Goal: Task Accomplishment & Management: Manage account settings

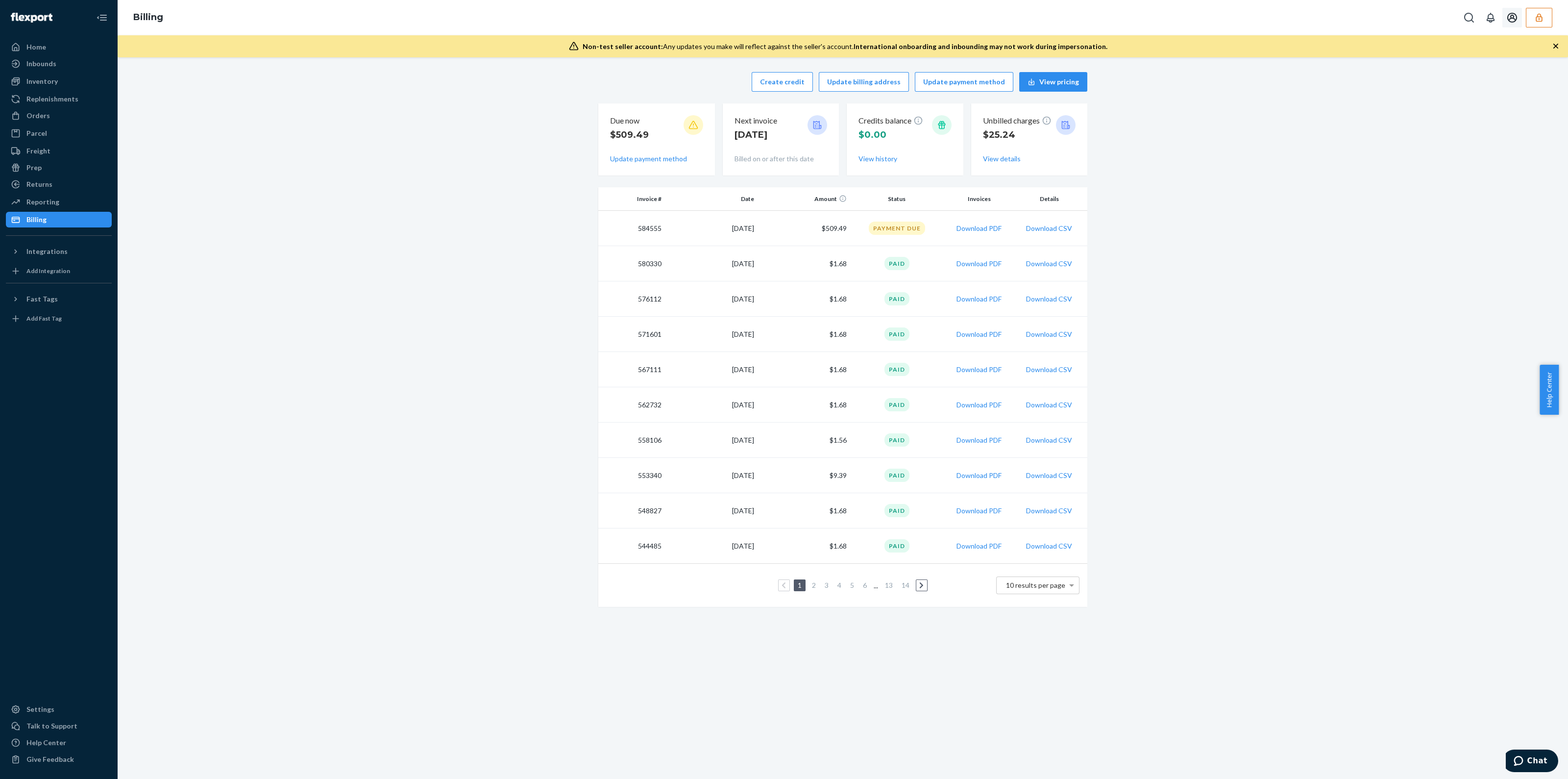
click at [1547, 25] on button "button" at bounding box center [1539, 18] width 26 height 19
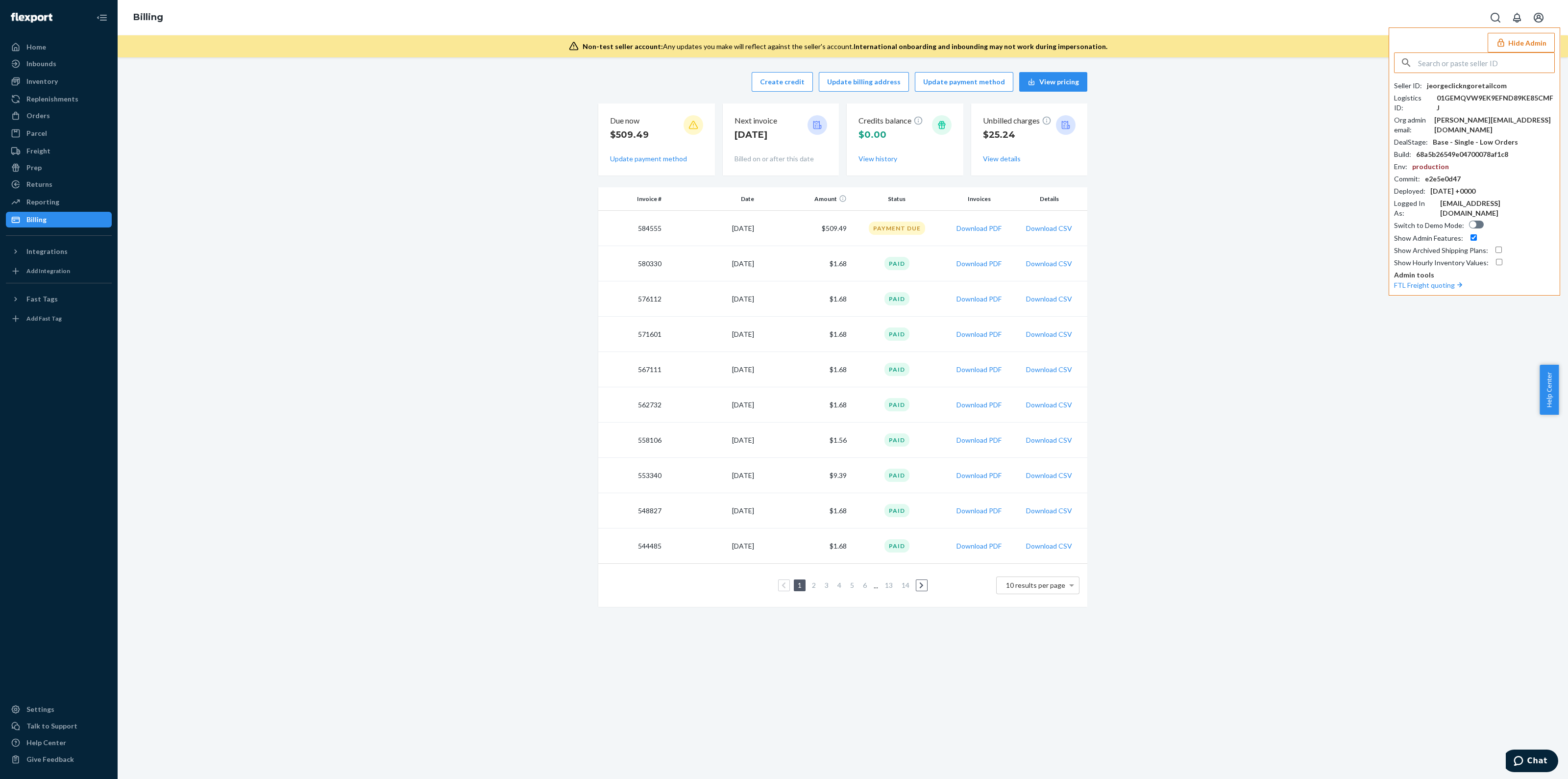
click at [1486, 52] on div "Hide Admin Seller ID : jeorgeclickngoretailcom Logistics ID : 01GEMQVW9EK9EFND8…" at bounding box center [1474, 161] width 172 height 268
click at [1466, 68] on input "text" at bounding box center [1486, 63] width 136 height 19
paste input "momcooksjamsgmailcom"
type input "momcooksjamsgmailcom"
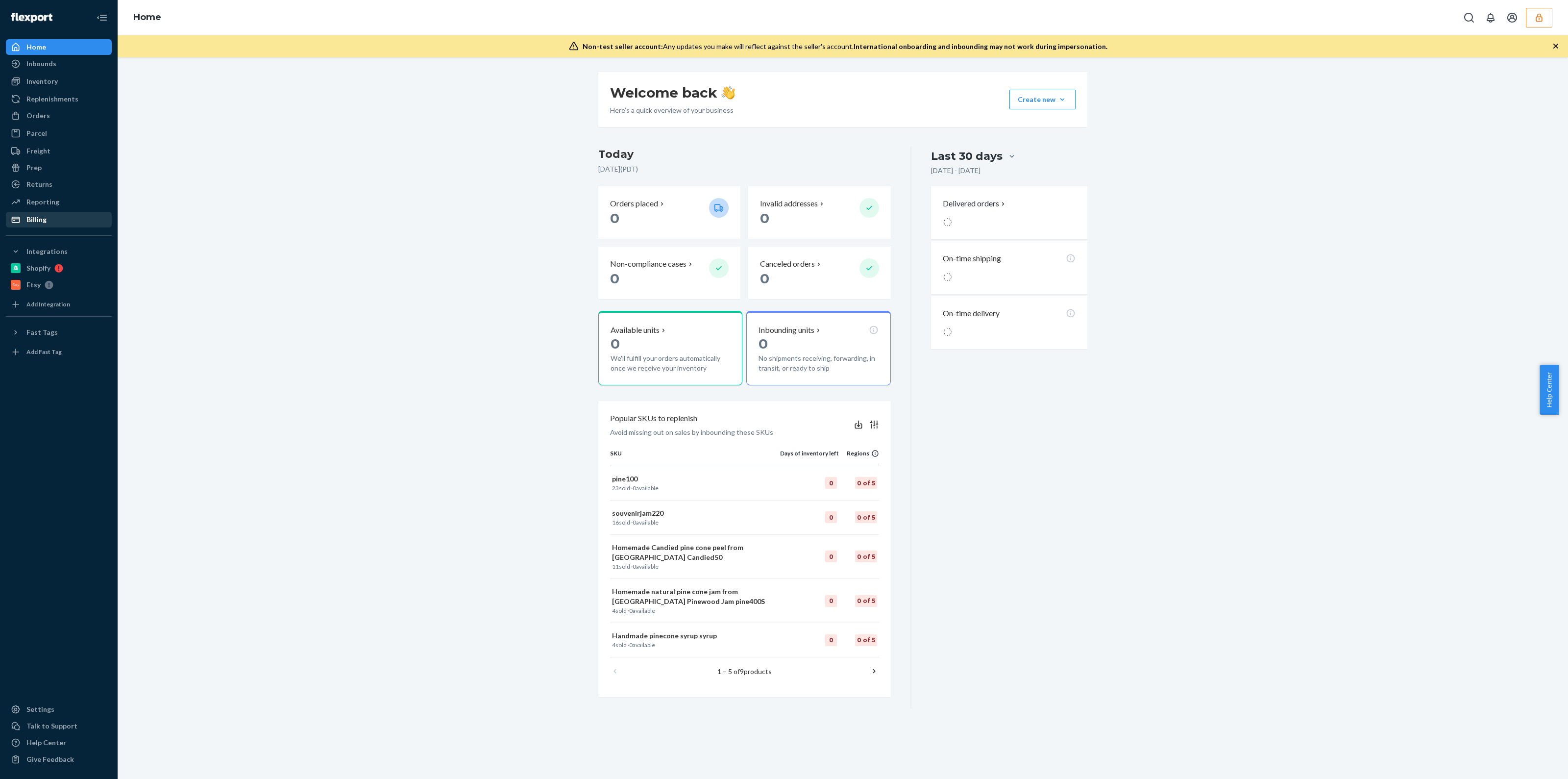
click at [29, 224] on div "Billing" at bounding box center [36, 220] width 20 height 10
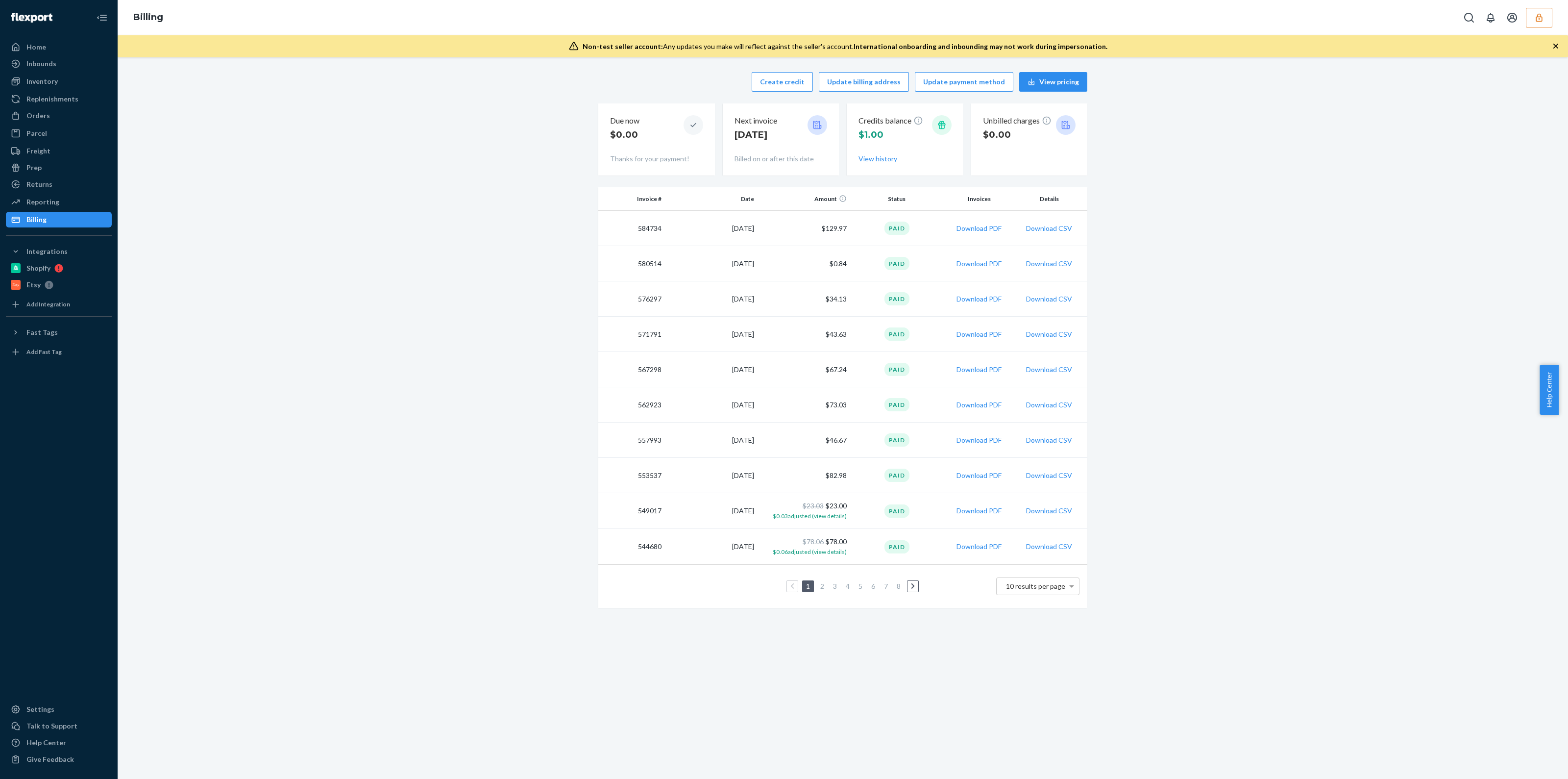
click at [1558, 47] on icon "button" at bounding box center [1556, 46] width 10 height 10
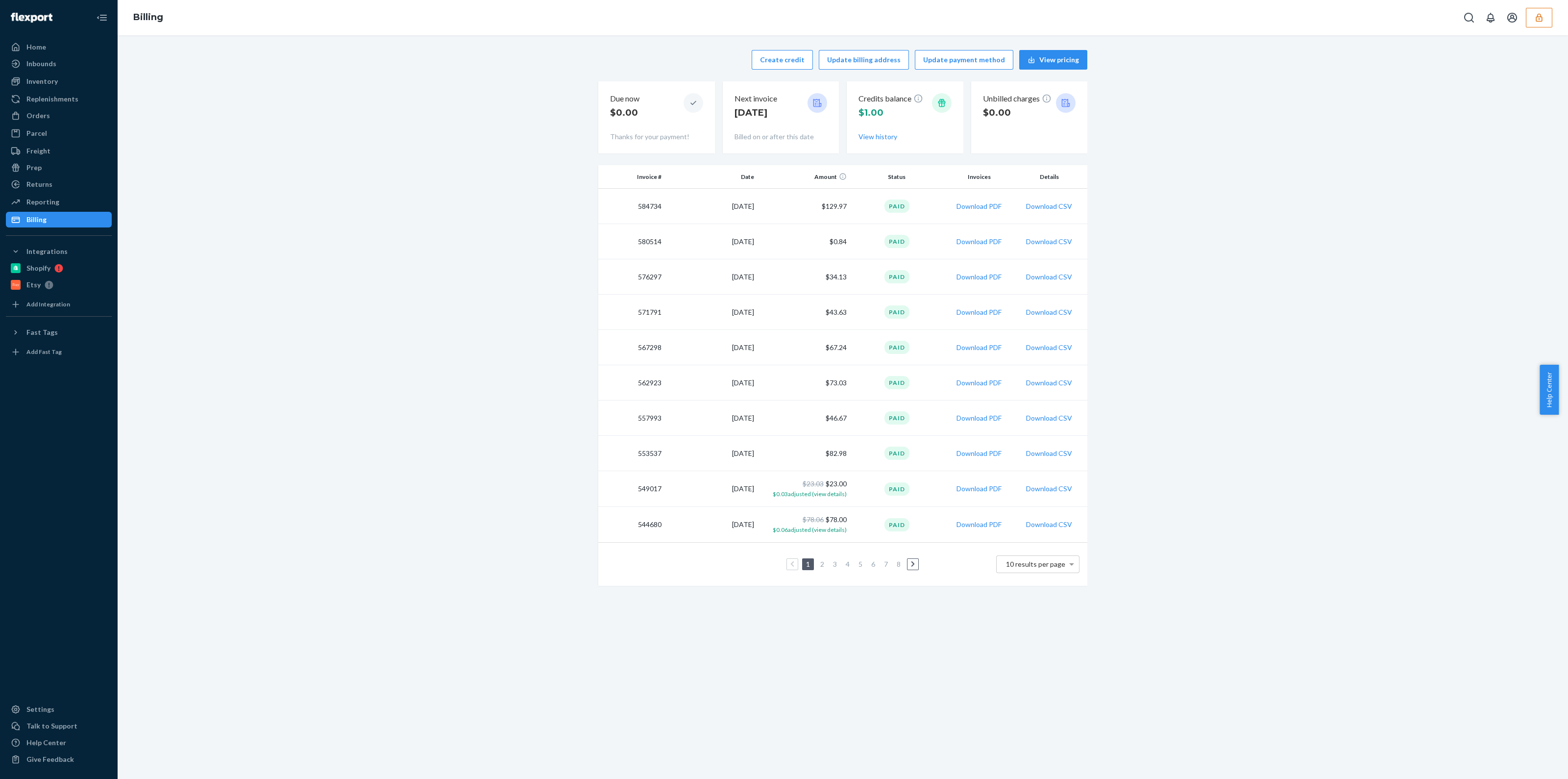
click at [825, 211] on td "$129.97" at bounding box center [804, 206] width 93 height 35
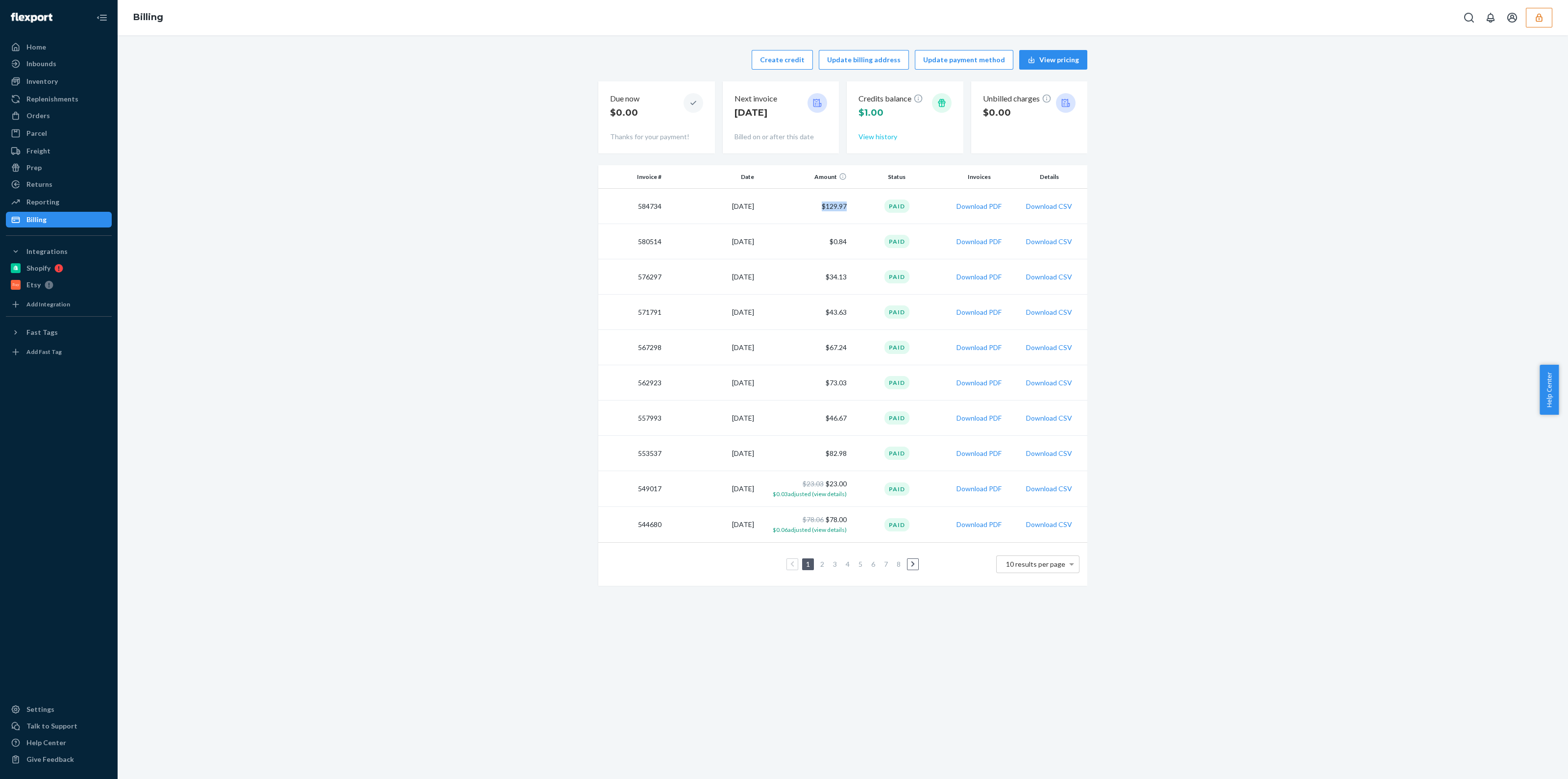
click at [875, 136] on button "View history" at bounding box center [878, 137] width 39 height 10
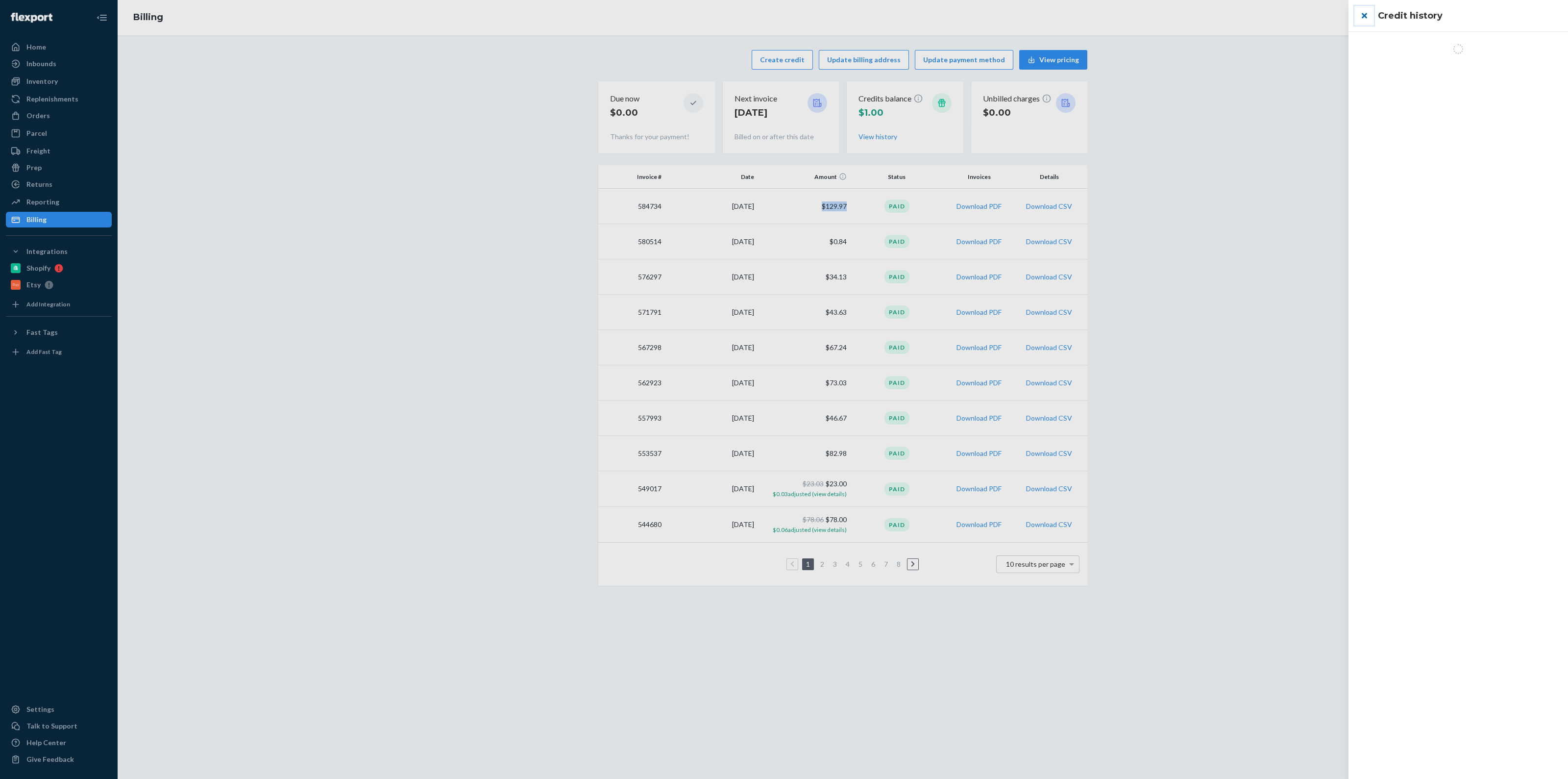
click at [1368, 16] on button "close" at bounding box center [1364, 16] width 19 height 19
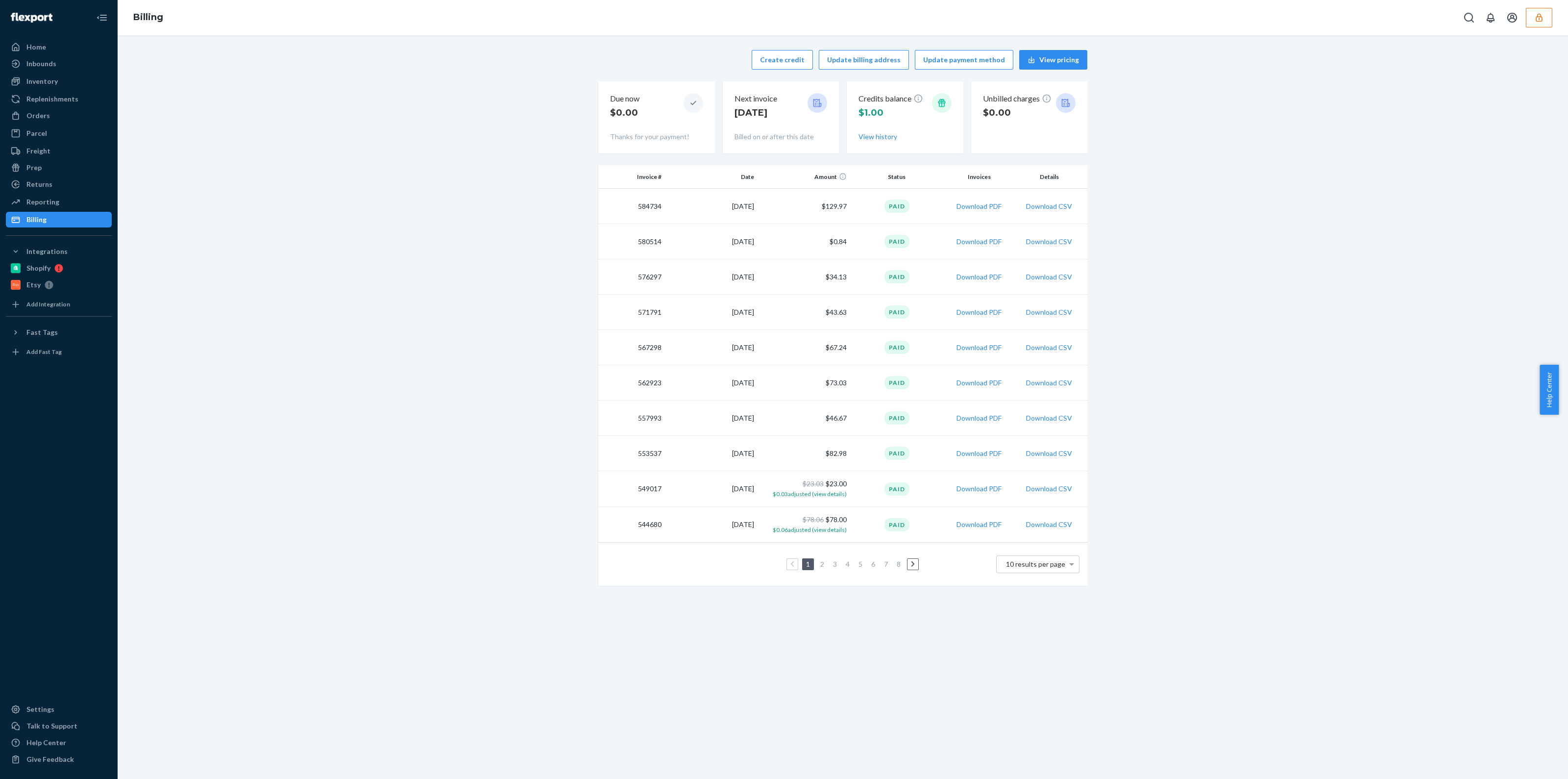
click at [1158, 324] on div "Create credit Update billing address Update payment method View pricing Due now…" at bounding box center [842, 317] width 1436 height 548
click at [52, 115] on div "Orders" at bounding box center [58, 116] width 104 height 14
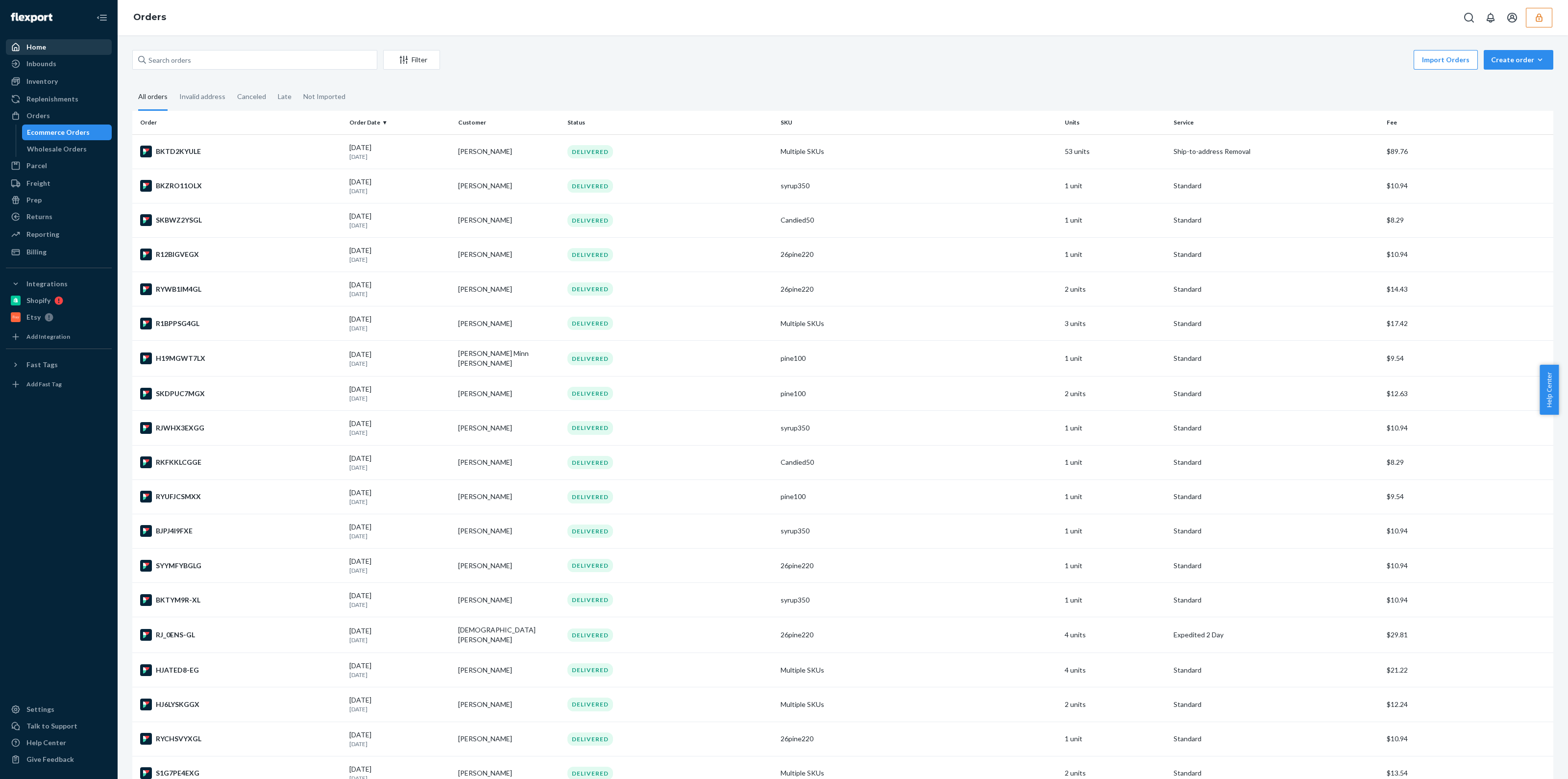
click at [60, 43] on div "Home" at bounding box center [58, 47] width 104 height 14
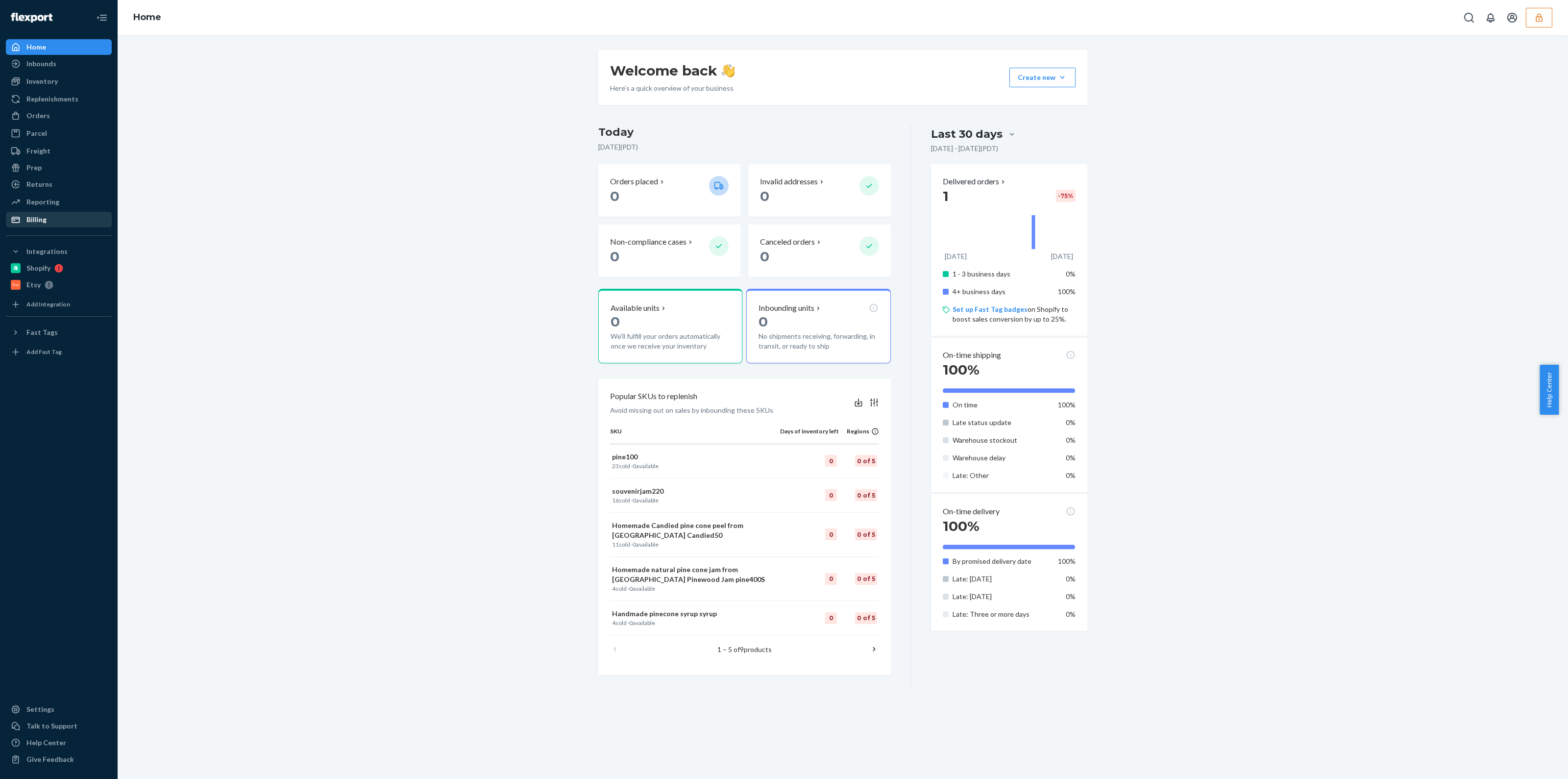
click at [69, 217] on div "Billing" at bounding box center [58, 219] width 104 height 14
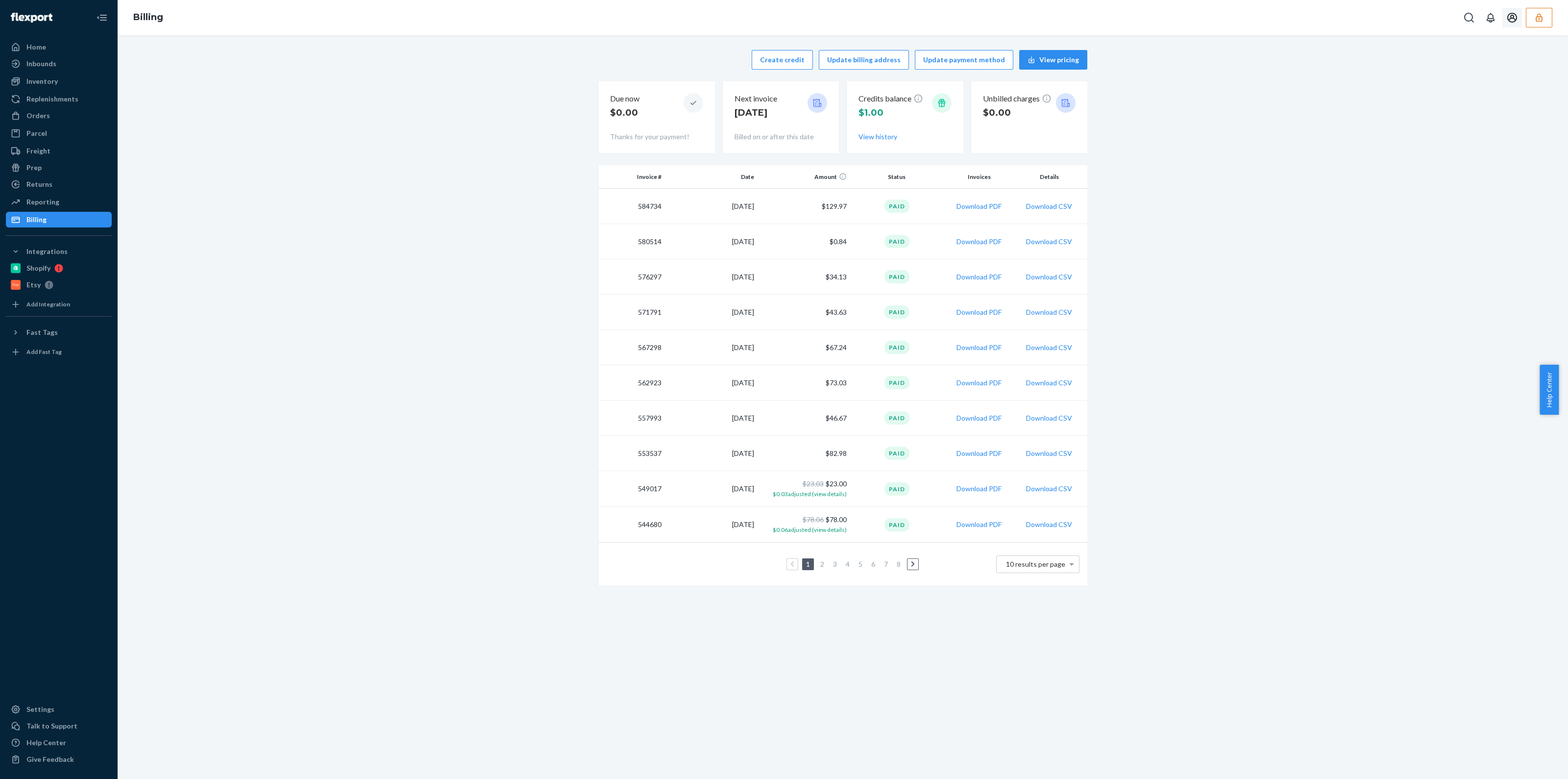
click at [1548, 21] on button "button" at bounding box center [1539, 18] width 26 height 19
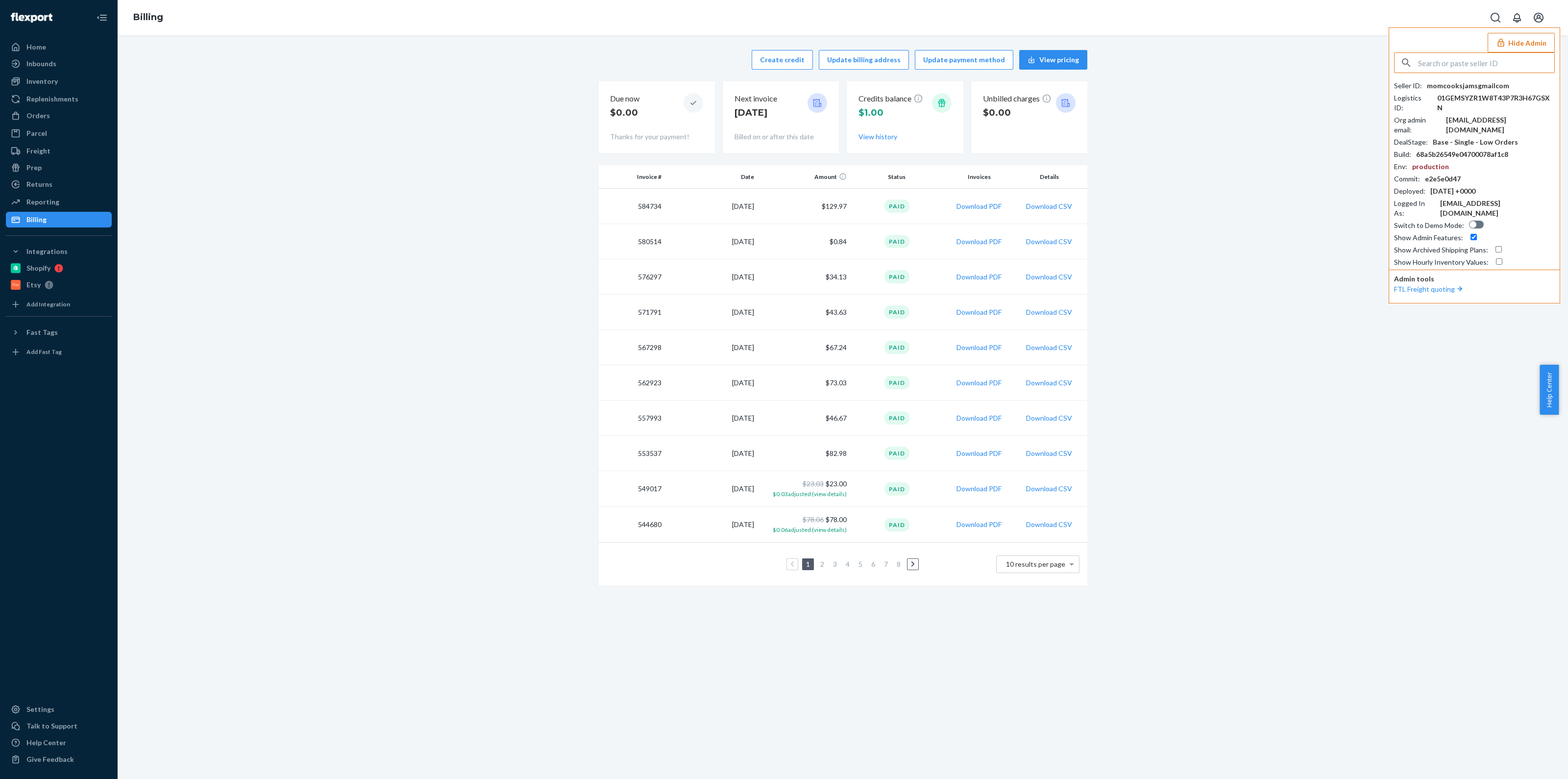
click at [1450, 62] on input "text" at bounding box center [1486, 63] width 136 height 19
type input "koalakrazedotcomgmailcom"
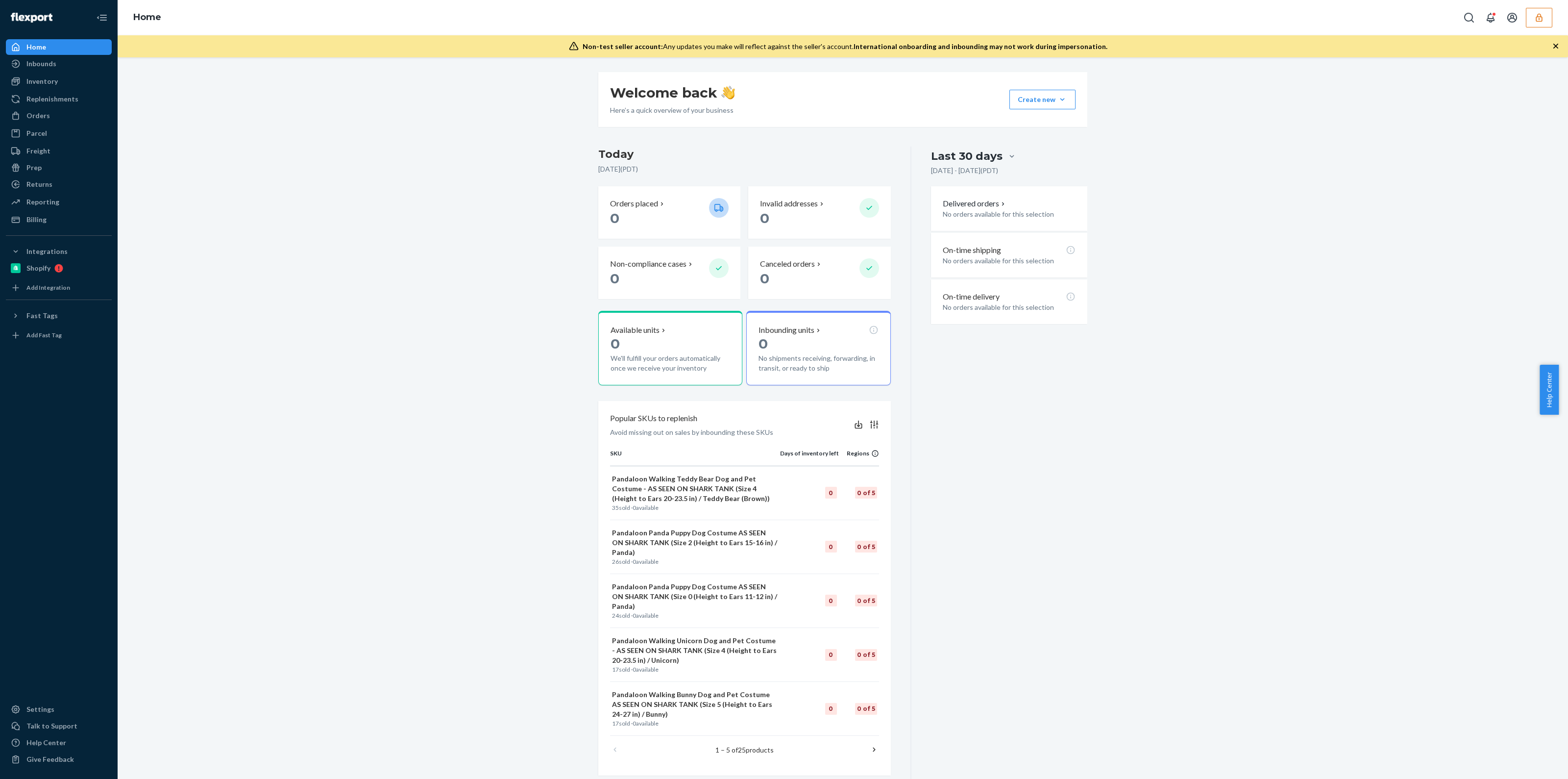
click at [1545, 12] on button "button" at bounding box center [1539, 18] width 26 height 19
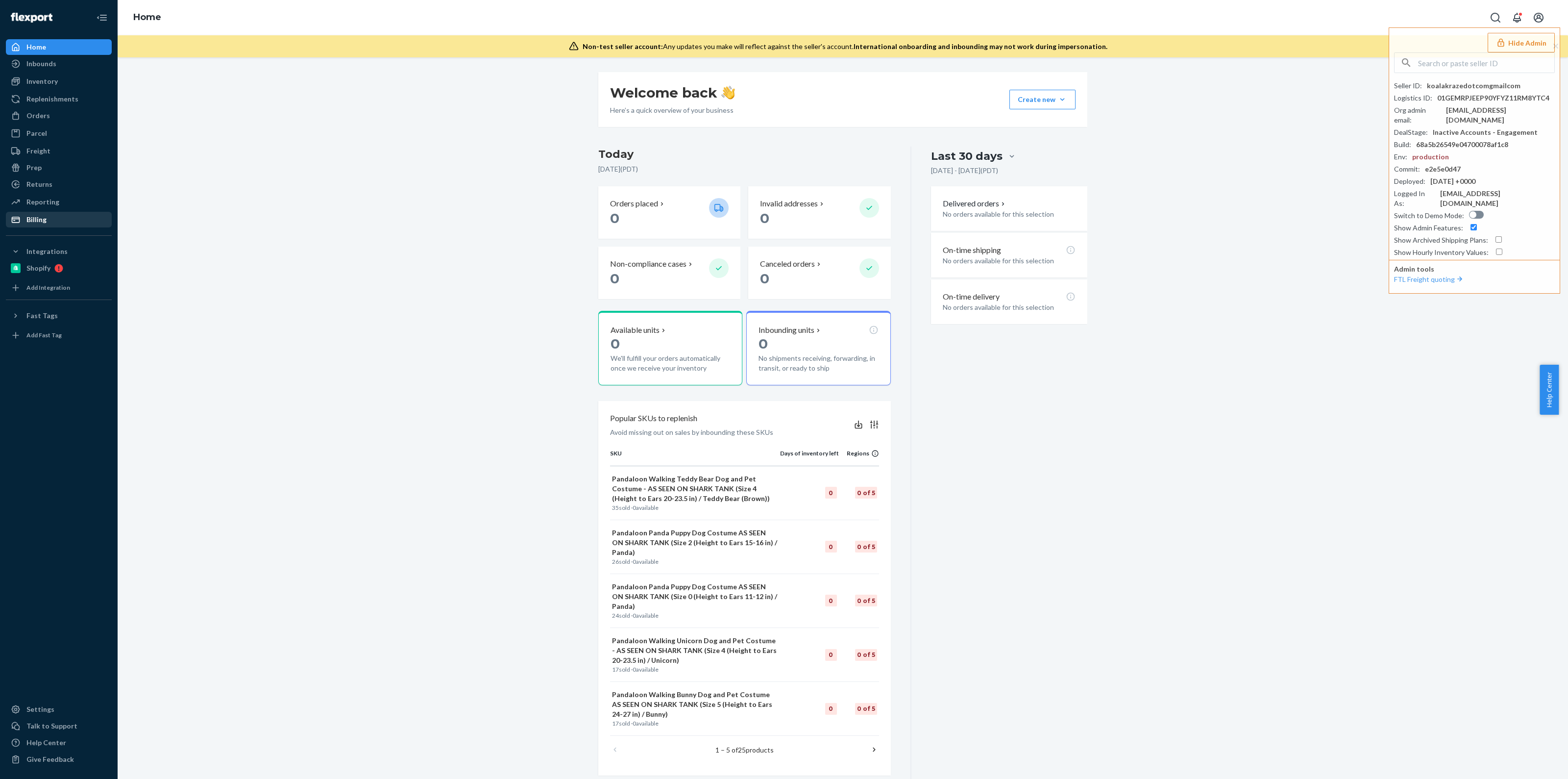
click at [61, 217] on div "Billing" at bounding box center [58, 219] width 104 height 14
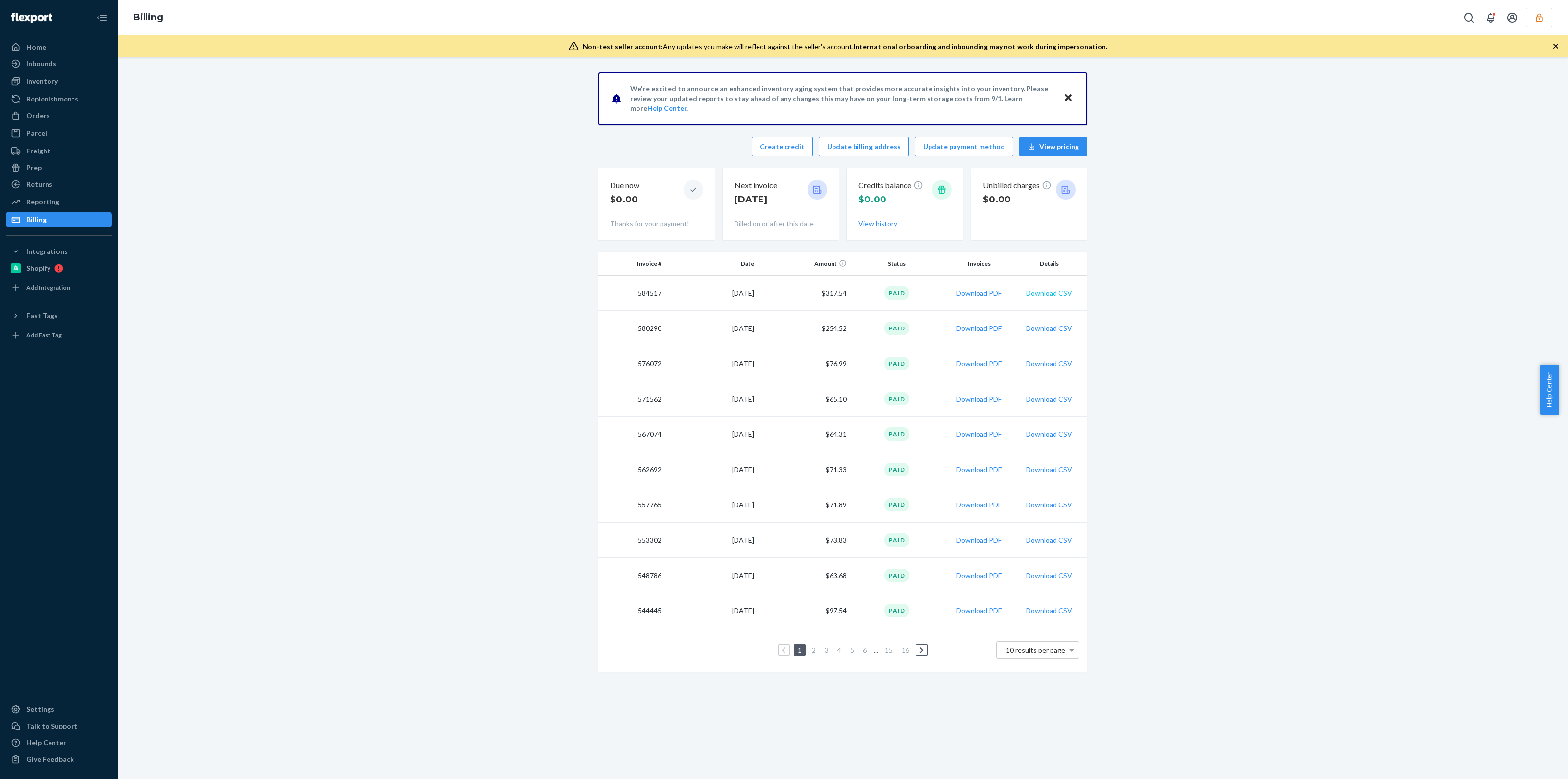
click at [1041, 293] on button "Download CSV" at bounding box center [1049, 293] width 46 height 10
click at [1238, 146] on div "We're excited to announce an enhanced inventory aging system that provides more…" at bounding box center [842, 375] width 1436 height 605
click at [1049, 330] on button "Download CSV" at bounding box center [1049, 328] width 46 height 10
click at [828, 301] on td "$317.54" at bounding box center [804, 293] width 93 height 35
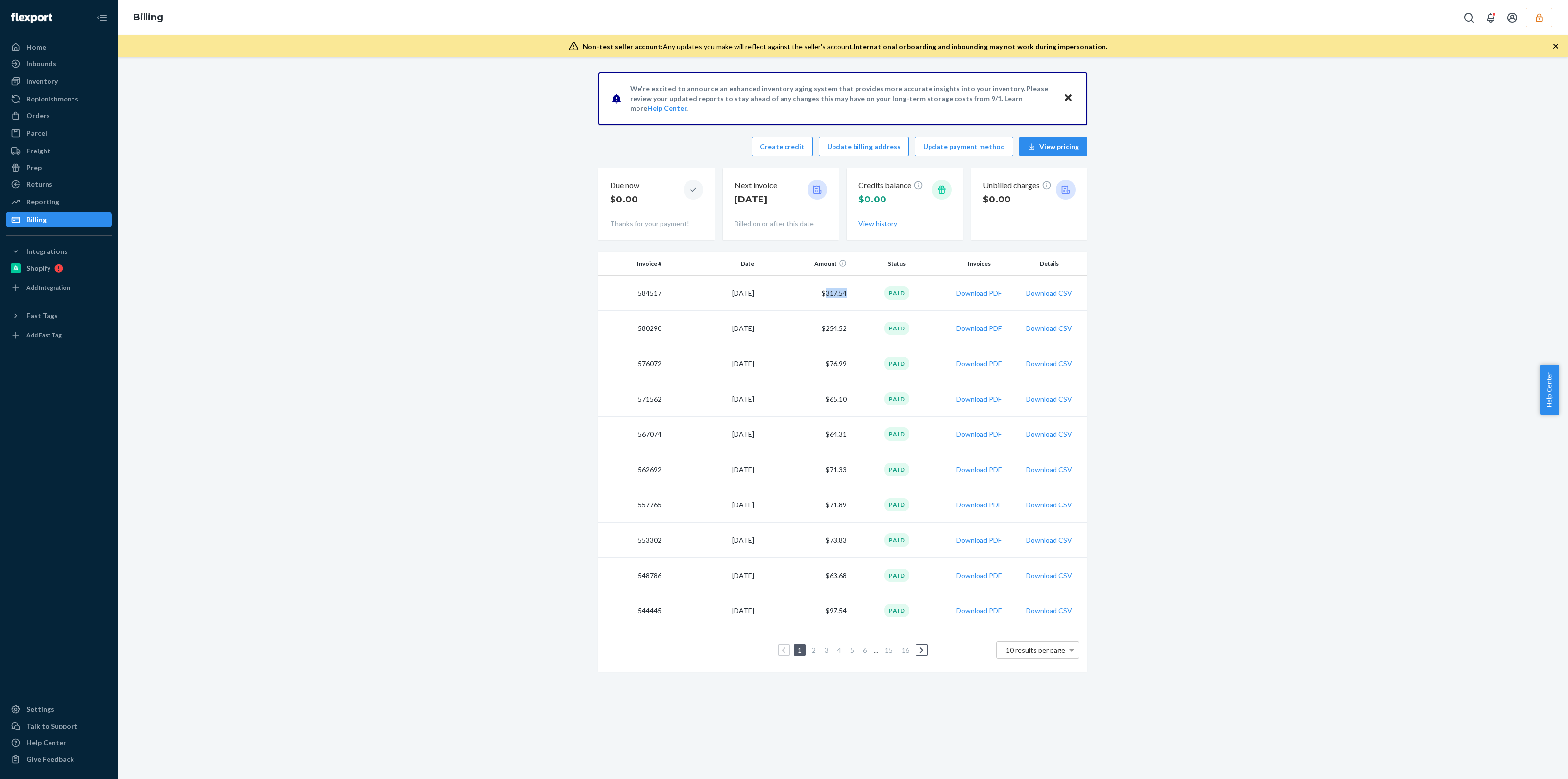
click at [54, 125] on link "Parcel" at bounding box center [59, 133] width 106 height 16
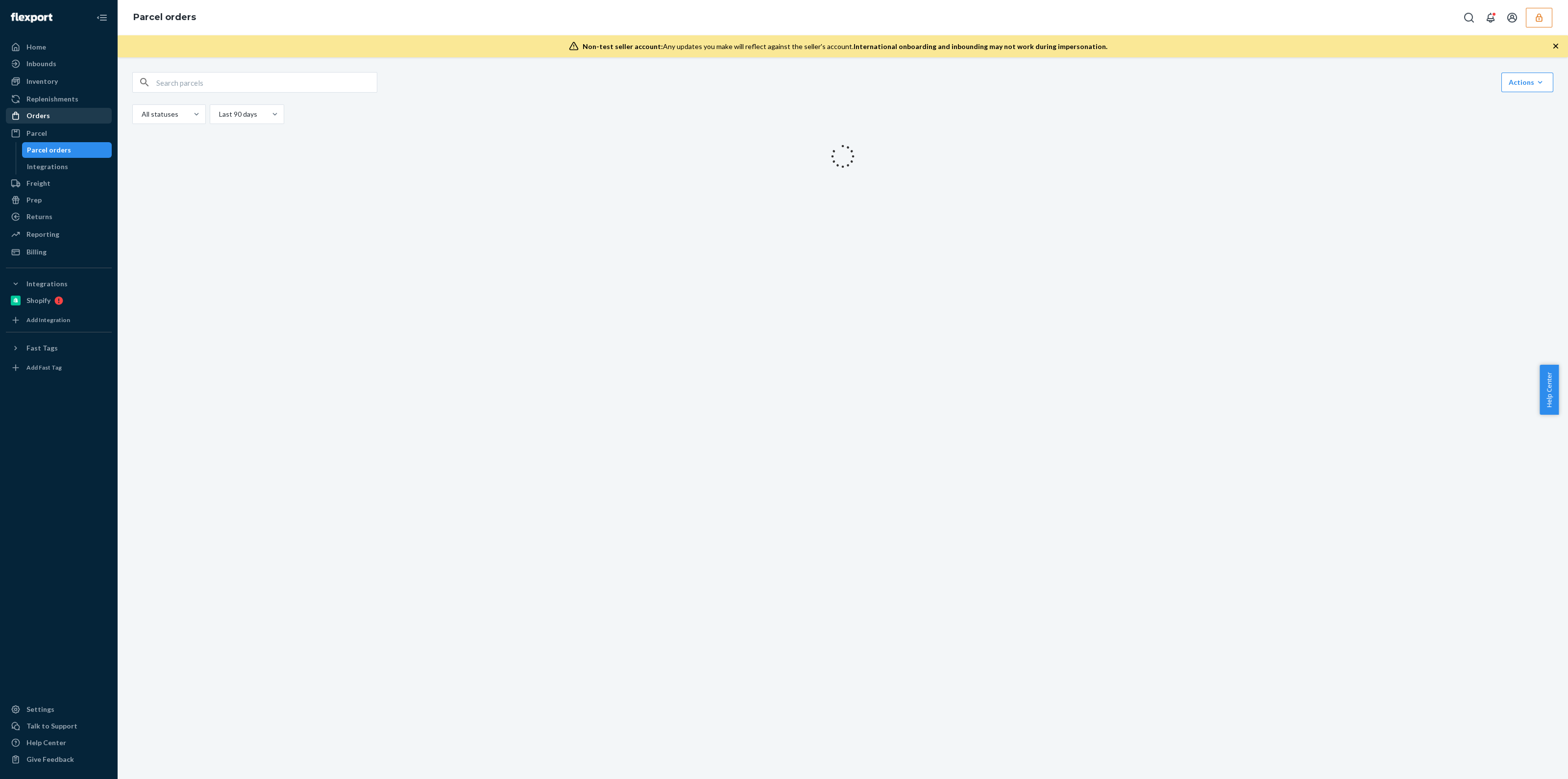
click at [54, 114] on div "Orders" at bounding box center [58, 116] width 104 height 14
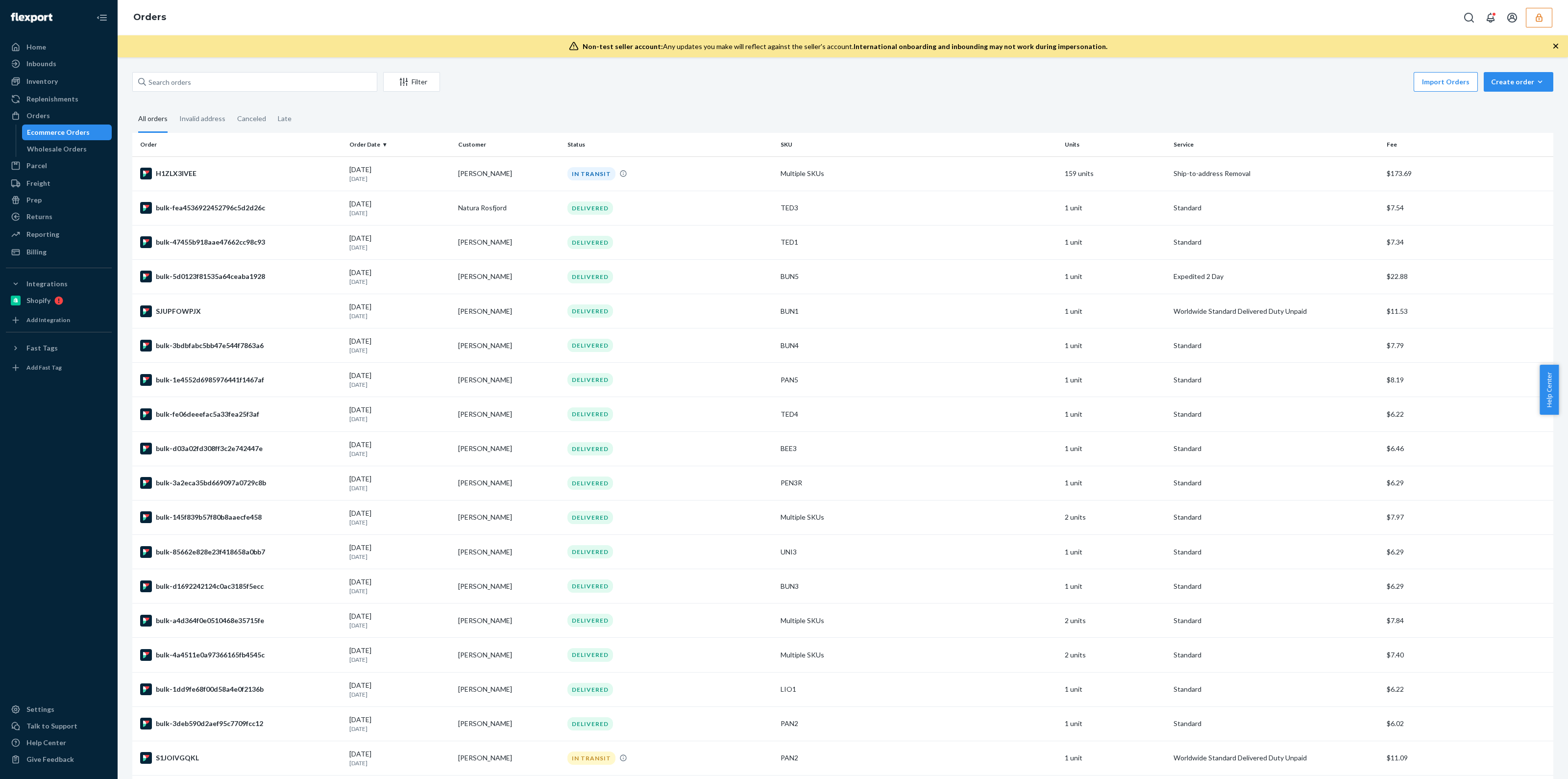
click at [1546, 21] on button "button" at bounding box center [1539, 18] width 26 height 19
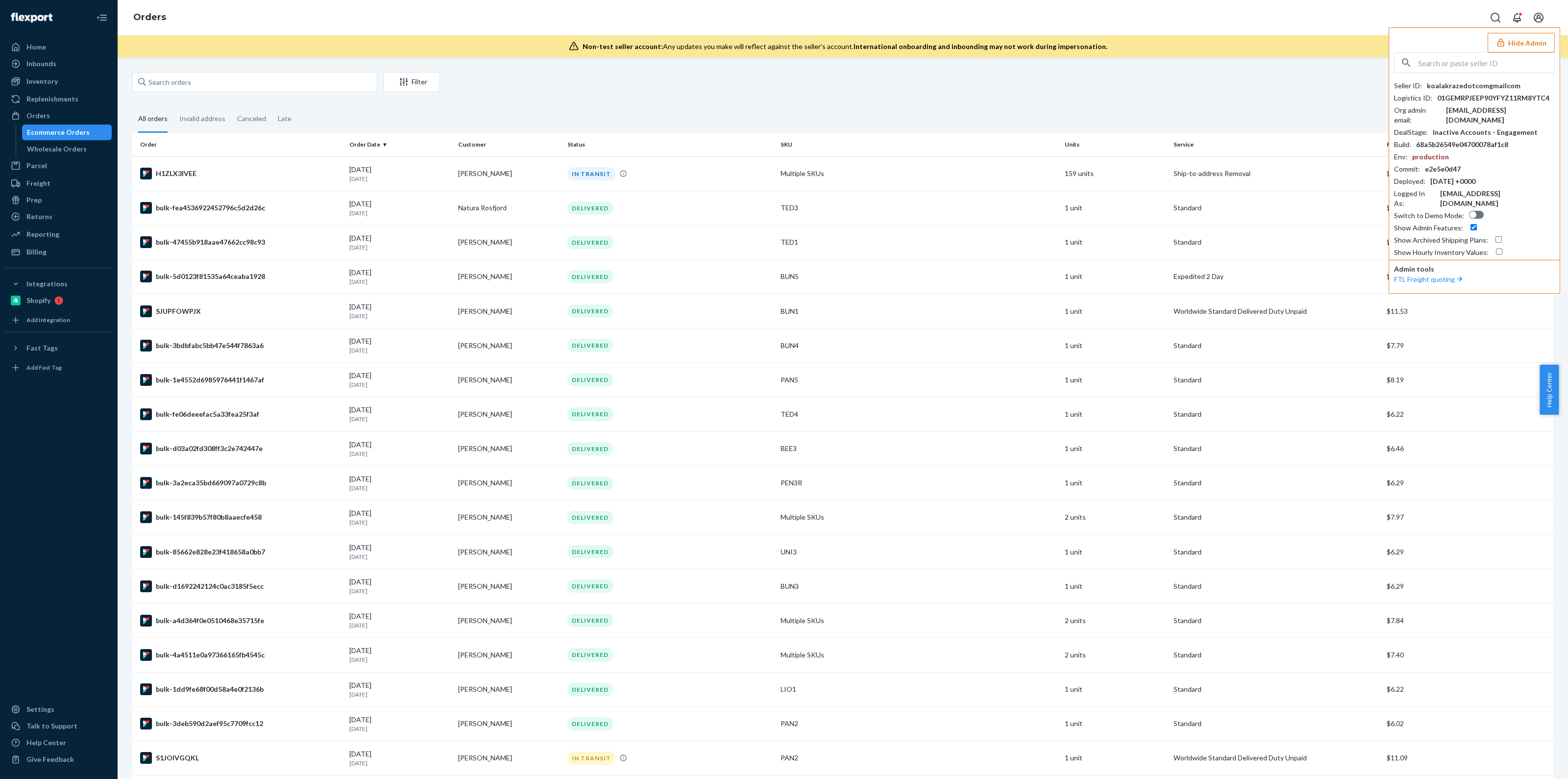
drag, startPoint x: 1458, startPoint y: 72, endPoint x: 1460, endPoint y: 64, distance: 8.2
click at [1458, 71] on div at bounding box center [1474, 63] width 161 height 21
click at [1460, 64] on input "text" at bounding box center [1486, 63] width 136 height 19
paste input "jaldip@stepinsolutions.in"
type input "jaldip@stepinsolutions.in"
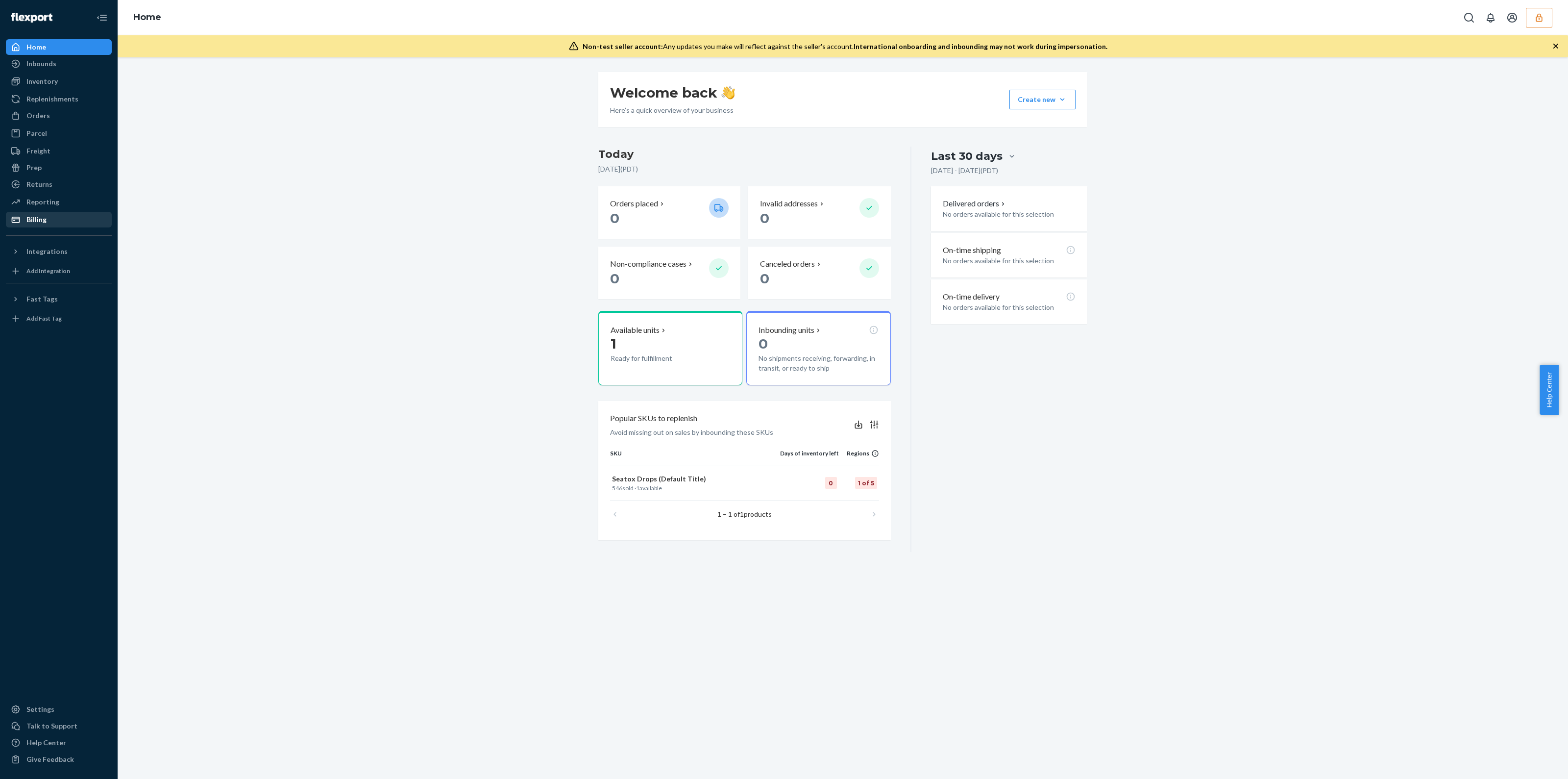
click at [33, 222] on div "Billing" at bounding box center [36, 220] width 20 height 10
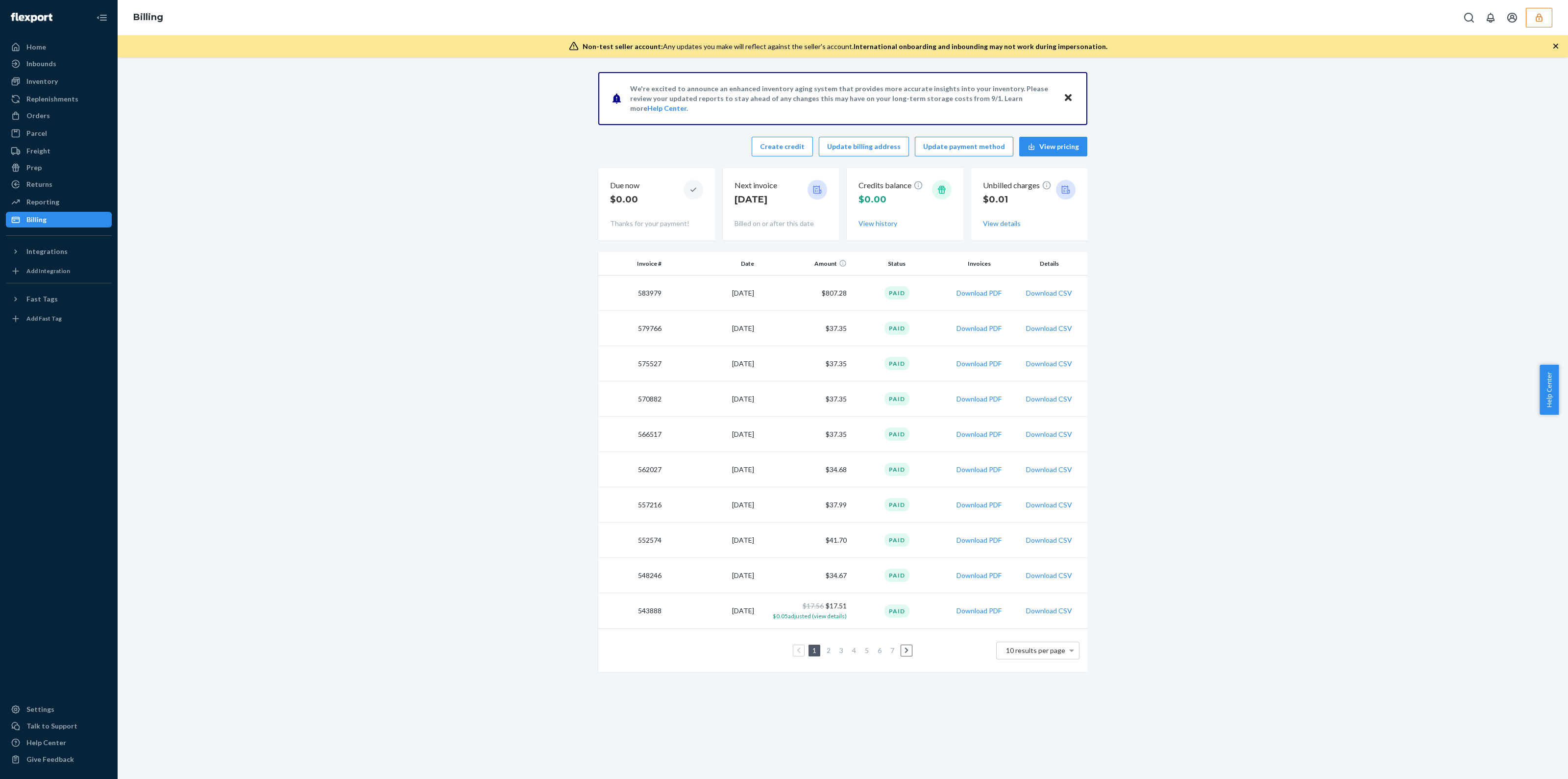
click at [1549, 50] on div "Non-test seller account: Any updates you make will reflect against the seller's…" at bounding box center [842, 46] width 1451 height 22
click at [1552, 48] on icon "button" at bounding box center [1556, 46] width 10 height 10
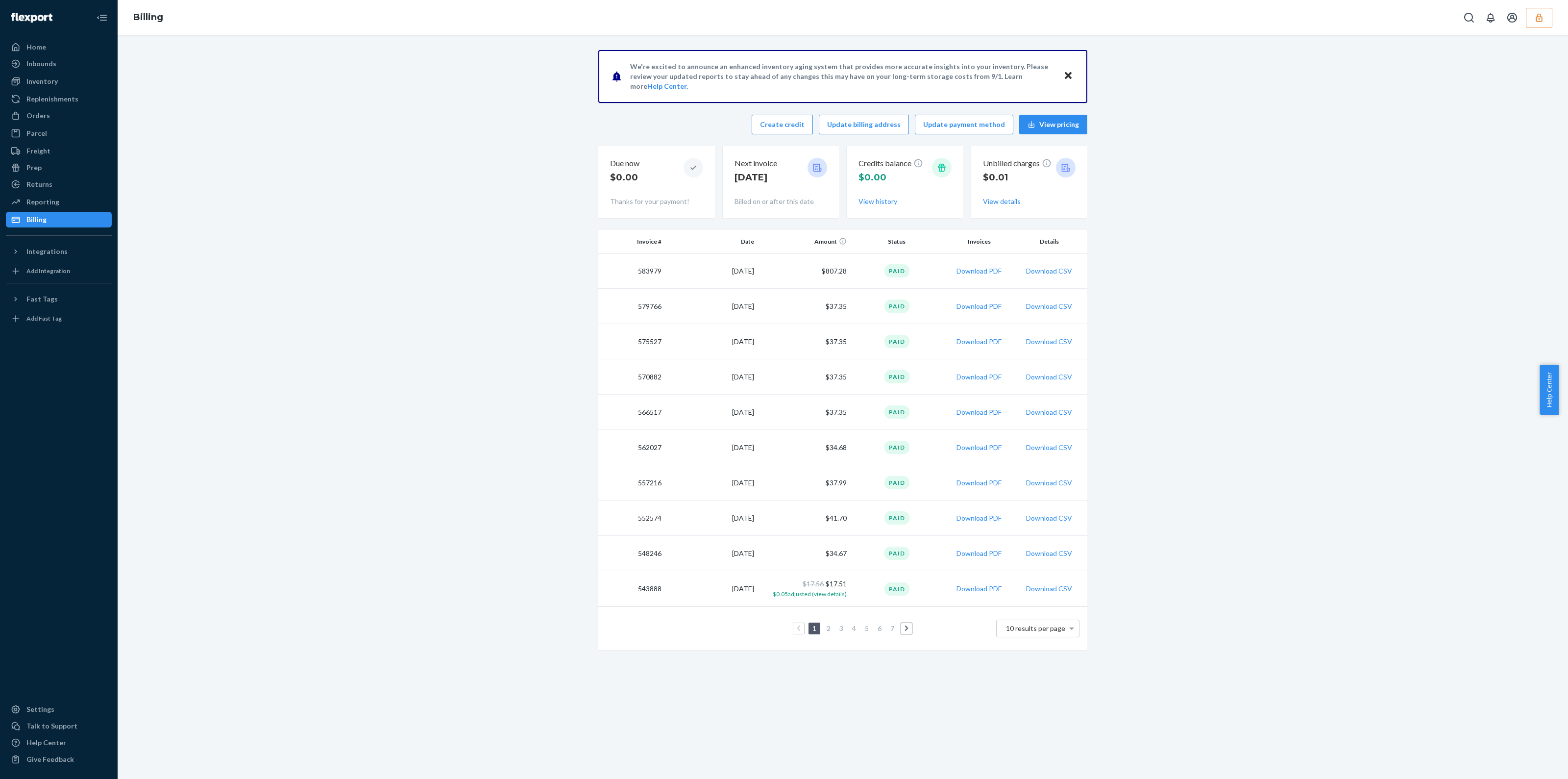
click at [1542, 20] on icon "button" at bounding box center [1539, 18] width 6 height 9
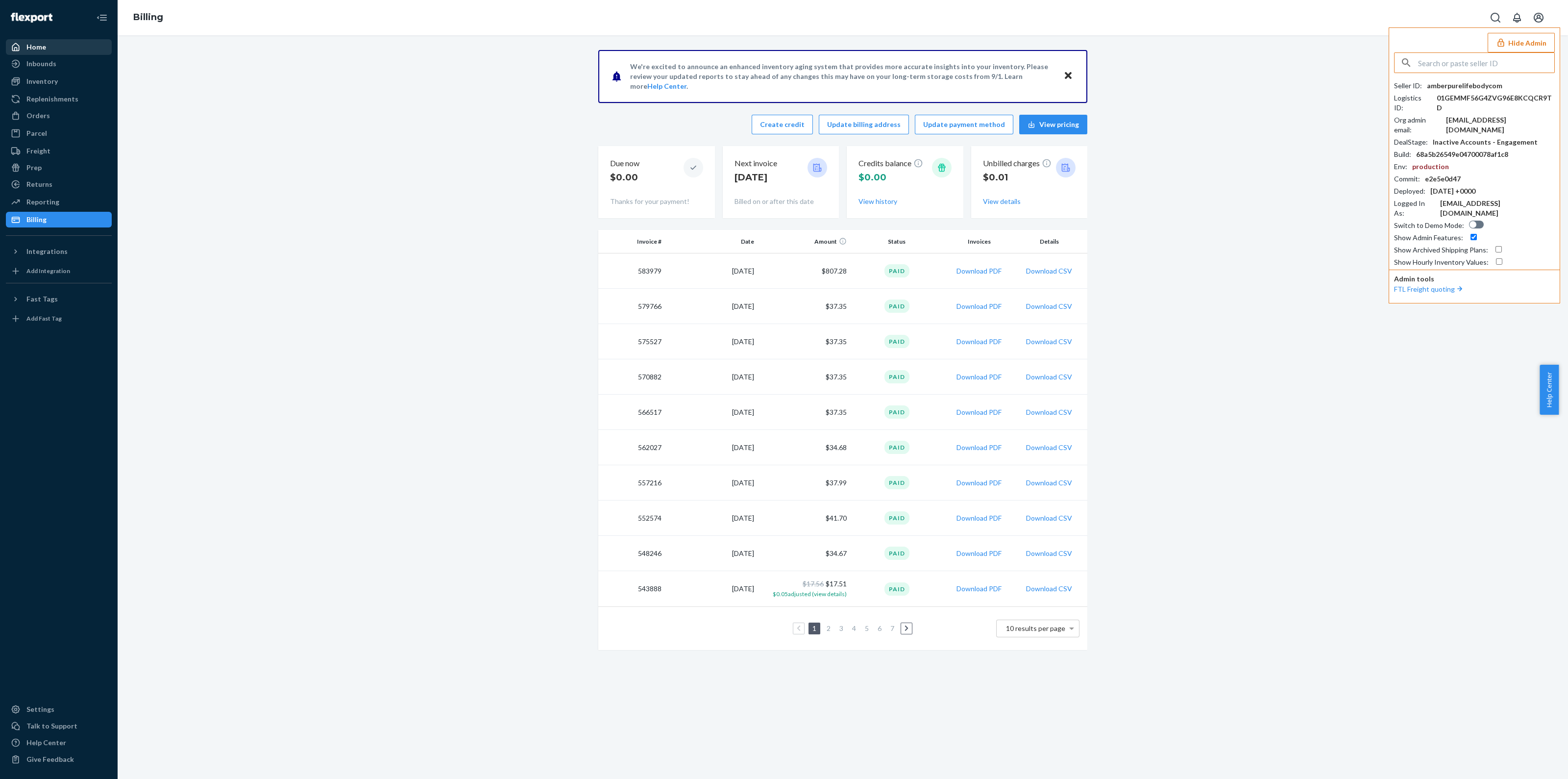
click at [40, 44] on div "Home" at bounding box center [36, 47] width 19 height 10
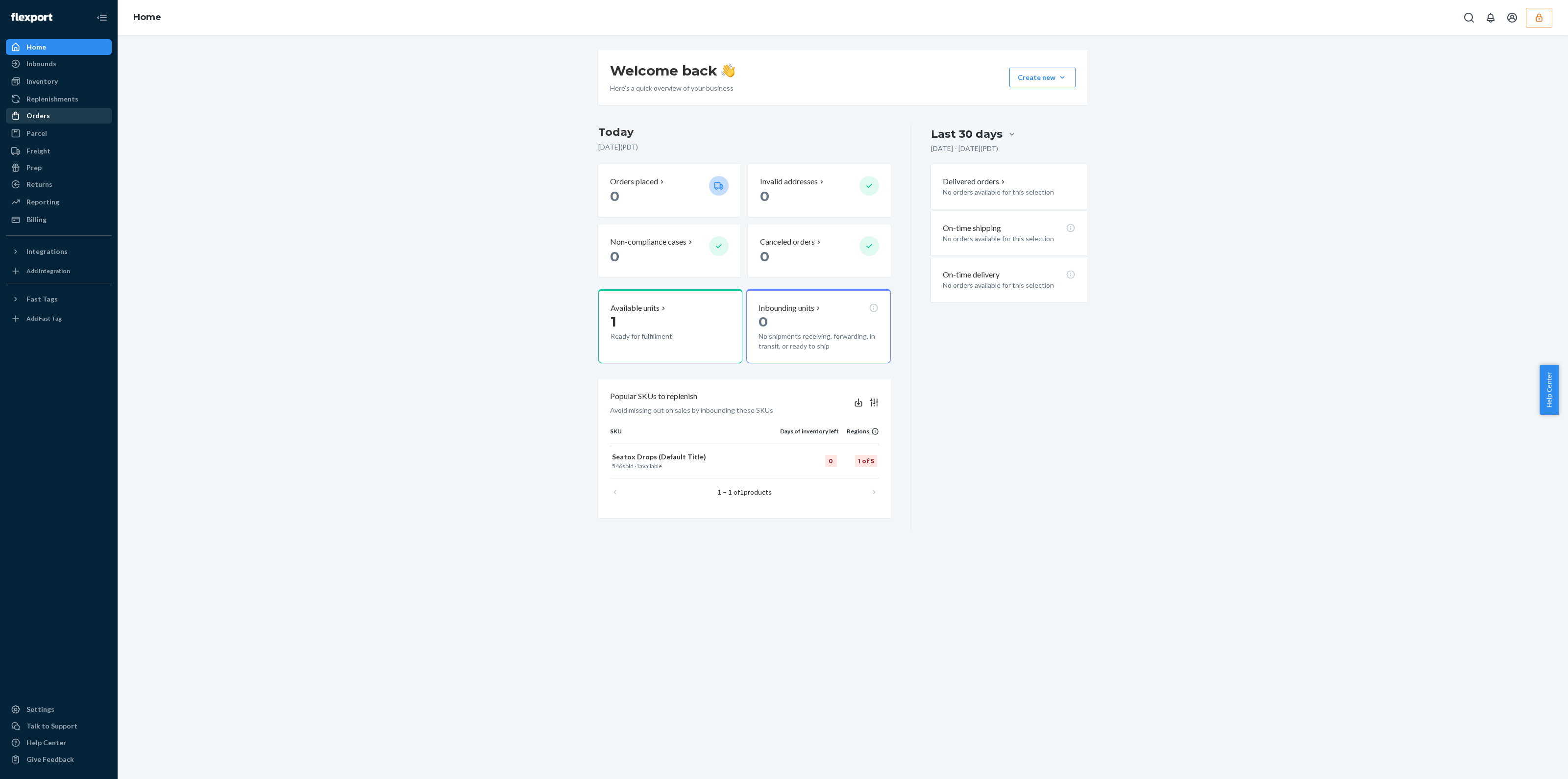
click at [49, 117] on div "Orders" at bounding box center [58, 116] width 104 height 14
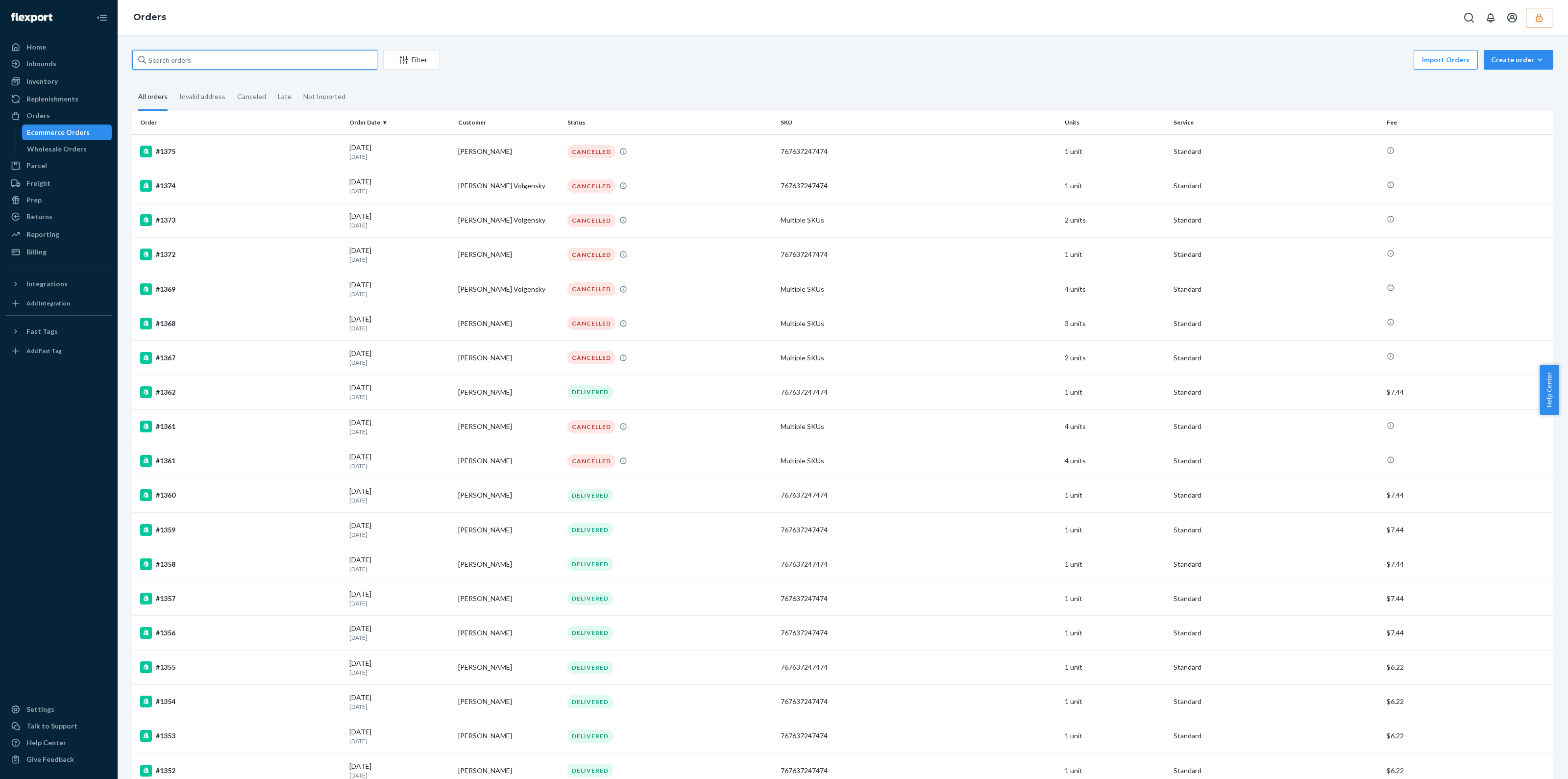
click at [242, 64] on input "text" at bounding box center [254, 60] width 245 height 19
click at [64, 43] on div "Home" at bounding box center [58, 47] width 104 height 14
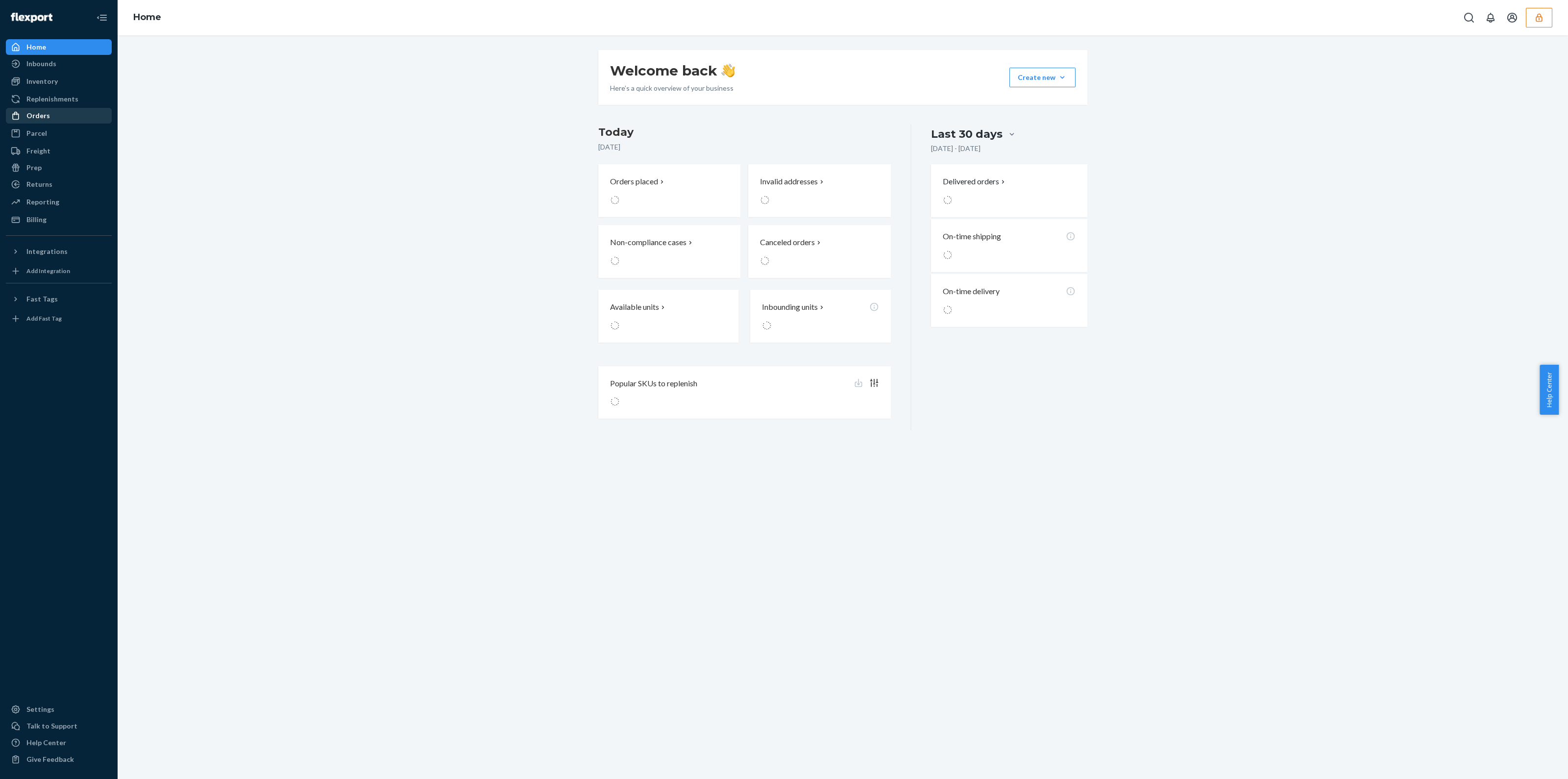
click at [69, 119] on div "Orders" at bounding box center [58, 116] width 104 height 14
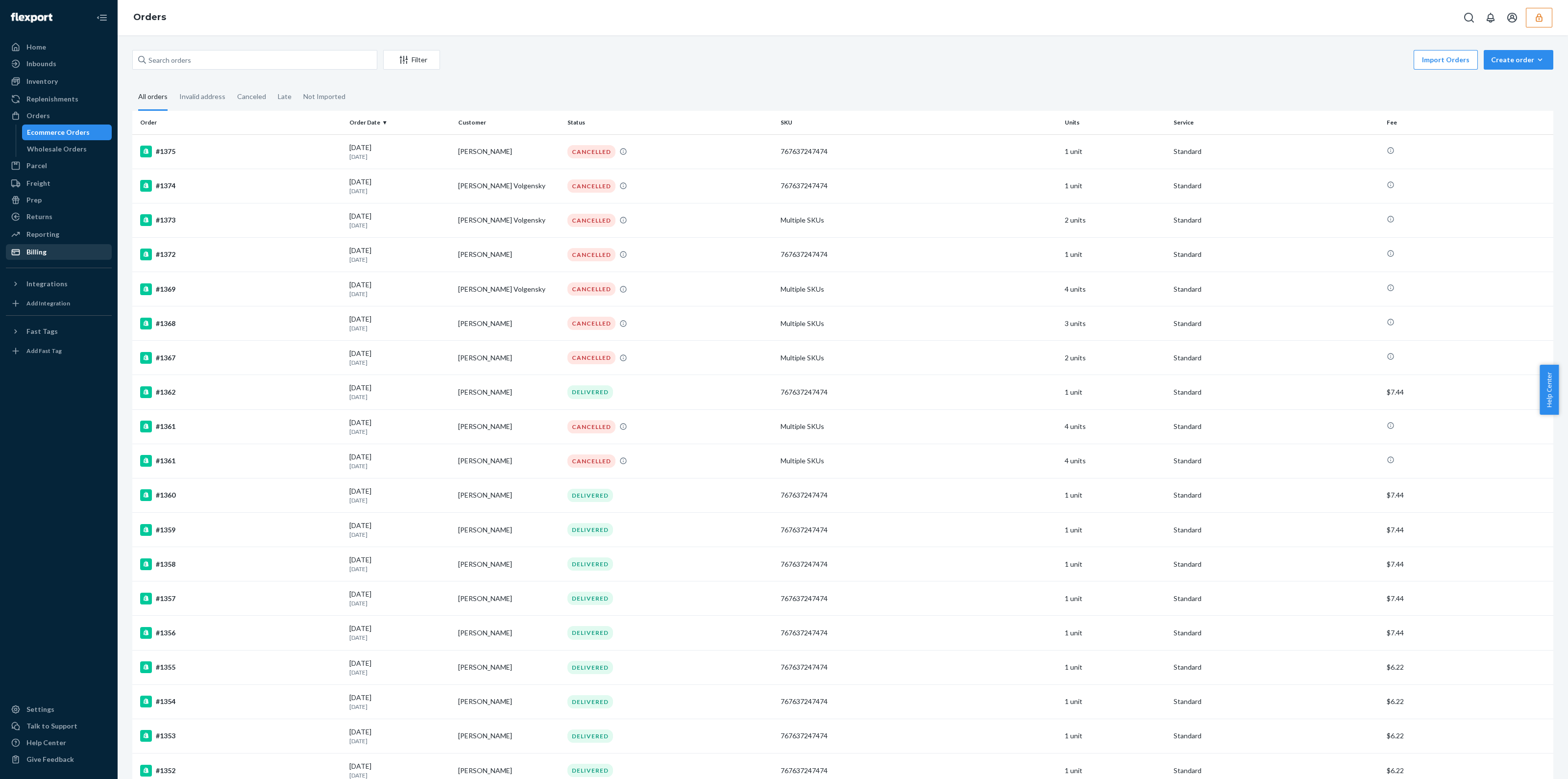
click at [59, 256] on div "Billing" at bounding box center [58, 252] width 104 height 14
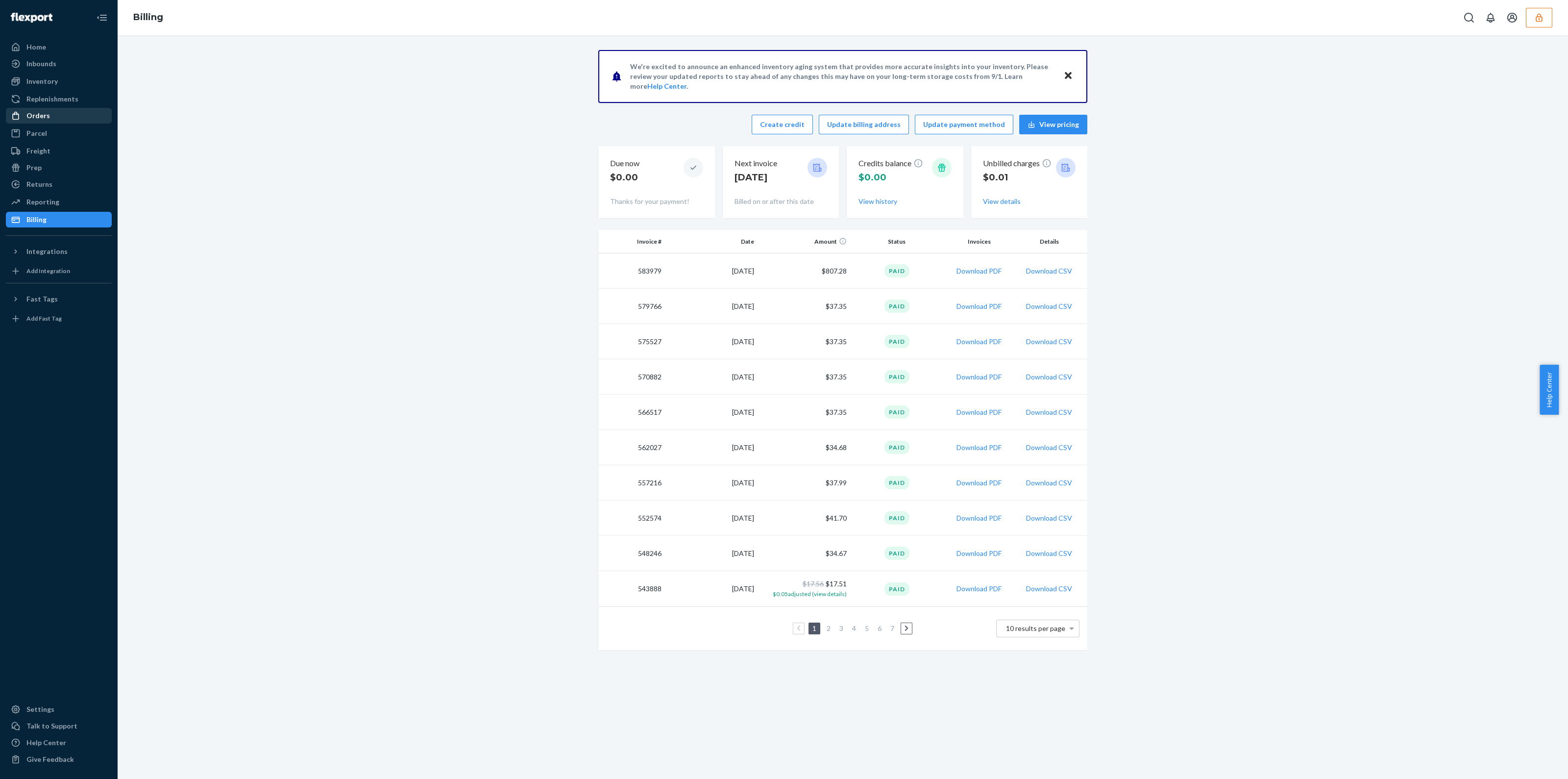
click at [31, 119] on div "Orders" at bounding box center [38, 116] width 24 height 10
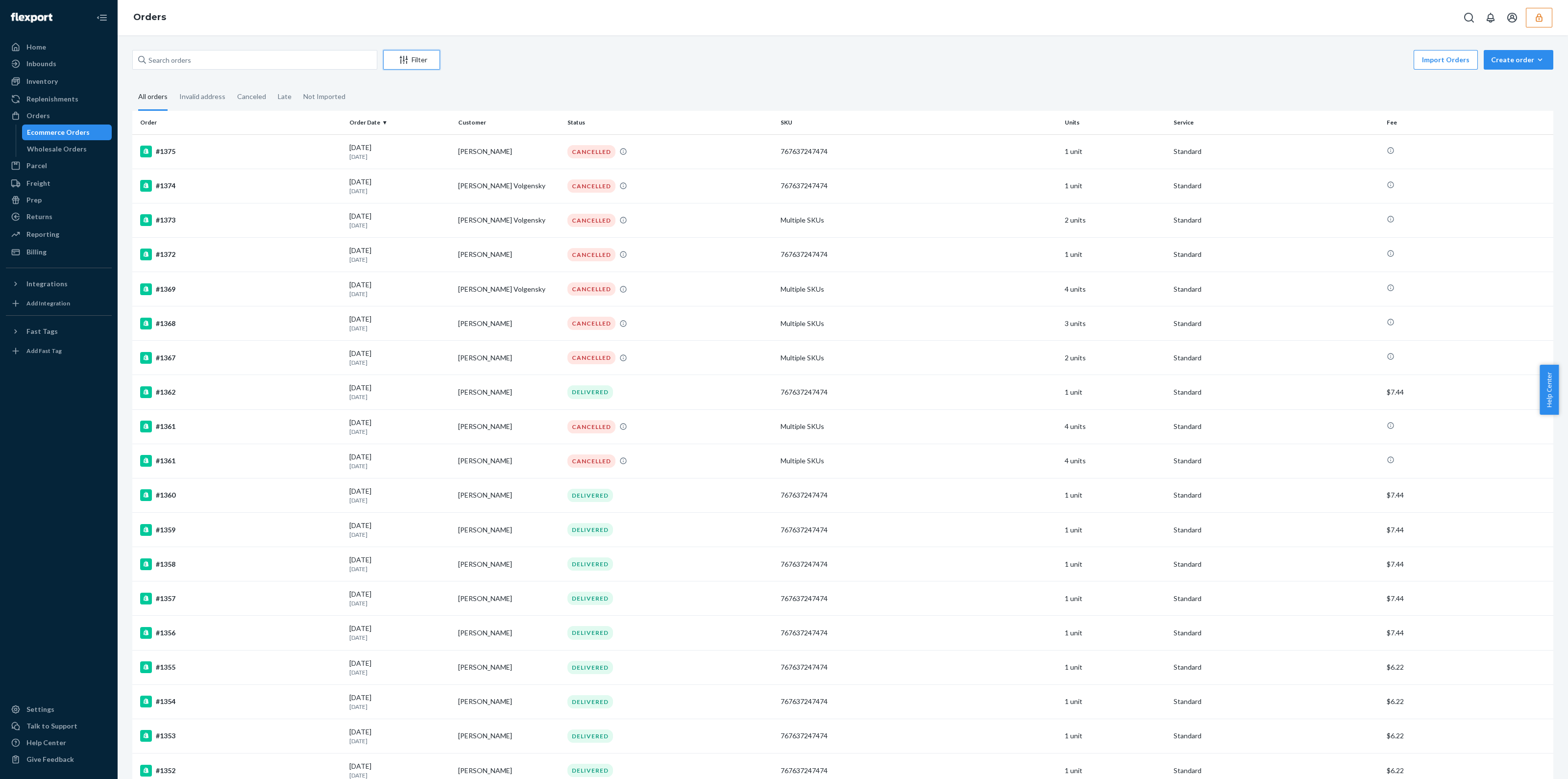
click at [419, 66] on button "Filter" at bounding box center [411, 60] width 57 height 19
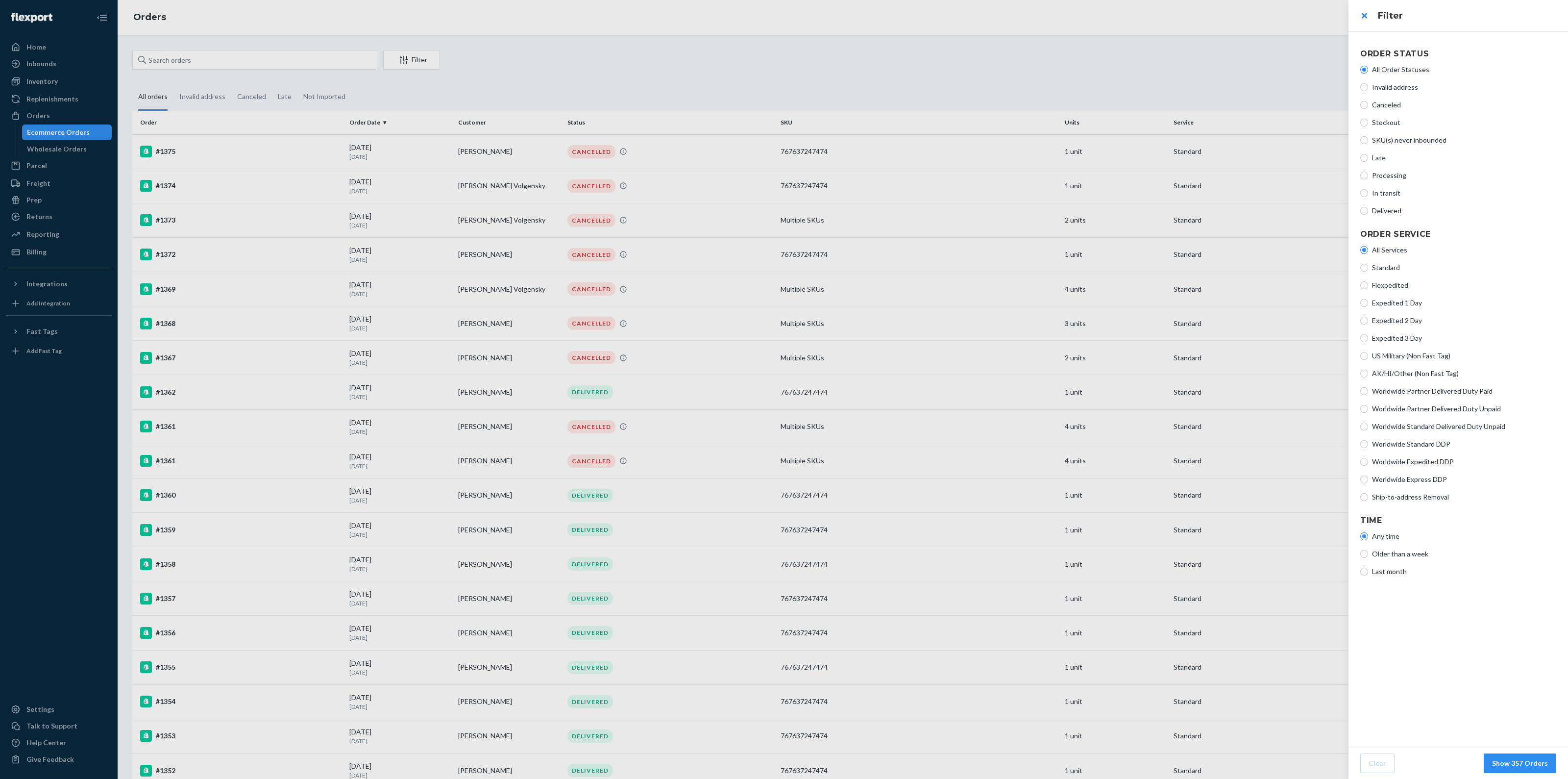
click at [1401, 496] on span "Ship-to-address Removal" at bounding box center [1464, 497] width 184 height 10
click at [1368, 496] on input "Ship-to-address Removal" at bounding box center [1364, 497] width 8 height 8
radio input "true"
radio input "false"
click at [1544, 764] on button "Show 1 Orders" at bounding box center [1524, 763] width 65 height 19
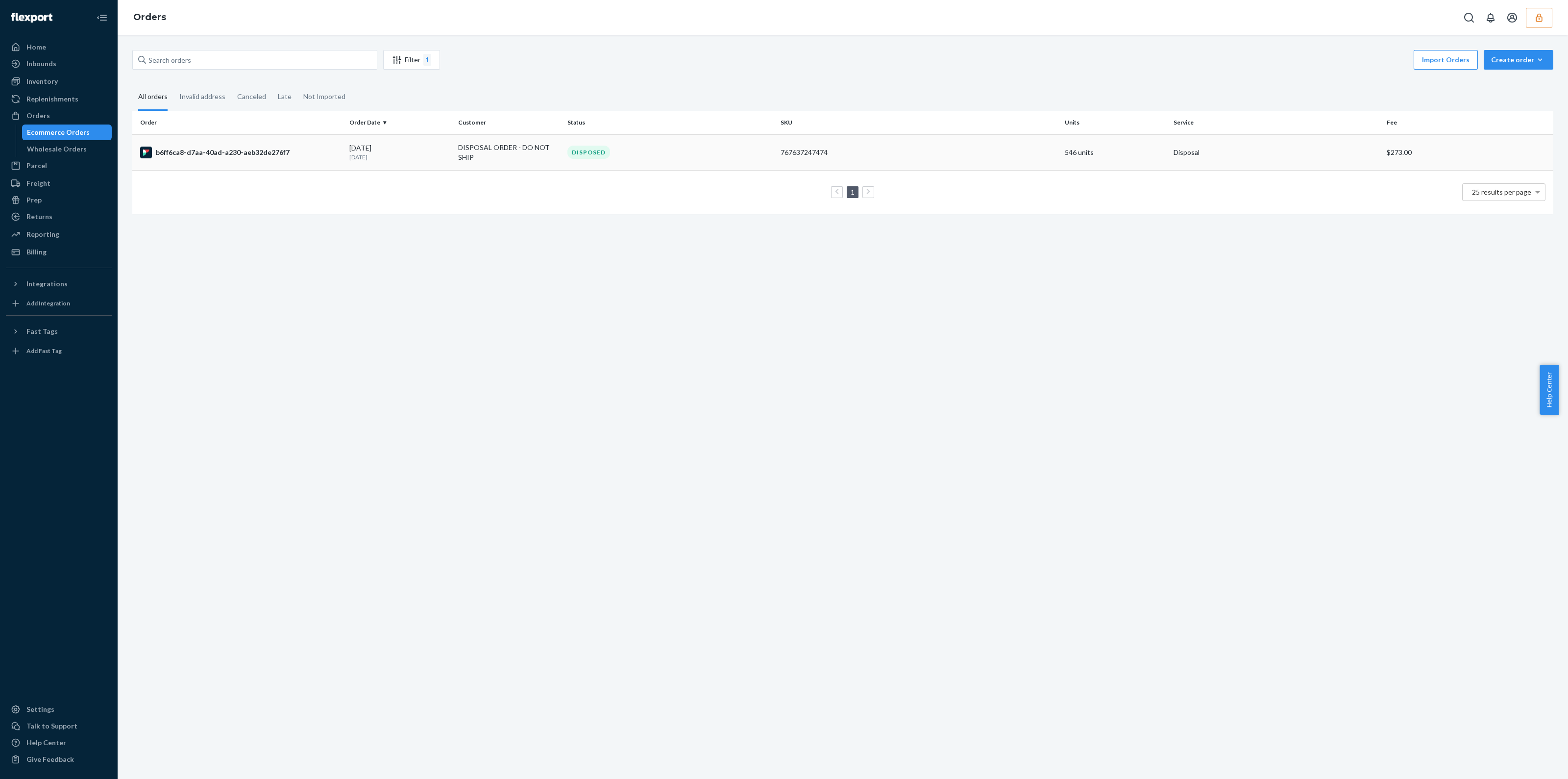
click at [754, 150] on div "DISPOSED" at bounding box center [670, 152] width 209 height 13
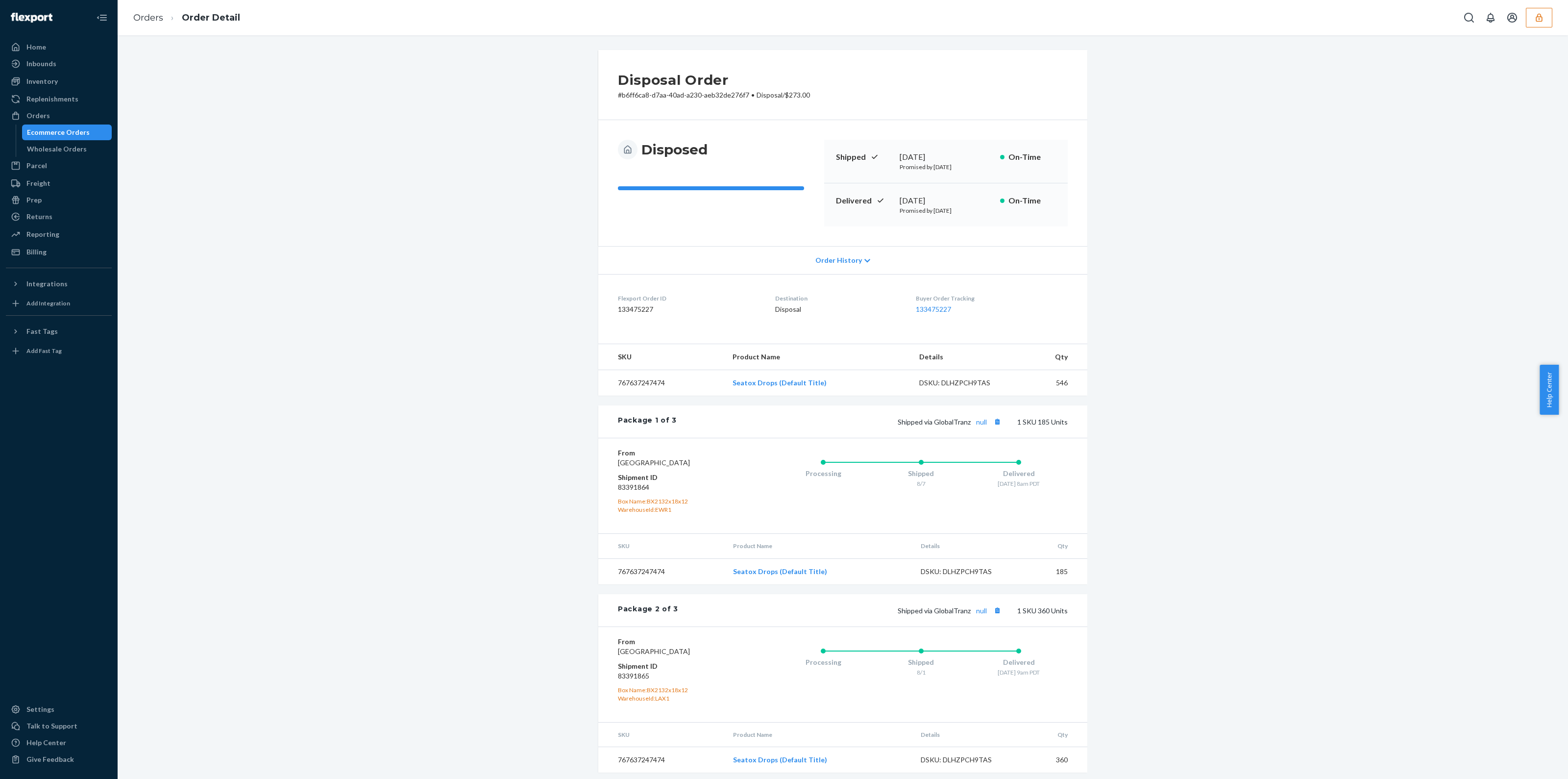
click at [1536, 18] on icon "button" at bounding box center [1539, 18] width 6 height 9
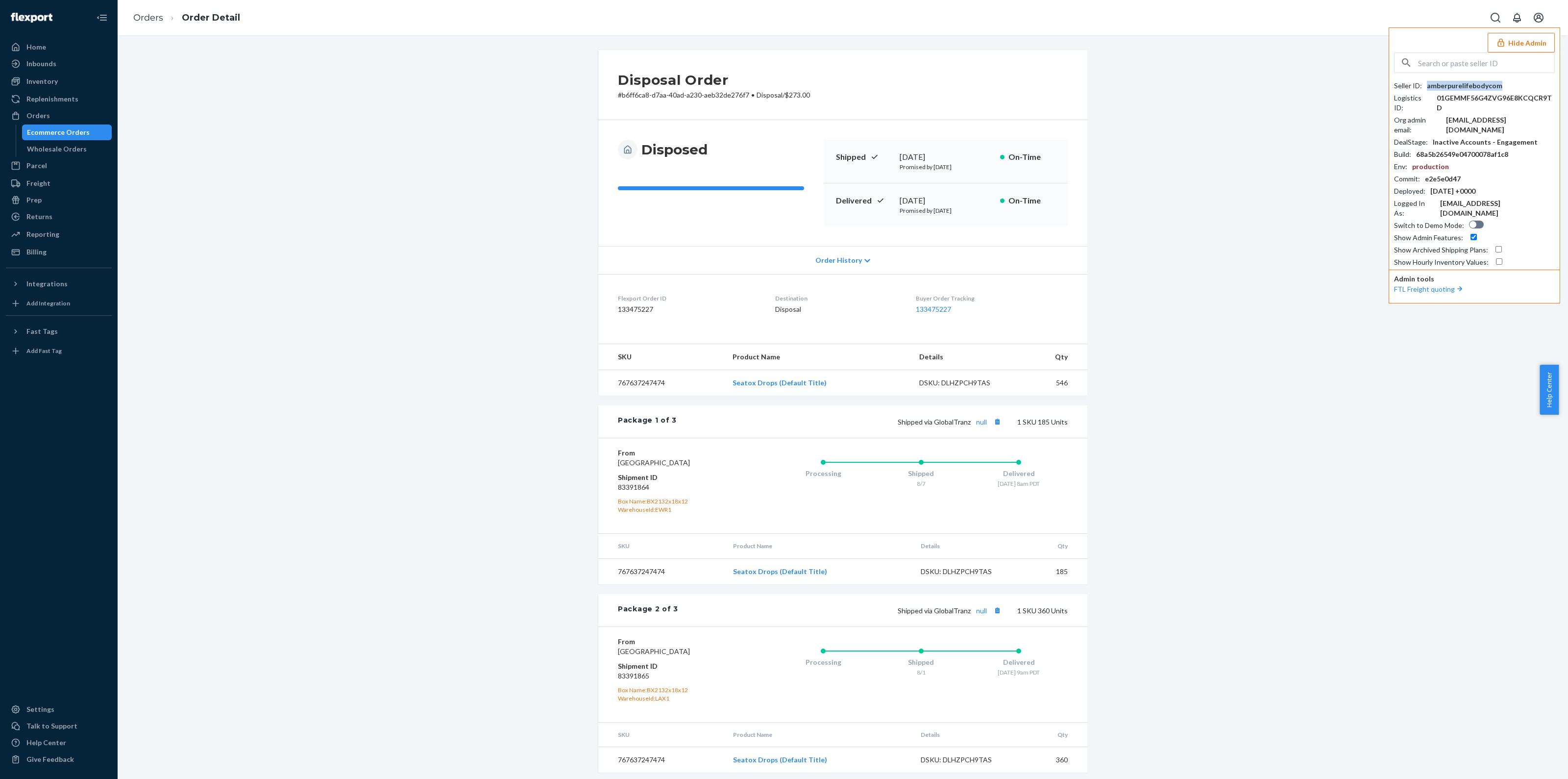
click at [1478, 82] on div "amberpurelifebodycom" at bounding box center [1465, 86] width 75 height 10
click at [1477, 82] on div "amberpurelifebodycom" at bounding box center [1465, 86] width 75 height 10
click at [1480, 84] on div "amberpurelifebodycom" at bounding box center [1465, 86] width 75 height 10
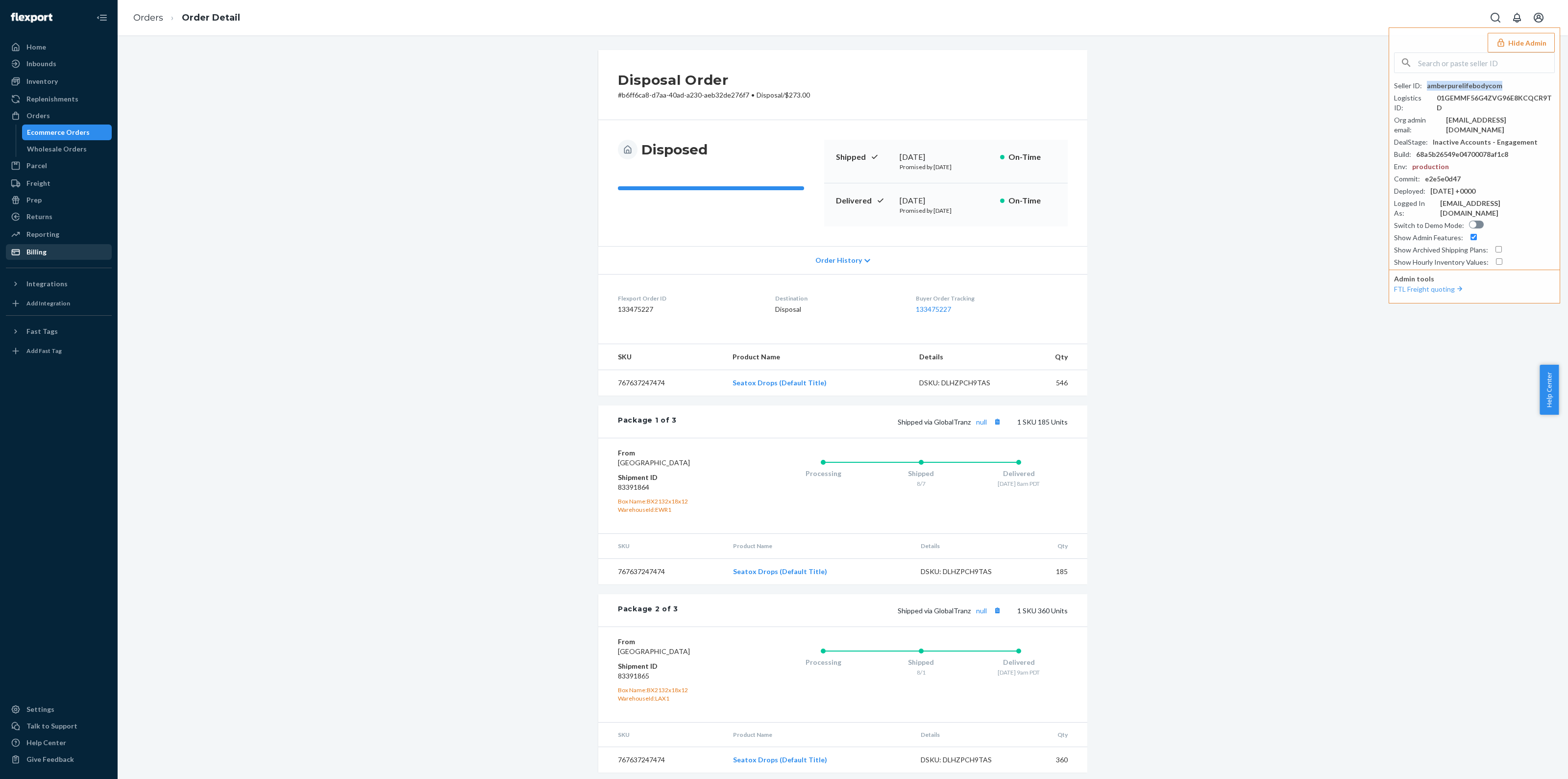
click at [44, 249] on div "Billing" at bounding box center [36, 252] width 20 height 10
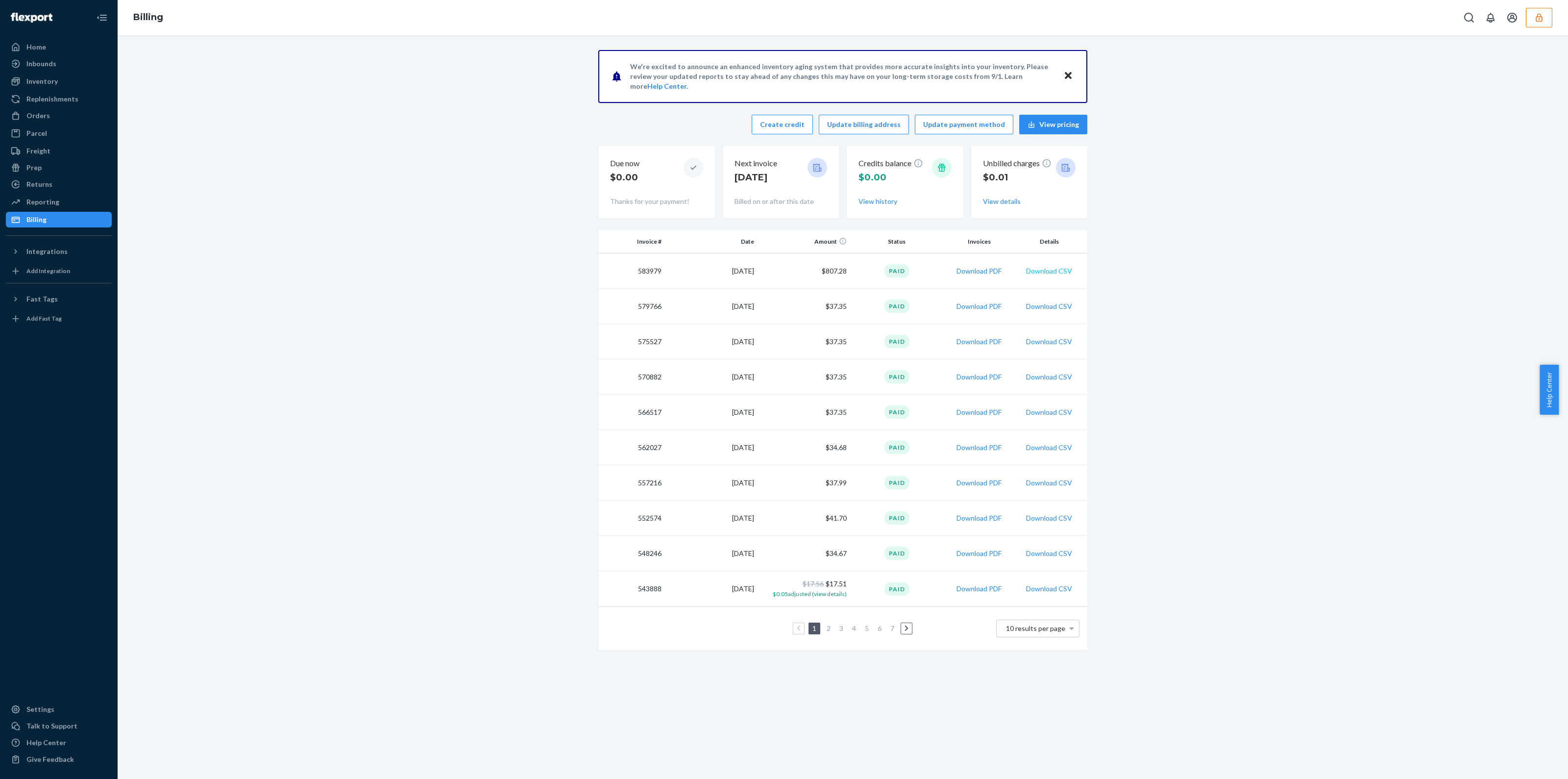
click at [1042, 271] on button "Download CSV" at bounding box center [1049, 271] width 46 height 10
click at [61, 703] on div "Settings" at bounding box center [58, 710] width 104 height 14
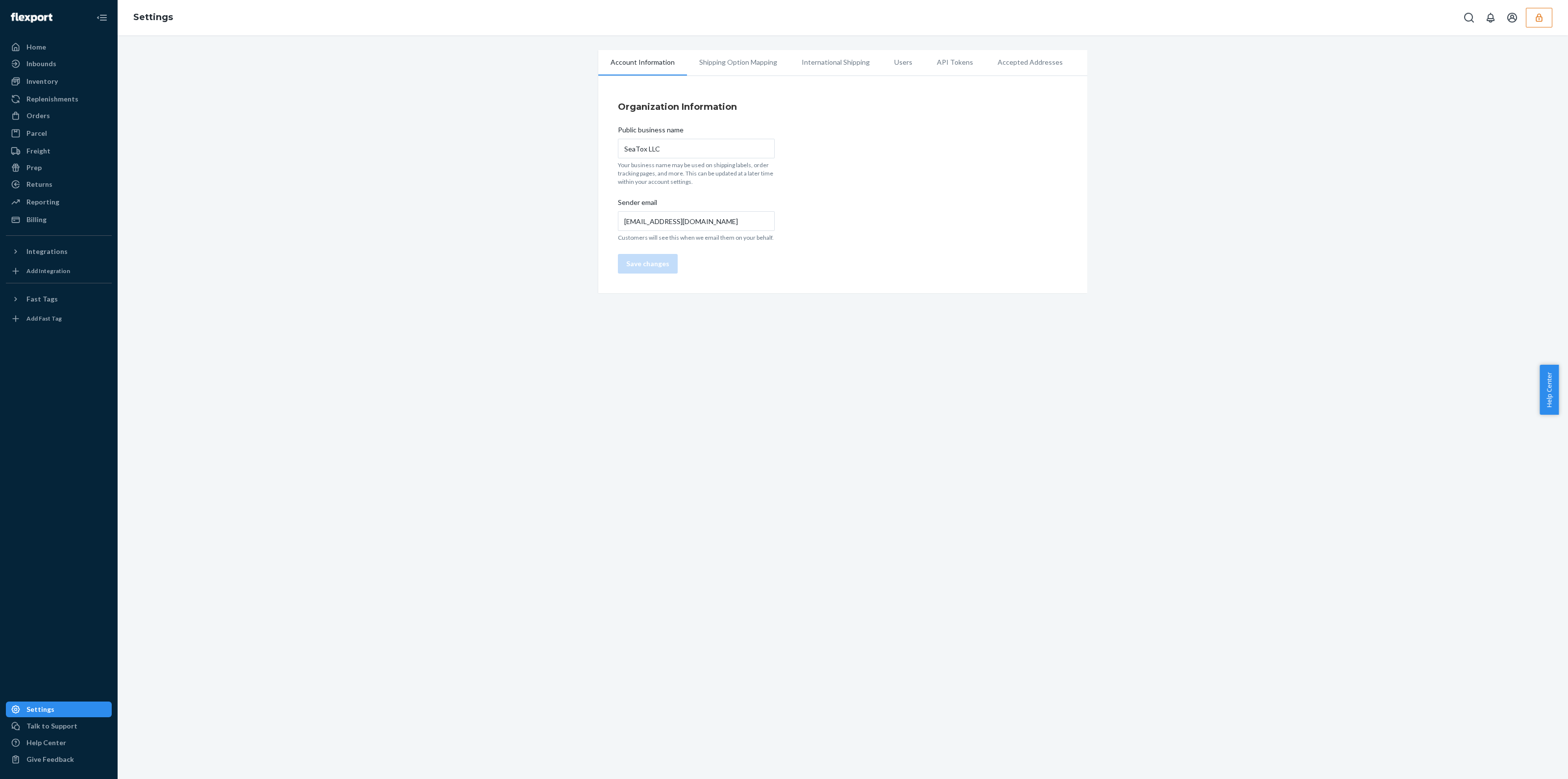
click at [897, 68] on li "Users" at bounding box center [903, 62] width 43 height 24
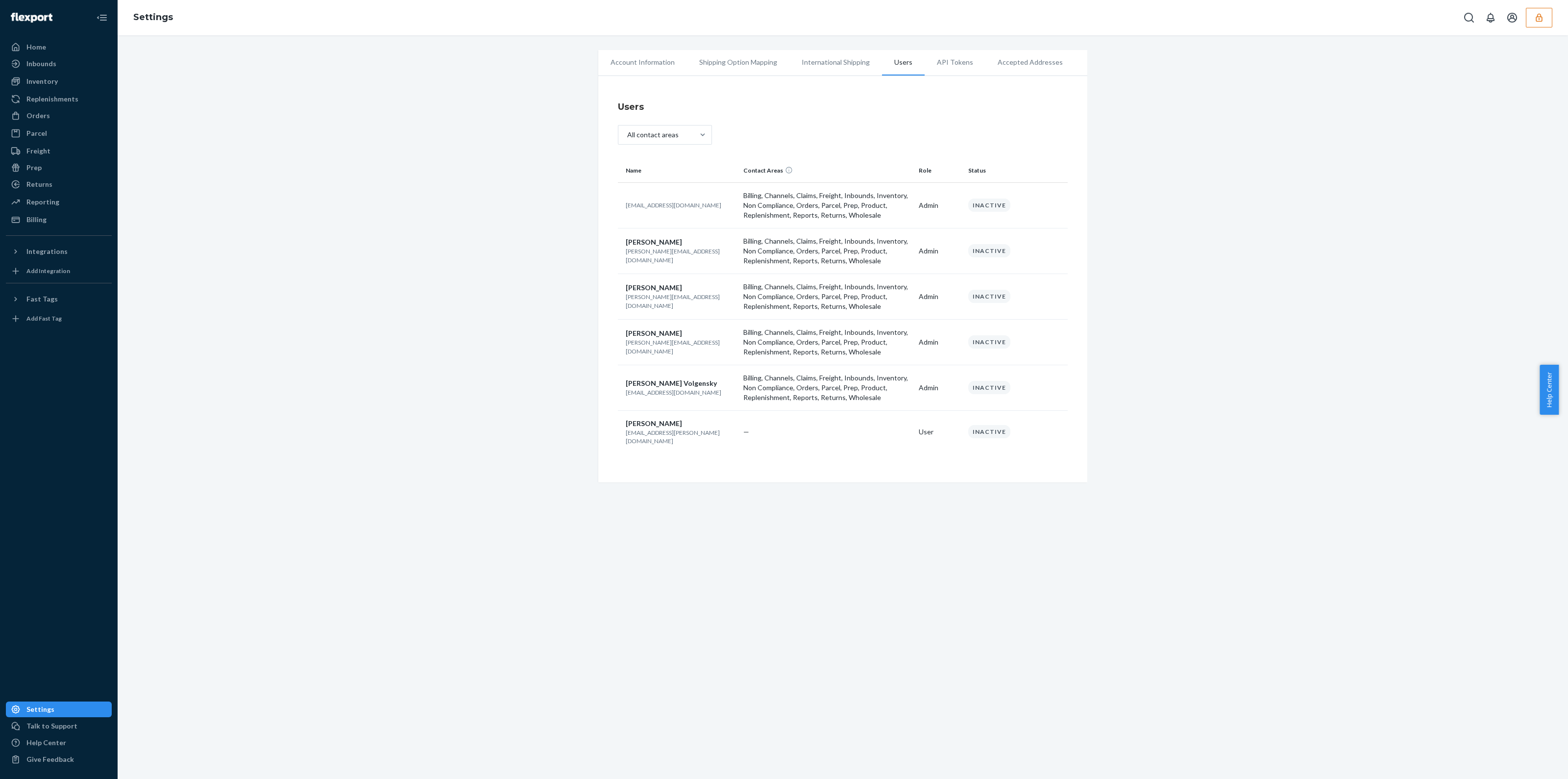
click at [660, 210] on td "amber@purelifebody.com" at bounding box center [679, 205] width 122 height 46
click at [662, 258] on p "brett@29next.com" at bounding box center [681, 255] width 110 height 16
click at [654, 423] on span "Eleah Harper" at bounding box center [654, 423] width 57 height 9
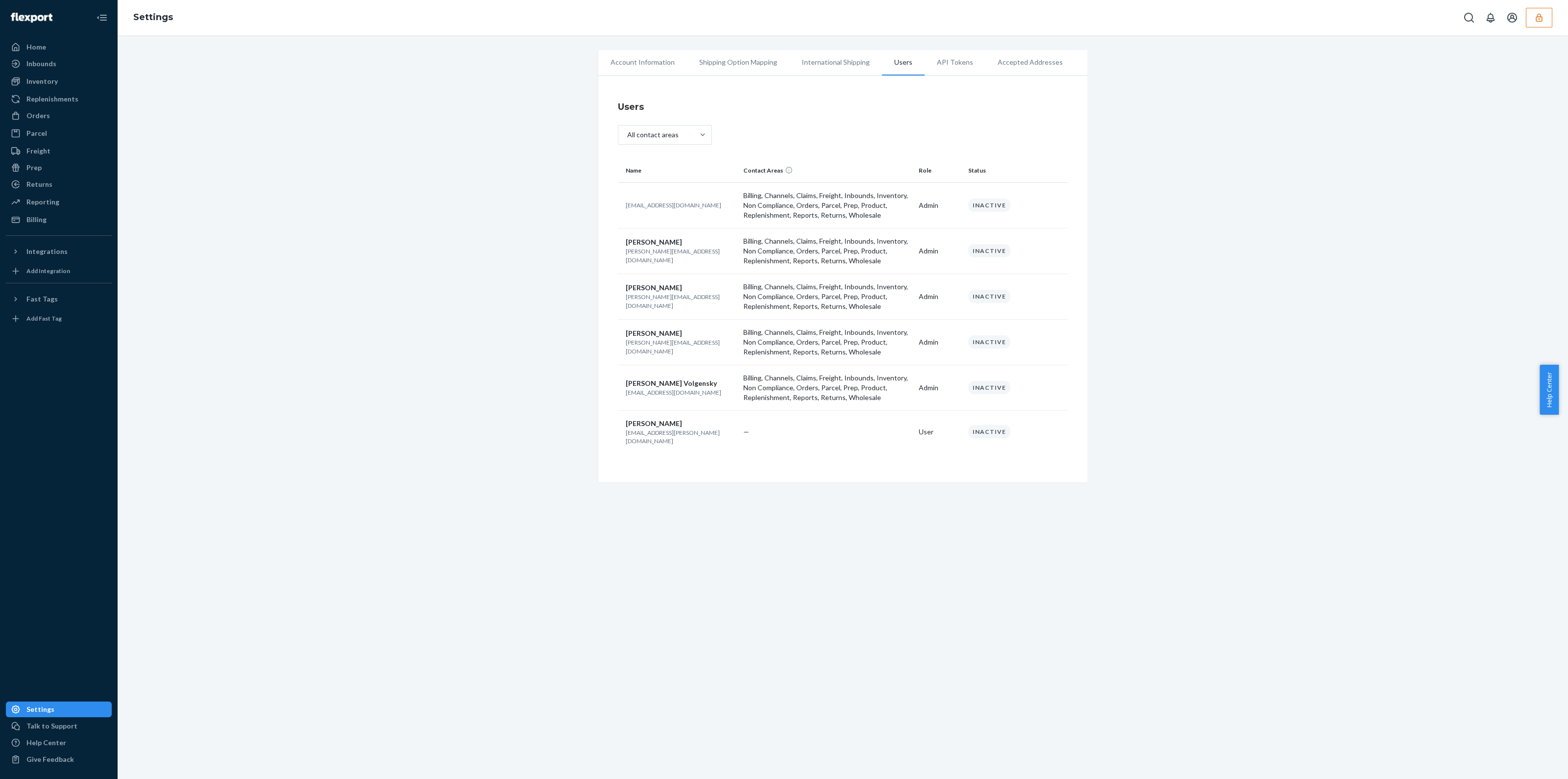
click at [648, 440] on td "Eleah Harper eleah.harper@gmail.com" at bounding box center [679, 432] width 122 height 43
click at [647, 440] on td "Eleah Harper eleah.harper@gmail.com" at bounding box center [679, 432] width 122 height 43
click at [649, 344] on p "jaldip@stepinsolutions.in" at bounding box center [681, 346] width 110 height 16
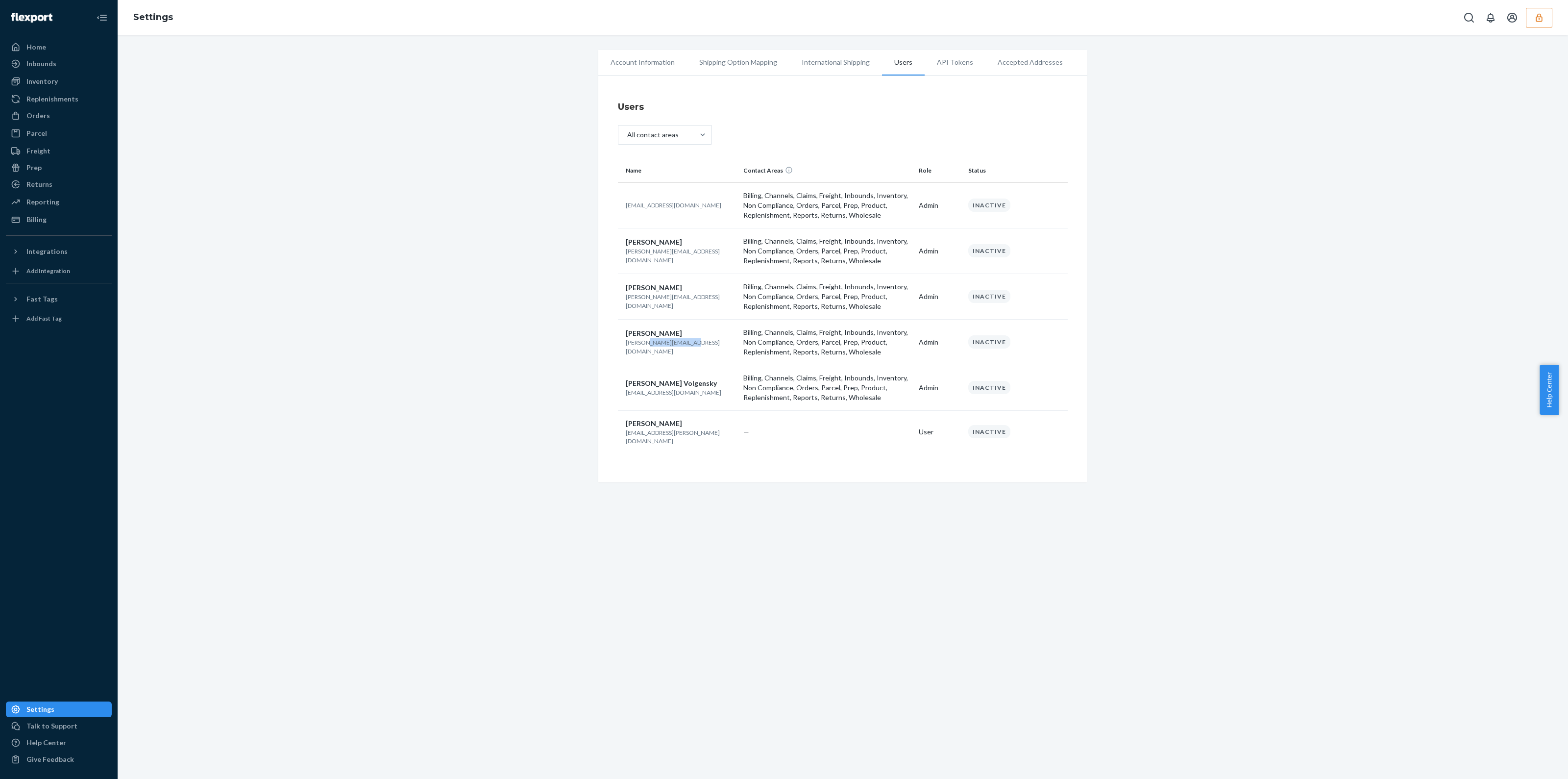
click at [649, 346] on p "jaldip@stepinsolutions.in" at bounding box center [681, 346] width 110 height 16
click at [49, 74] on div "Inventory" at bounding box center [58, 81] width 104 height 14
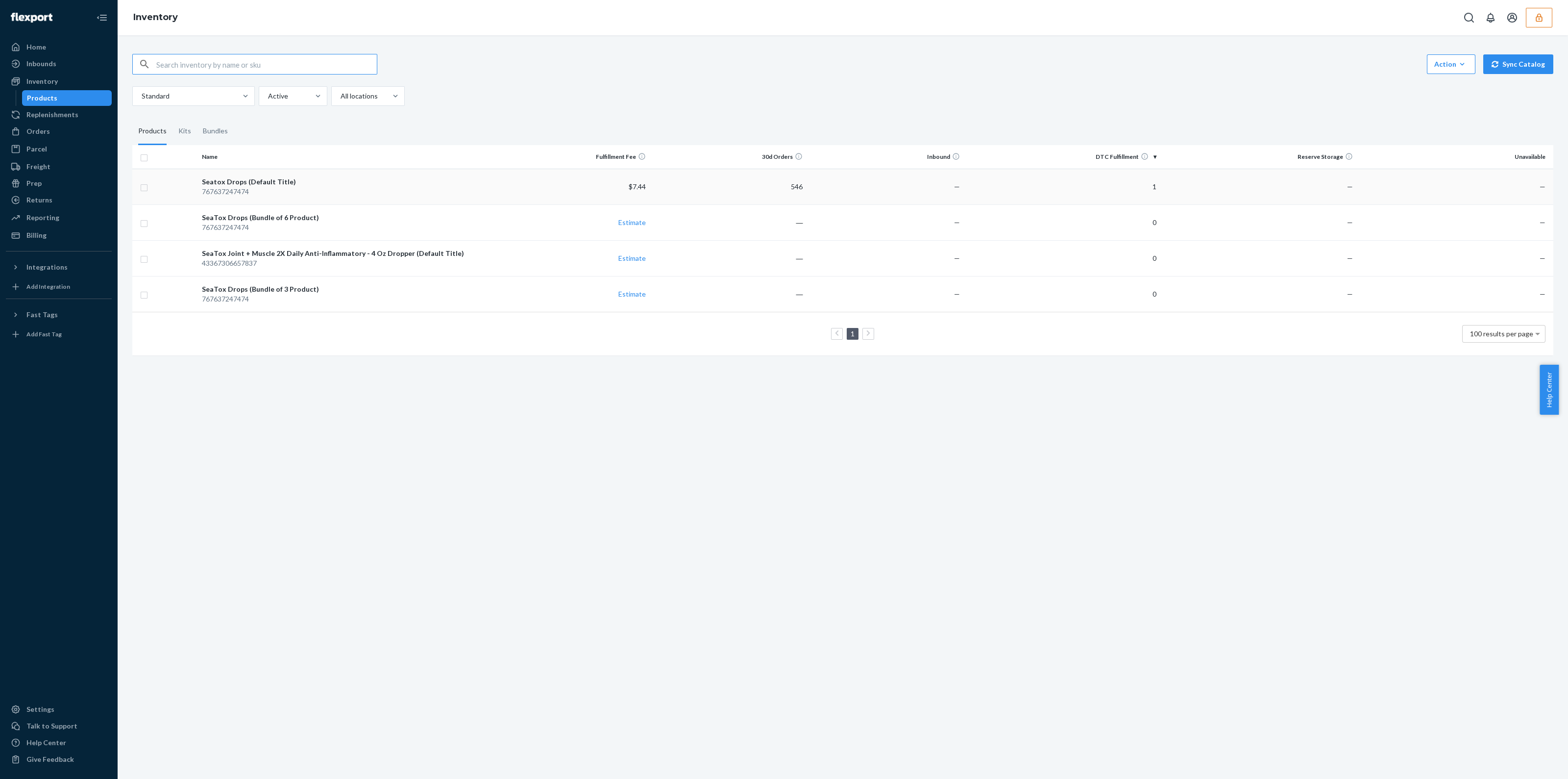
click at [576, 190] on td "$7.44" at bounding box center [571, 186] width 157 height 36
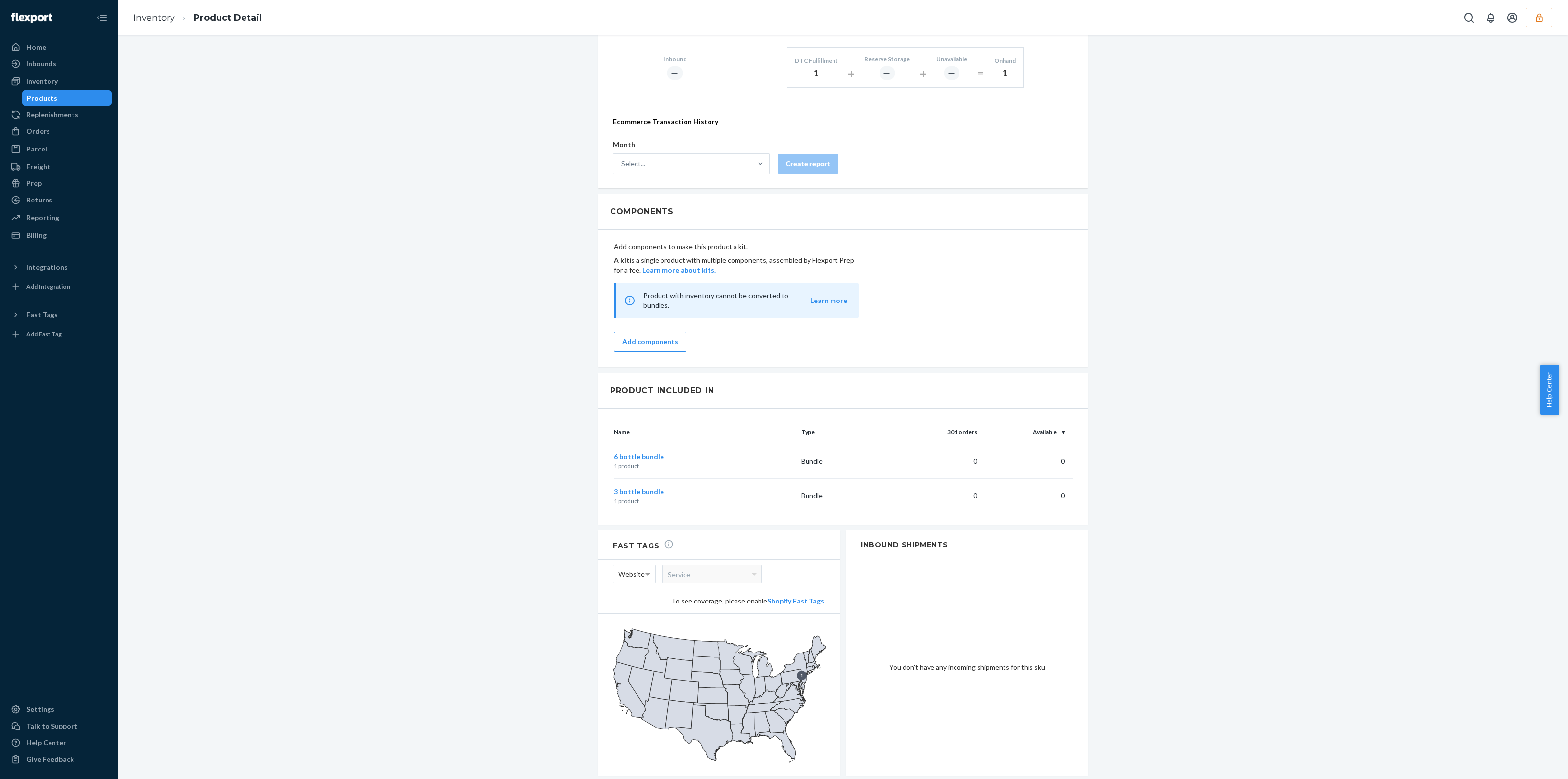
scroll to position [517, 0]
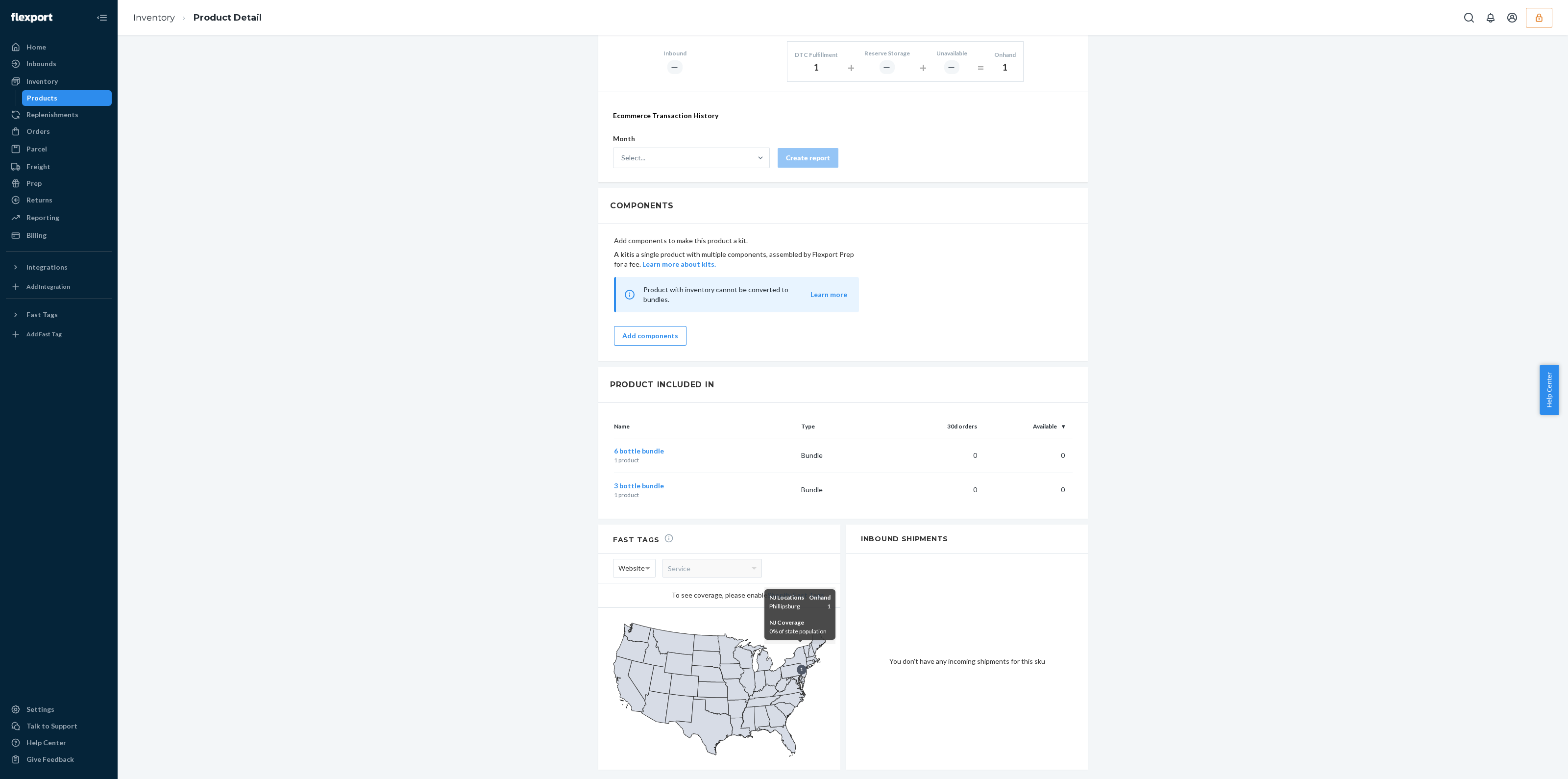
click at [800, 649] on icon at bounding box center [798, 658] width 31 height 24
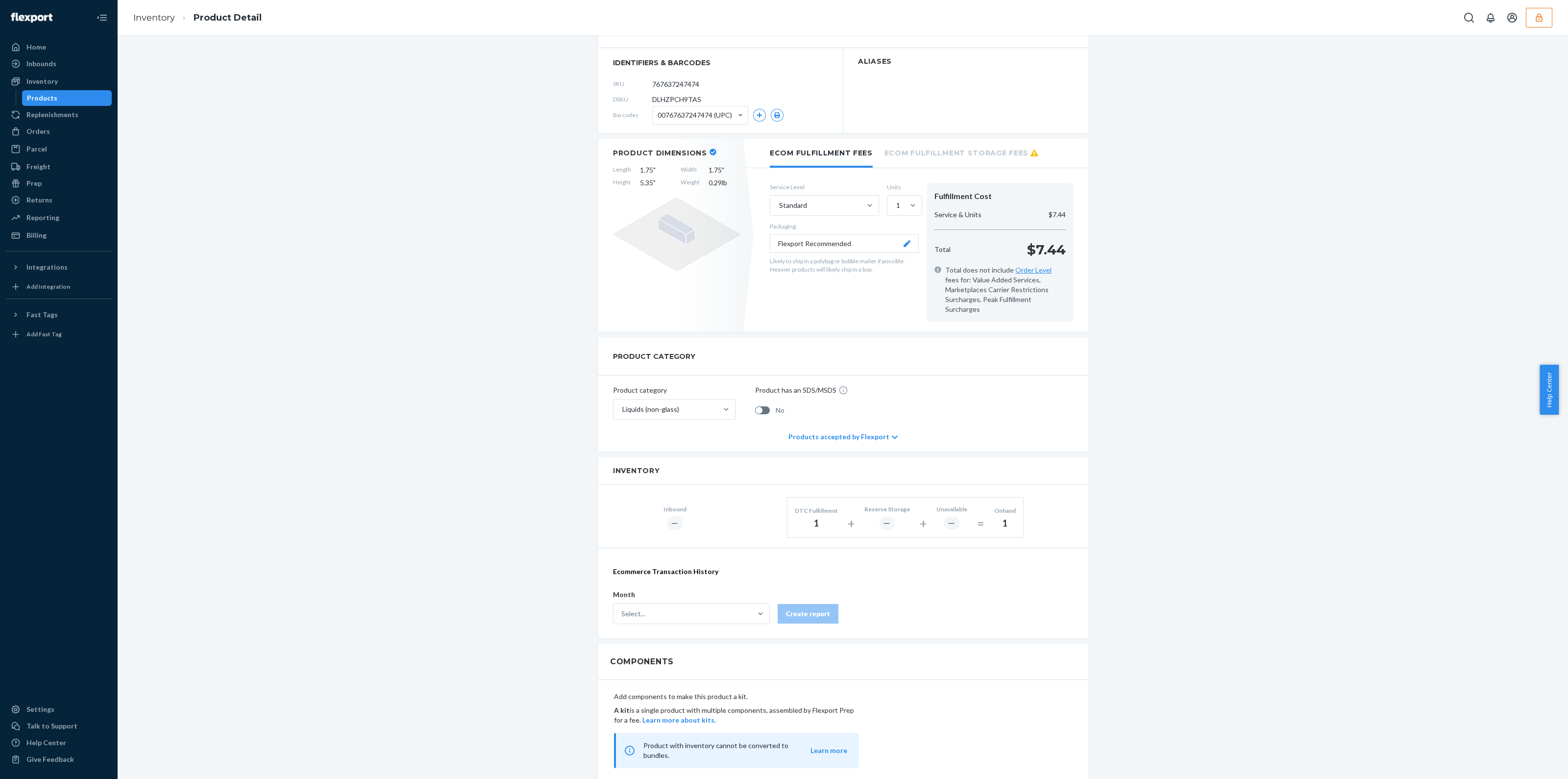
scroll to position [0, 0]
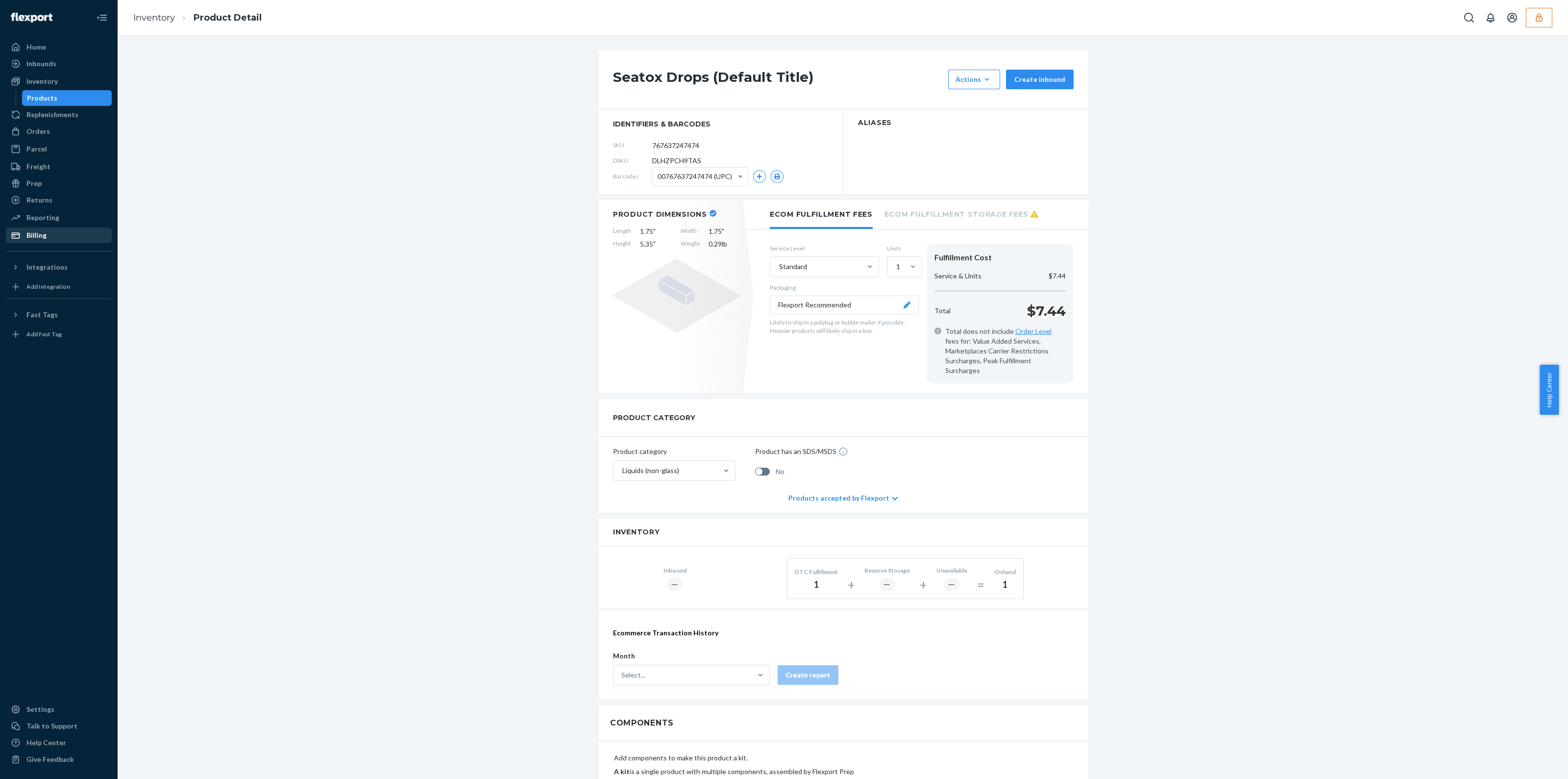
click at [64, 228] on div "Billing" at bounding box center [58, 235] width 104 height 14
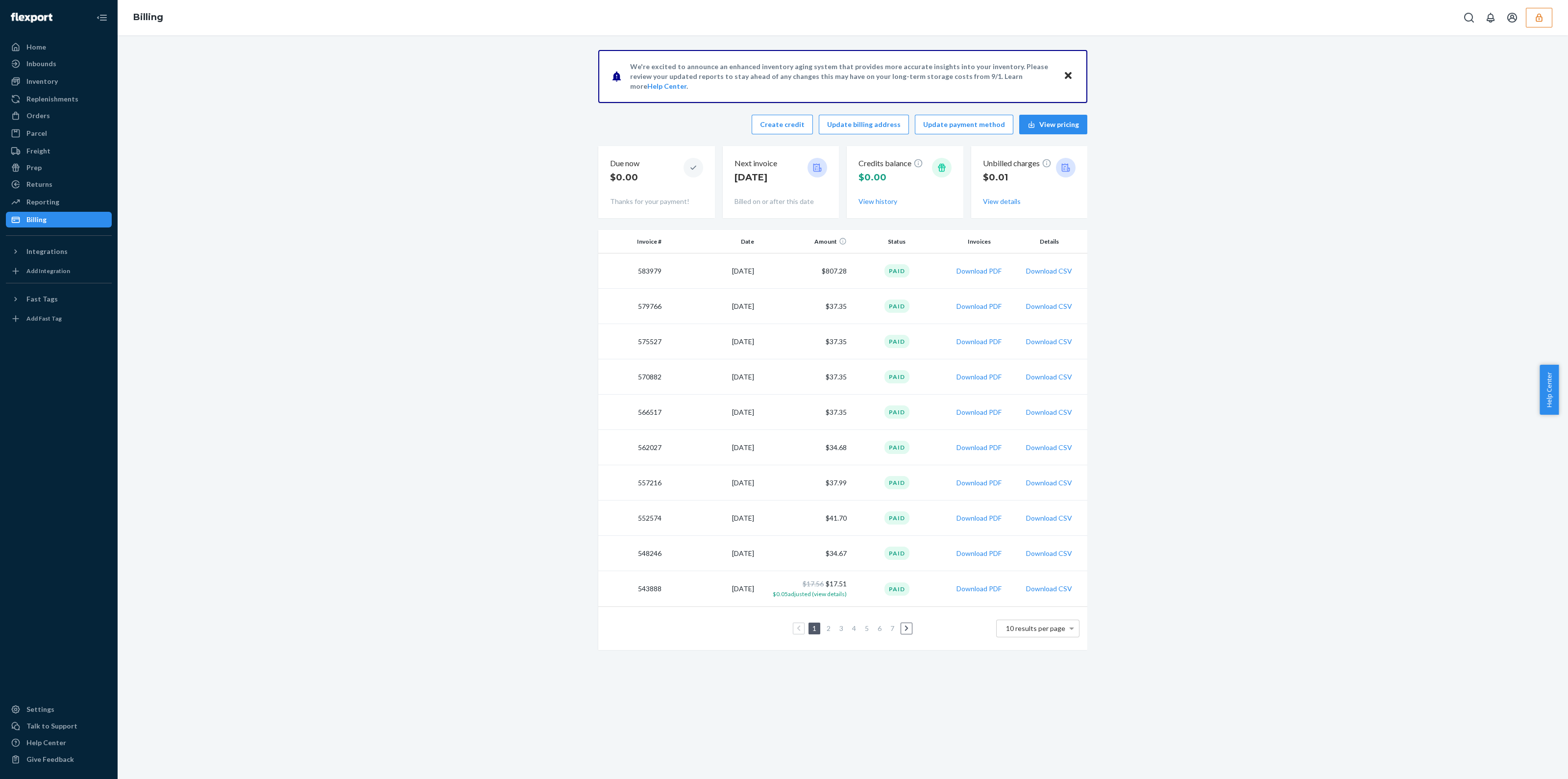
click at [1539, 24] on button "button" at bounding box center [1539, 18] width 26 height 19
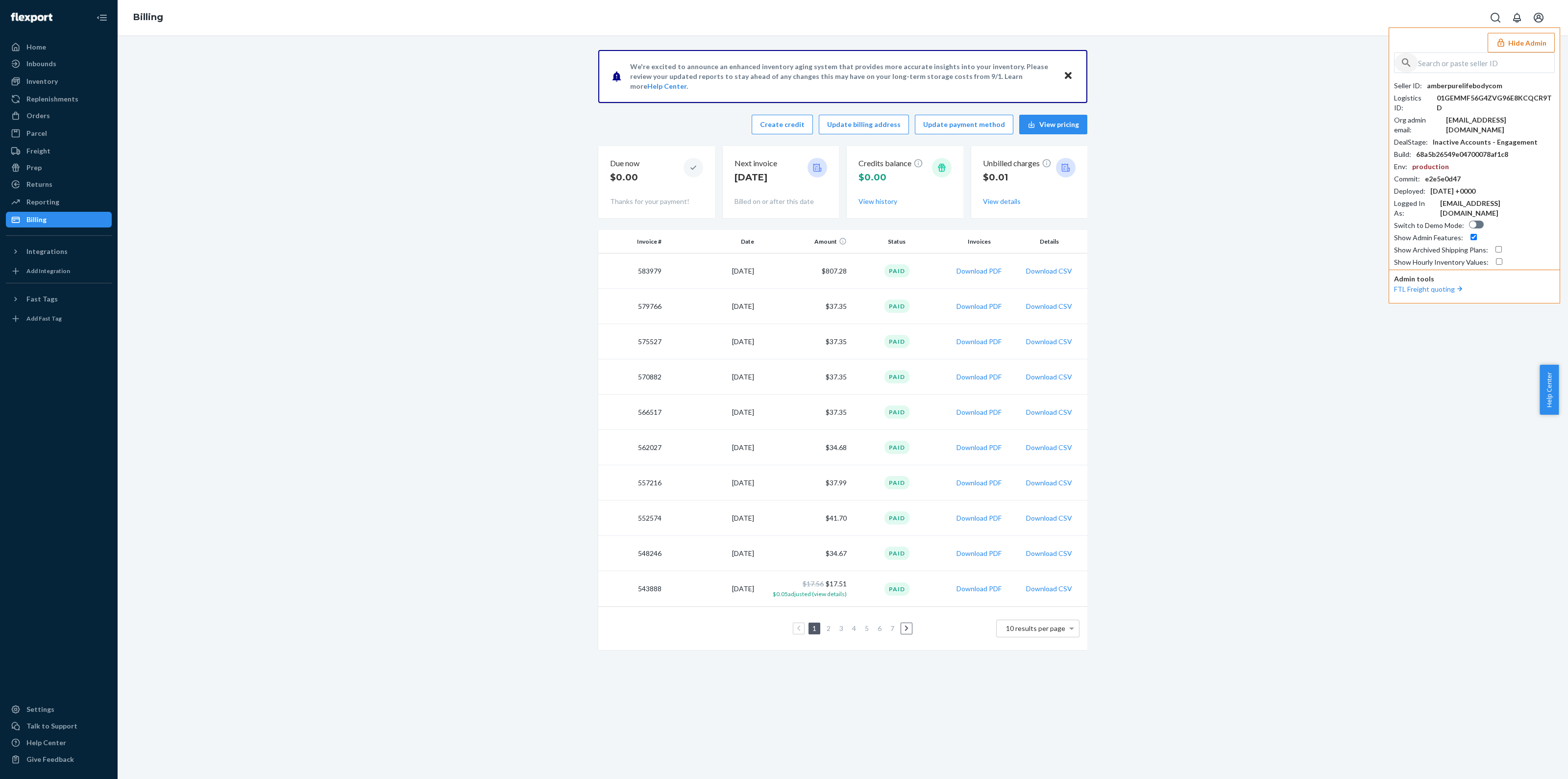
click at [1415, 63] on div "button" at bounding box center [1406, 63] width 24 height 19
click at [1429, 64] on input "text" at bounding box center [1486, 63] width 136 height 19
paste input "modernsakurashopgmailcom"
type input "modernsakurashopgmailcom"
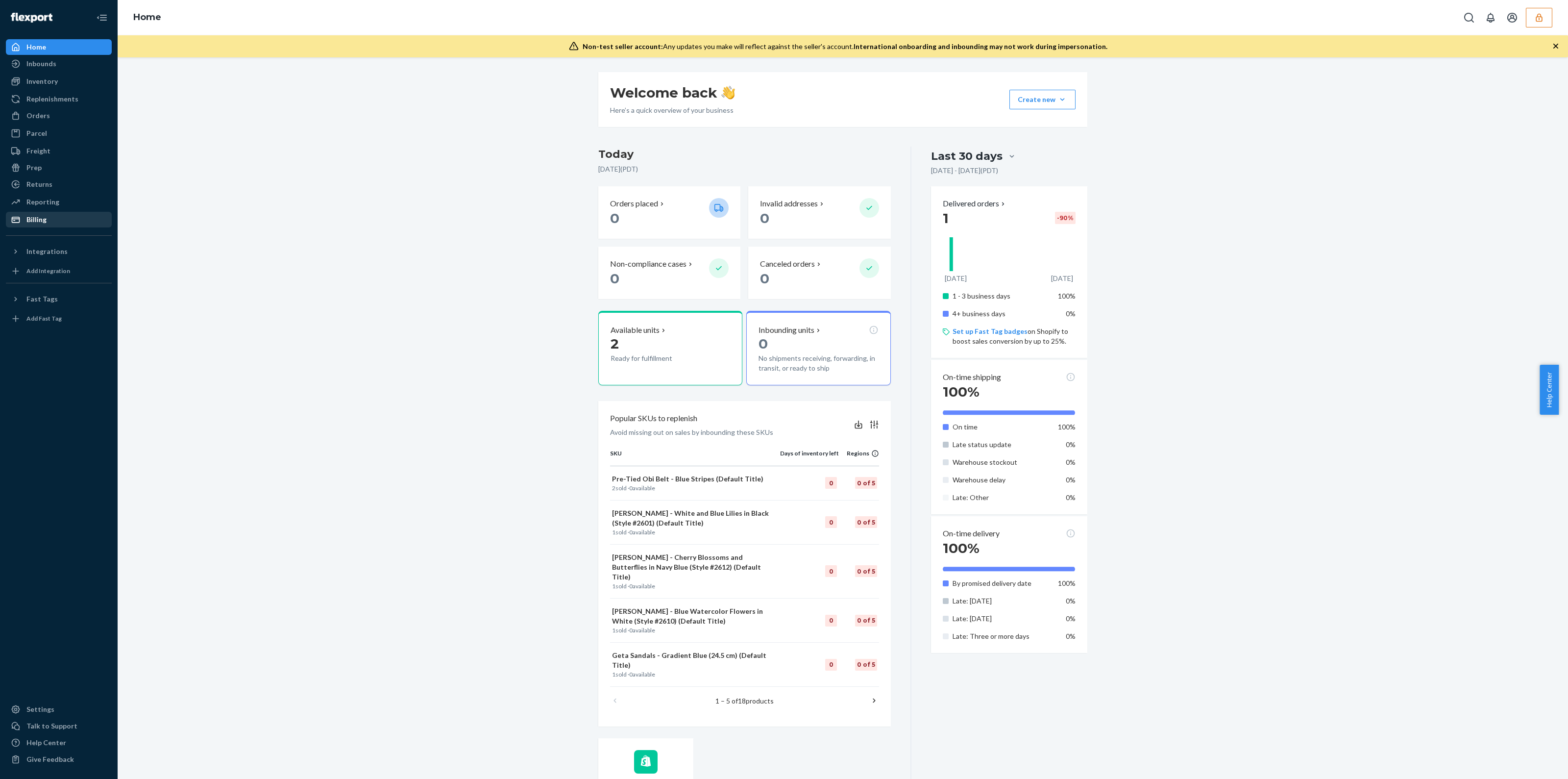
click at [55, 222] on div "Billing" at bounding box center [58, 219] width 104 height 14
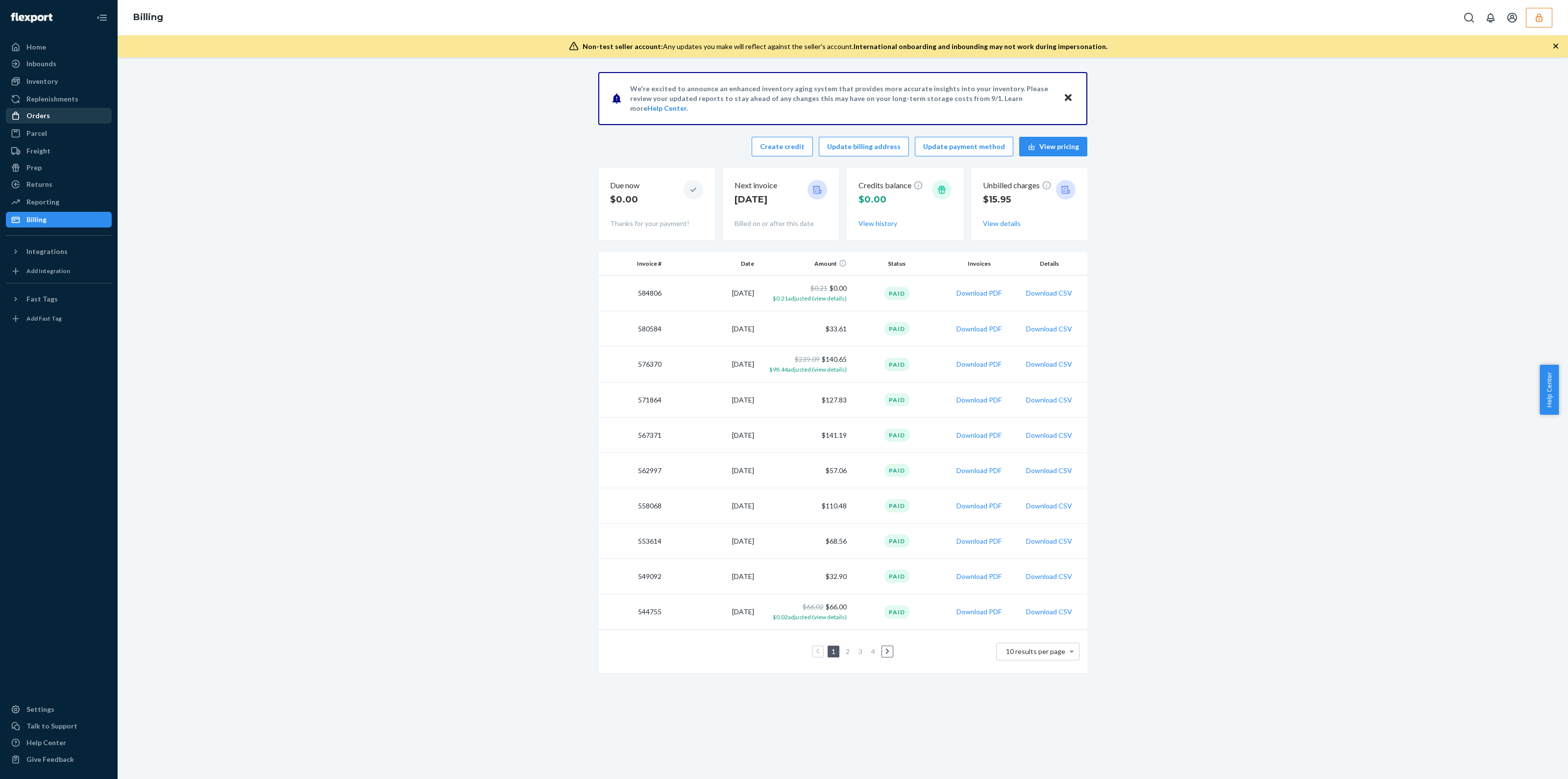
click at [56, 117] on div "Orders" at bounding box center [58, 116] width 104 height 14
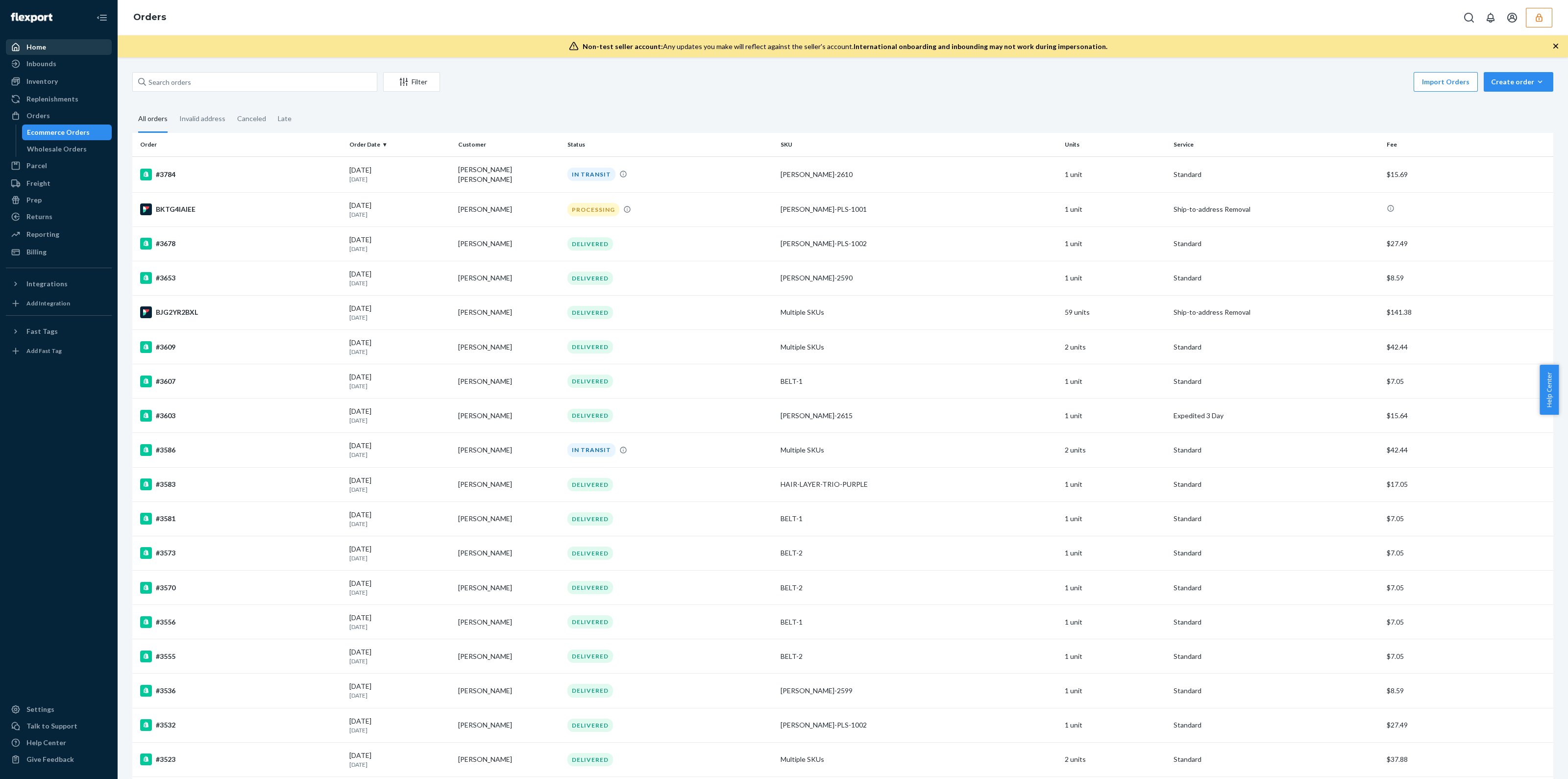
click at [89, 48] on div "Home" at bounding box center [58, 47] width 104 height 14
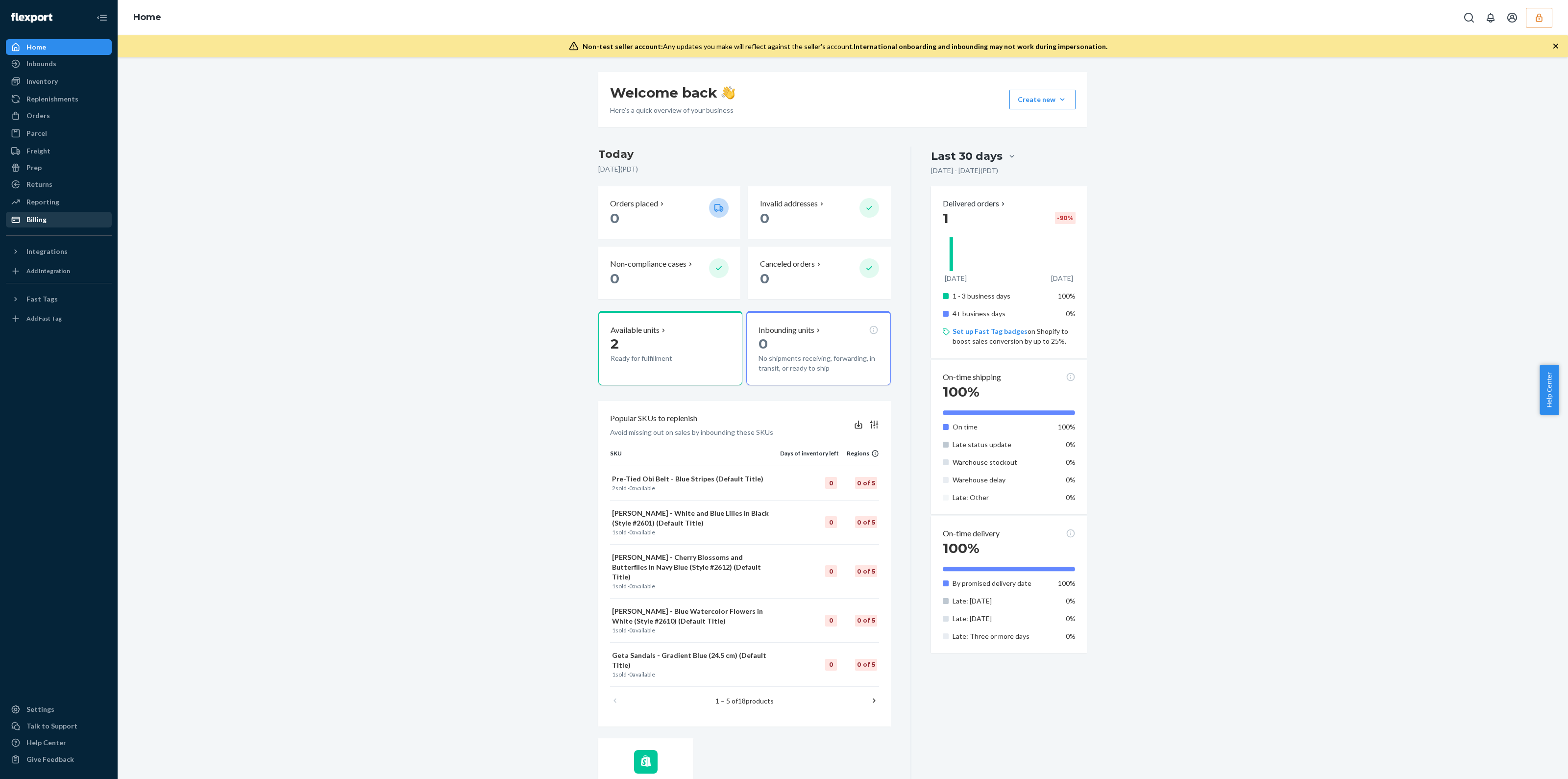
click at [46, 219] on div "Billing" at bounding box center [58, 219] width 104 height 14
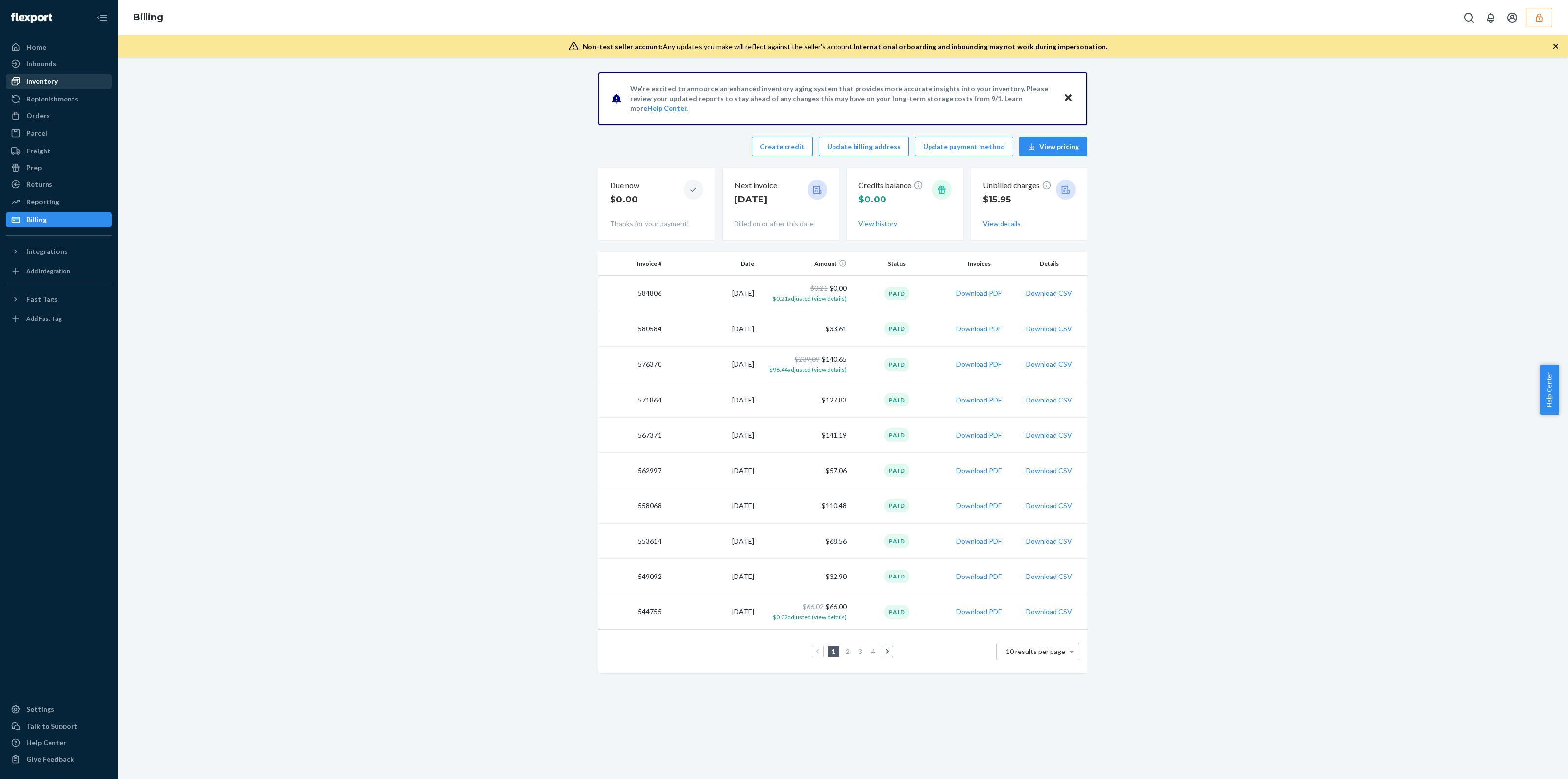
click at [51, 82] on div "Inventory" at bounding box center [42, 82] width 32 height 10
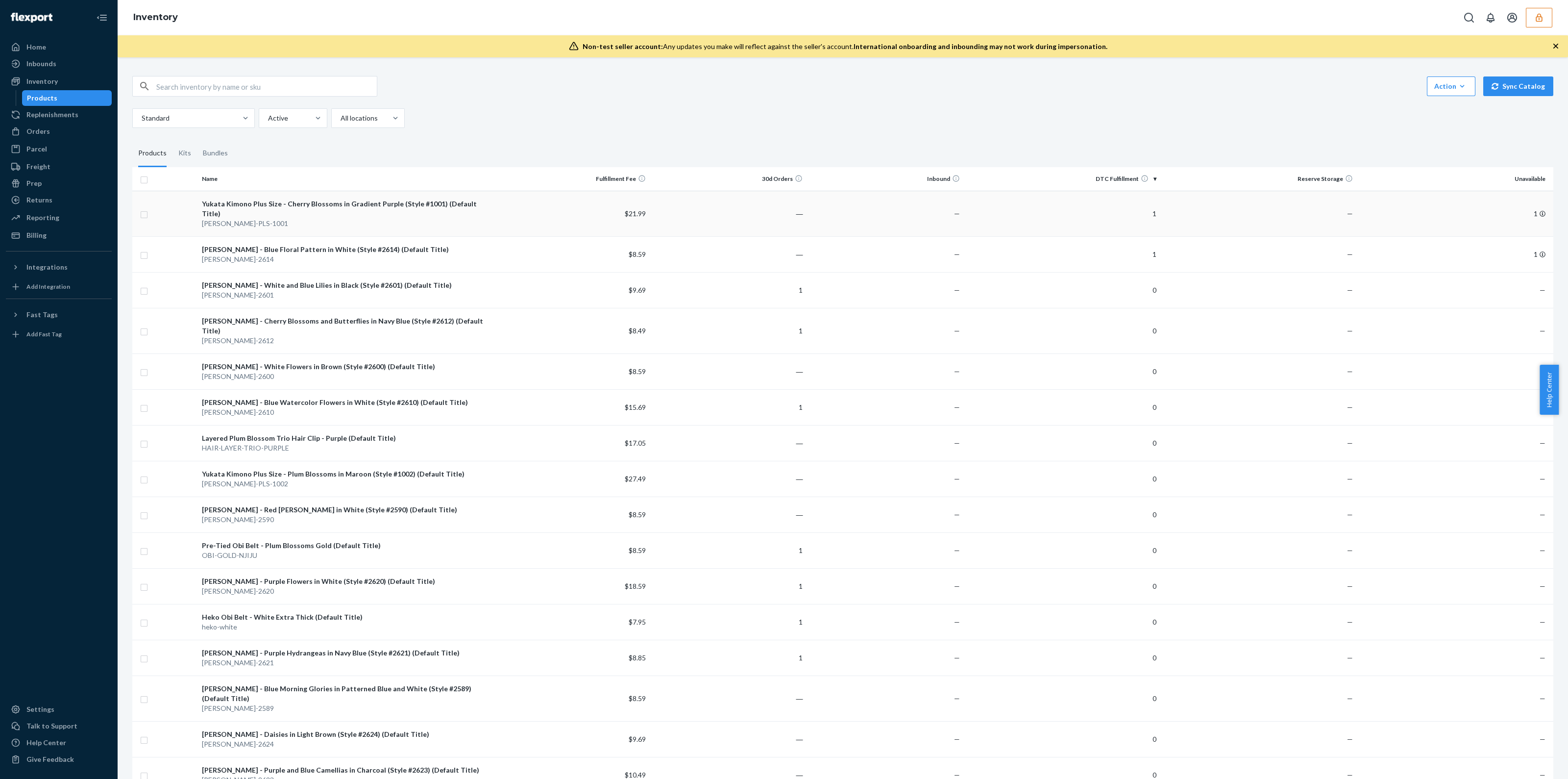
click at [620, 214] on td "$21.99" at bounding box center [571, 213] width 157 height 46
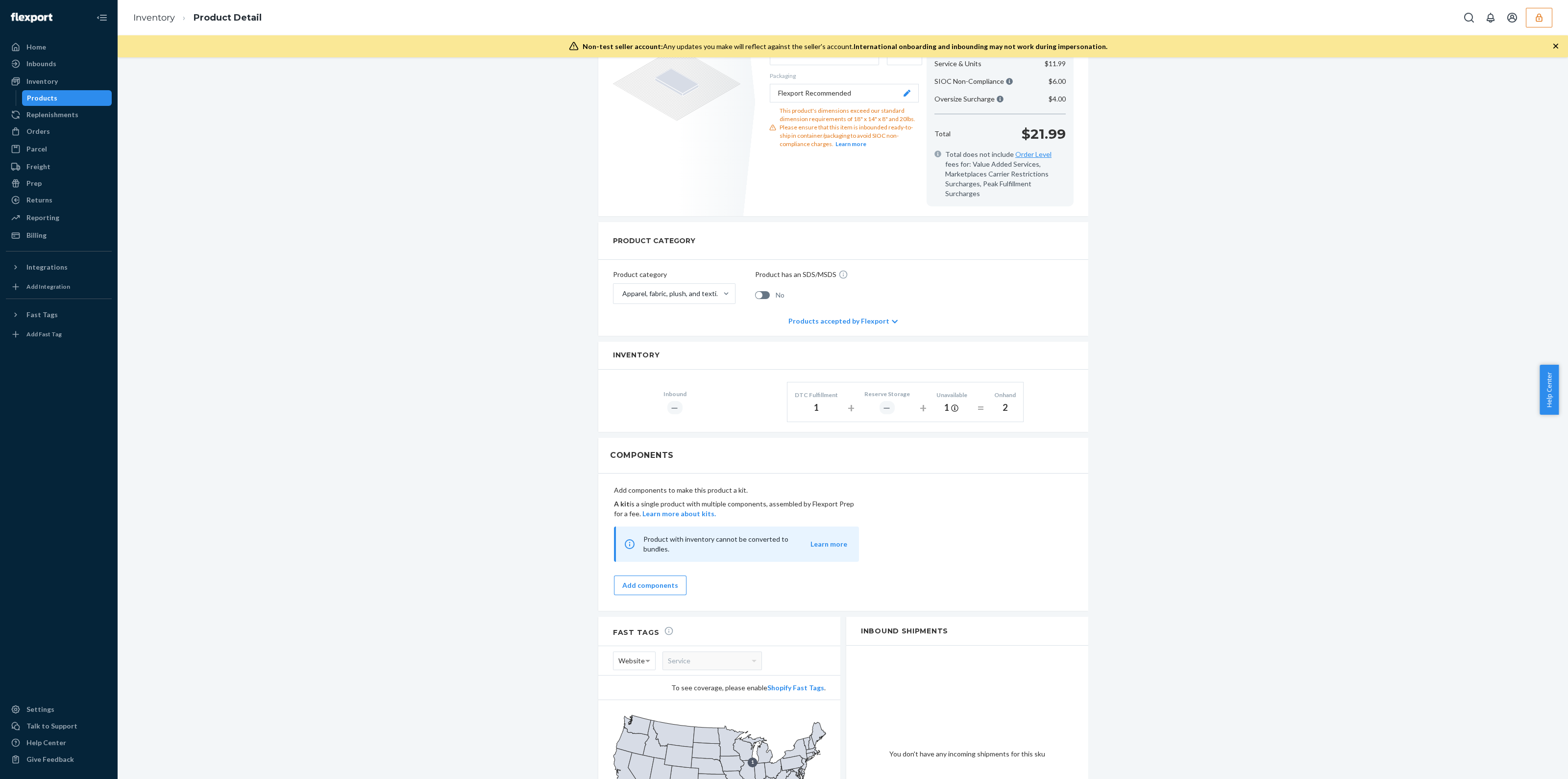
scroll to position [338, 0]
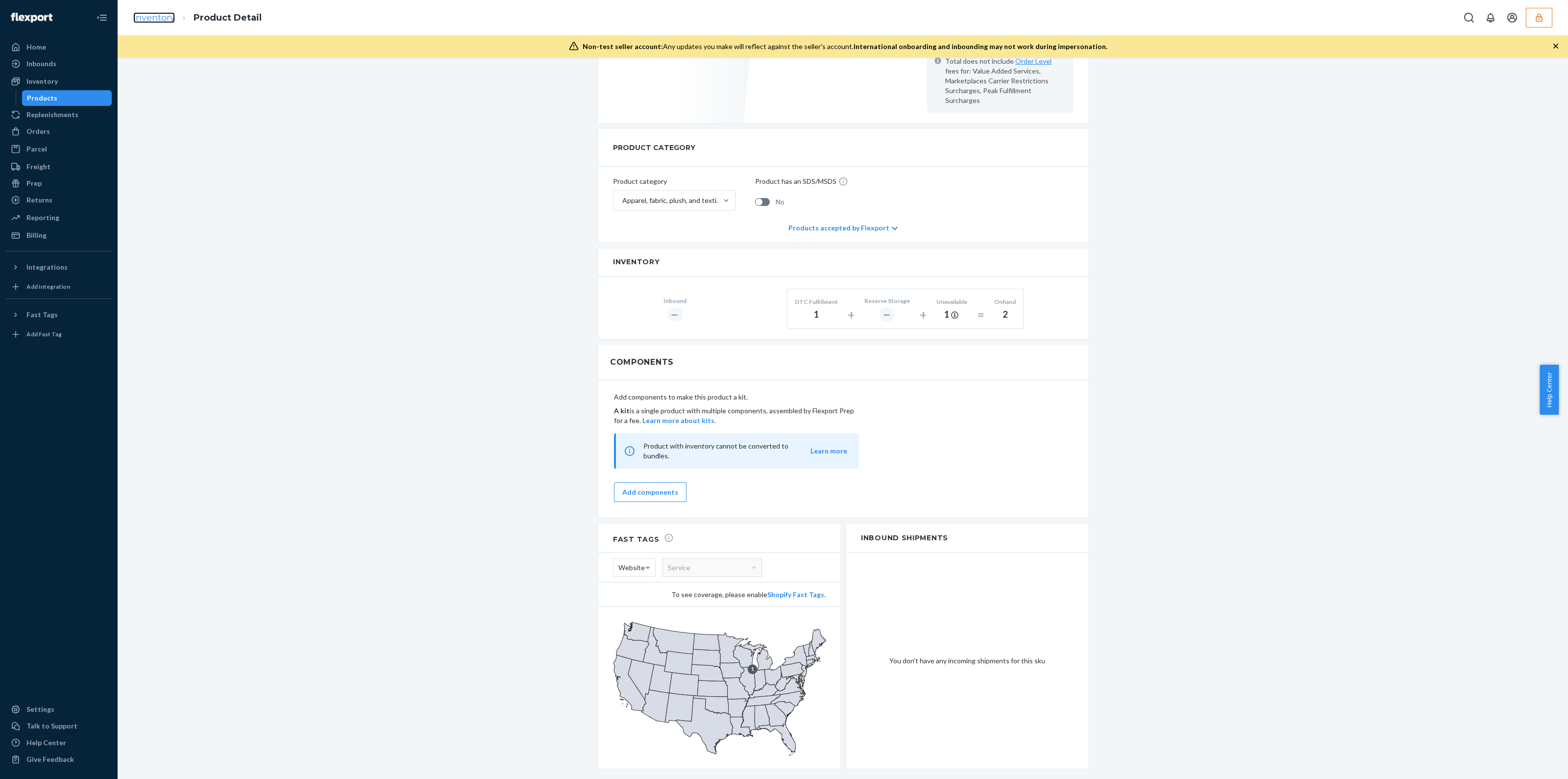
click at [172, 13] on link "Inventory" at bounding box center [154, 18] width 41 height 11
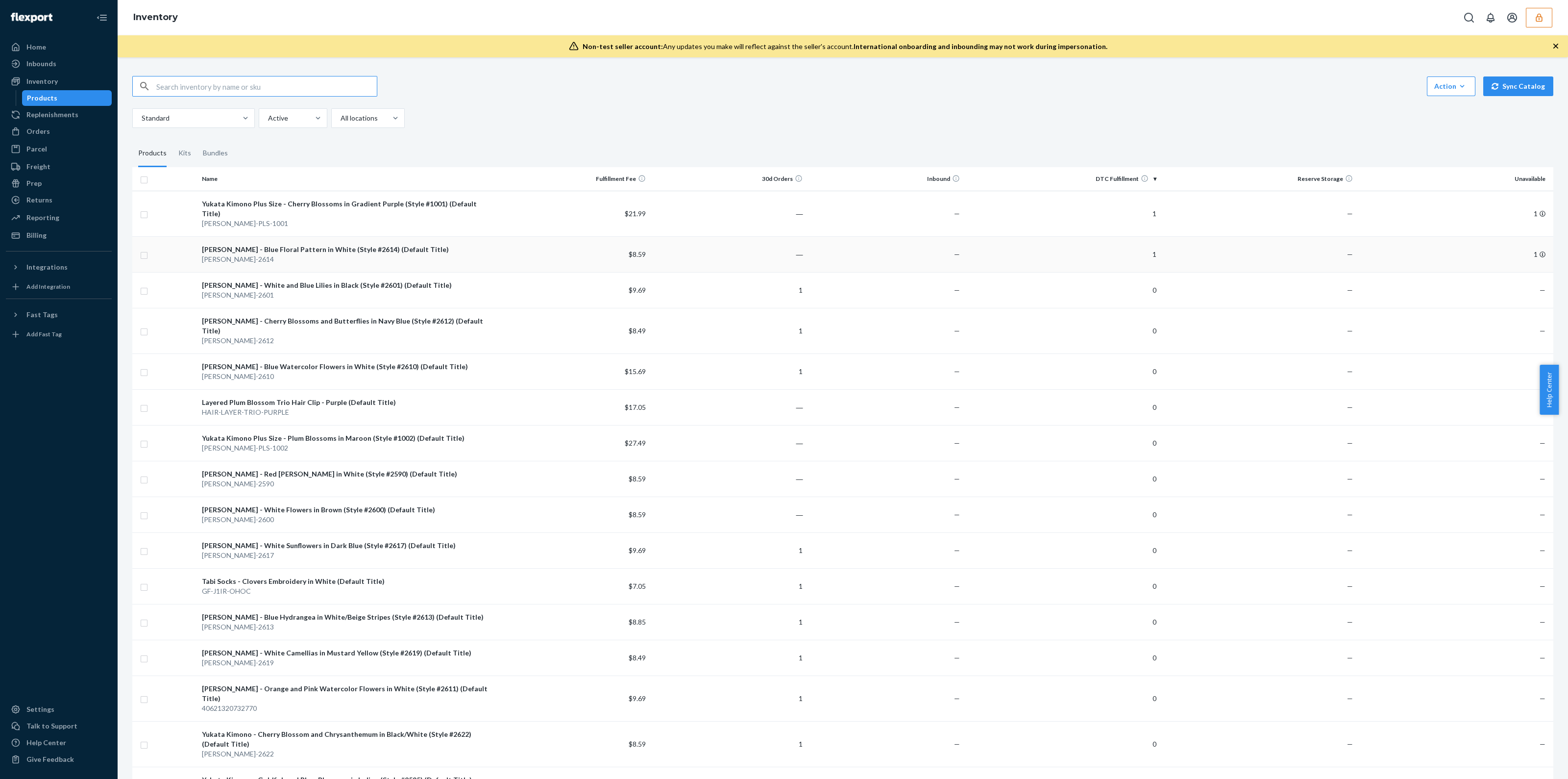
click at [671, 249] on td "―" at bounding box center [728, 254] width 157 height 36
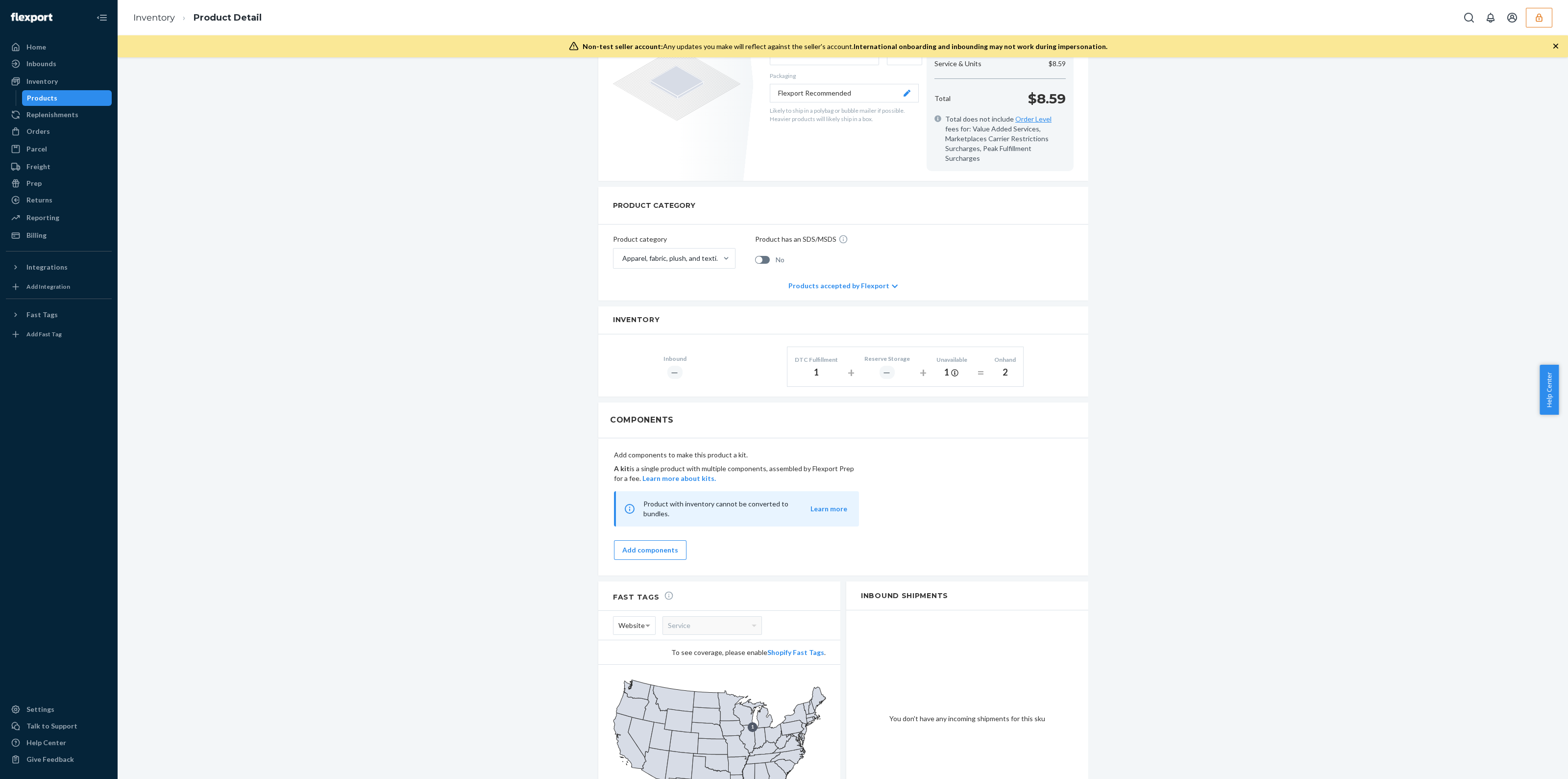
scroll to position [303, 0]
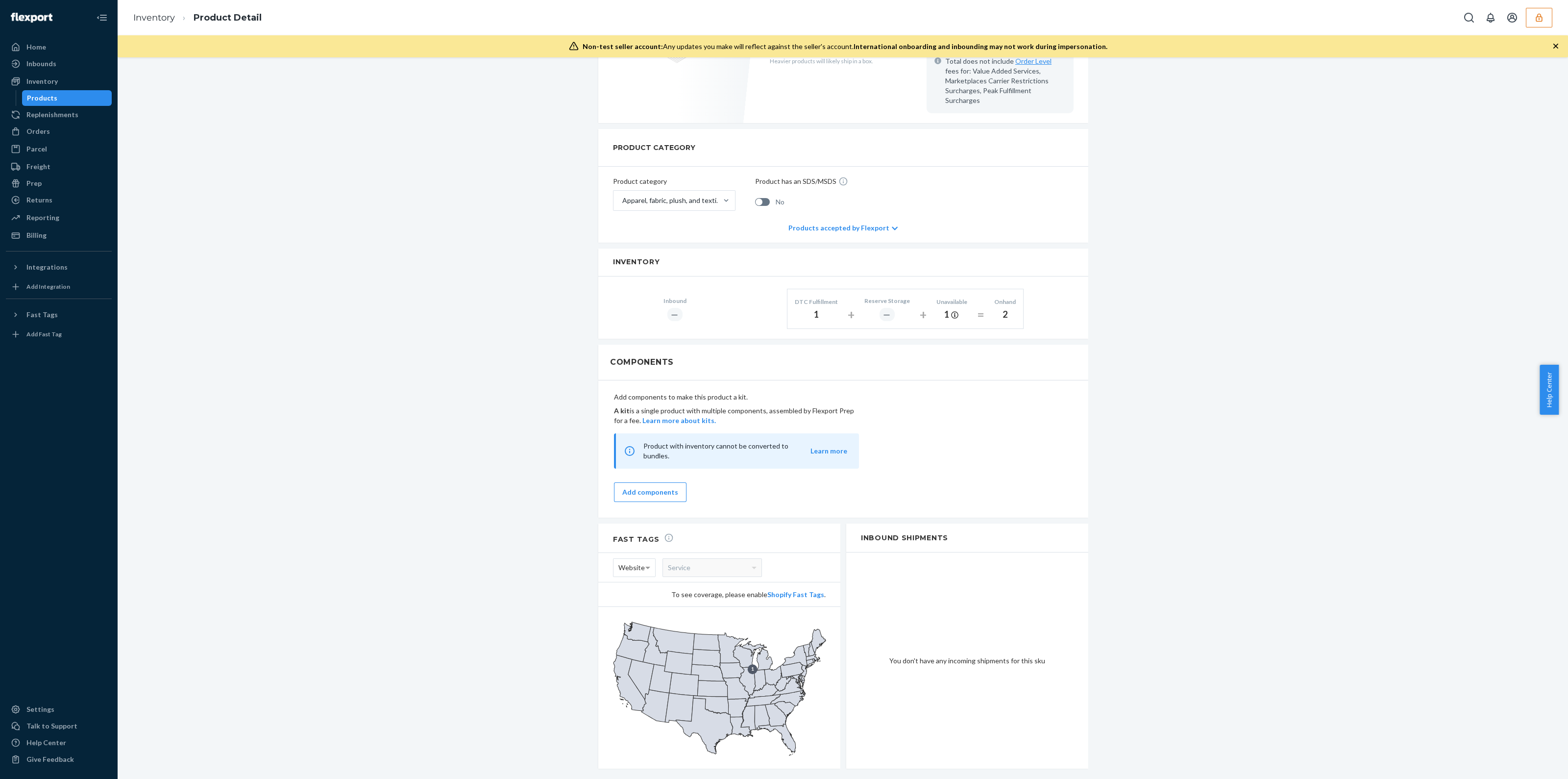
click at [75, 100] on div "Products" at bounding box center [67, 98] width 88 height 14
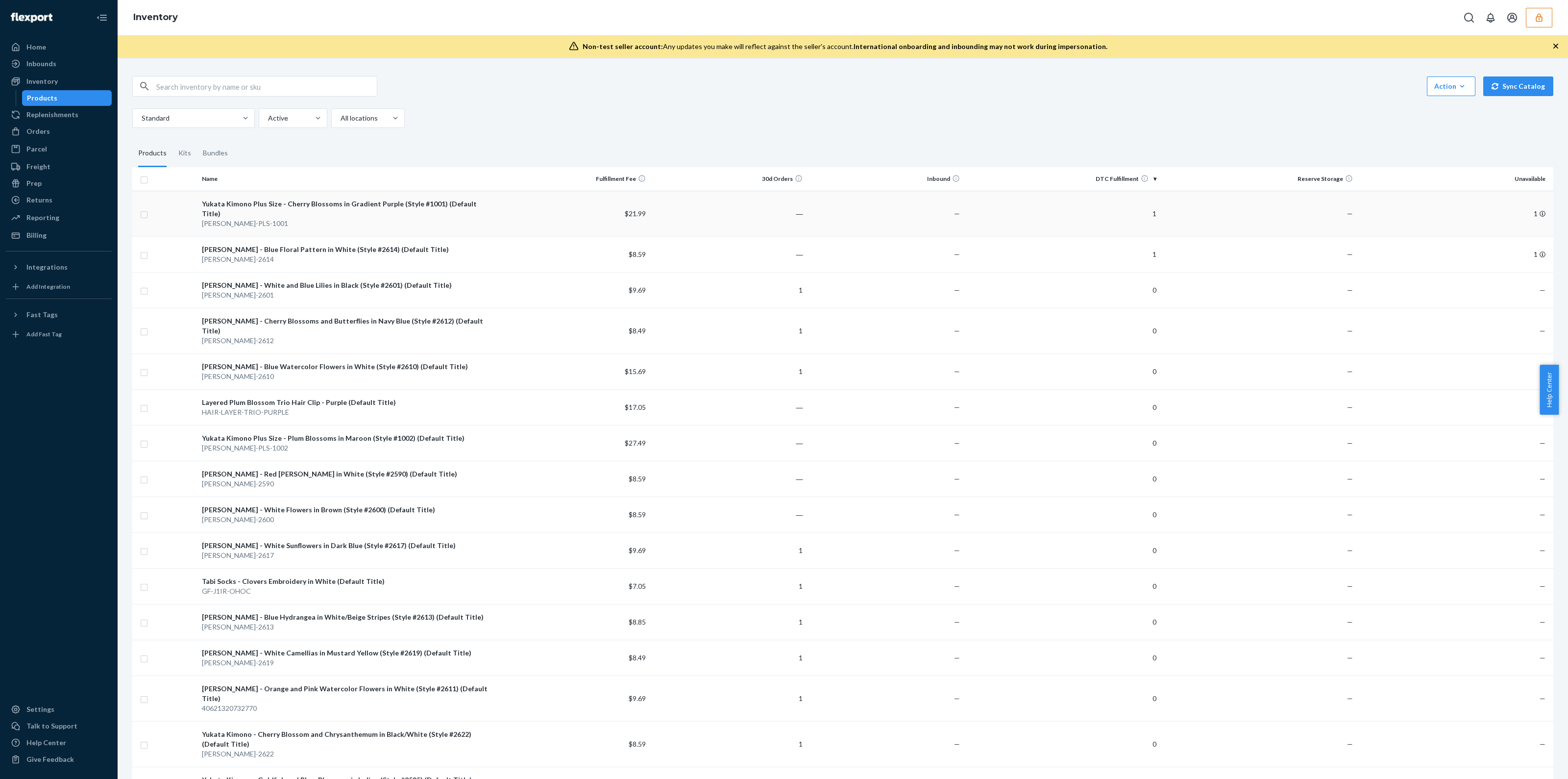
click at [868, 215] on td "—" at bounding box center [885, 213] width 157 height 46
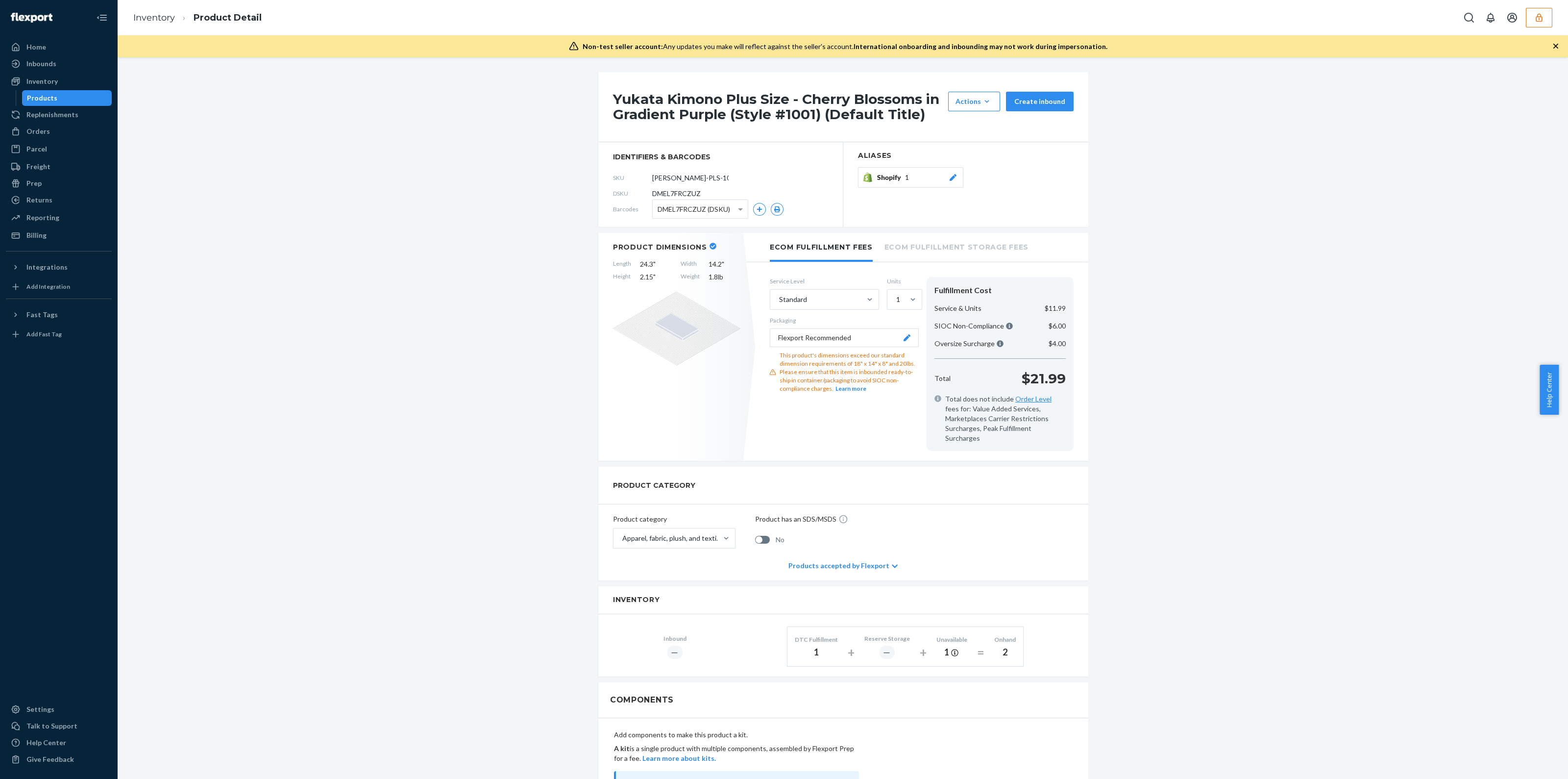
click at [687, 190] on span "DMEL7FRCZUZ" at bounding box center [676, 194] width 49 height 10
copy span "DMEL7FRCZUZ"
drag, startPoint x: 471, startPoint y: 223, endPoint x: 479, endPoint y: 224, distance: 8.1
click at [479, 224] on div "Yukata Kimono Plus Size - Cherry Blossoms in Gradient Purple (Style #1001) (Def…" at bounding box center [842, 604] width 1436 height 1064
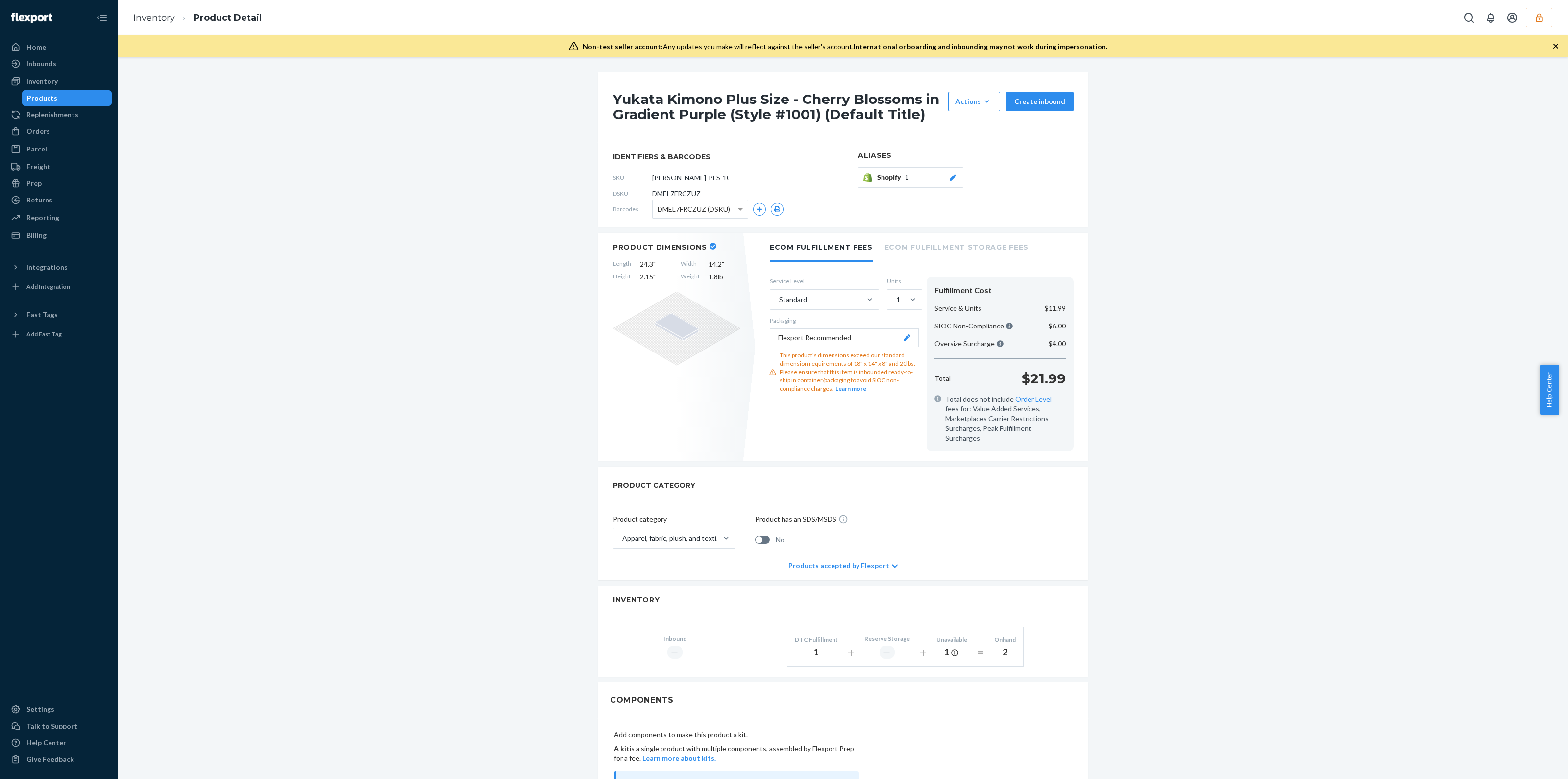
click at [659, 189] on span "DMEL7FRCZUZ" at bounding box center [676, 194] width 49 height 10
copy span "DMEL7FRCZUZ"
click at [52, 99] on div "Products" at bounding box center [42, 98] width 30 height 10
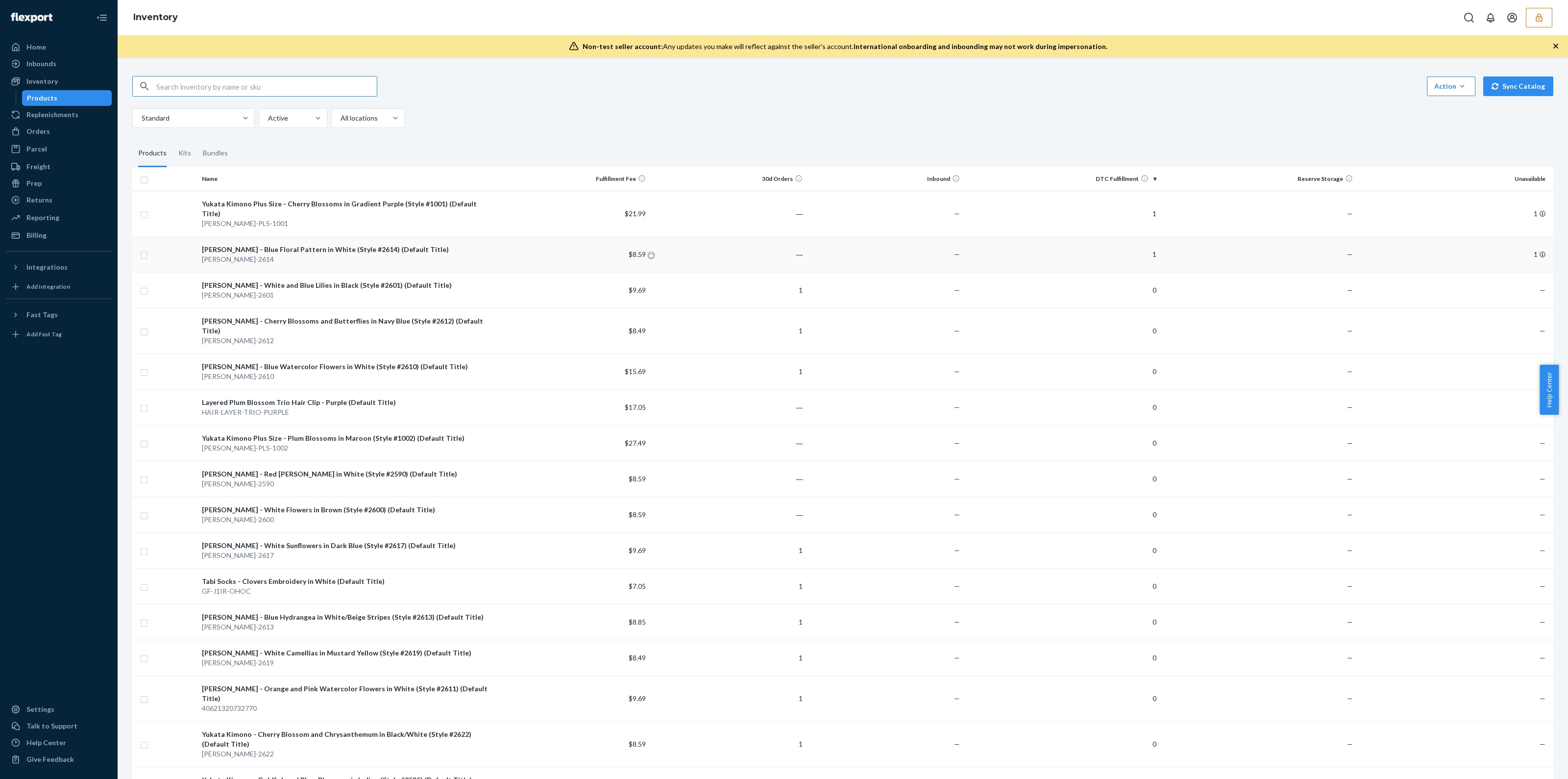
click at [631, 250] on span "$8.59" at bounding box center [637, 255] width 17 height 9
click at [628, 249] on td "$8.59" at bounding box center [571, 254] width 157 height 36
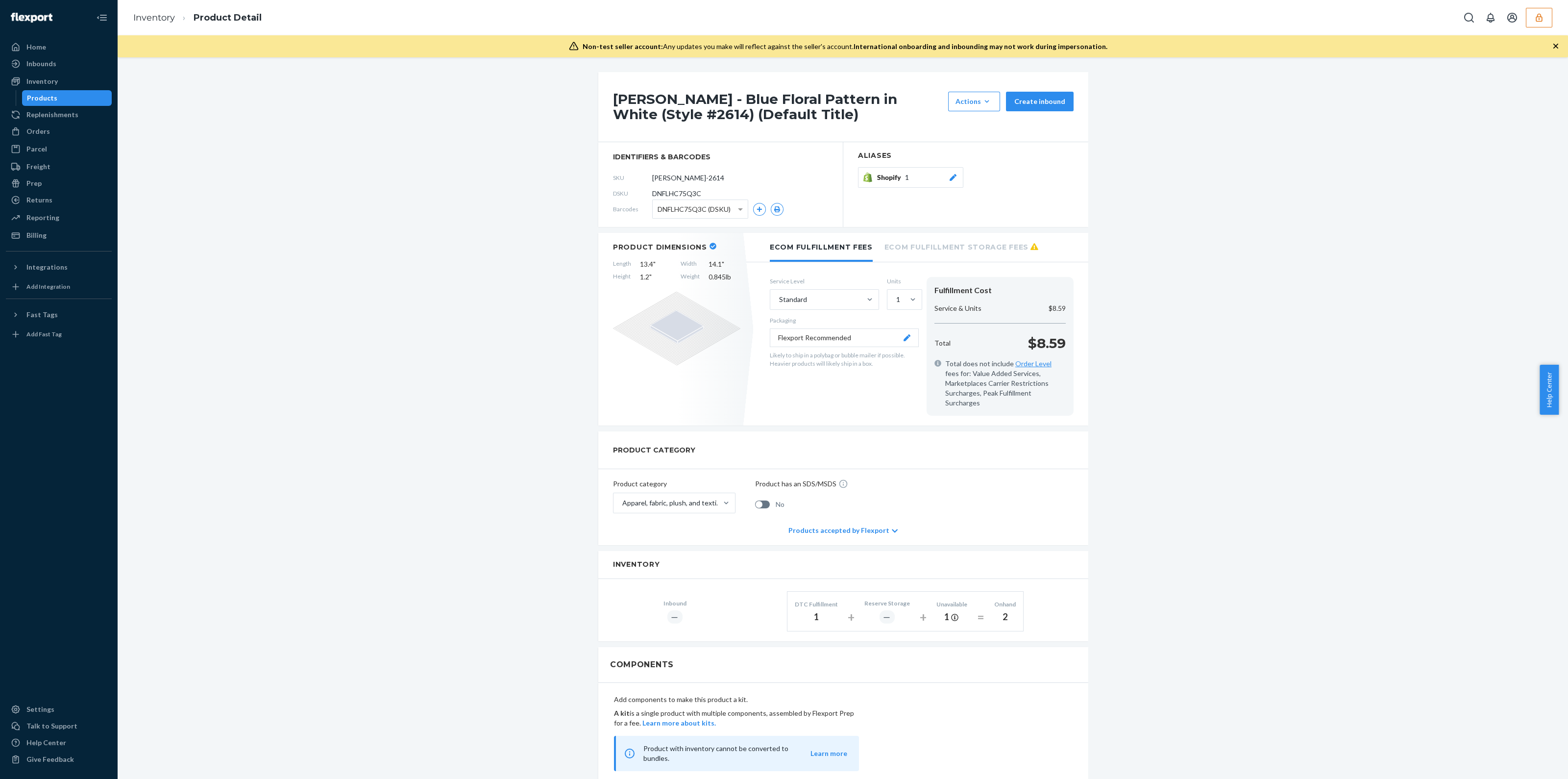
click at [680, 190] on span "DNFLHC75Q3C" at bounding box center [676, 194] width 49 height 10
copy span "DNFLHC75Q3C"
click at [49, 139] on link "Orders" at bounding box center [59, 132] width 106 height 16
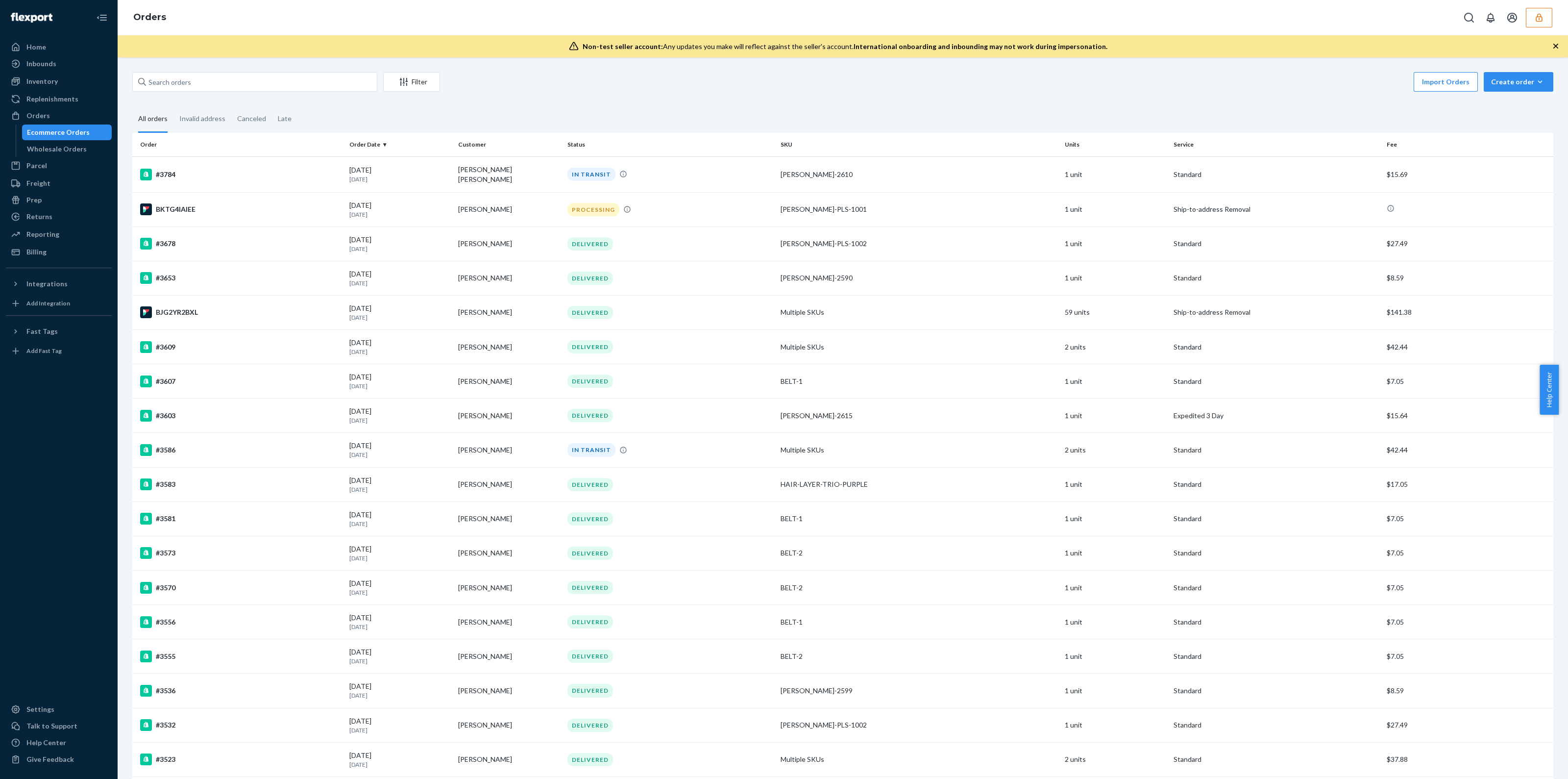
click at [1547, 1] on div "Orders" at bounding box center [842, 18] width 1451 height 35
click at [1545, 9] on button "button" at bounding box center [1539, 18] width 26 height 19
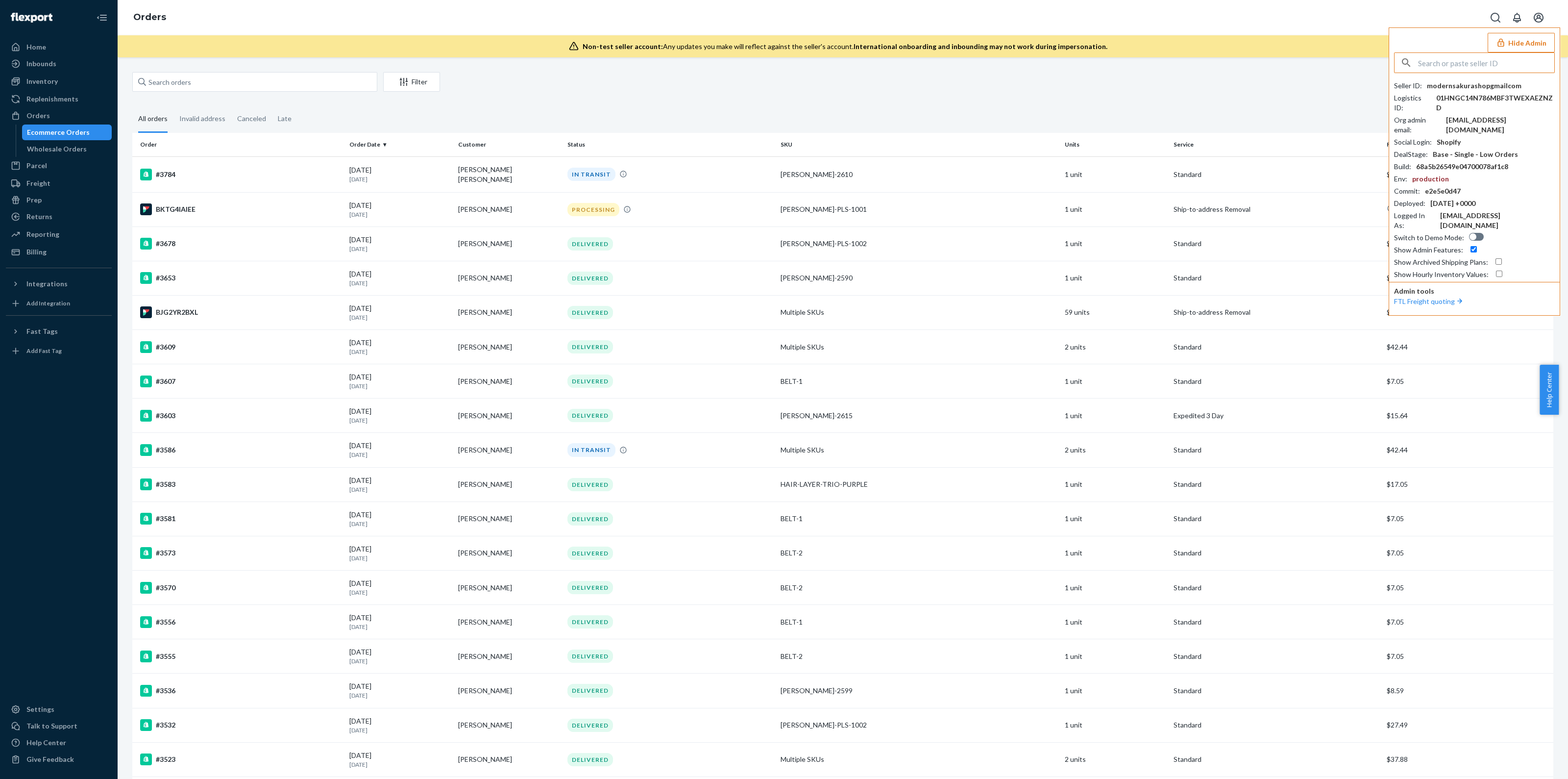
click at [1480, 67] on input "text" at bounding box center [1486, 63] width 136 height 19
paste input "4simplessake@gmail.com"
type input "4simplessake@gmail.com"
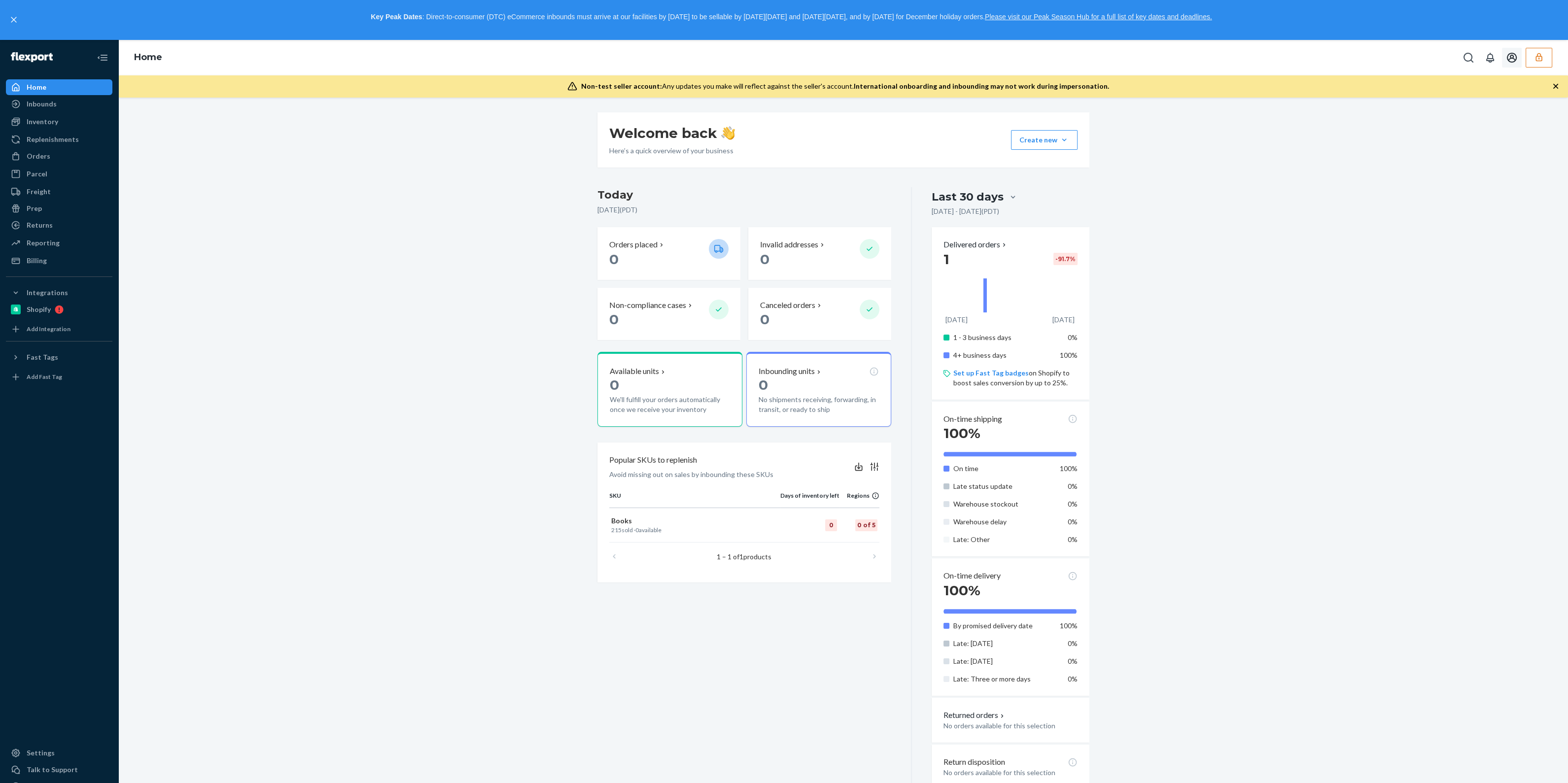
click at [1537, 61] on icon "button" at bounding box center [1539, 58] width 6 height 9
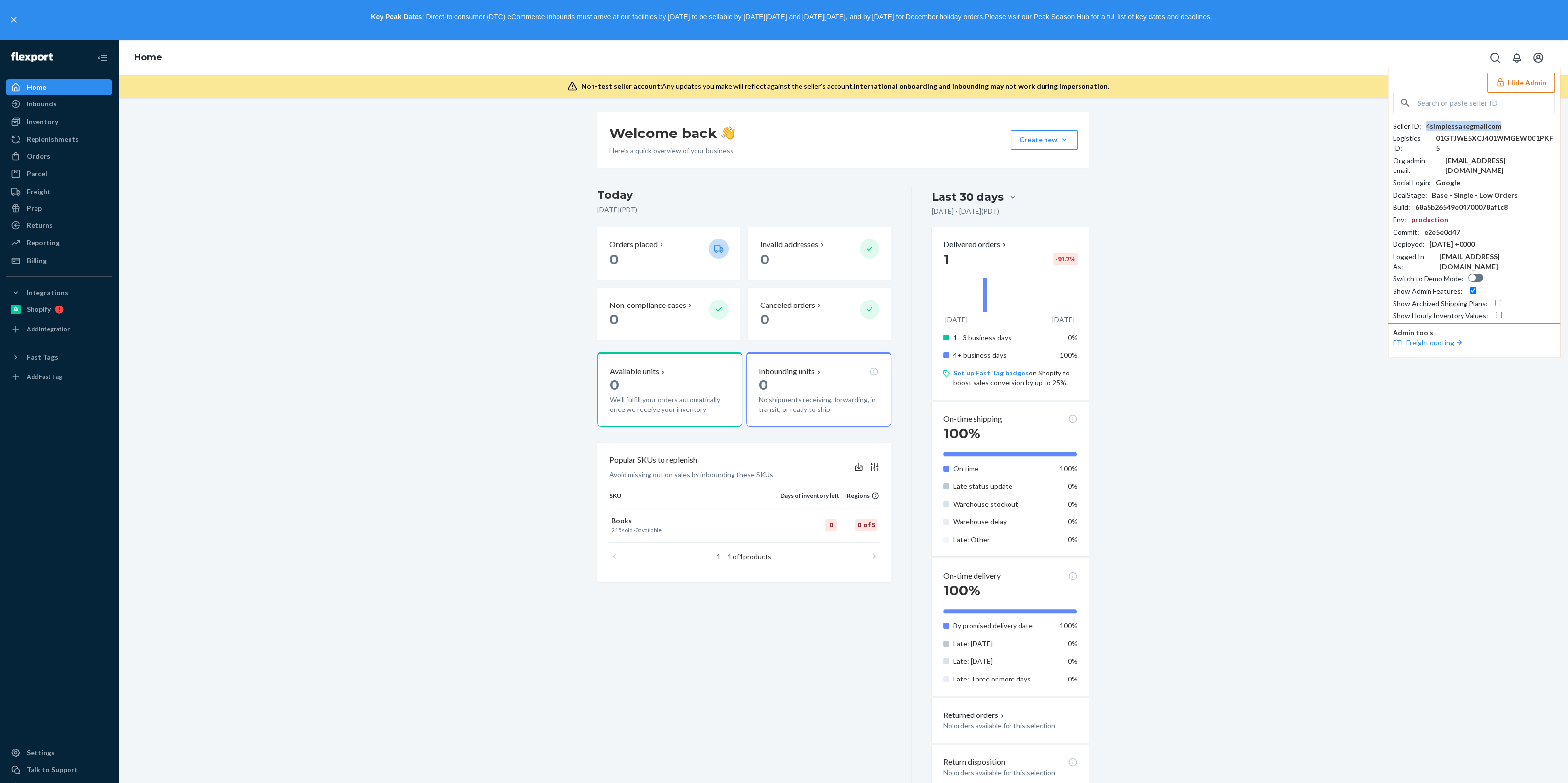
click at [1444, 122] on div "4simplessakegmailcom" at bounding box center [1463, 126] width 75 height 10
click at [1450, 115] on div "Seller ID : 4simplessakegmailcom Logistics ID : 01GTJWE5XCJ401WMGEW0C1PKF5 Org …" at bounding box center [1474, 206] width 162 height 228
click at [1457, 107] on input "text" at bounding box center [1485, 103] width 137 height 20
paste input "modernsakurashopgmailcom"
type input "modernsakurashopgmailcom"
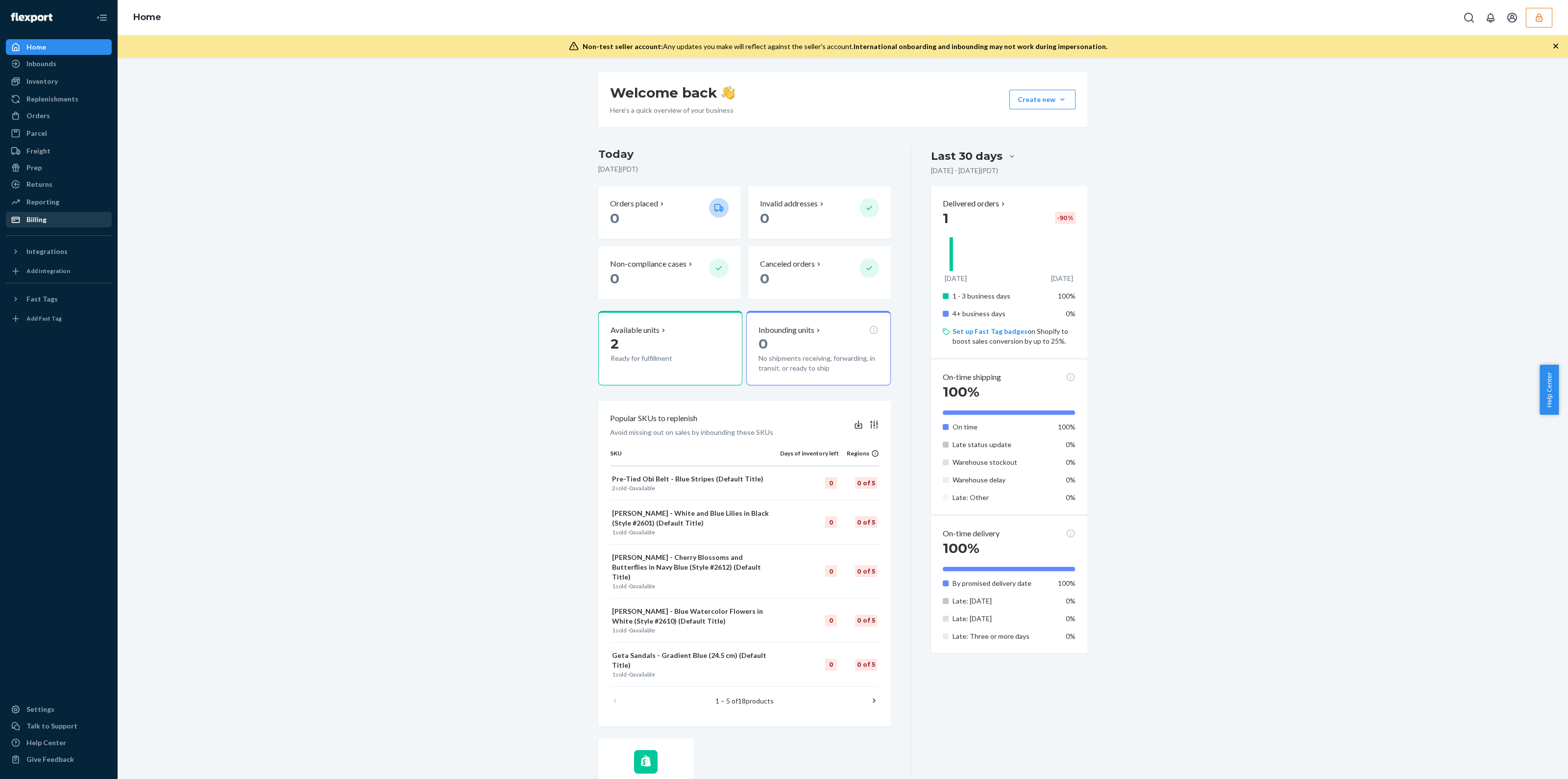
click at [46, 227] on link "Billing" at bounding box center [59, 220] width 106 height 16
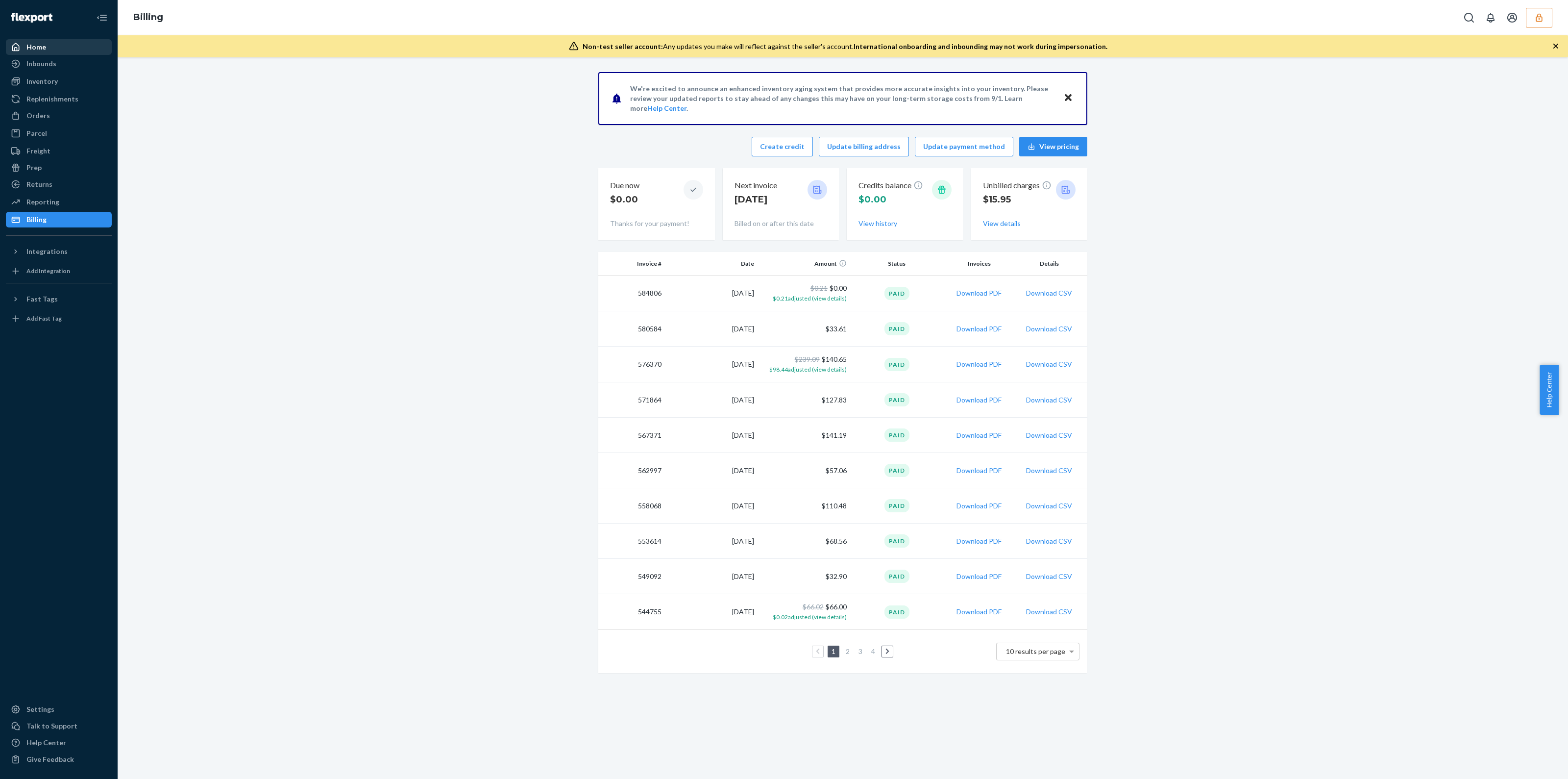
click at [61, 49] on div "Home" at bounding box center [58, 47] width 104 height 14
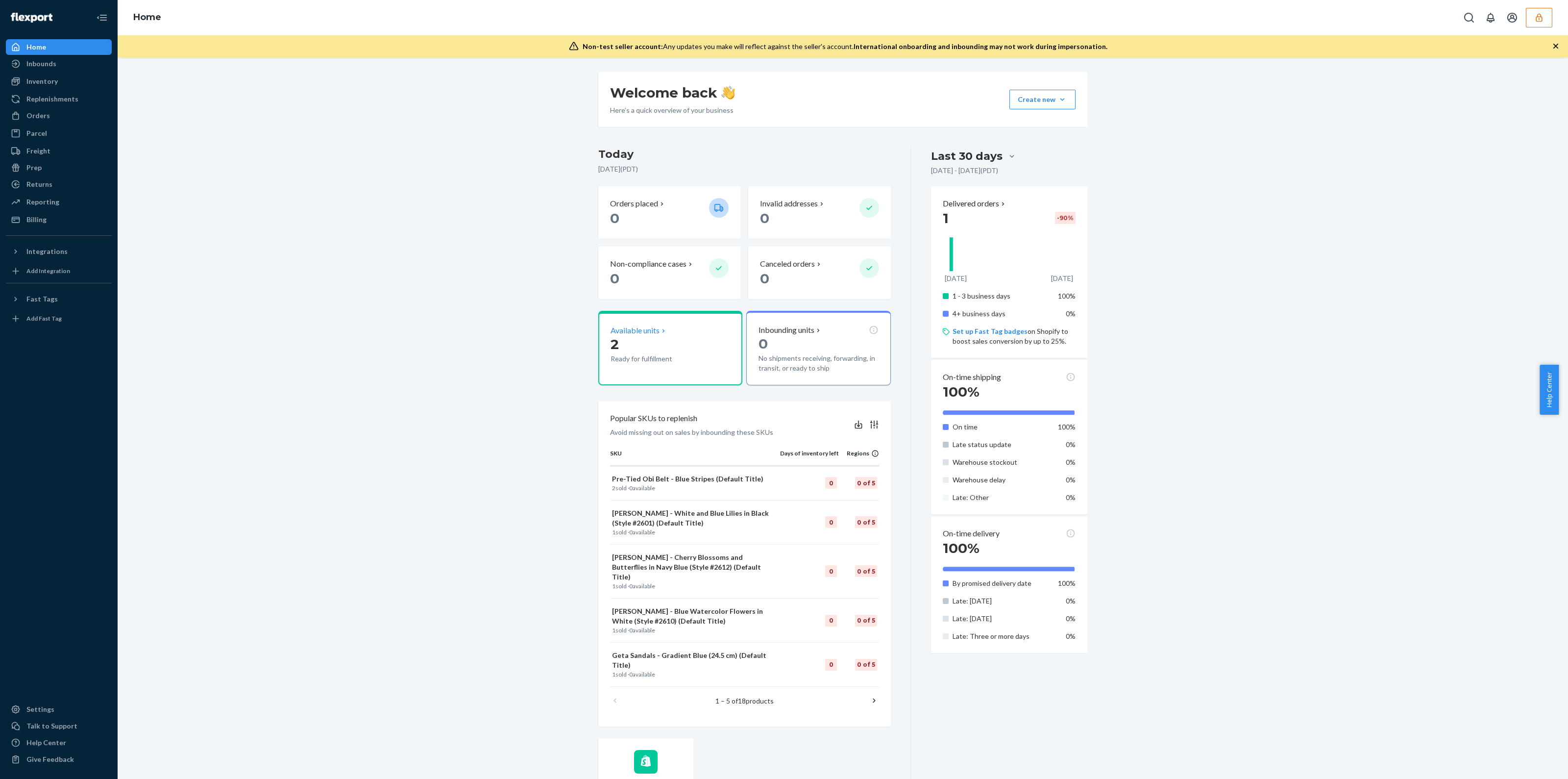
click at [669, 340] on p "2" at bounding box center [656, 344] width 91 height 18
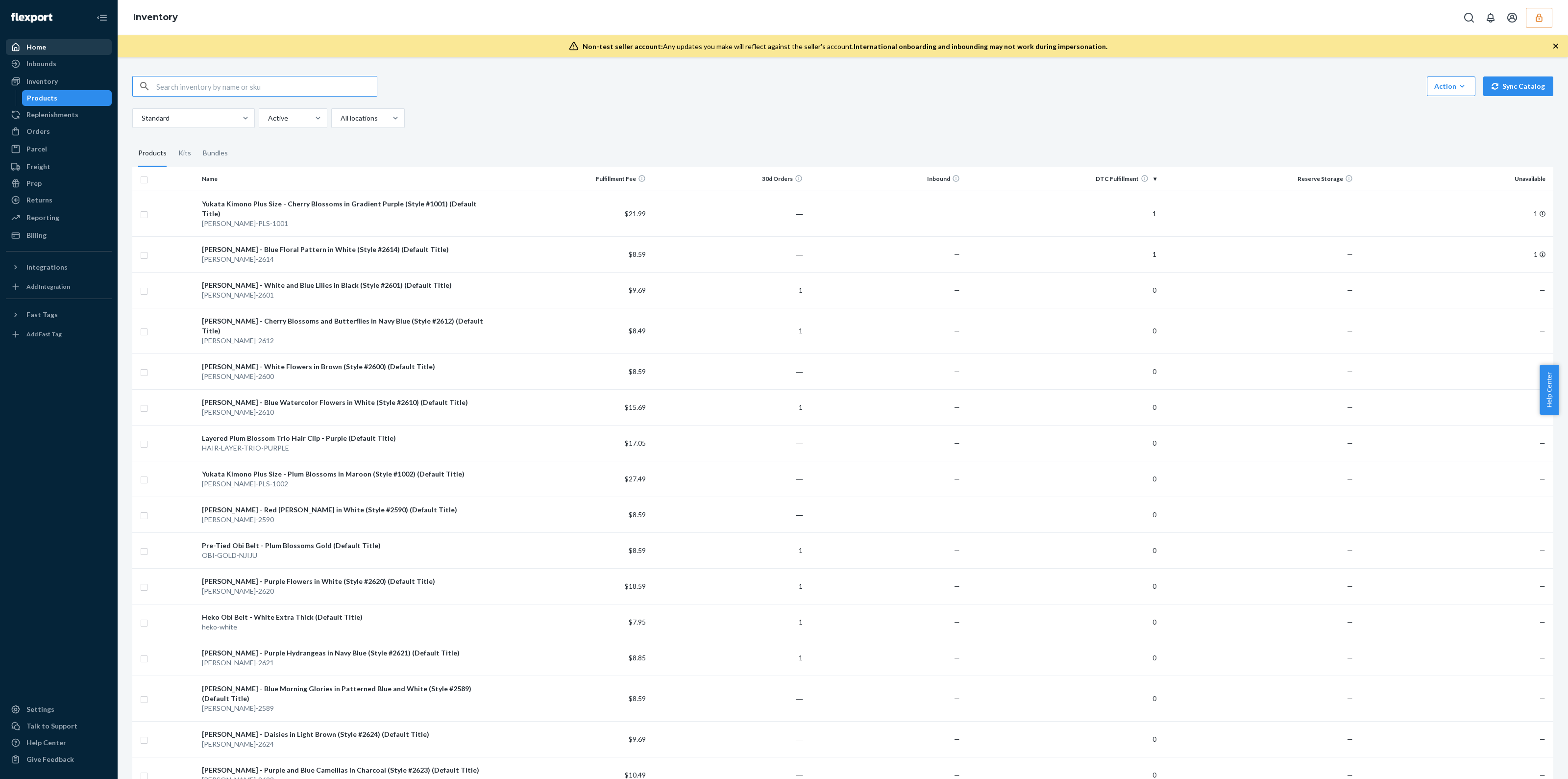
click at [102, 47] on div "Home" at bounding box center [58, 47] width 104 height 14
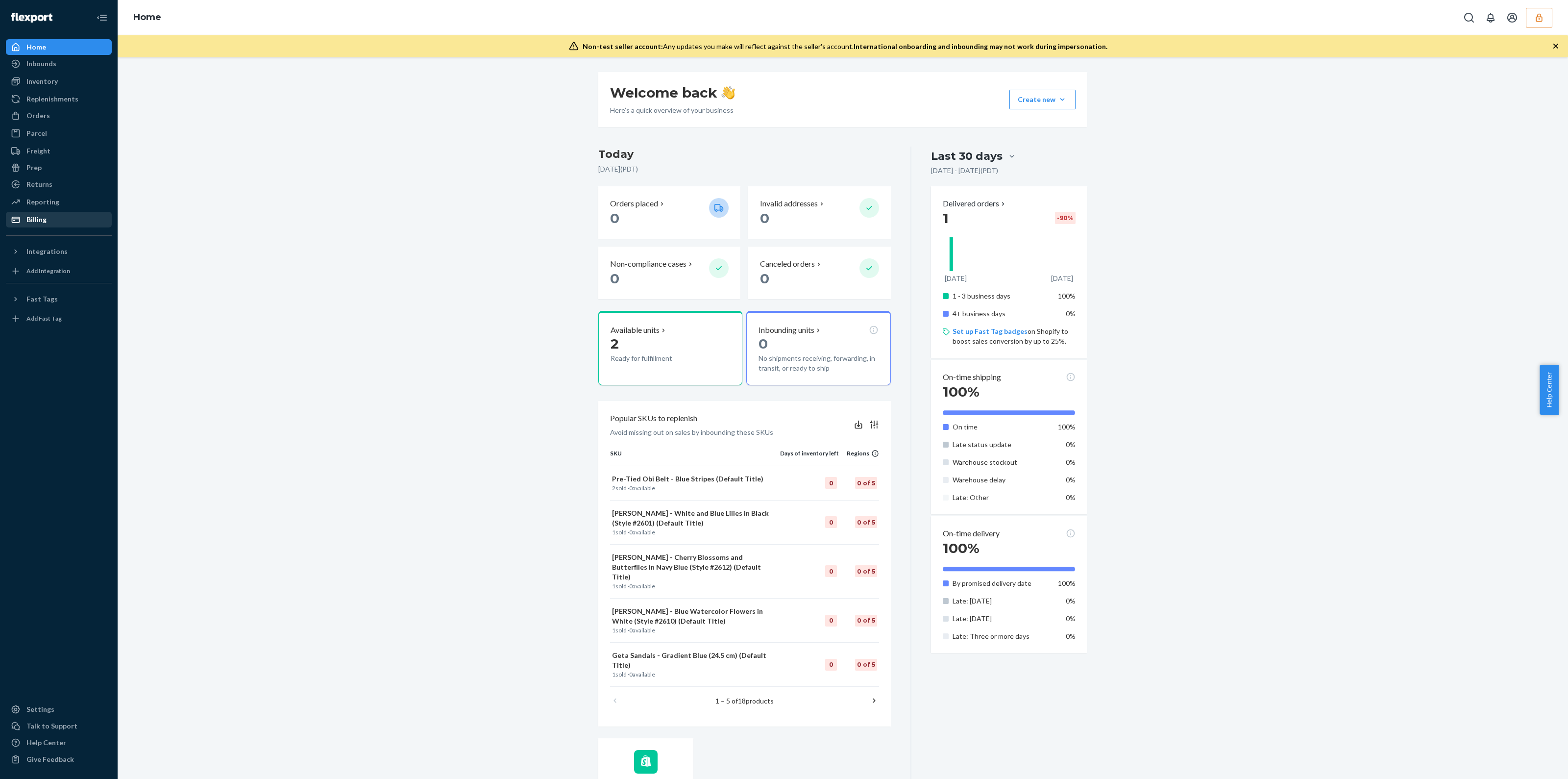
click at [61, 217] on div "Billing" at bounding box center [58, 219] width 104 height 14
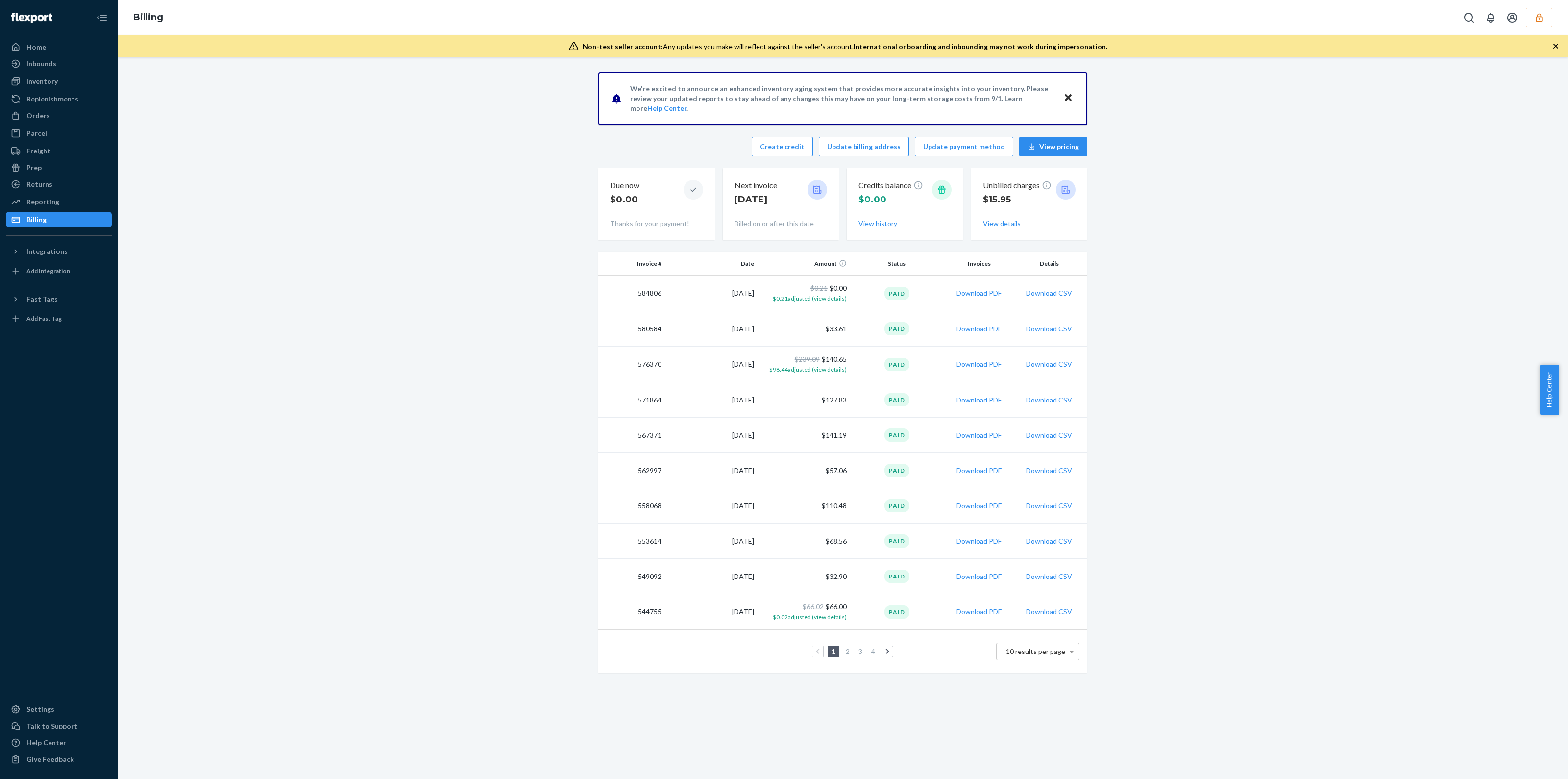
click at [1527, 21] on button "button" at bounding box center [1539, 18] width 26 height 19
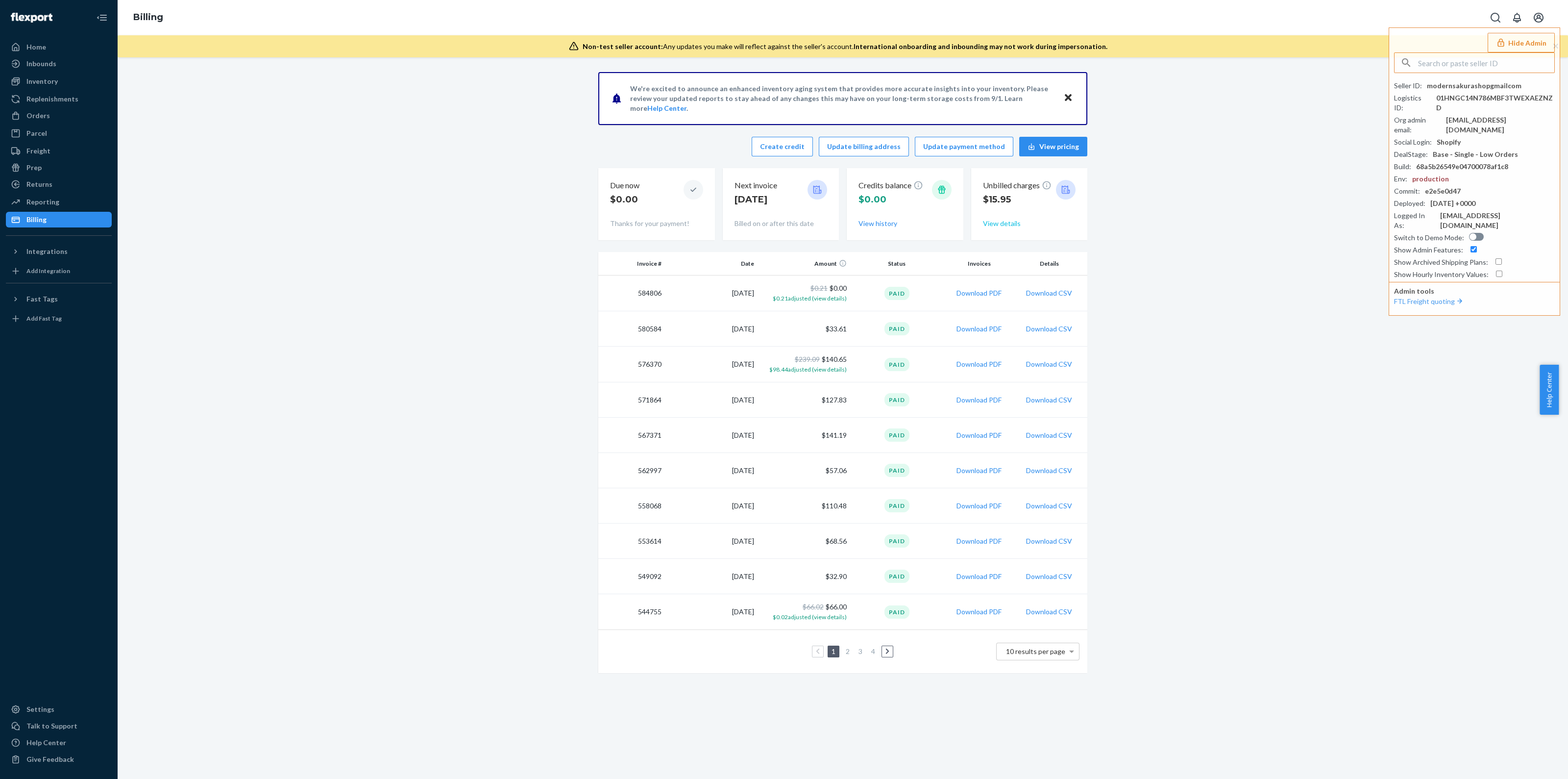
click at [996, 219] on button "View details" at bounding box center [1002, 224] width 38 height 10
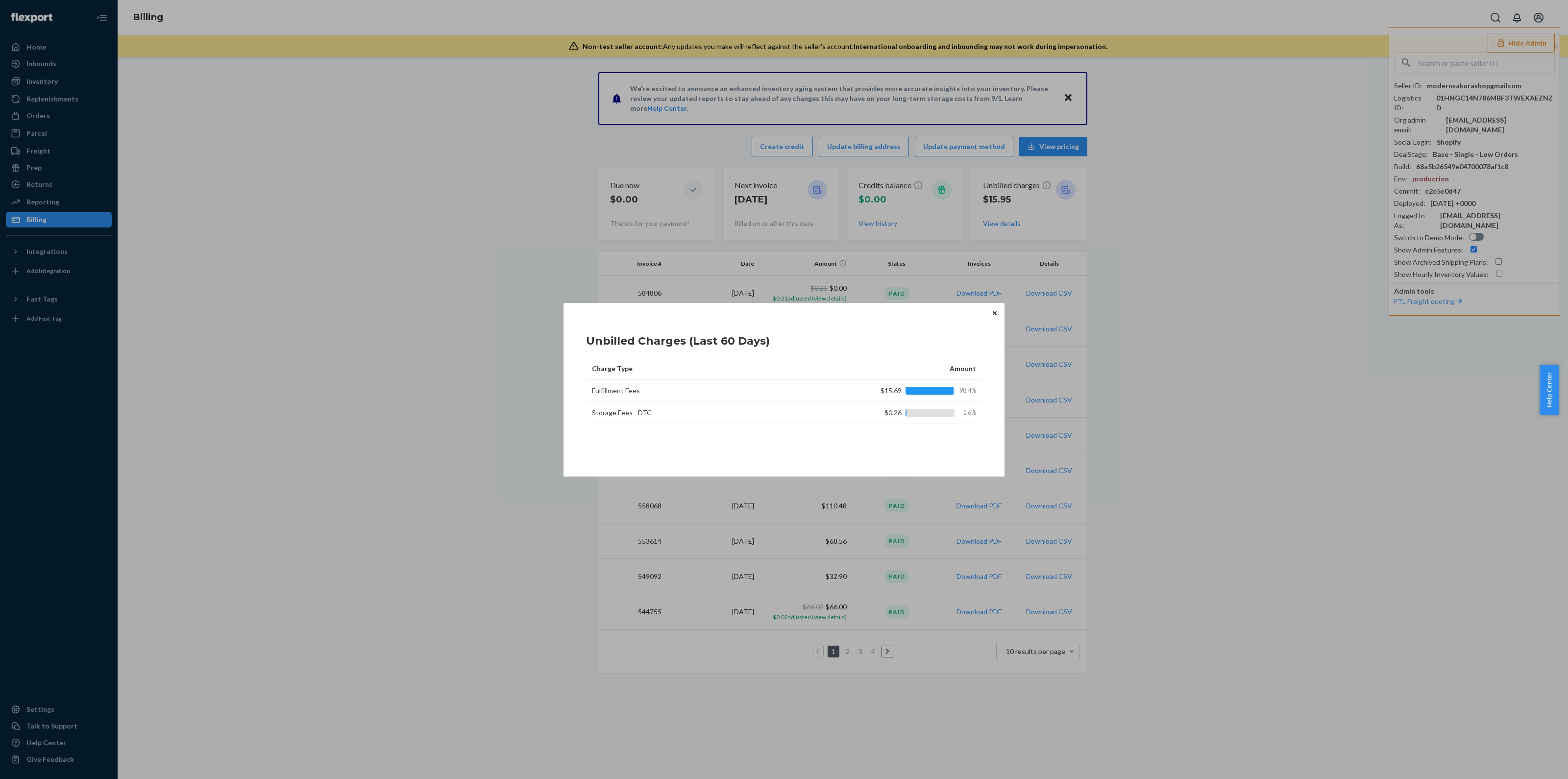
click at [994, 315] on icon "Close" at bounding box center [995, 314] width 4 height 6
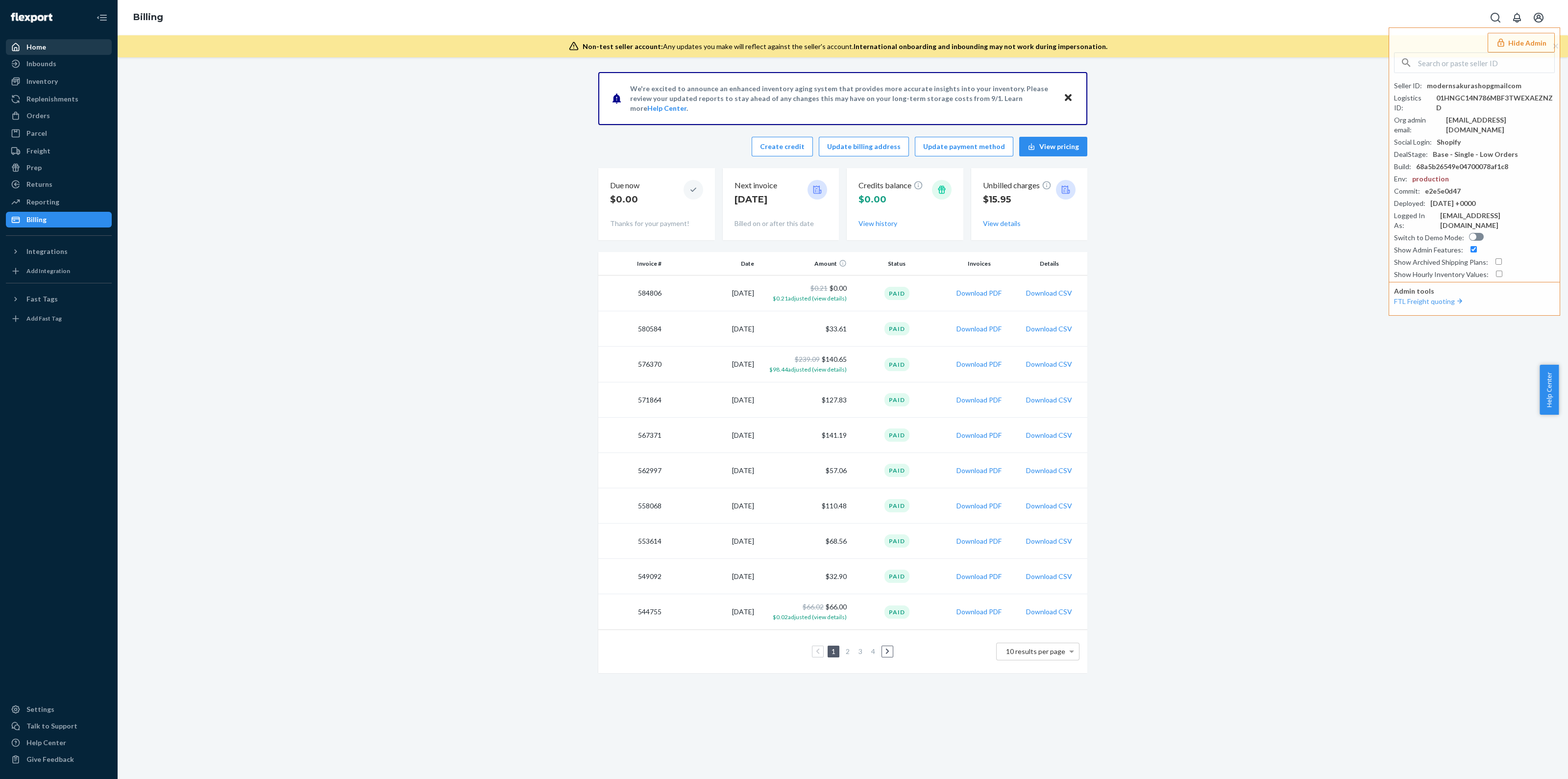
click at [49, 44] on div "Home" at bounding box center [58, 47] width 104 height 14
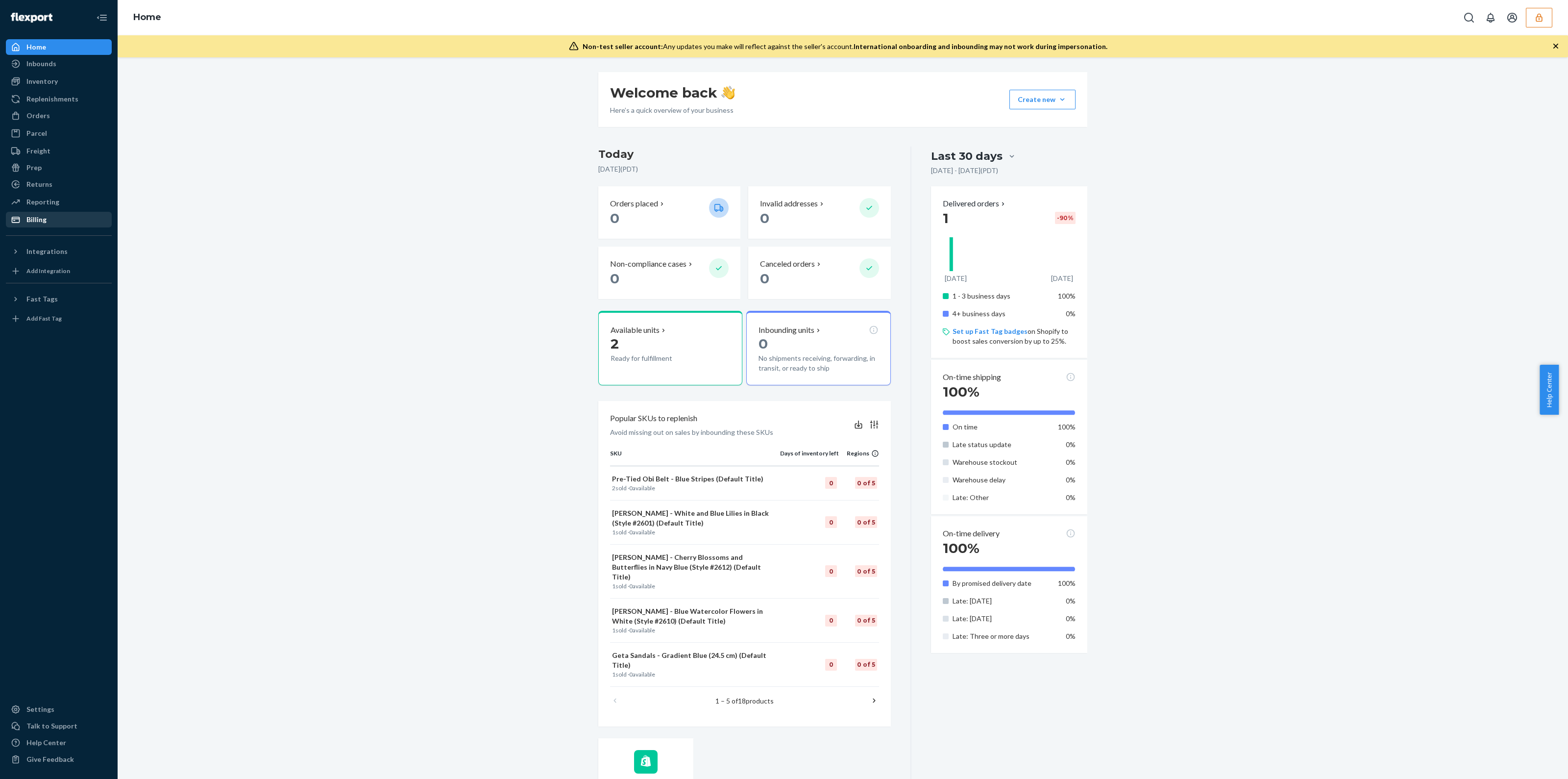
click at [55, 223] on div "Billing" at bounding box center [58, 219] width 104 height 14
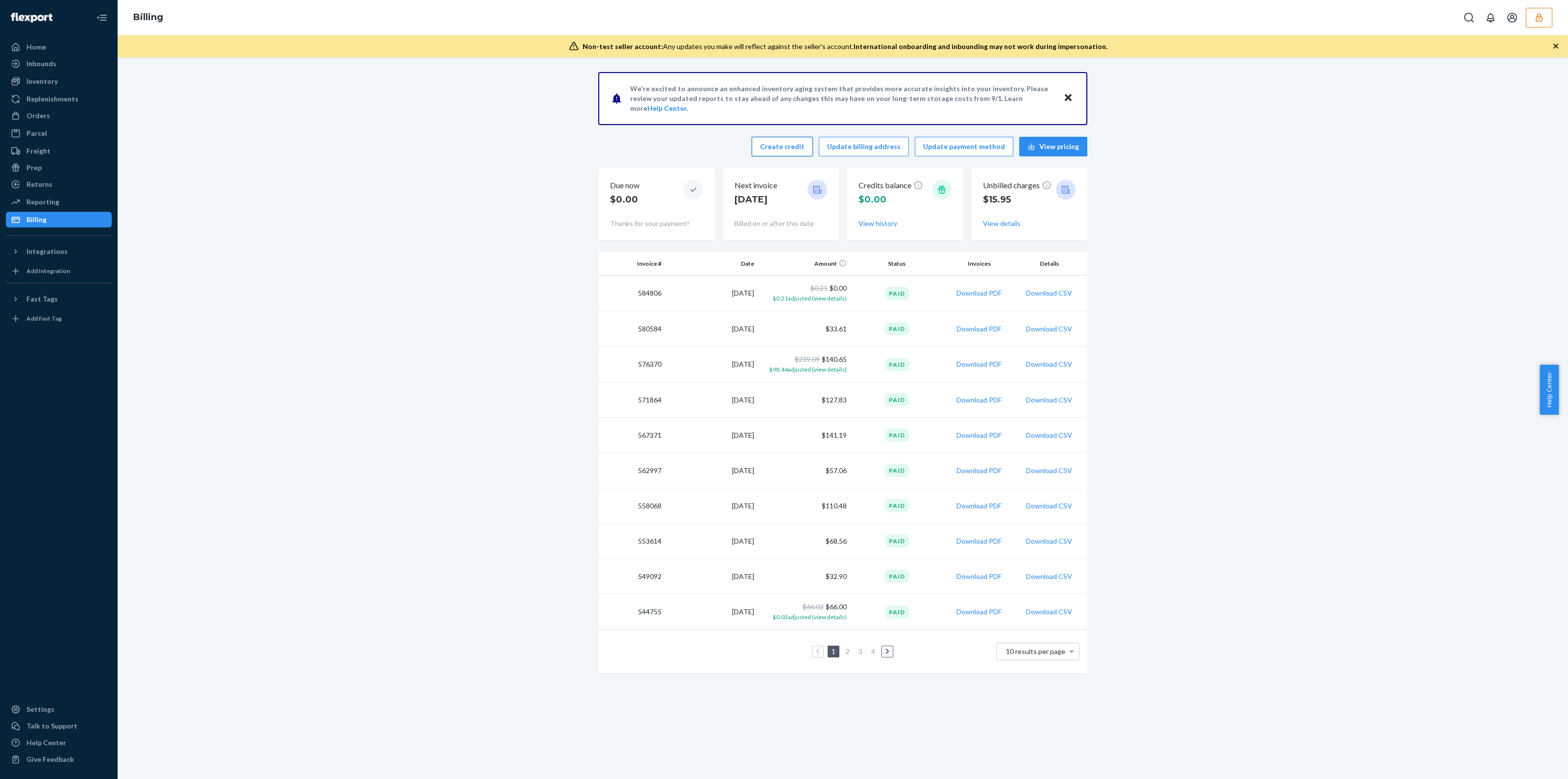
click at [784, 143] on button "Create credit" at bounding box center [782, 147] width 61 height 19
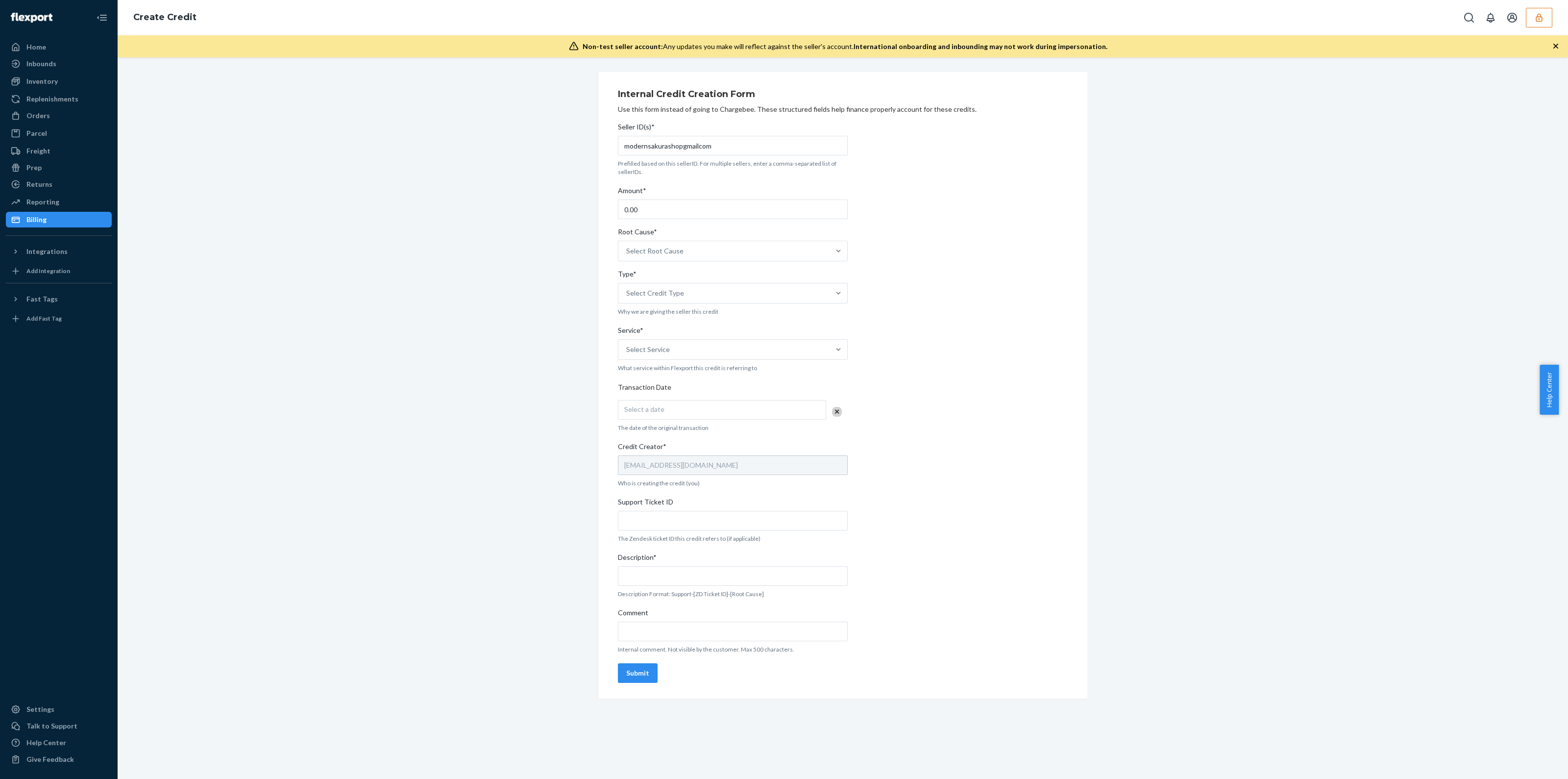
drag, startPoint x: 665, startPoint y: 225, endPoint x: 668, endPoint y: 214, distance: 11.4
click at [666, 220] on div "Seller ID(s)* modernsakurashopgmailcom Prefilled based on this sellerID. For mu…" at bounding box center [733, 403] width 230 height 569
drag, startPoint x: 668, startPoint y: 214, endPoint x: 441, endPoint y: 208, distance: 227.1
click at [464, 220] on div "Internal Credit Creation Form Use this form instead of going to Chargebee. Thes…" at bounding box center [842, 385] width 1436 height 627
type input "15.95"
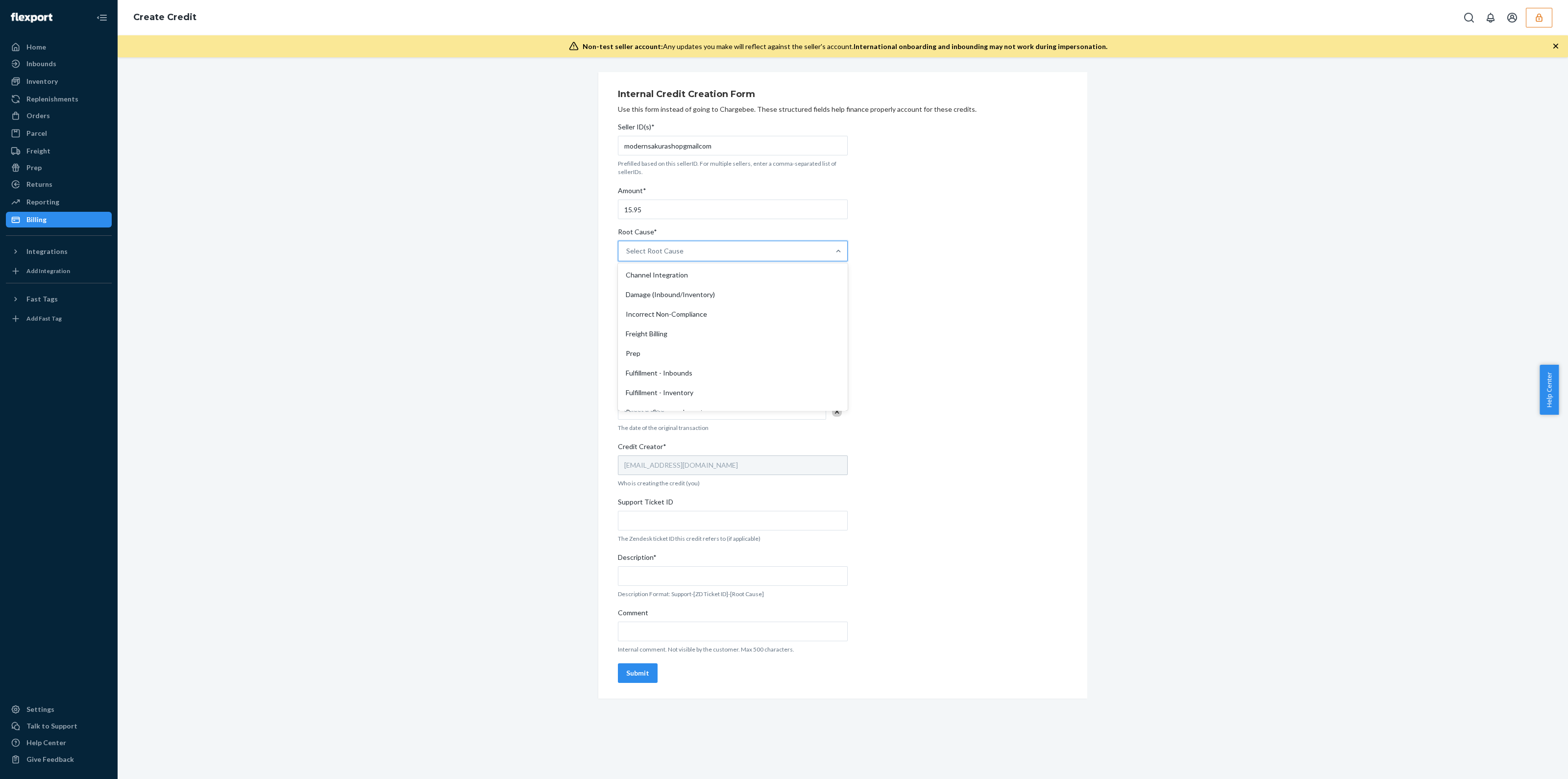
click at [662, 255] on div "Select Root Cause" at bounding box center [655, 251] width 57 height 10
click at [627, 255] on input "Root Cause* option Channel Integration focused, 1 of 29. 29 results available. …" at bounding box center [627, 251] width 1 height 10
click at [690, 342] on div "Invoice or Billing Dispute" at bounding box center [732, 340] width 226 height 19
click at [627, 256] on input "Root Cause* option Invoice or Billing Dispute focused, 26 of 29. 29 results ava…" at bounding box center [627, 251] width 1 height 10
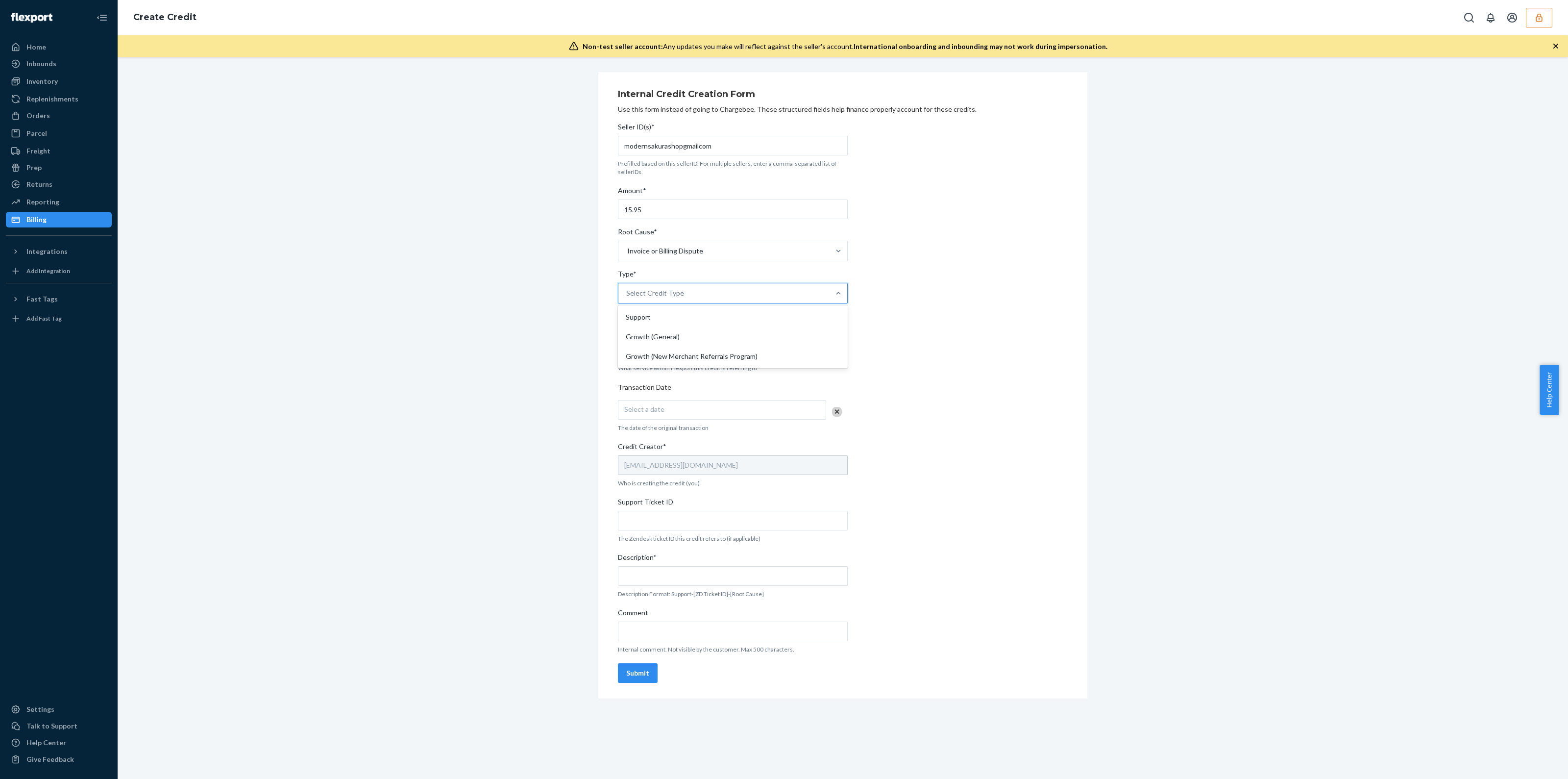
click at [691, 295] on div "Select Credit Type" at bounding box center [724, 293] width 211 height 19
click at [627, 295] on input "Type* option Support focused, 1 of 3. 3 results available. Use Up and Down to c…" at bounding box center [627, 293] width 1 height 10
click at [685, 321] on div "Support" at bounding box center [732, 317] width 226 height 19
click at [627, 298] on input "Type* option Growth (General) focused, 2 of 3. 3 results available. Use Up and …" at bounding box center [627, 293] width 1 height 10
drag, startPoint x: 693, startPoint y: 404, endPoint x: 689, endPoint y: 406, distance: 4.5
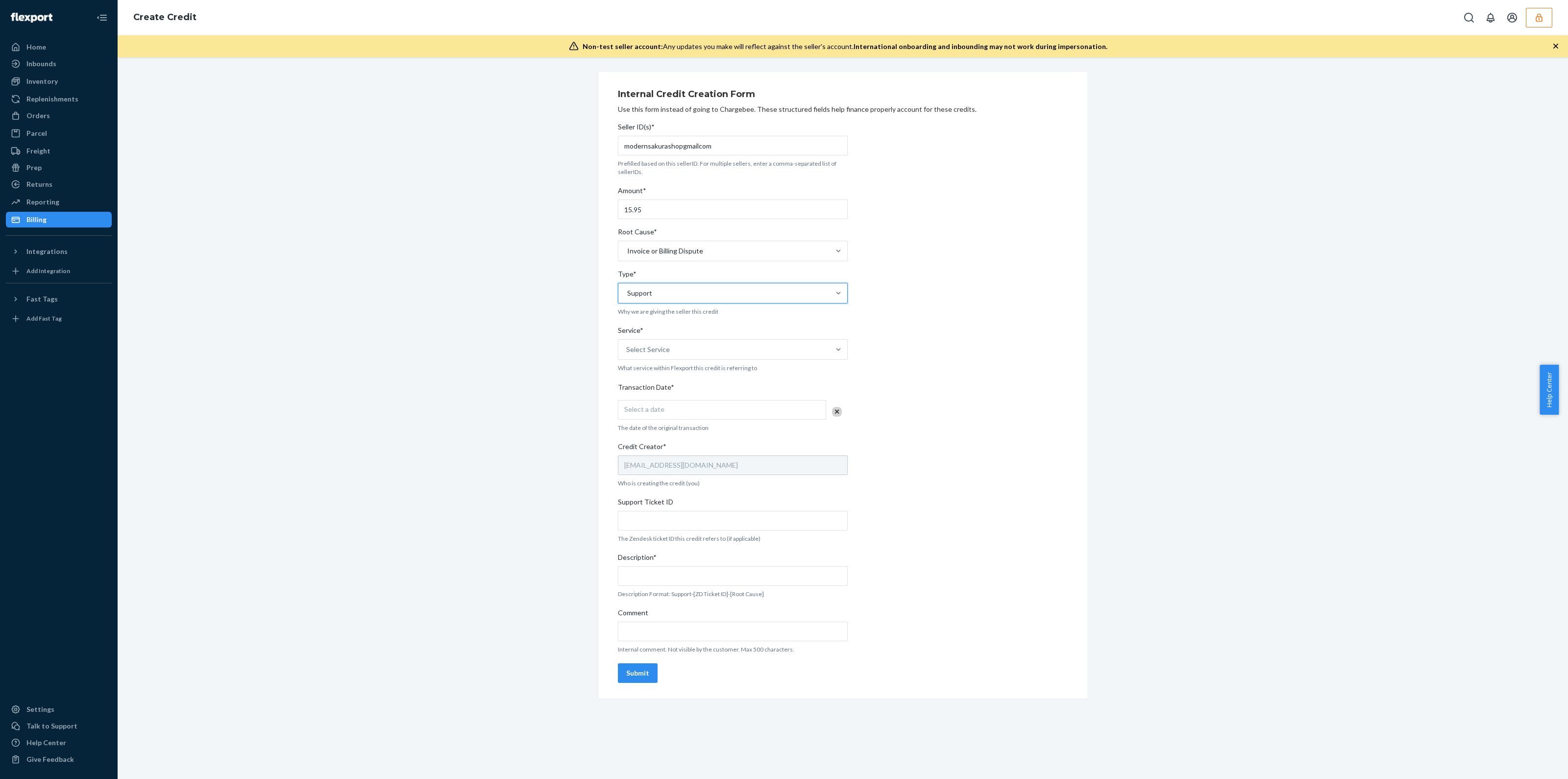
click at [693, 404] on div "Select a date" at bounding box center [722, 410] width 208 height 19
click at [735, 521] on abbr "21" at bounding box center [736, 521] width 7 height 7
click at [716, 519] on input "Support Ticket ID" at bounding box center [733, 521] width 230 height 19
click at [781, 518] on input "Support Ticket ID" at bounding box center [733, 521] width 230 height 19
paste input "https://flexport-fulfillment.zendesk.com/agent/tickets/786469"
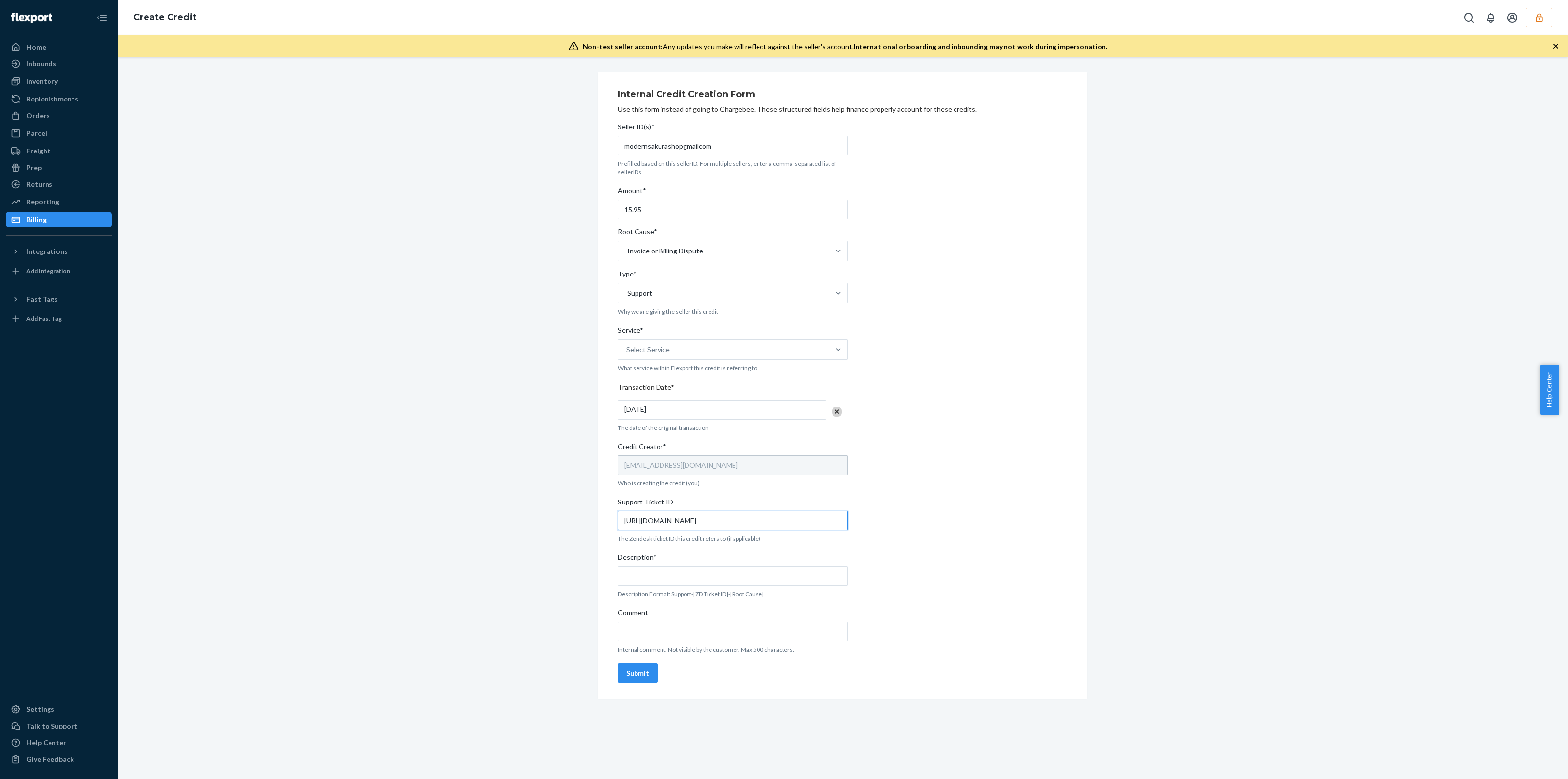
type input "https://flexport-fulfillment.zendesk.com/agent/tickets/786469"
click at [691, 627] on input "Comment" at bounding box center [733, 632] width 230 height 19
paste input "https://flexport-fulfillment.zendesk.com/agent/tickets/786469"
type input "https://flexport-fulfillment.zendesk.com/agent/tickets/786469"
click at [694, 580] on input "Description*" at bounding box center [733, 576] width 230 height 19
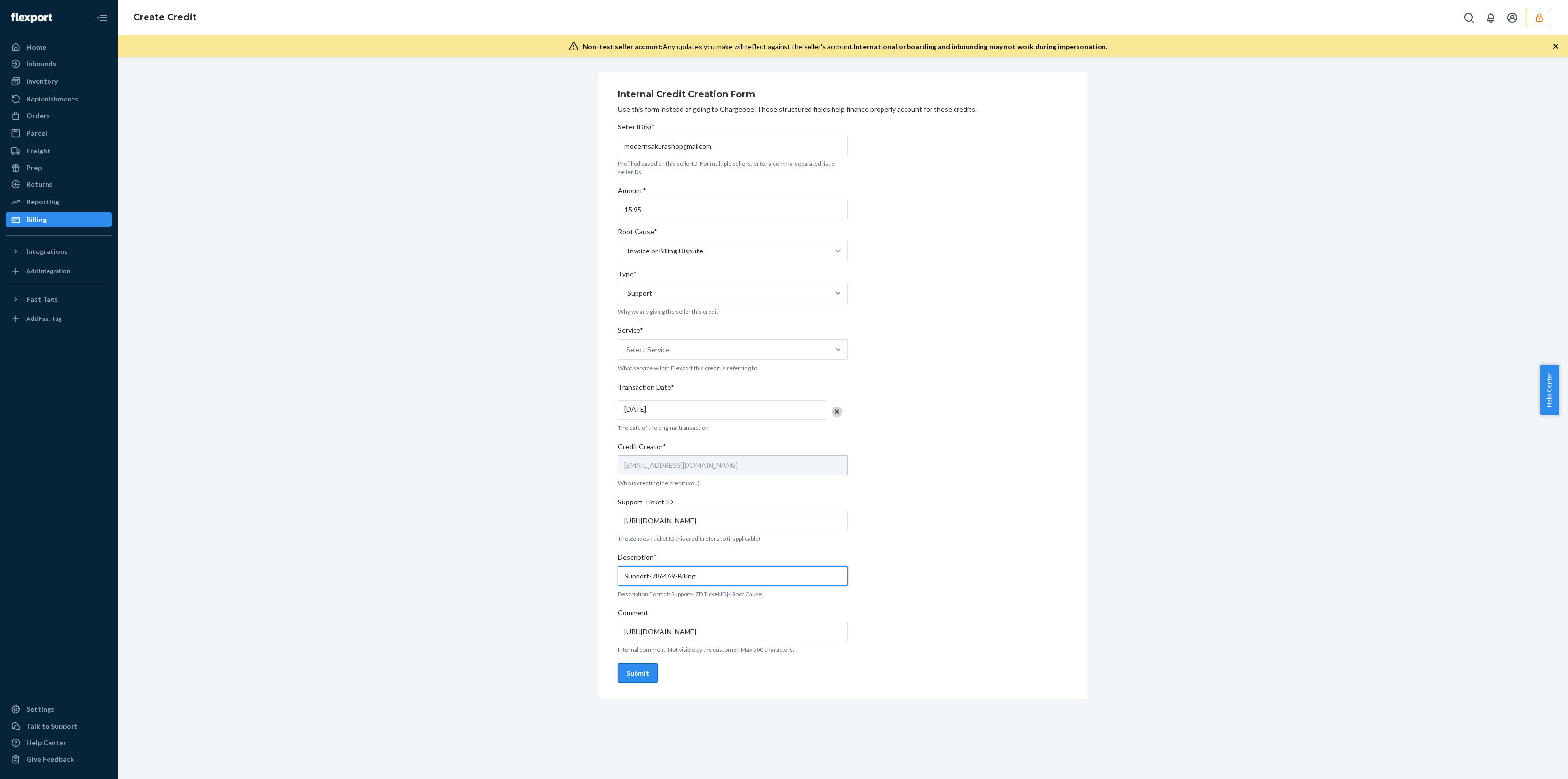
type input "Support-786469-Billing"
click at [628, 675] on div "Submit" at bounding box center [638, 673] width 23 height 10
click at [718, 351] on div "Select Service" at bounding box center [724, 350] width 211 height 19
click at [627, 351] on input "Service* Select Service Service is required" at bounding box center [627, 350] width 1 height 10
click at [681, 429] on div "Fulfillment" at bounding box center [732, 432] width 226 height 19
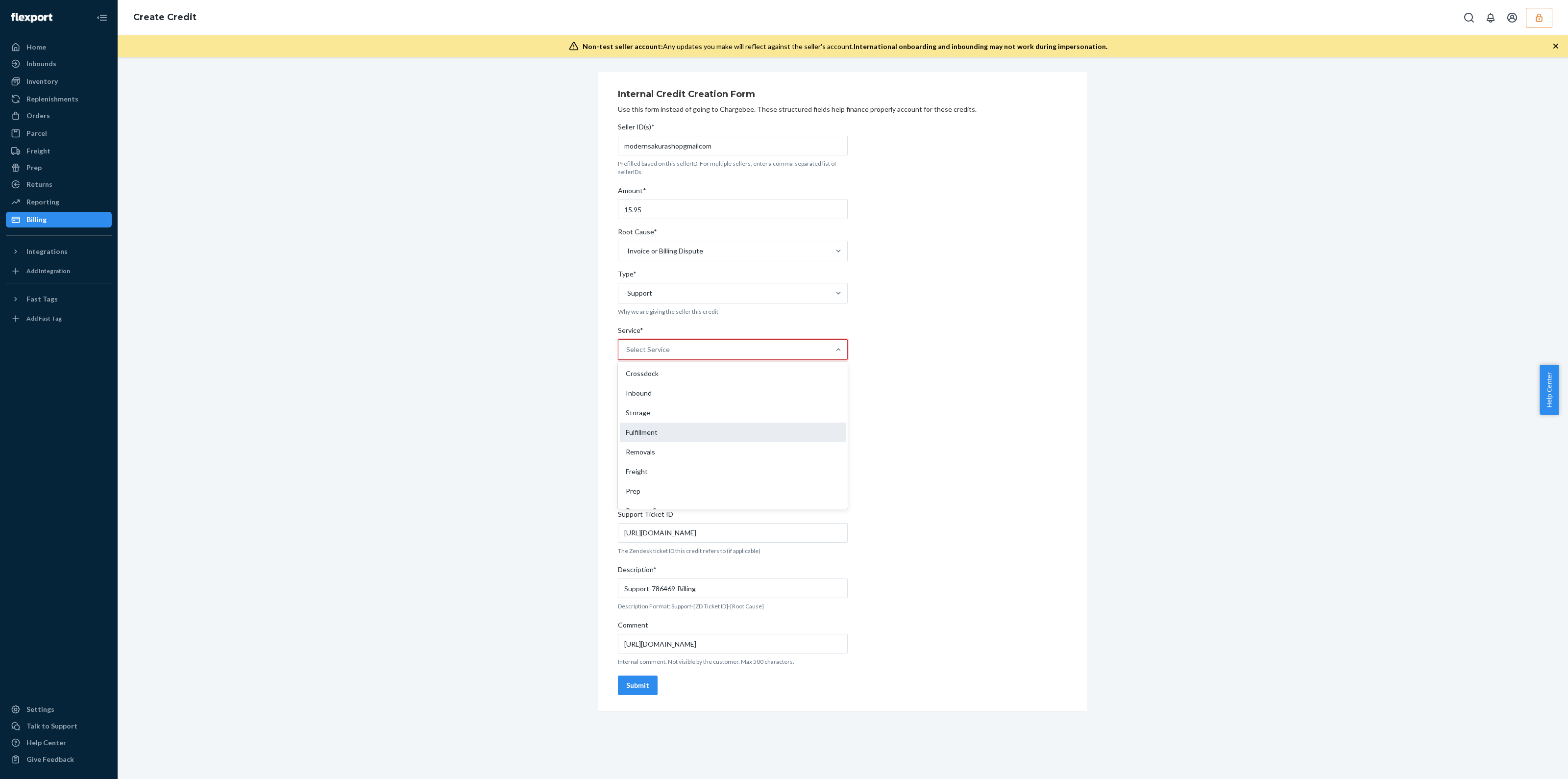
click at [627, 354] on input "Service* option Fulfillment focused, 4 of 10. 10 results available. Use Up and …" at bounding box center [627, 350] width 1 height 10
click at [637, 678] on button "Submit" at bounding box center [637, 673] width 40 height 19
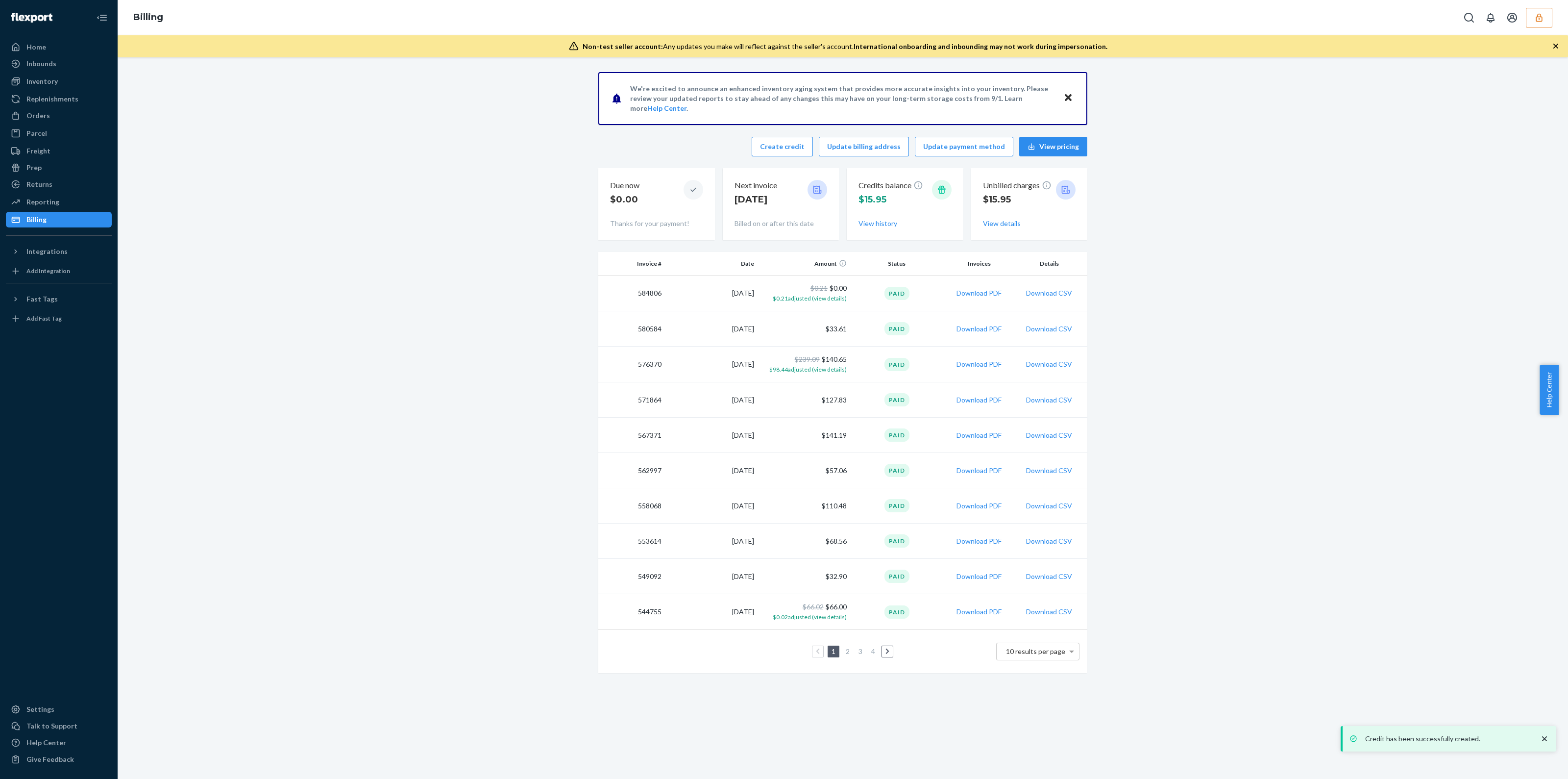
click at [65, 222] on div "Billing" at bounding box center [58, 219] width 104 height 14
click at [1541, 26] on button "button" at bounding box center [1539, 18] width 26 height 19
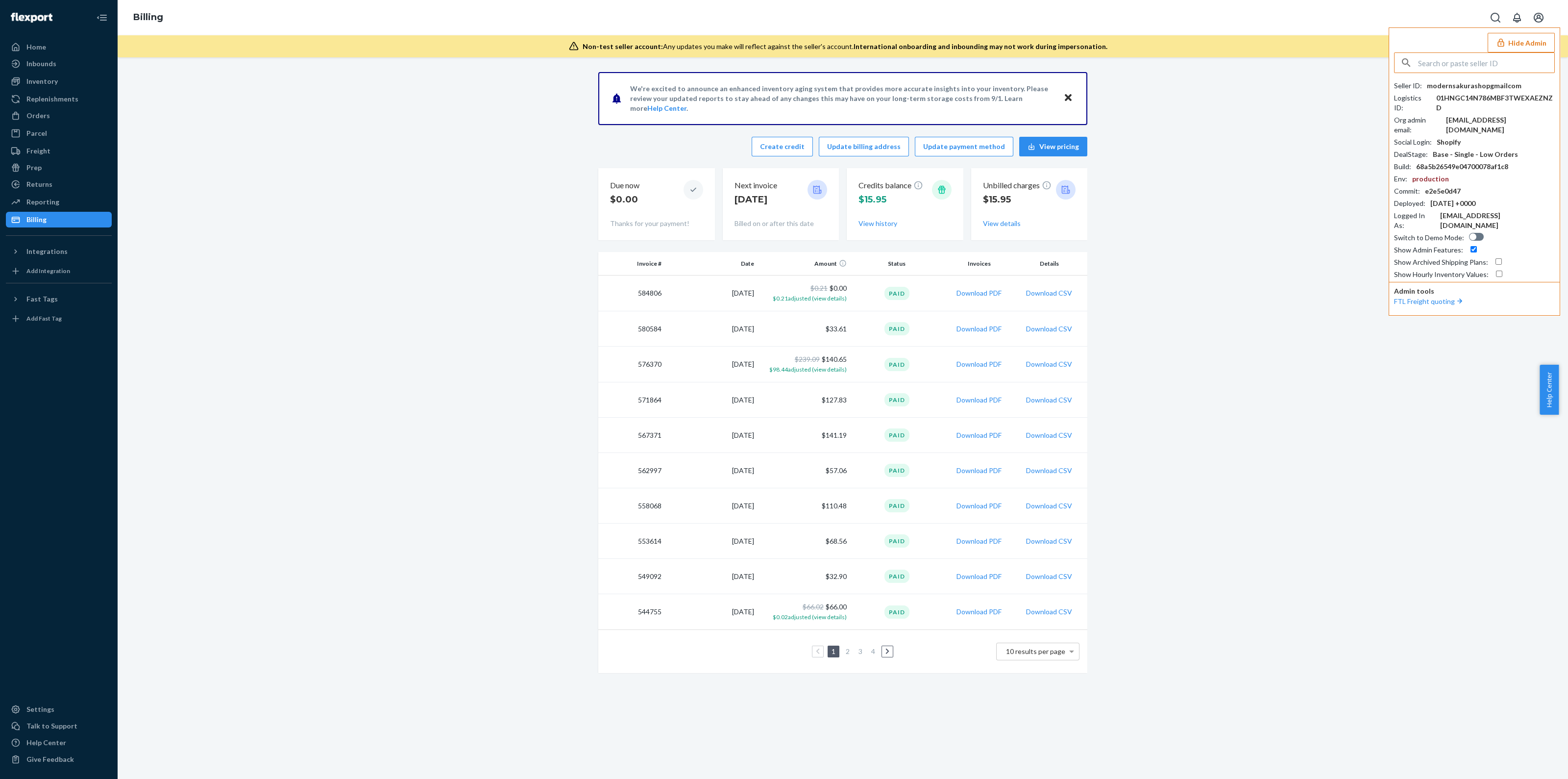
click at [1484, 60] on input "text" at bounding box center [1486, 63] width 136 height 19
type input "jaldip@stepinsolutions.in"
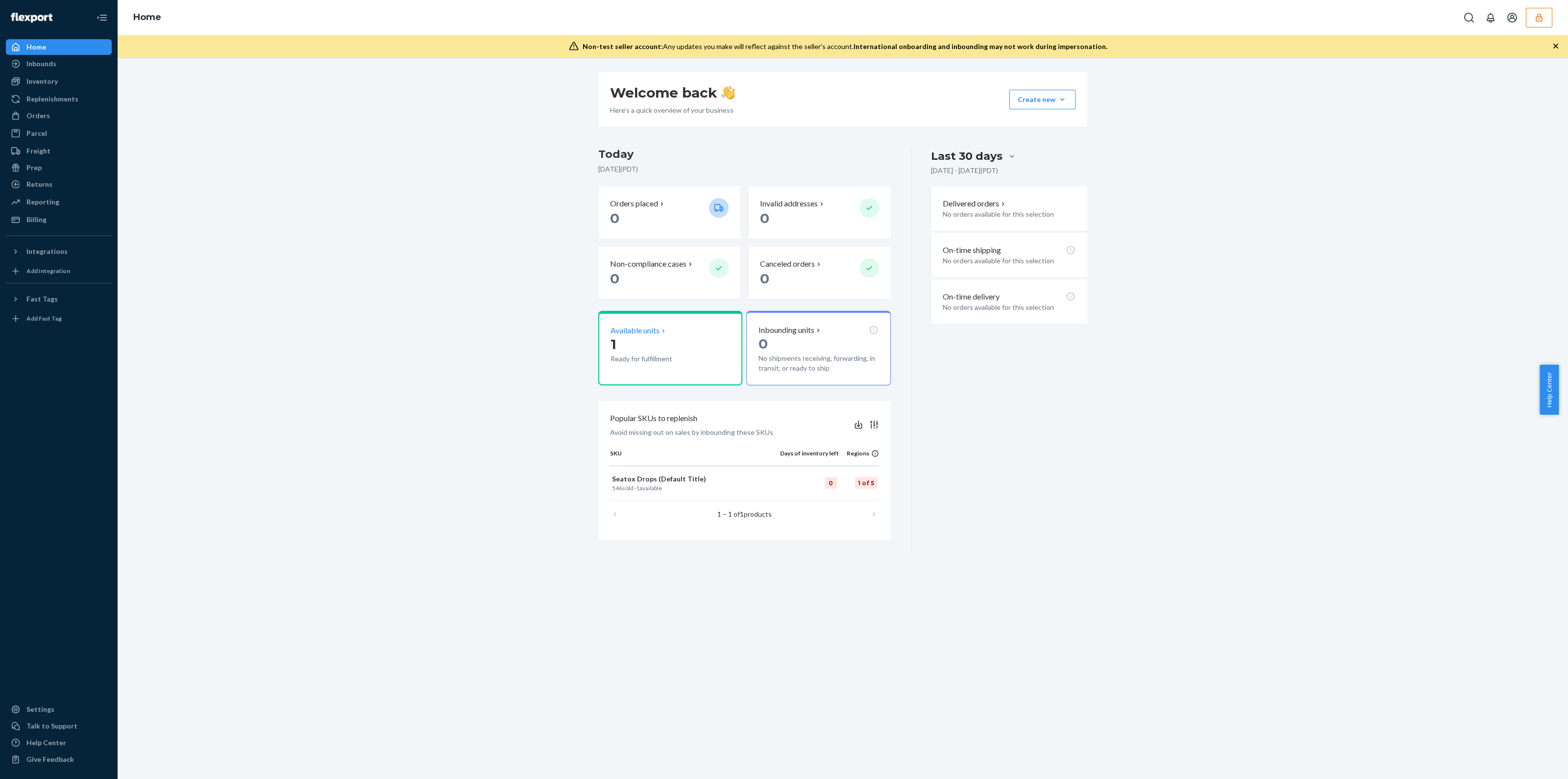
click at [662, 337] on p "1" at bounding box center [656, 344] width 91 height 18
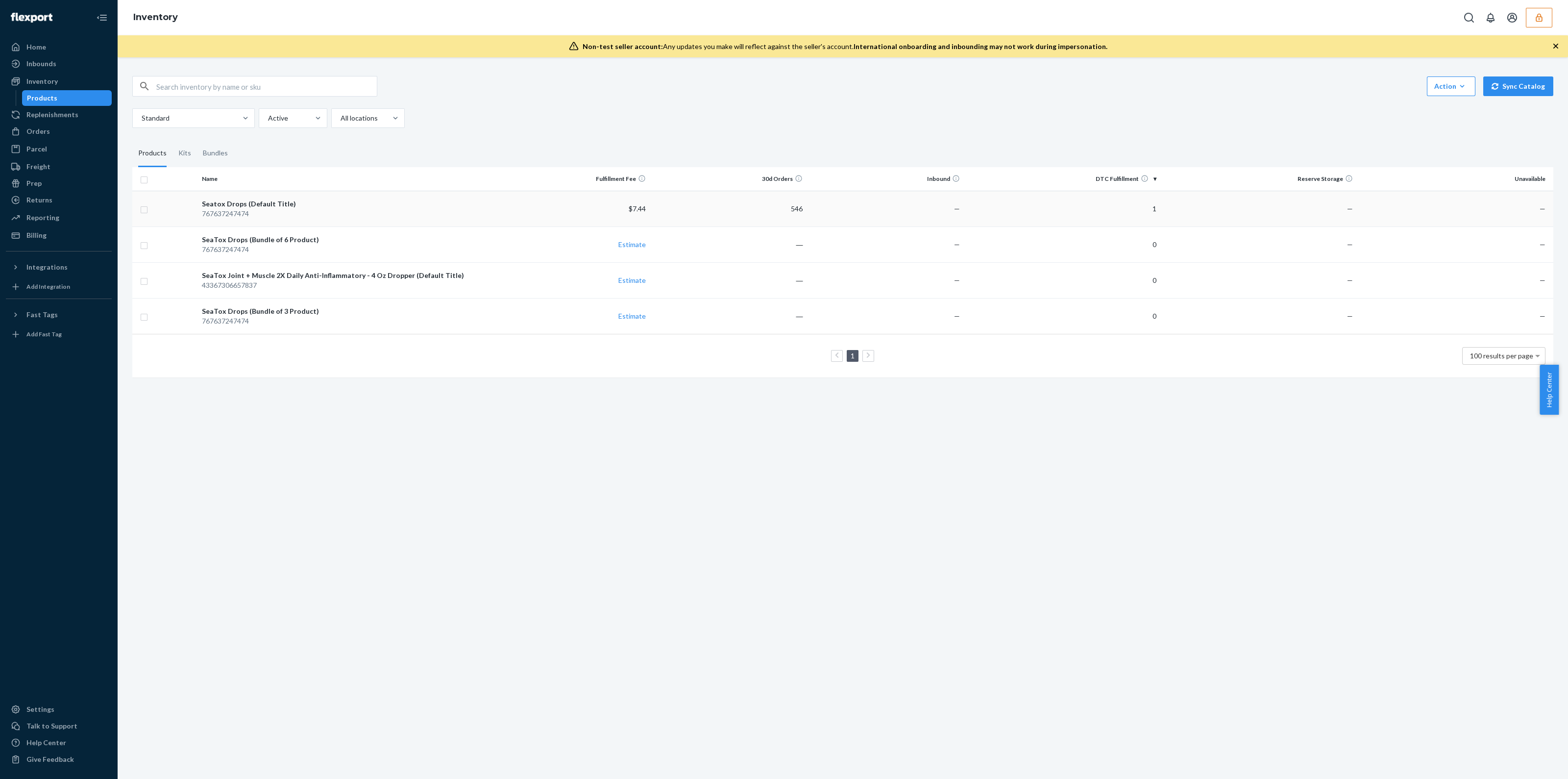
click at [830, 222] on td "—" at bounding box center [885, 208] width 157 height 36
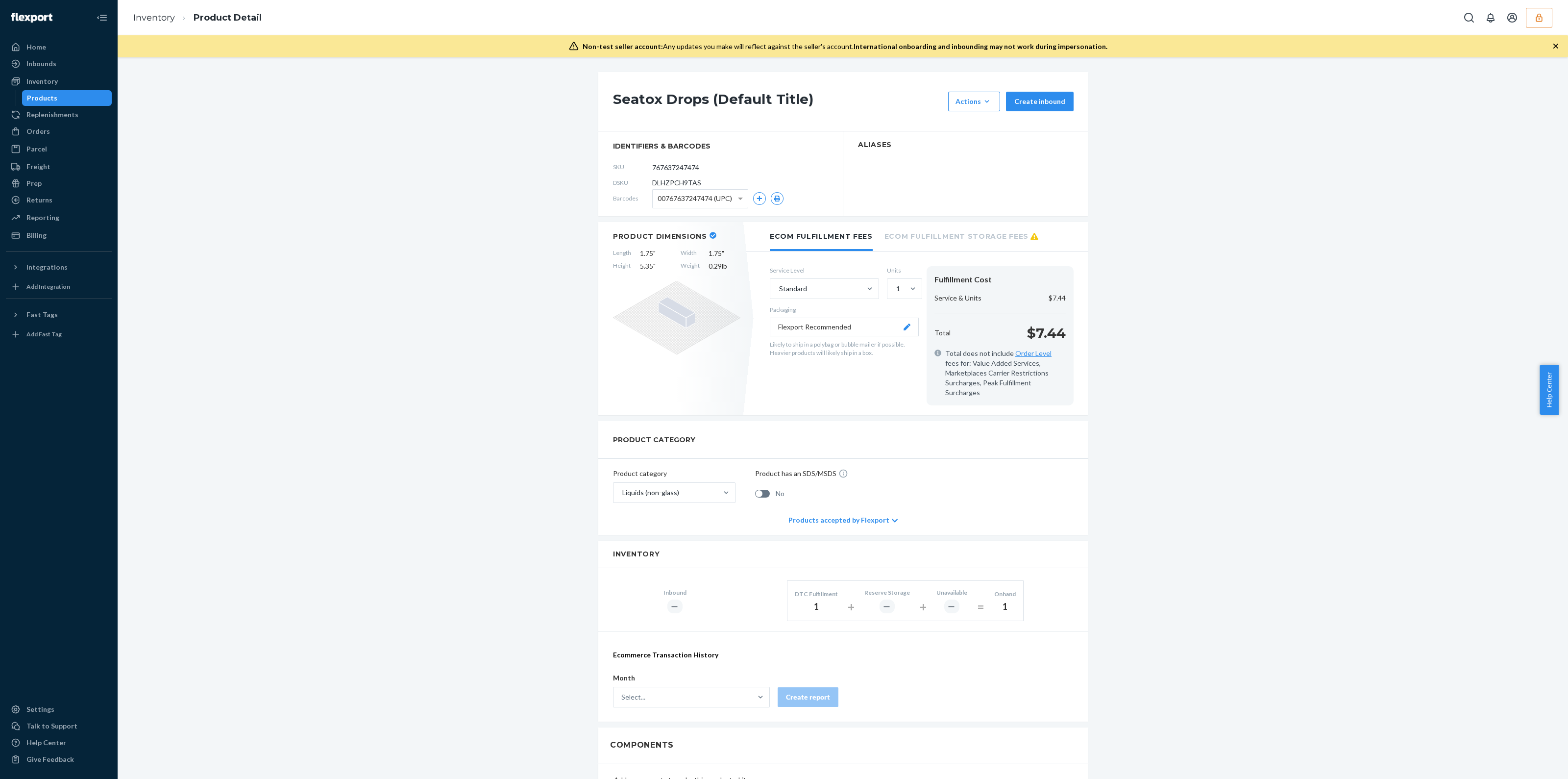
click at [688, 178] on span "DLHZPCH9TAS" at bounding box center [676, 183] width 49 height 10
click at [670, 179] on span "DLHZPCH9TAS" at bounding box center [676, 183] width 49 height 10
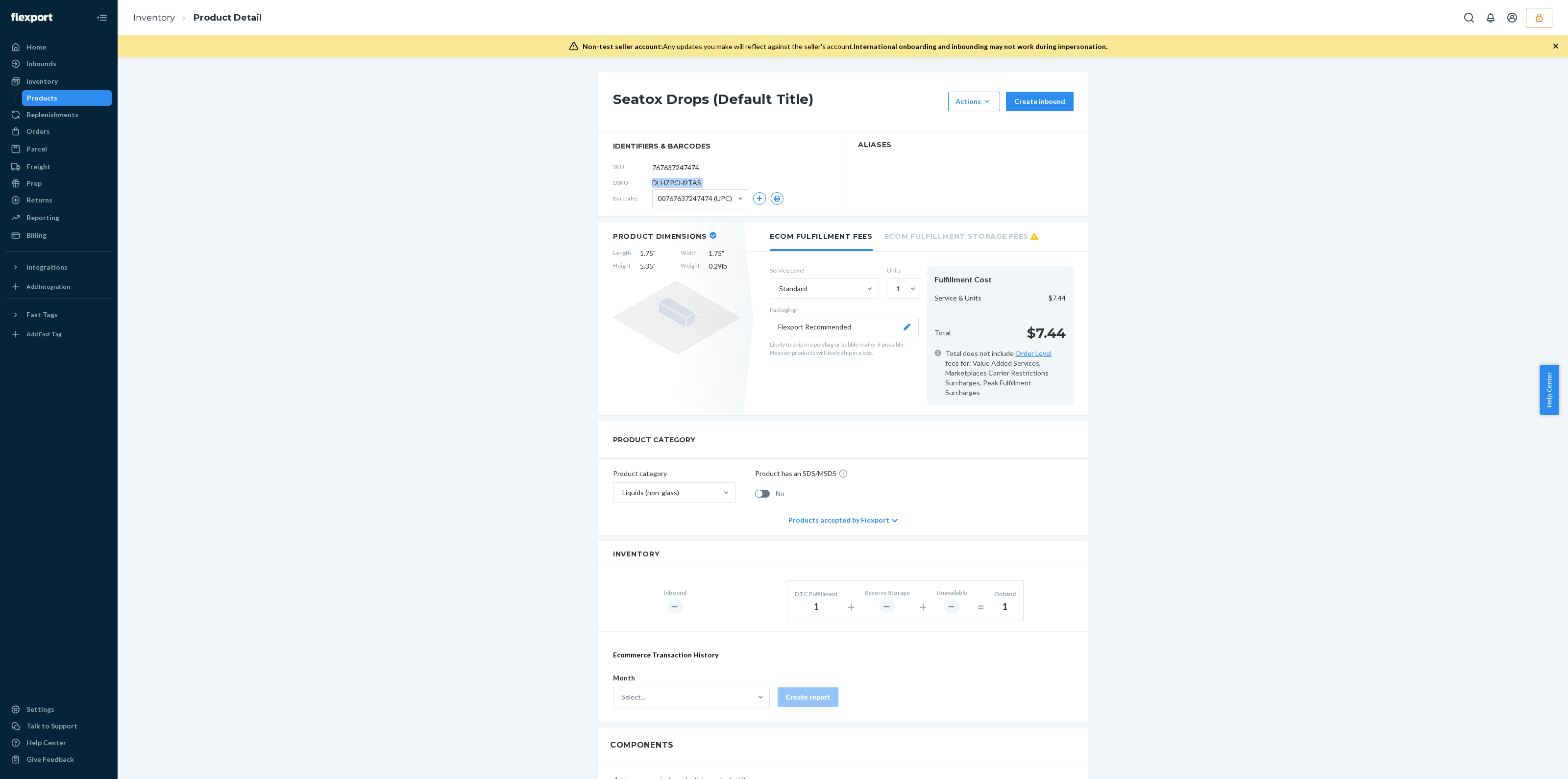
click at [1536, 19] on icon "button" at bounding box center [1539, 18] width 6 height 9
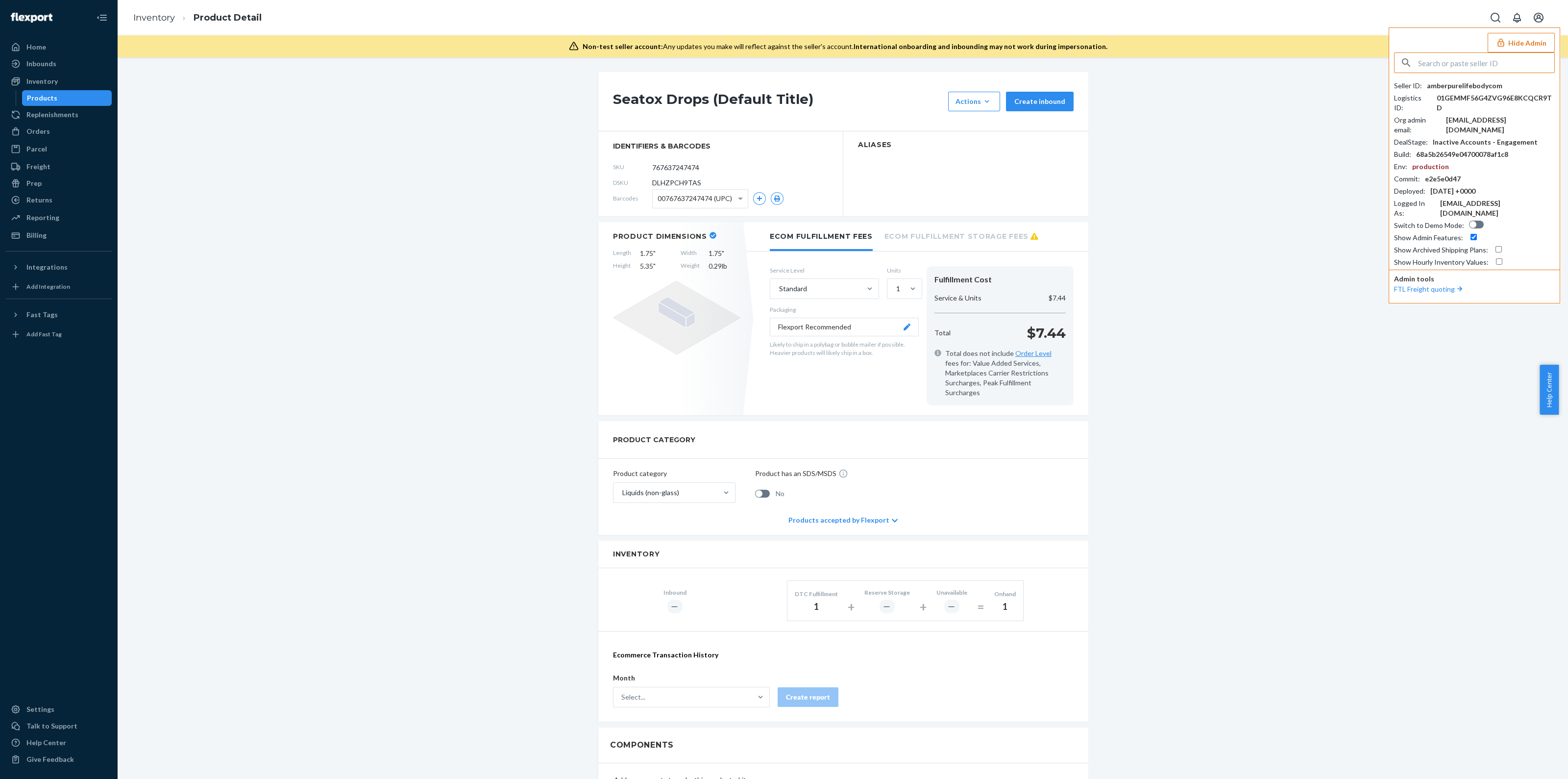
click at [1441, 60] on input "text" at bounding box center [1486, 63] width 136 height 19
type input "ghostgolfclubgmailcom"
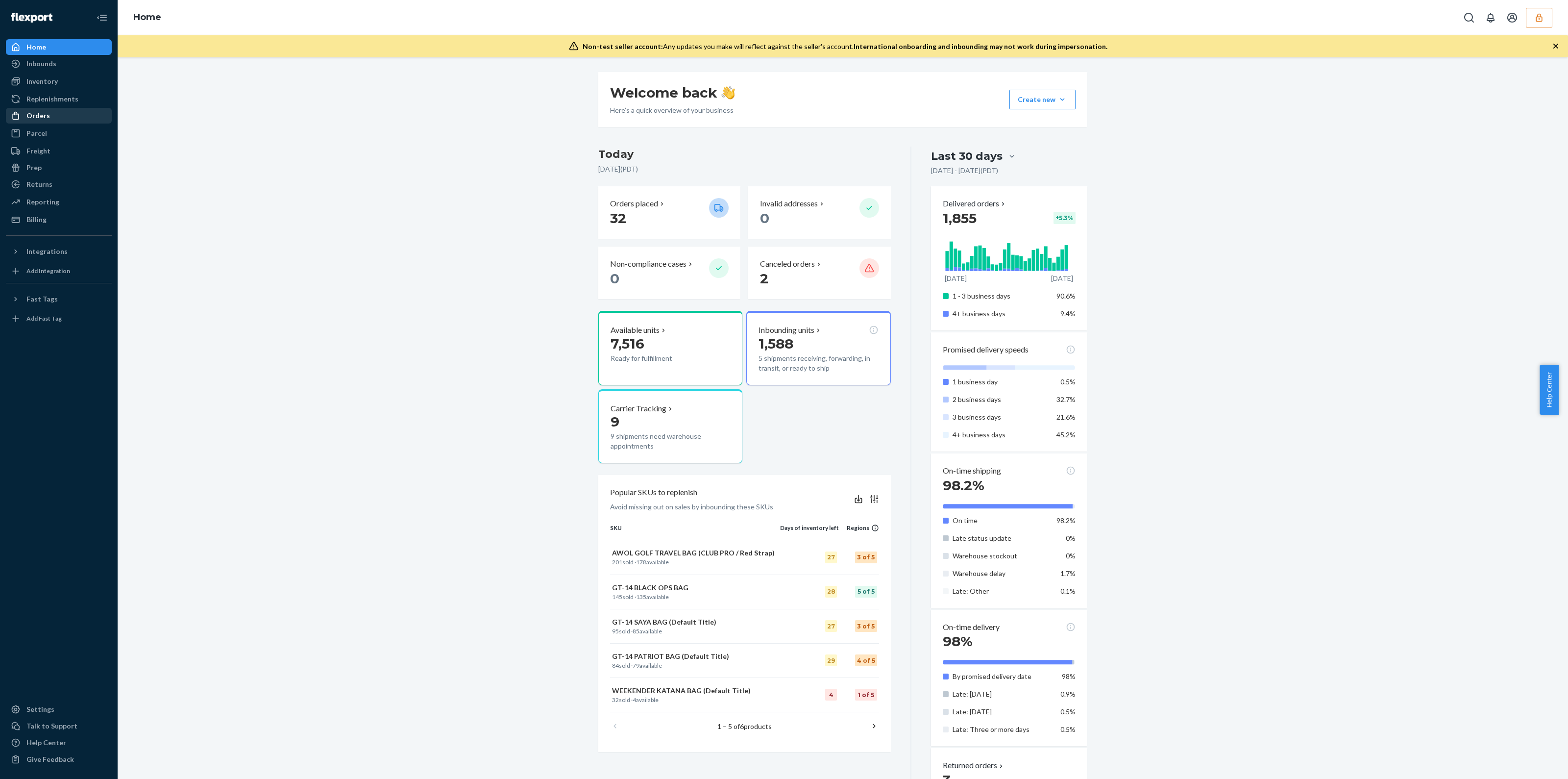
click at [33, 119] on div "Orders" at bounding box center [38, 116] width 24 height 10
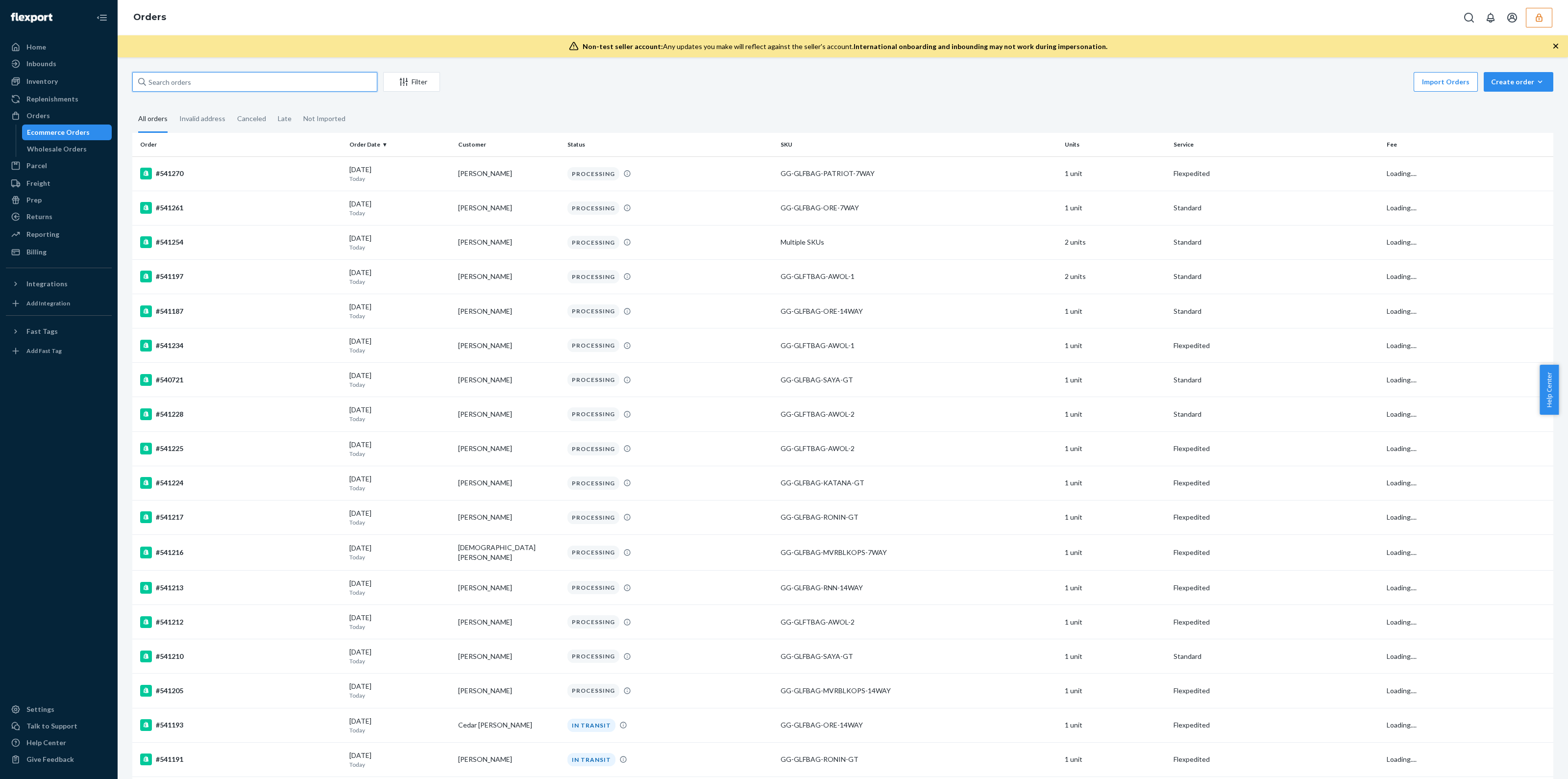
click at [230, 87] on input "text" at bounding box center [254, 82] width 245 height 19
paste input "134637152"
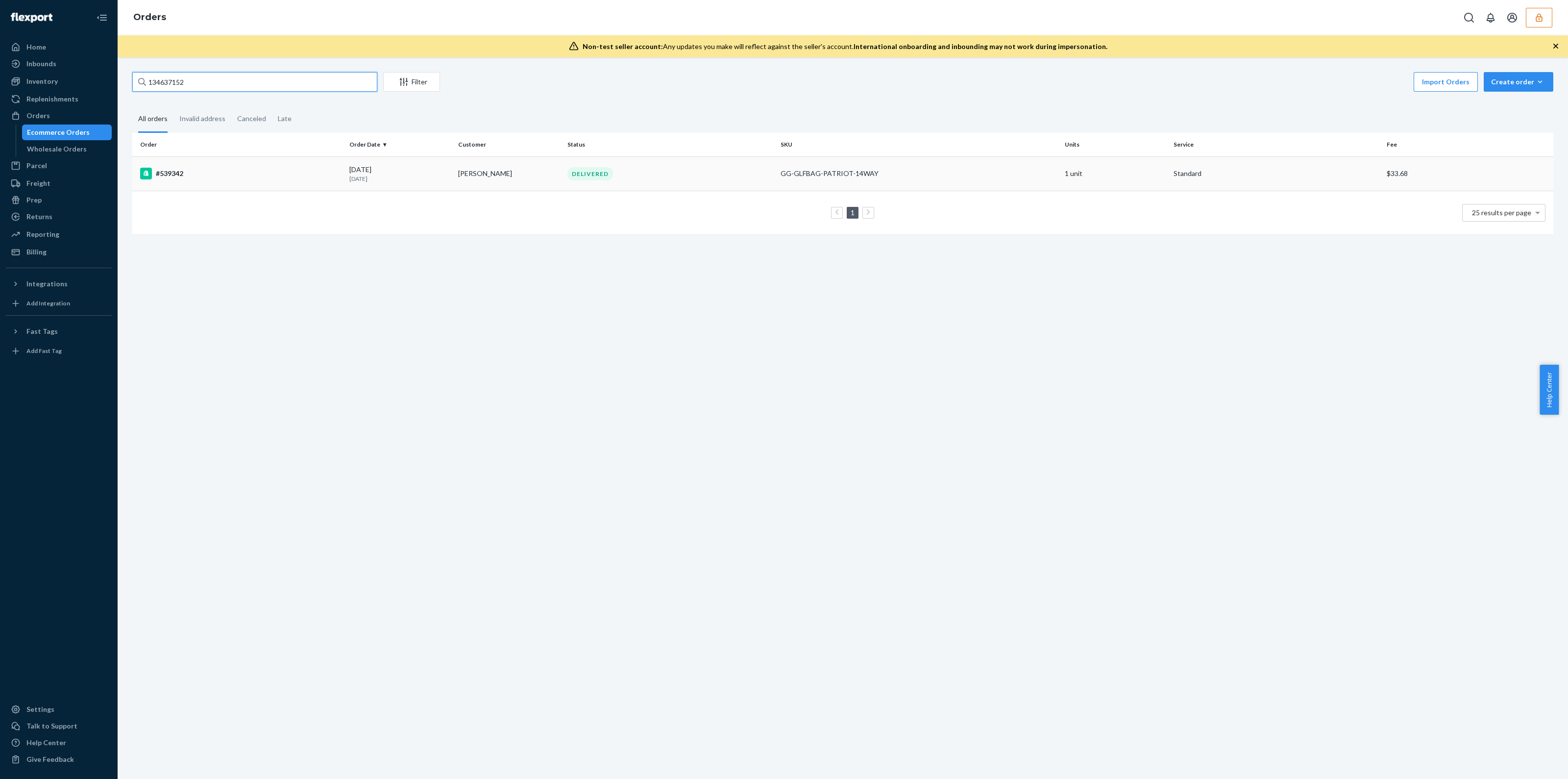
type input "134637152"
click at [750, 182] on td "DELIVERED" at bounding box center [670, 174] width 213 height 34
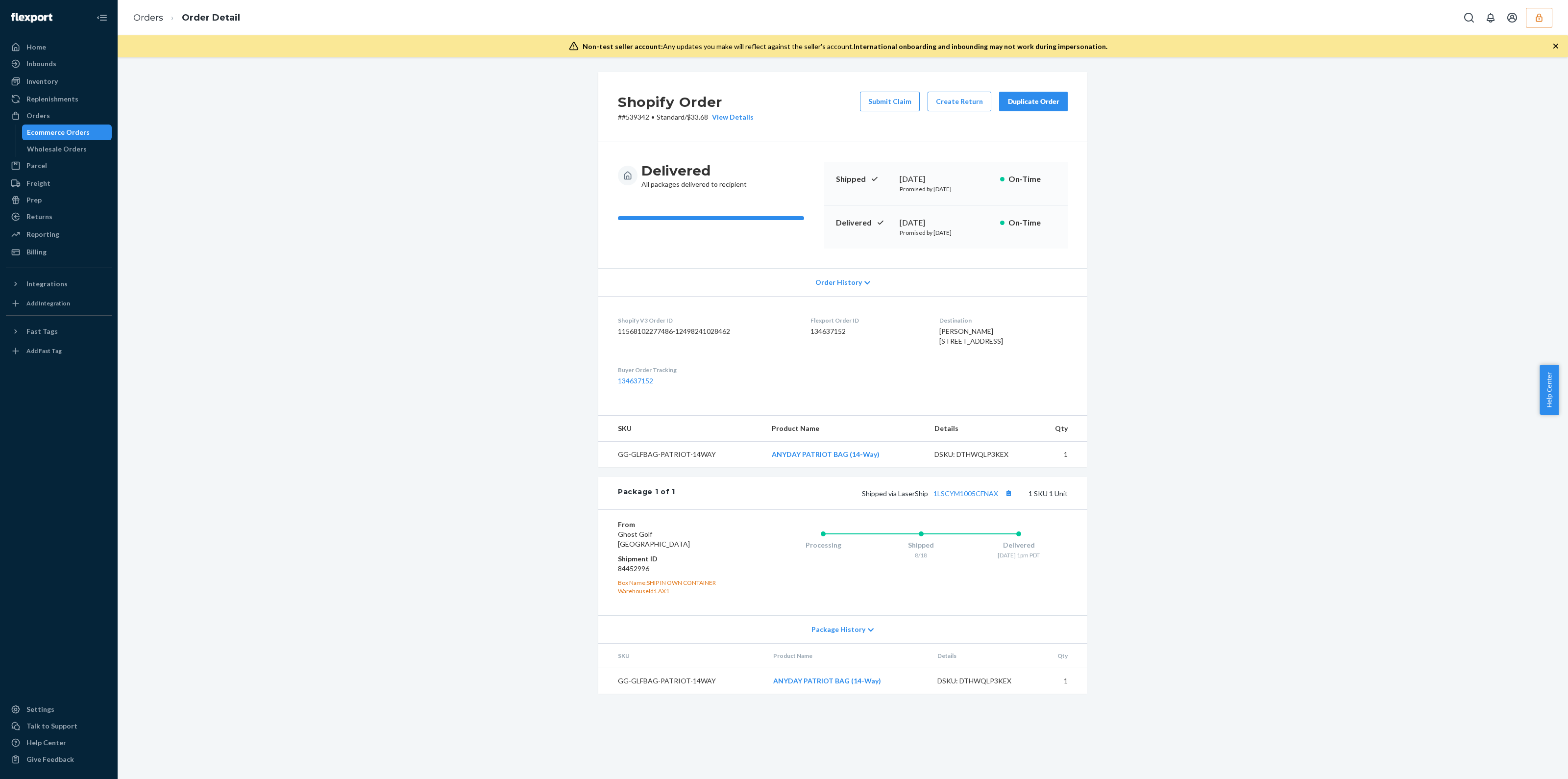
click at [1556, 45] on icon "button" at bounding box center [1556, 46] width 5 height 5
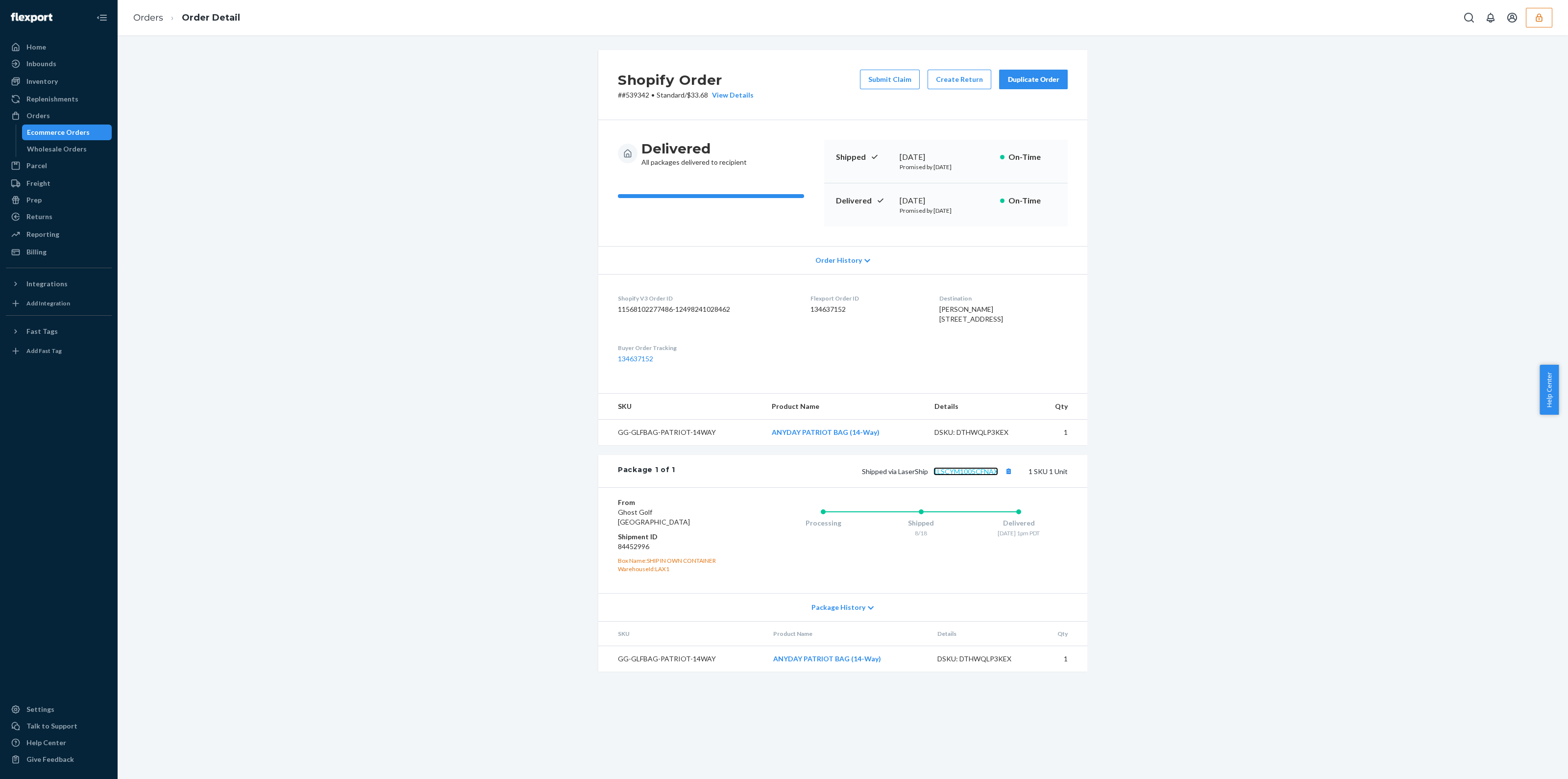
click at [970, 476] on link "1LSCYM1005CFNAX" at bounding box center [966, 471] width 65 height 9
click at [856, 263] on div "Order History" at bounding box center [842, 260] width 489 height 28
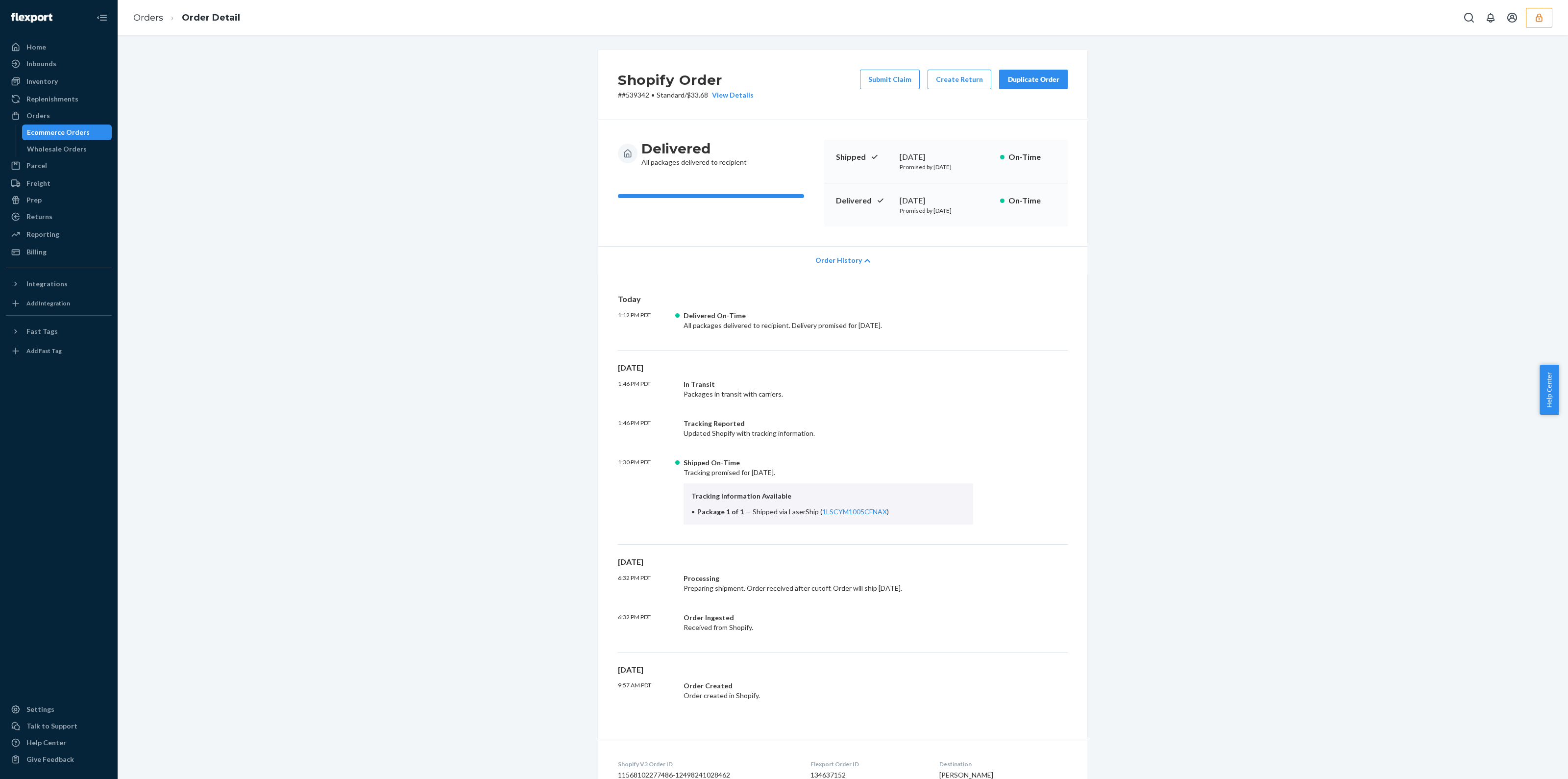
click at [728, 97] on div "View Details" at bounding box center [730, 95] width 46 height 10
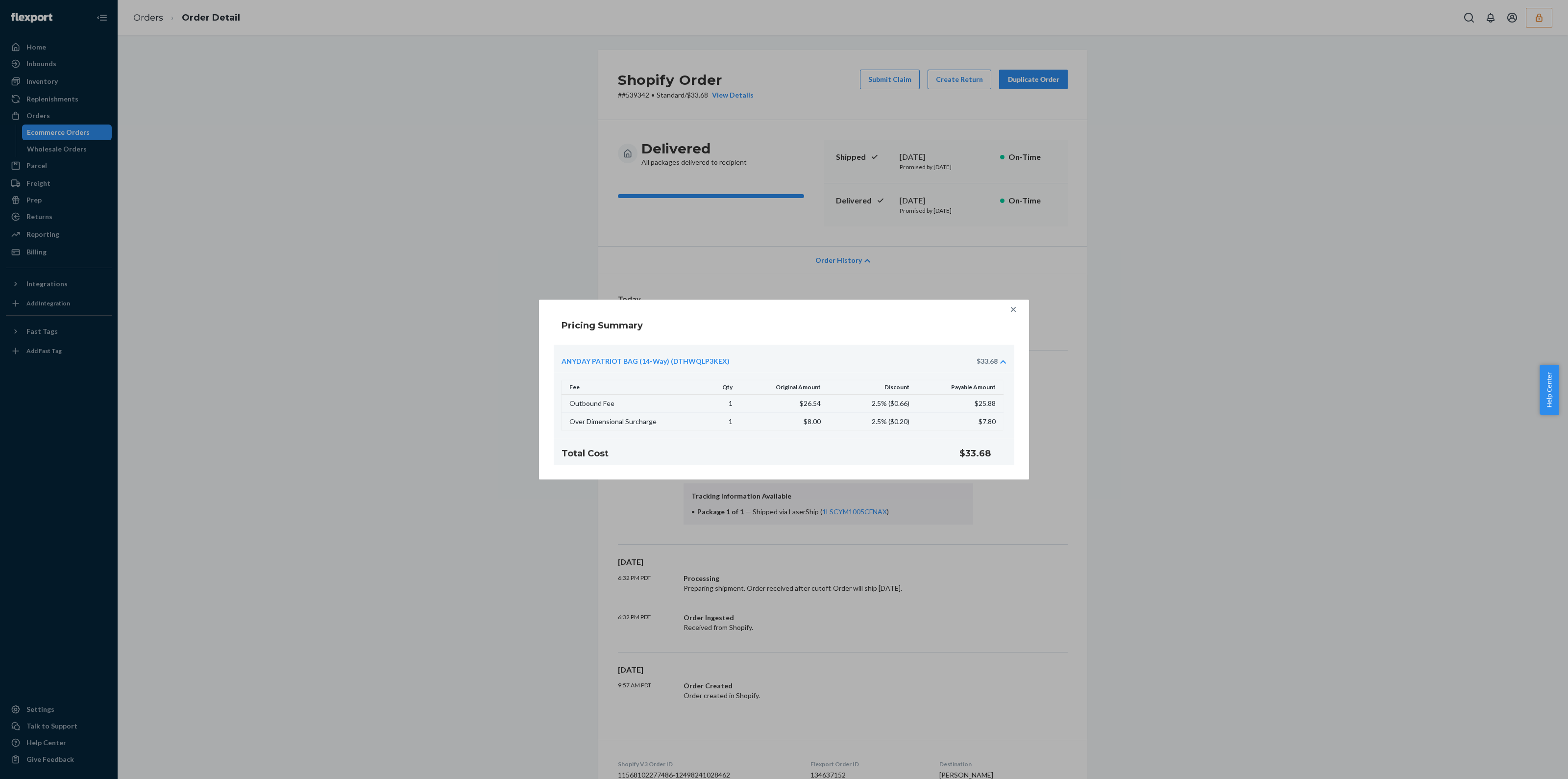
click at [1006, 361] on div "ANYDAY PATRIOT BAG (14-Way) (DTHWQLP3KEX) $33.68" at bounding box center [784, 358] width 461 height 27
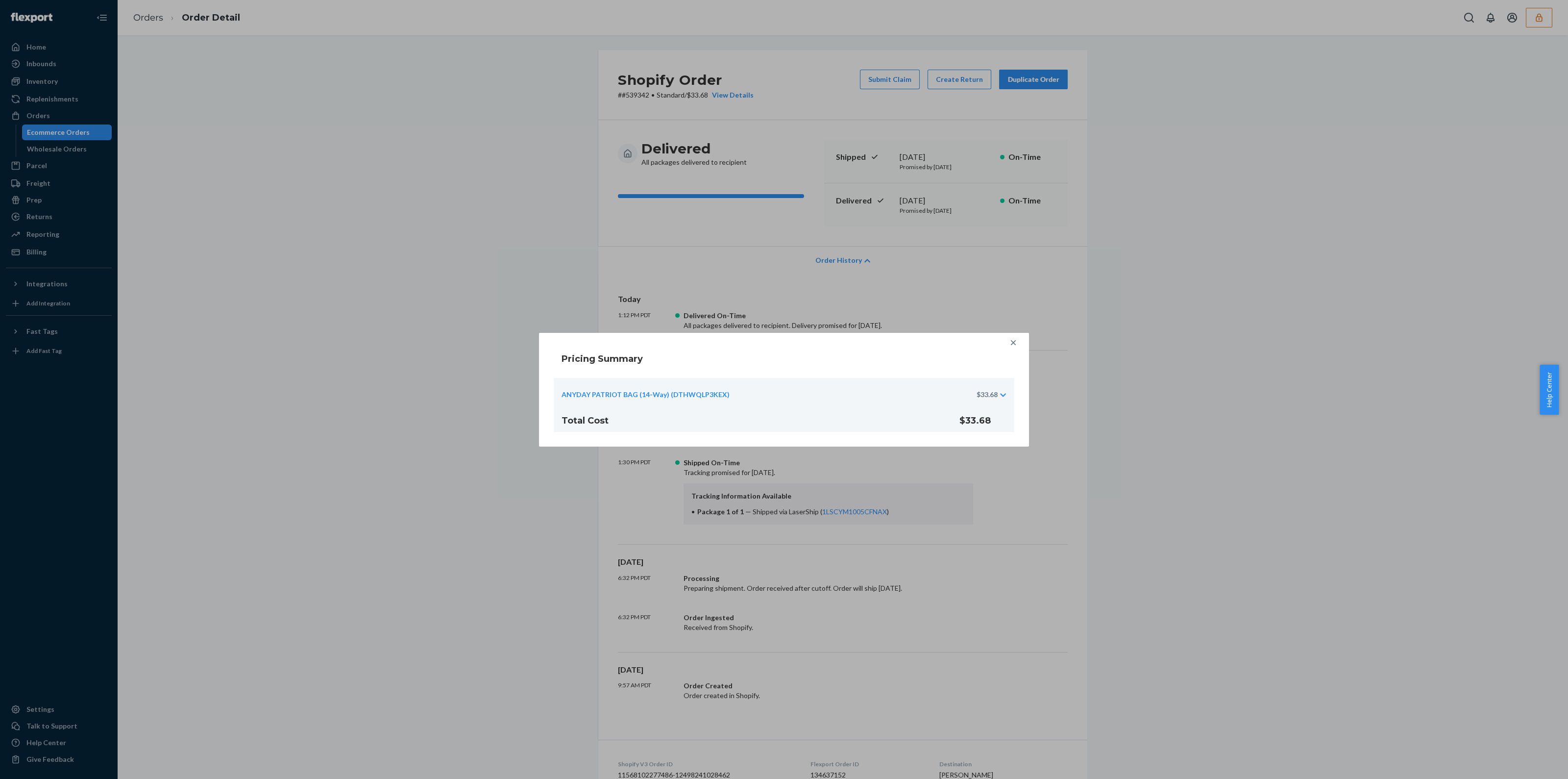
click at [989, 389] on div "ANYDAY PATRIOT BAG (14-Way) (DTHWQLP3KEX) $33.68" at bounding box center [784, 392] width 461 height 27
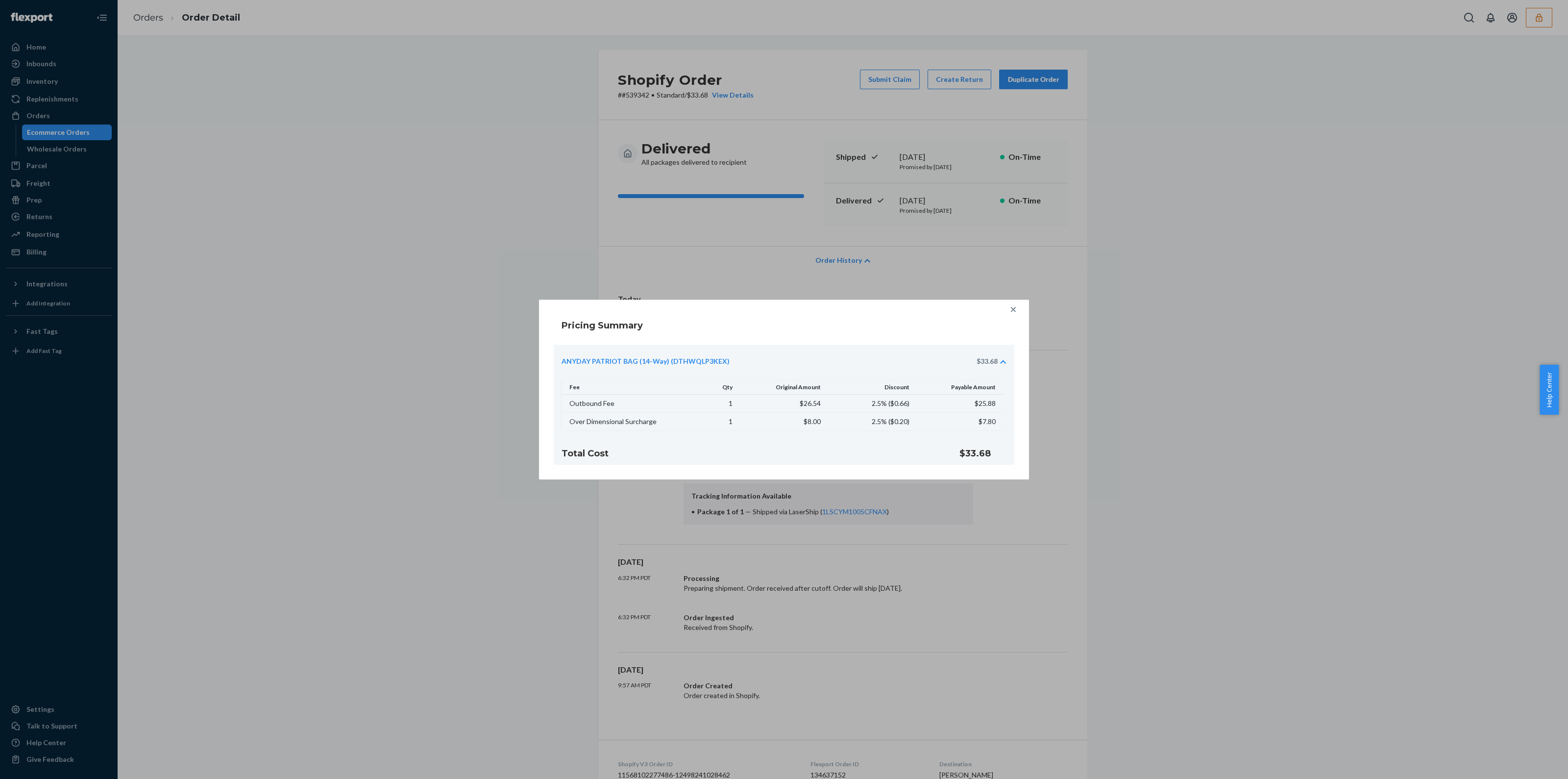
click at [1009, 313] on icon at bounding box center [1013, 309] width 10 height 10
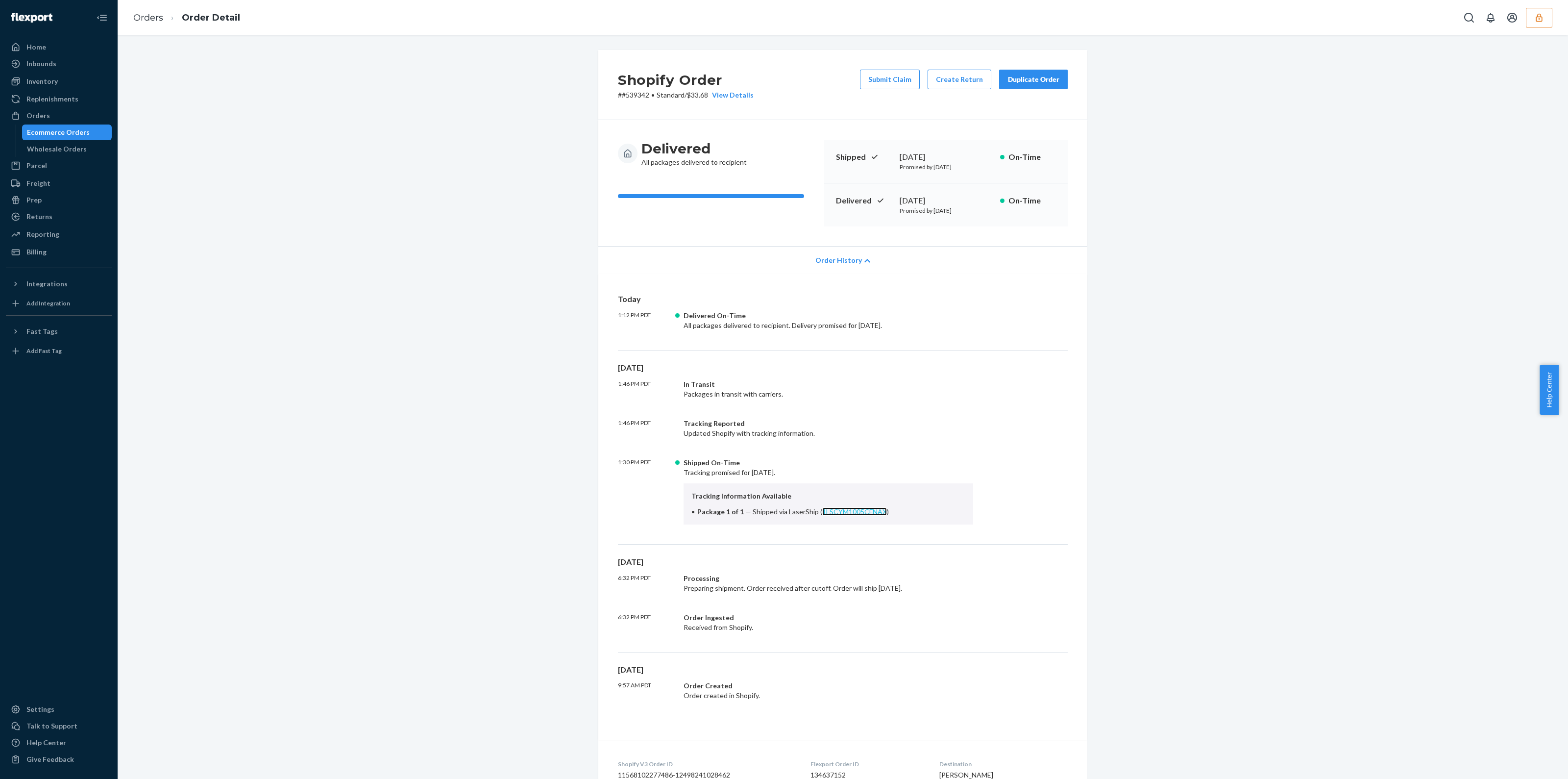
click at [856, 511] on link "1LSCYM1005CFNAX" at bounding box center [855, 512] width 65 height 9
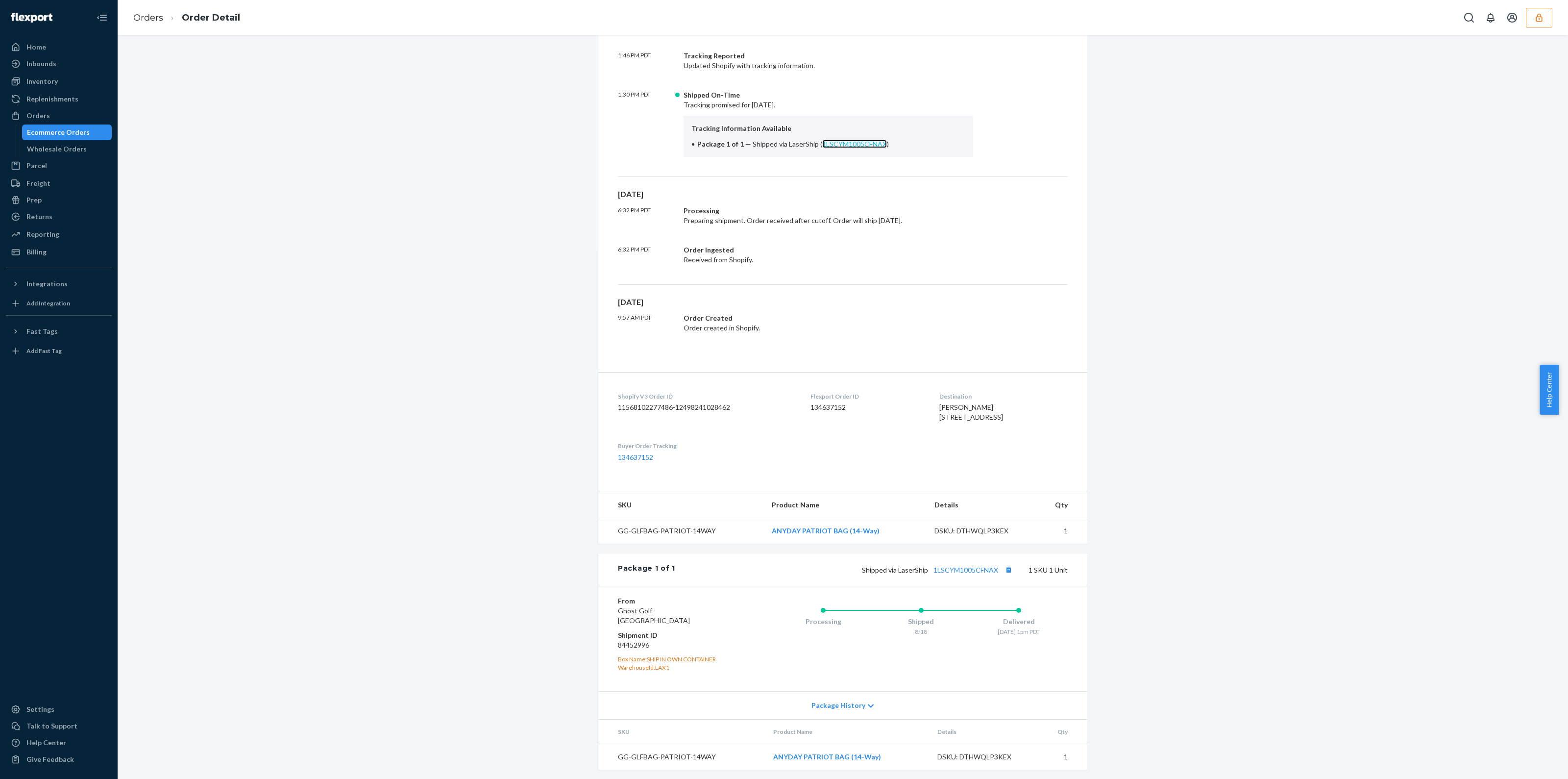
scroll to position [388, 0]
click at [1540, 23] on button "button" at bounding box center [1539, 18] width 26 height 19
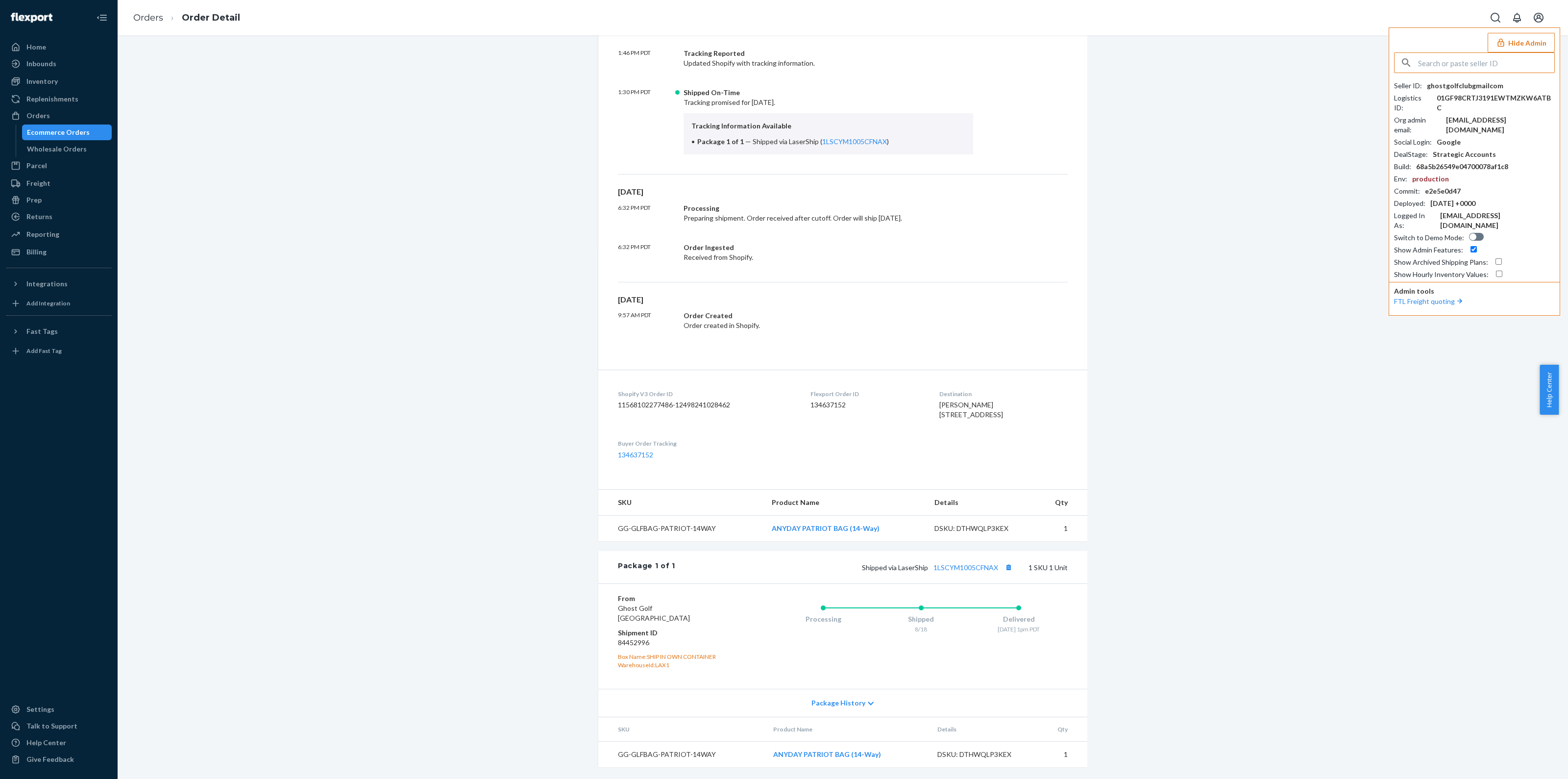
click at [1448, 65] on input "text" at bounding box center [1486, 63] width 136 height 19
type input "1401259320qqcom"
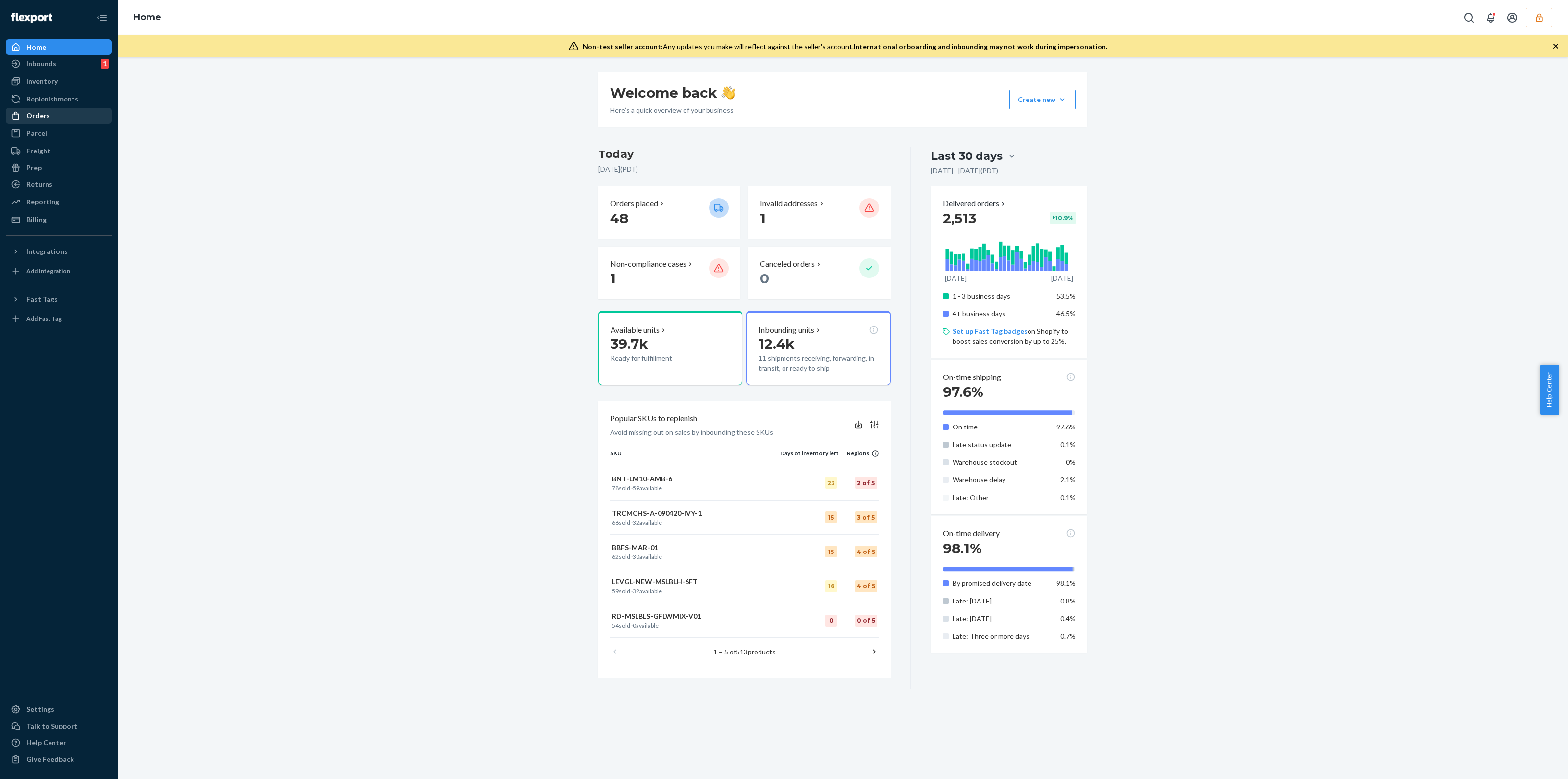
drag, startPoint x: 31, startPoint y: 121, endPoint x: 44, endPoint y: 117, distance: 13.6
click at [31, 121] on div "Orders" at bounding box center [58, 116] width 104 height 14
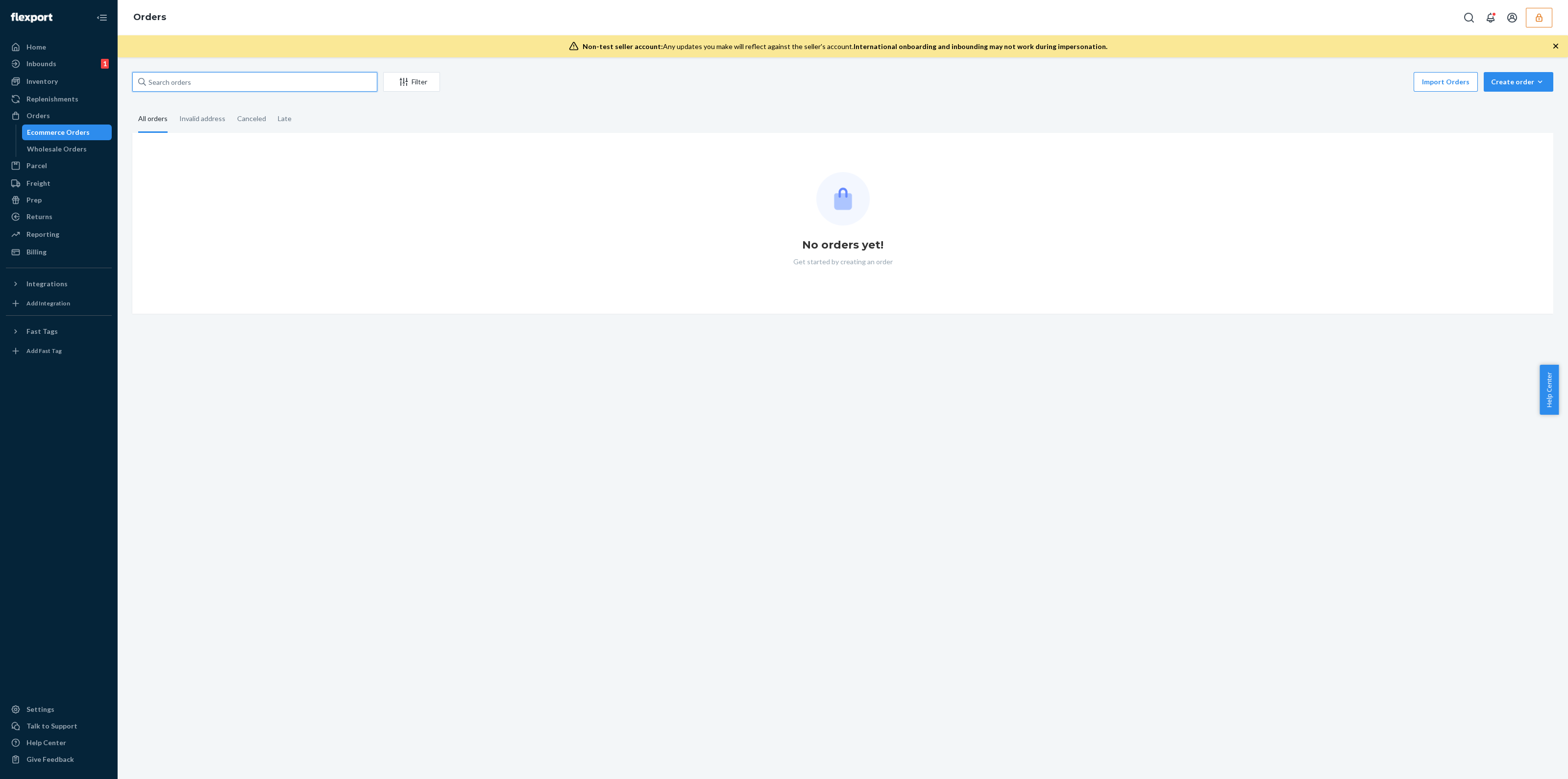
click at [205, 75] on input "text" at bounding box center [254, 82] width 245 height 19
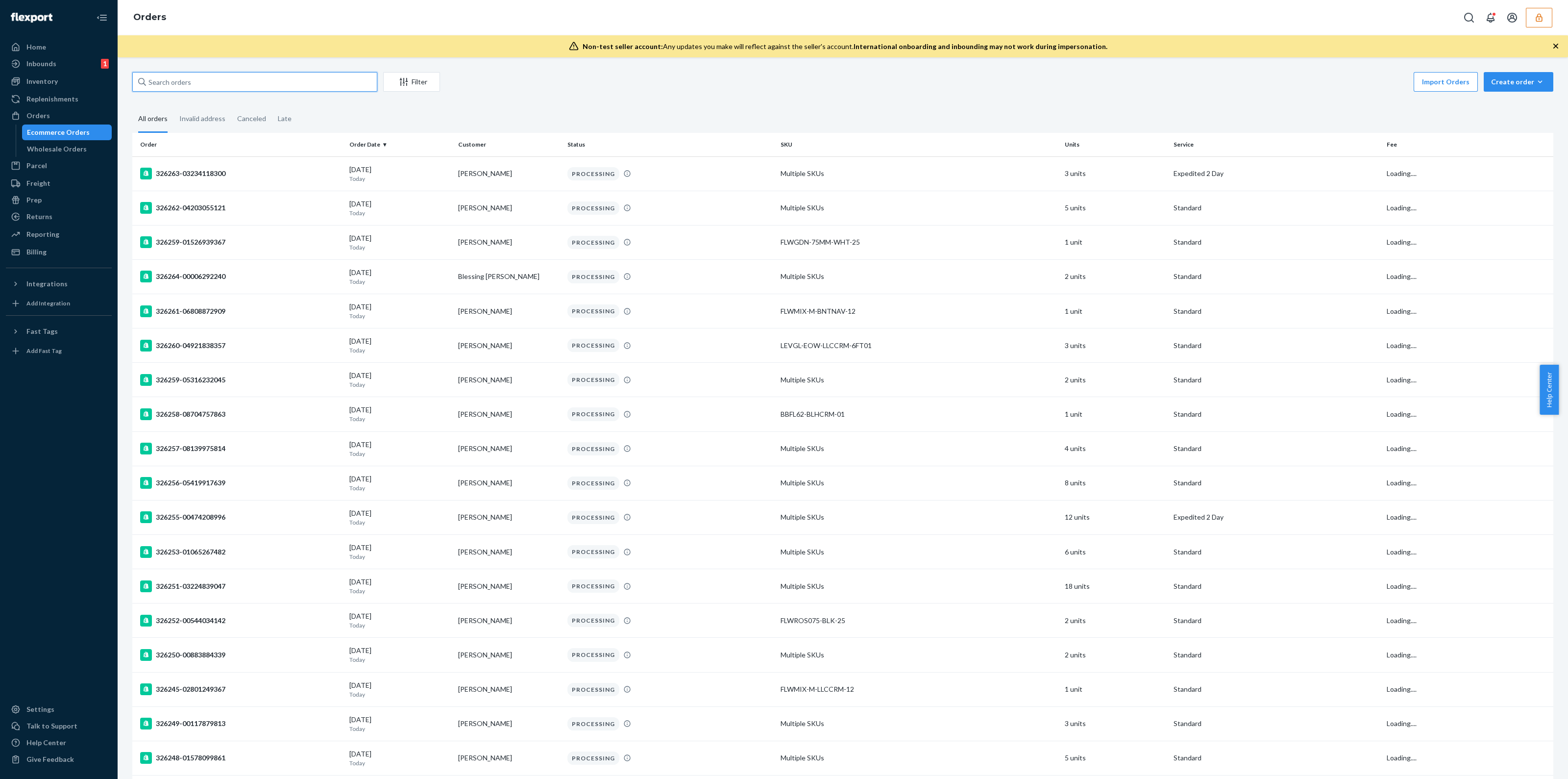
paste input "133353861"
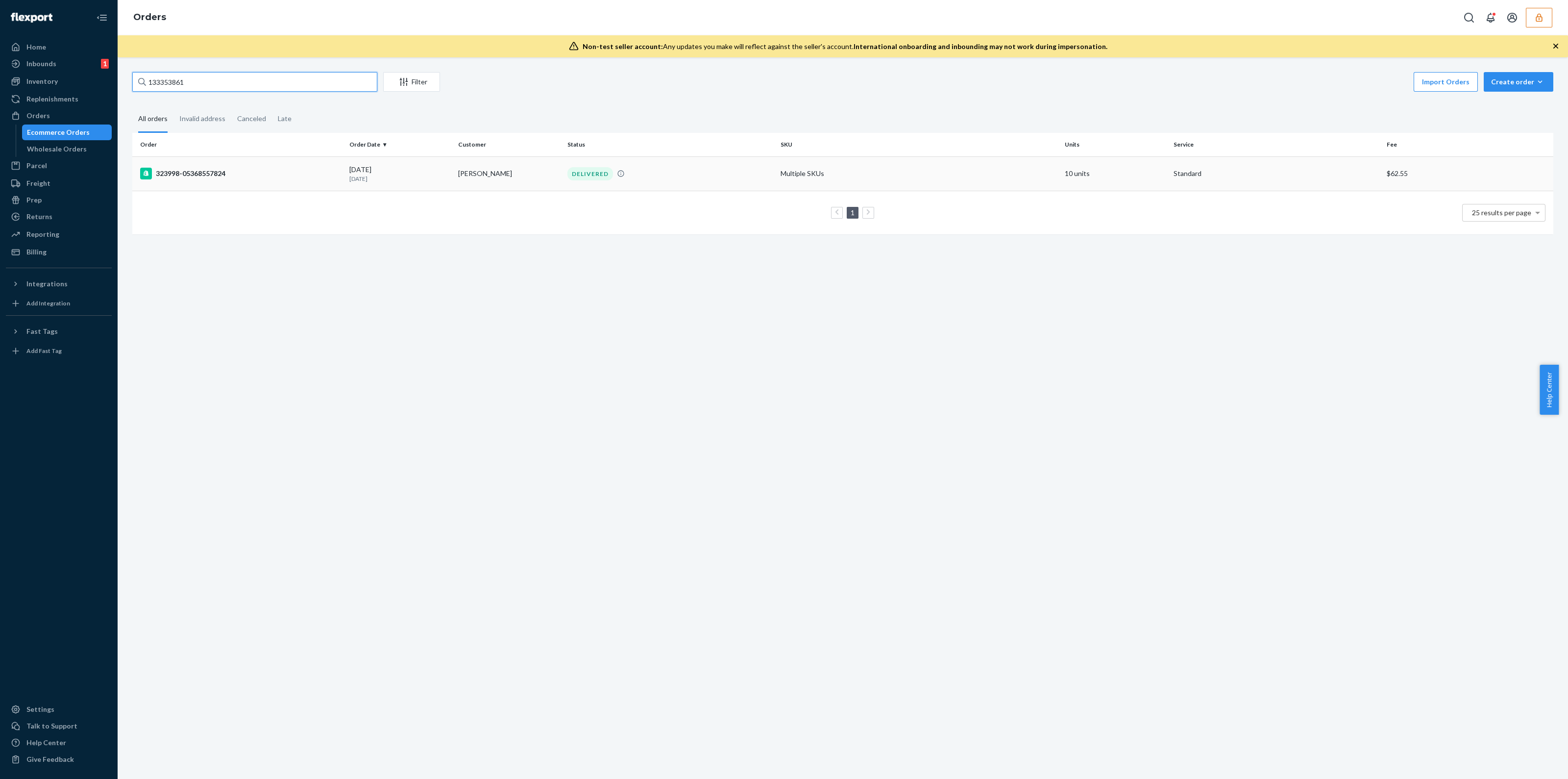
type input "133353861"
click at [415, 175] on p "23 days ago" at bounding box center [400, 179] width 101 height 9
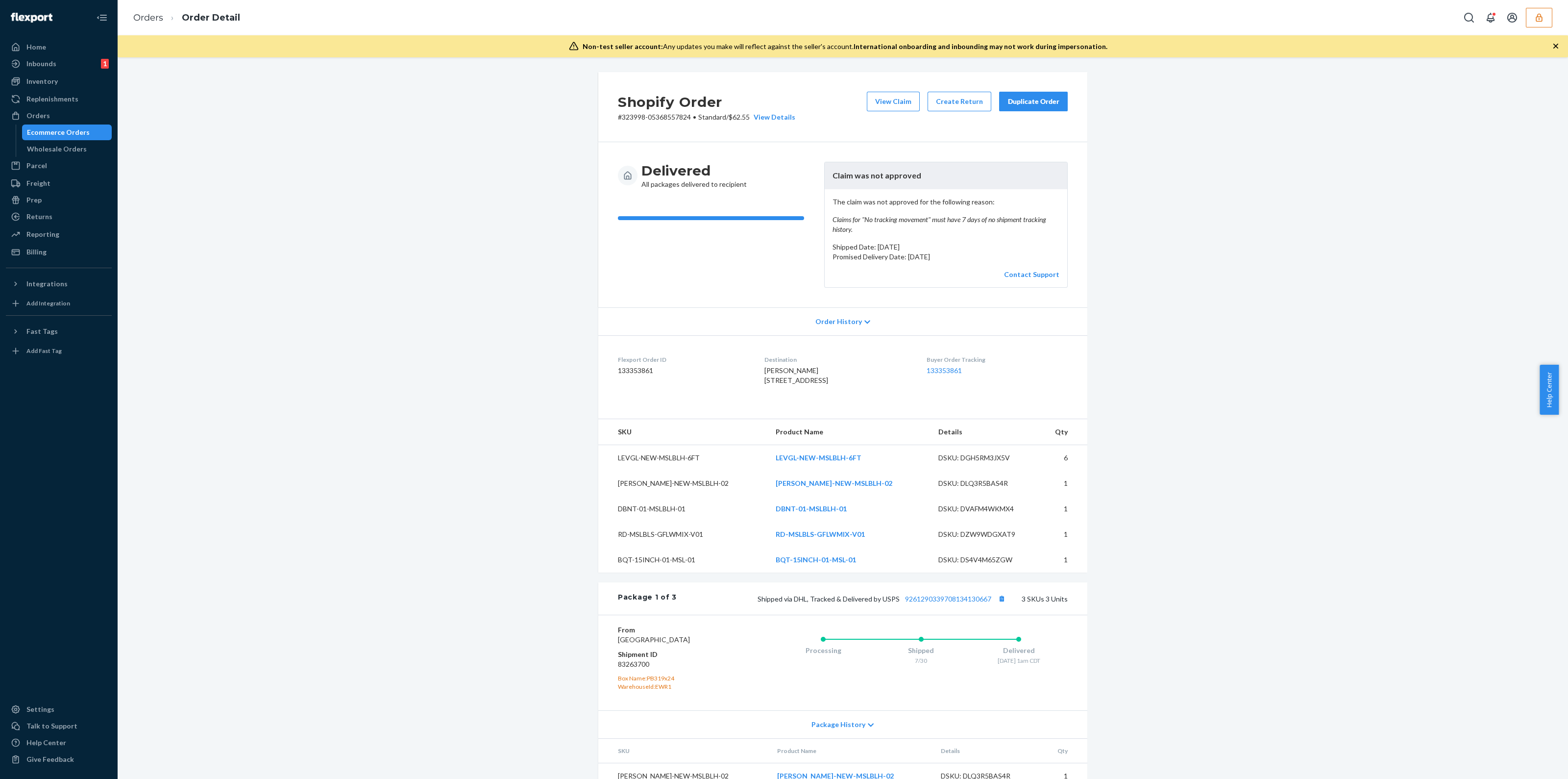
click at [69, 129] on div "Ecommerce Orders" at bounding box center [58, 132] width 63 height 10
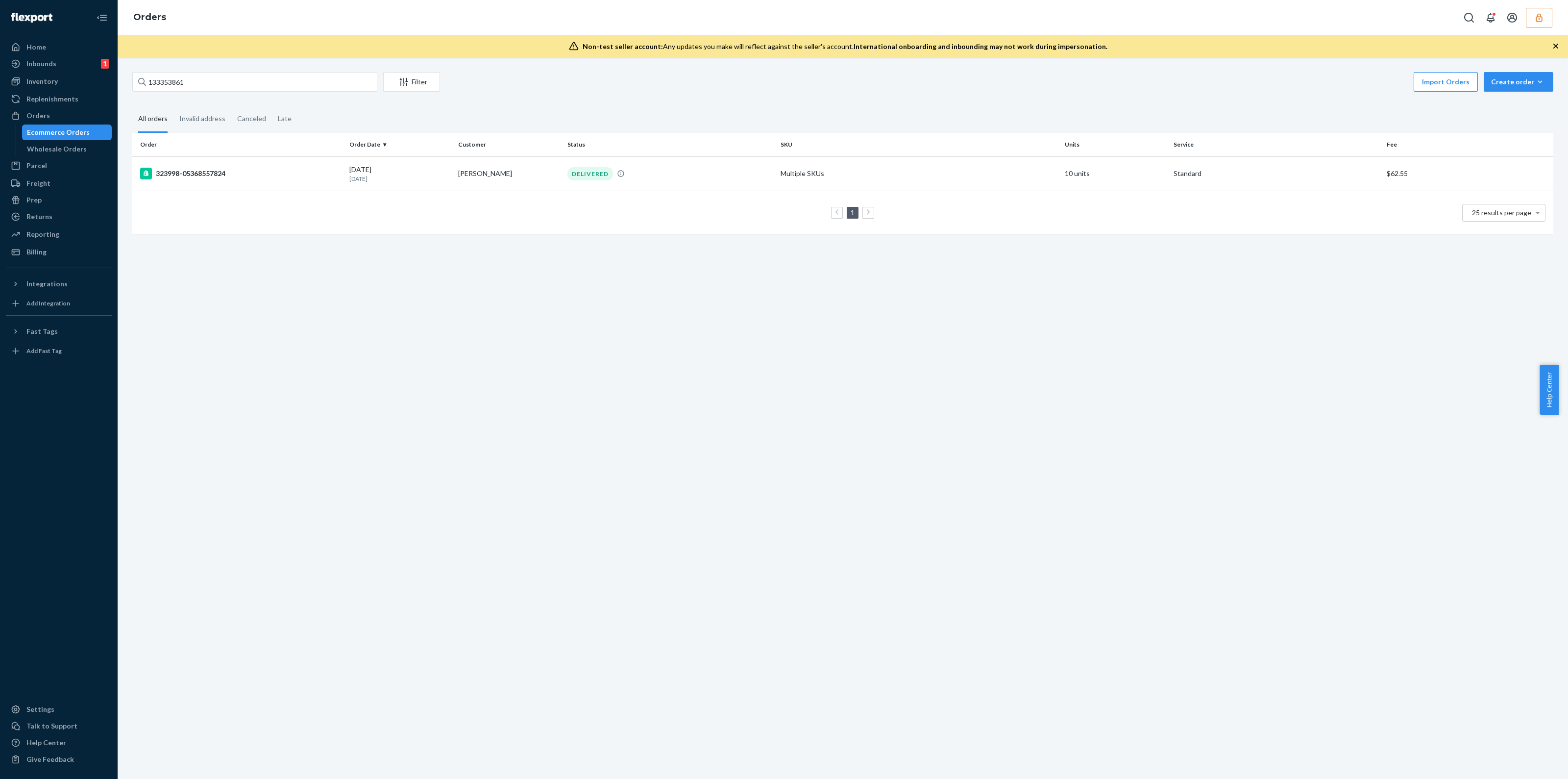
click at [1529, 21] on button "button" at bounding box center [1539, 18] width 26 height 19
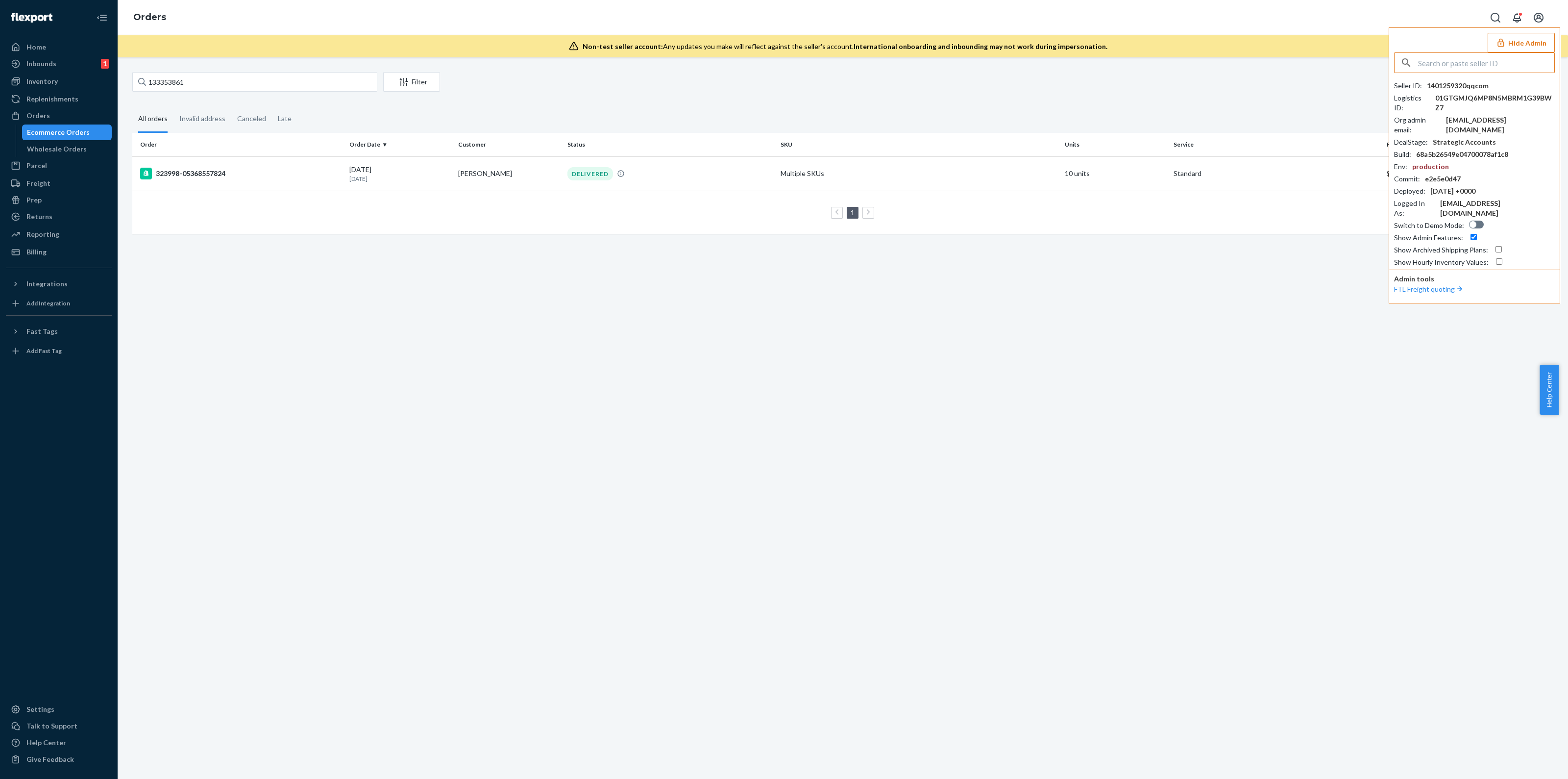
click at [1440, 57] on input "text" at bounding box center [1486, 63] width 136 height 19
type input "https://flexport-fulfillment.zendesk.com/agent/tickets/786469"
click at [1457, 62] on input "https://flexport-fulfillment.zendesk.com/agent/tickets/786469" at bounding box center [1486, 63] width 136 height 19
click at [1457, 63] on input "https://flexport-fulfillment.zendesk.com/agent/tickets/786469" at bounding box center [1486, 63] width 136 height 19
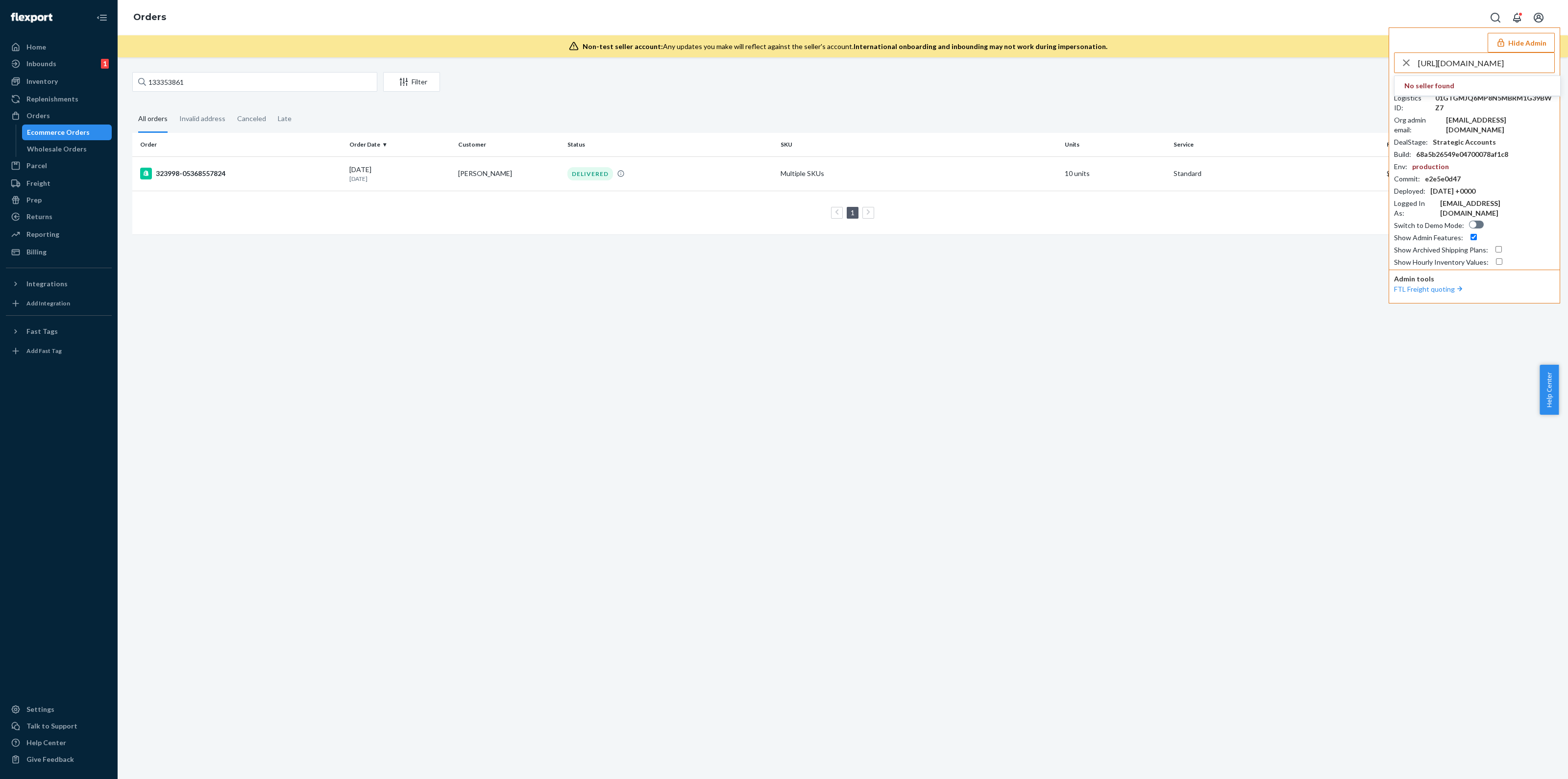
click at [1457, 63] on input "https://flexport-fulfillment.zendesk.com/agent/tickets/786469" at bounding box center [1486, 63] width 136 height 19
click at [1461, 69] on input "https://flexport-fulfillment.zendesk.com/agent/tickets/786469" at bounding box center [1486, 63] width 136 height 19
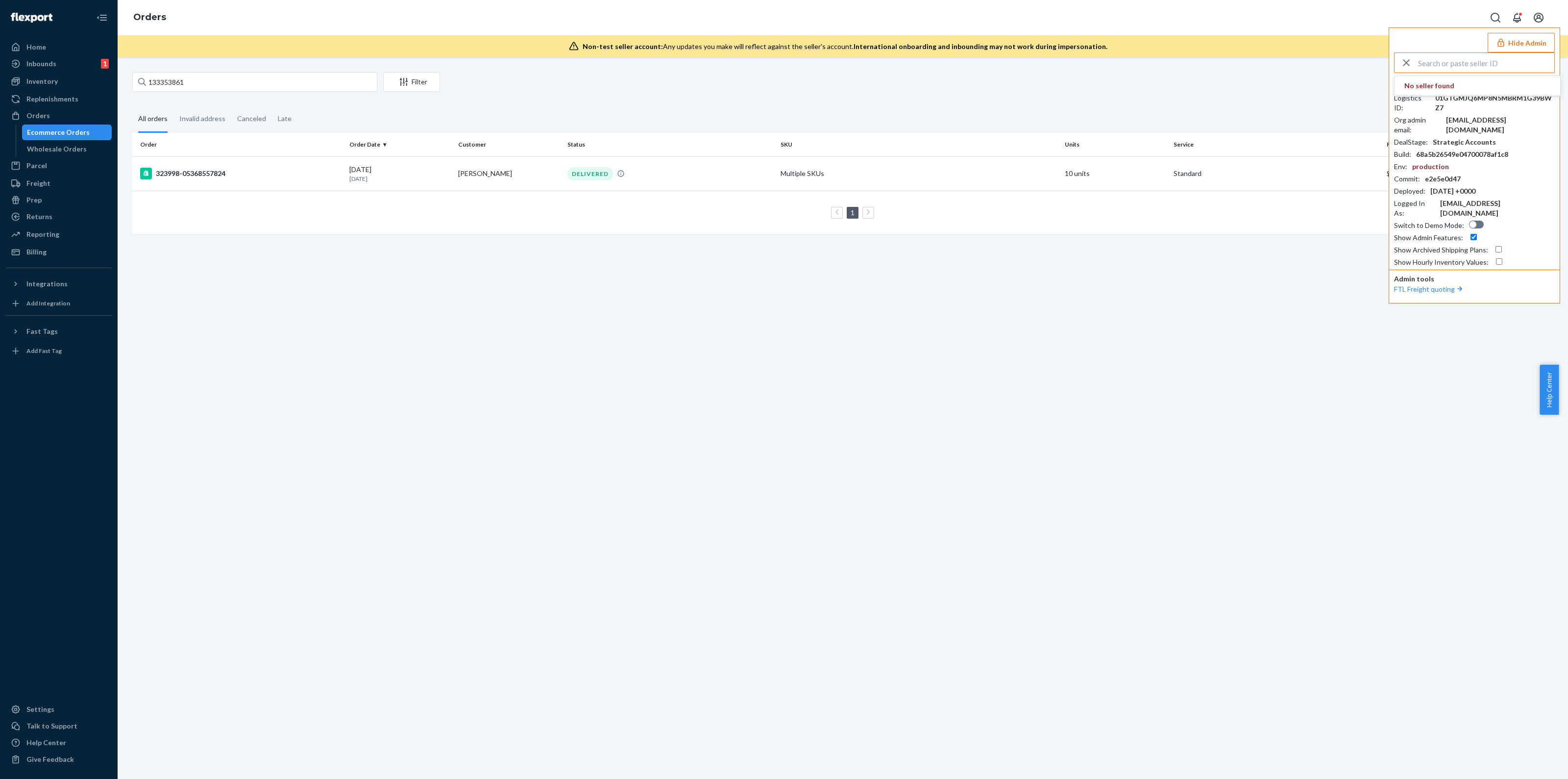
scroll to position [0, 0]
type input "modernsakurashopgmailcom"
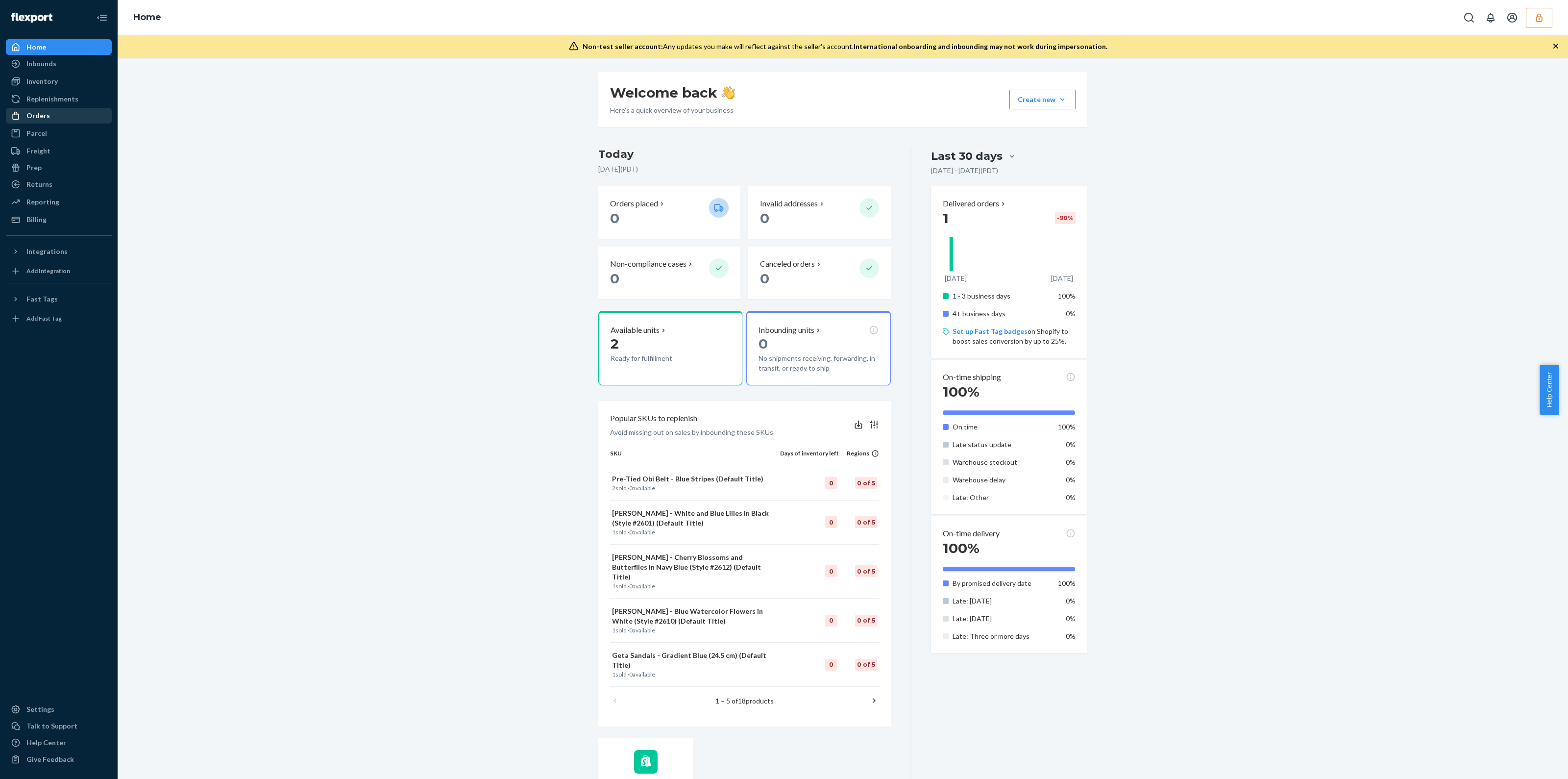
click at [41, 114] on div "Orders" at bounding box center [38, 116] width 24 height 10
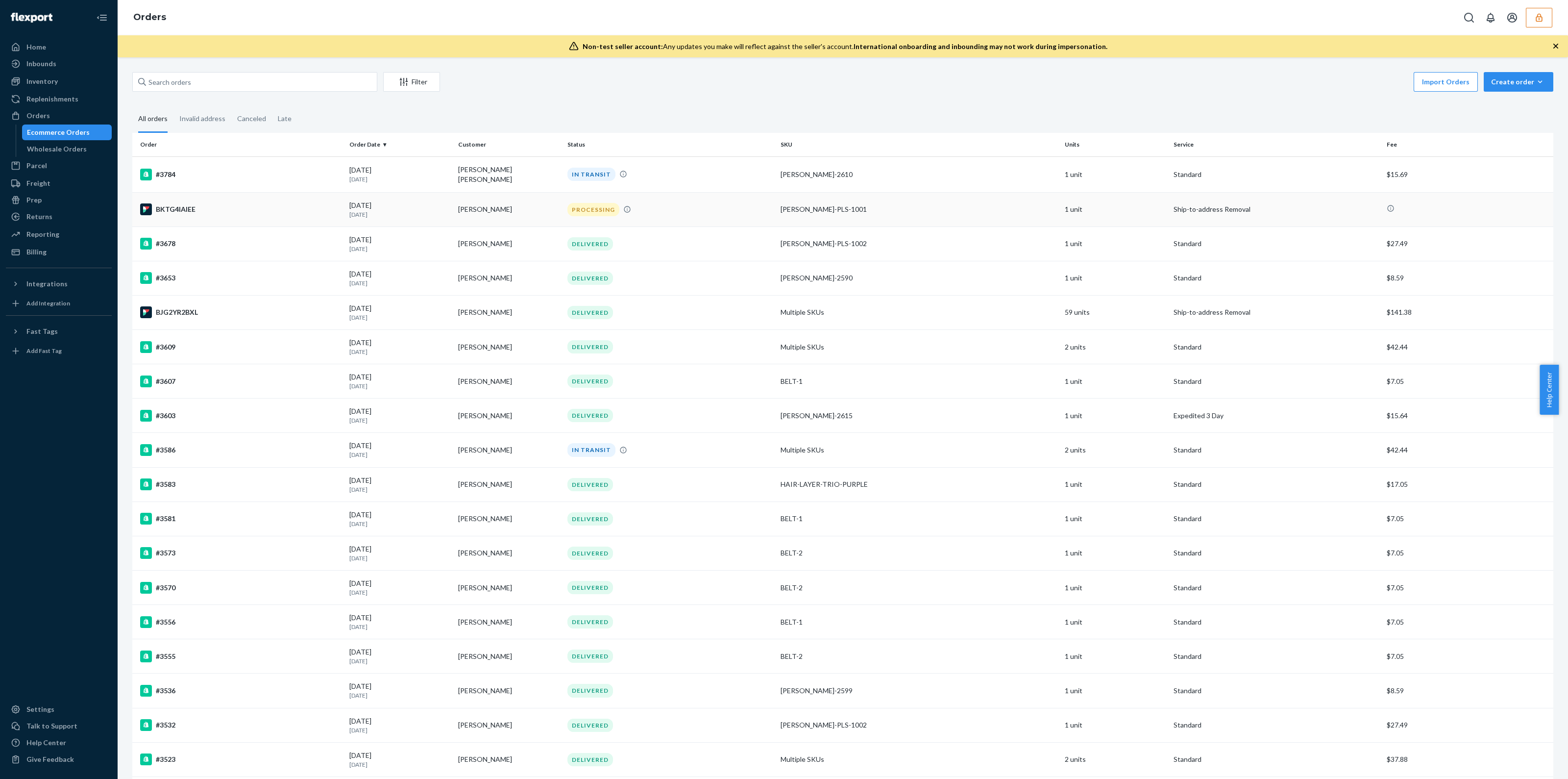
click at [720, 214] on td "PROCESSING" at bounding box center [670, 210] width 213 height 34
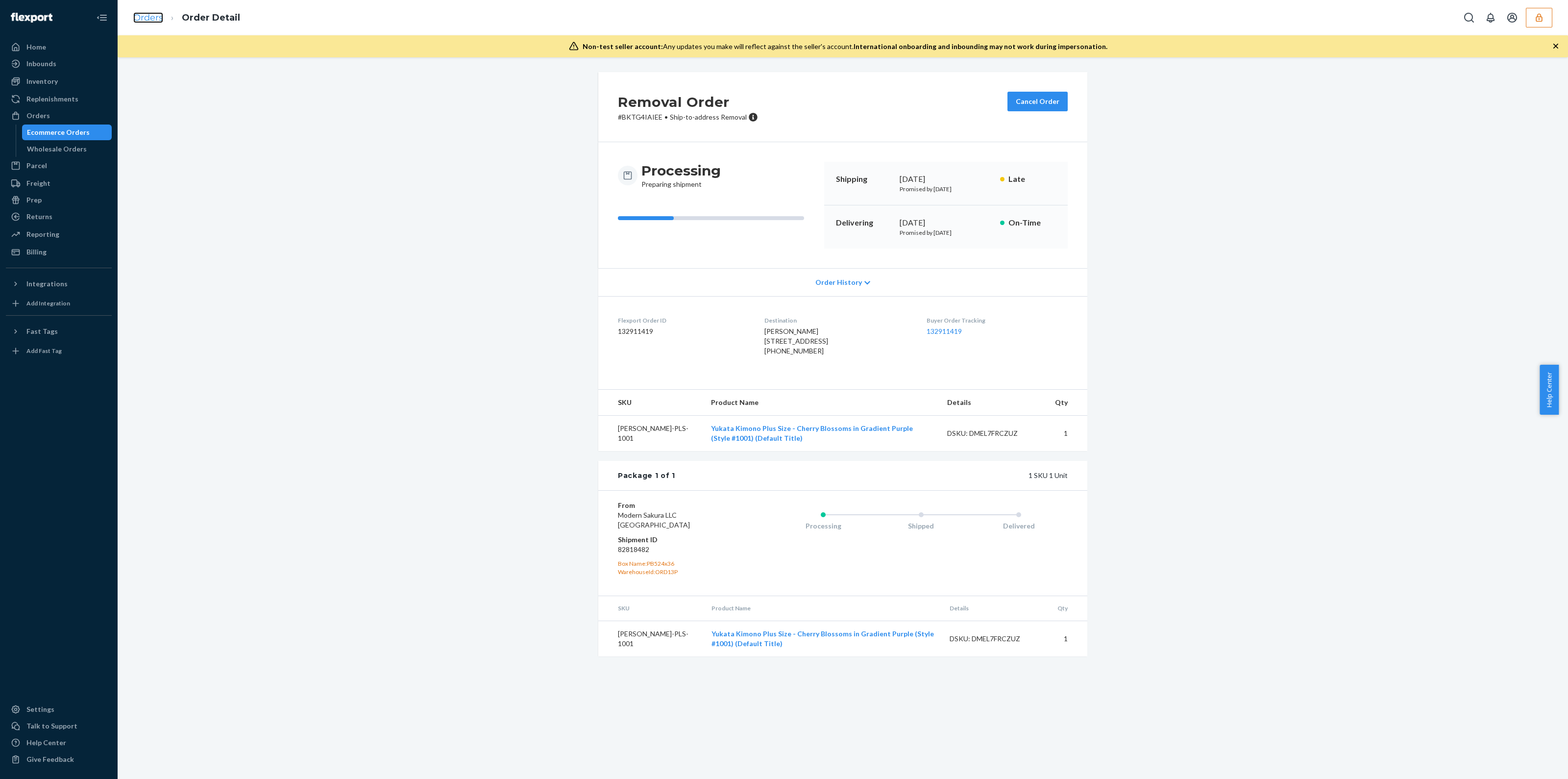
click at [158, 18] on link "Orders" at bounding box center [148, 18] width 30 height 11
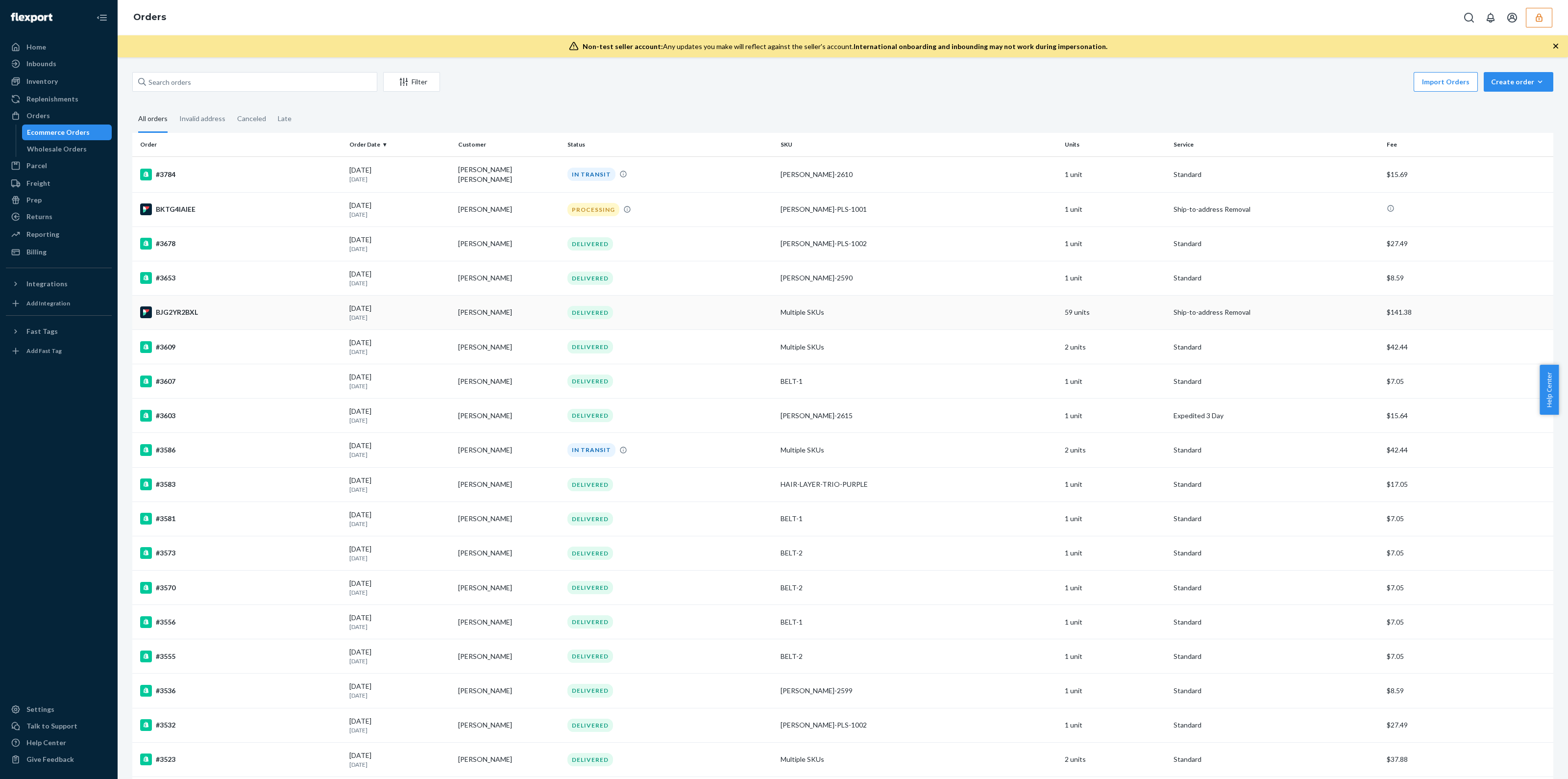
click at [891, 318] on td "Multiple SKUs" at bounding box center [919, 312] width 284 height 34
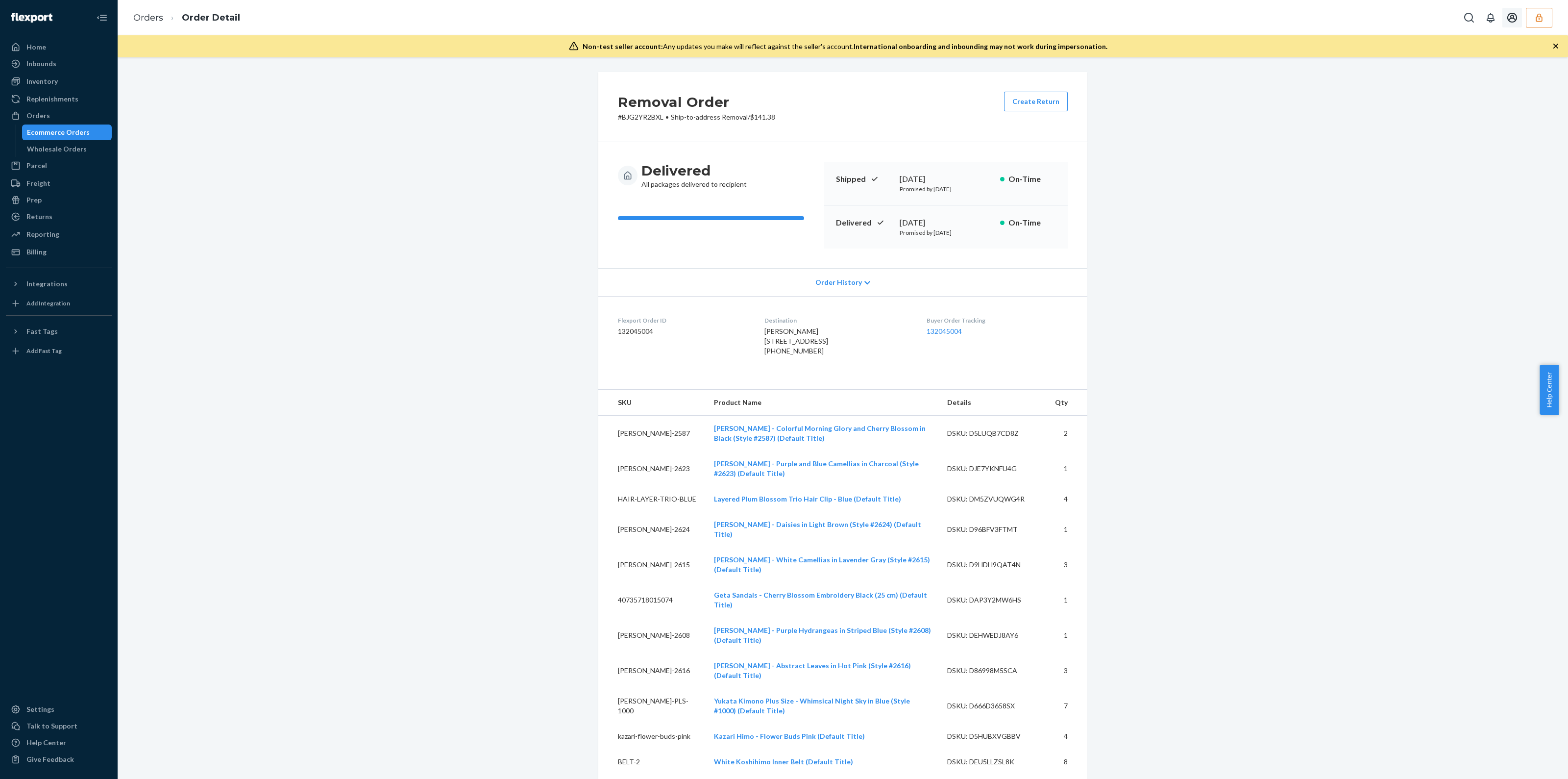
click at [1544, 21] on button "button" at bounding box center [1539, 18] width 26 height 19
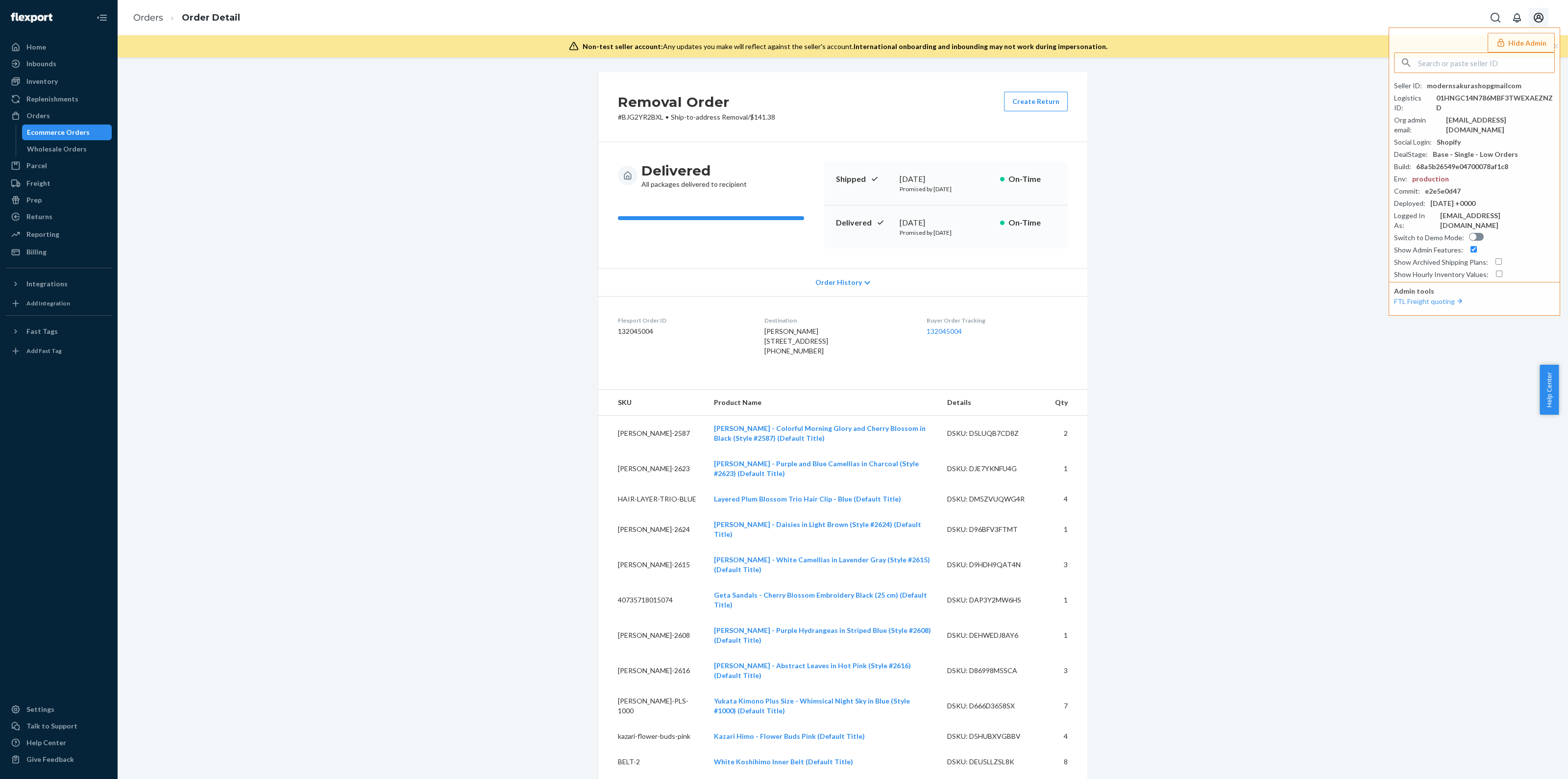
click at [1542, 18] on icon "Open account menu" at bounding box center [1539, 18] width 10 height 10
click at [157, 13] on link "Orders" at bounding box center [148, 18] width 30 height 11
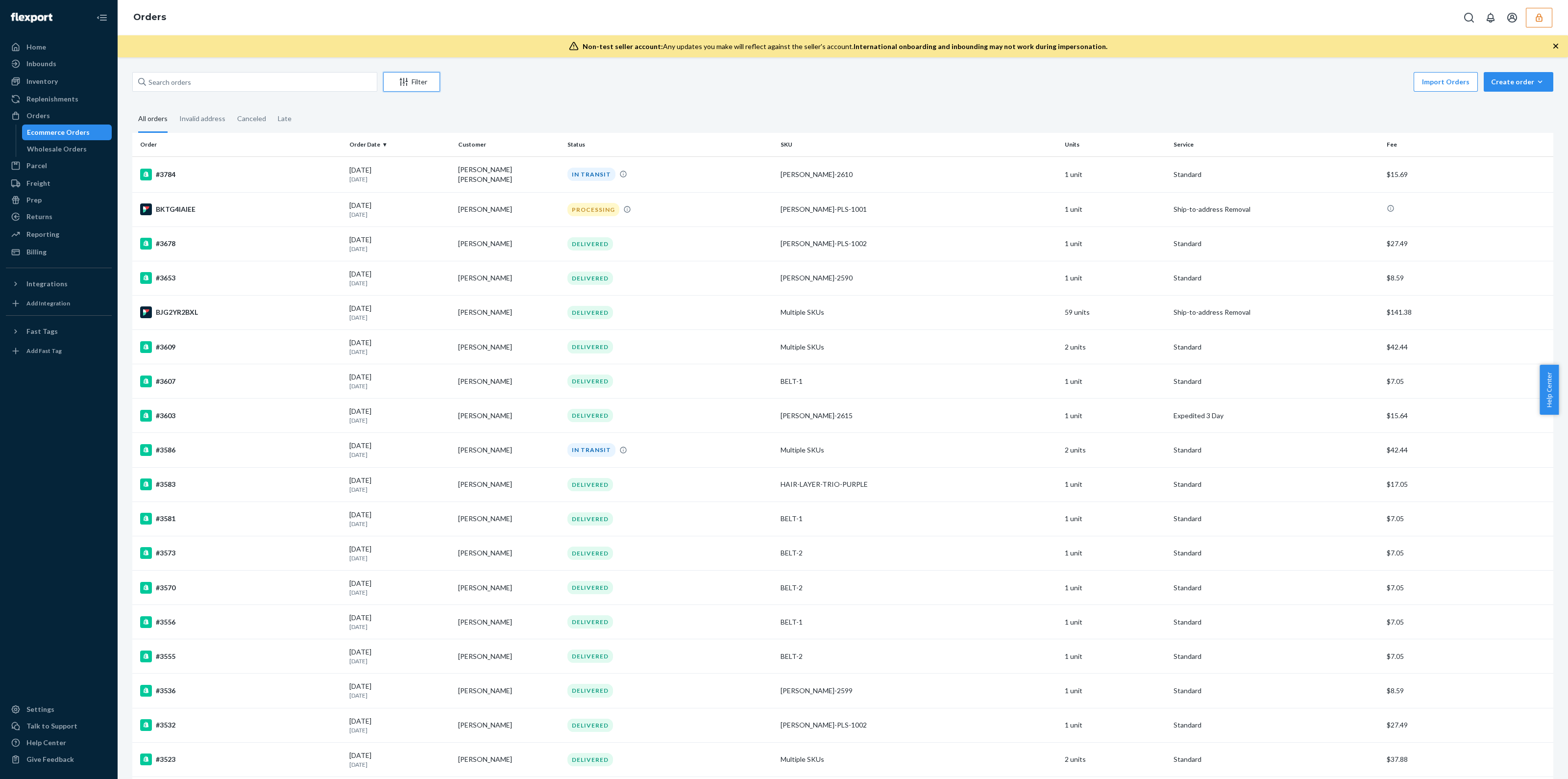
click at [413, 86] on button "Filter" at bounding box center [411, 82] width 57 height 19
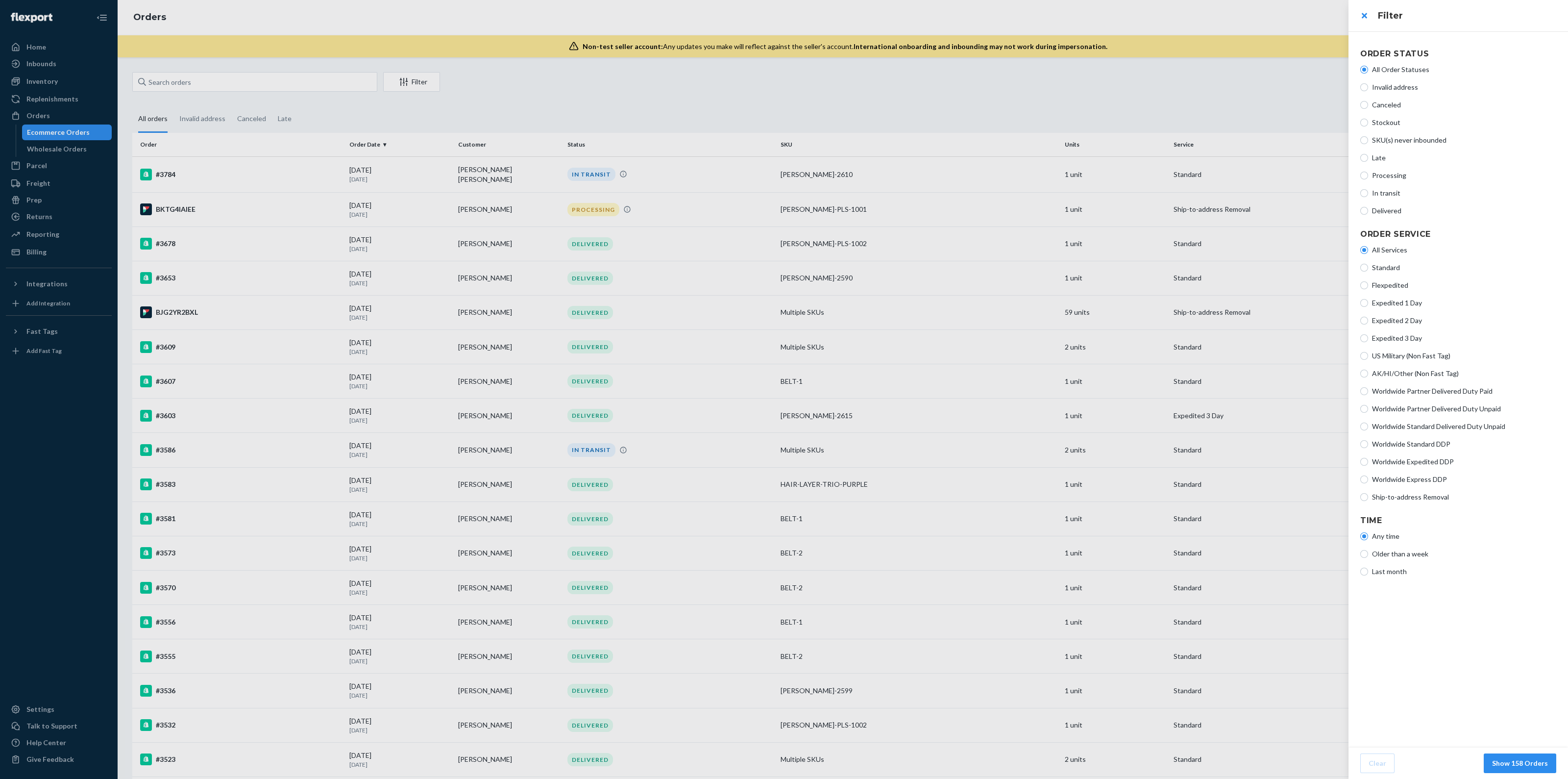
click at [1376, 496] on span "Ship-to-address Removal" at bounding box center [1464, 497] width 184 height 10
click at [1368, 496] on input "Ship-to-address Removal" at bounding box center [1364, 497] width 8 height 8
radio input "true"
radio input "false"
click at [1524, 767] on button "Show 2 Orders" at bounding box center [1524, 763] width 65 height 19
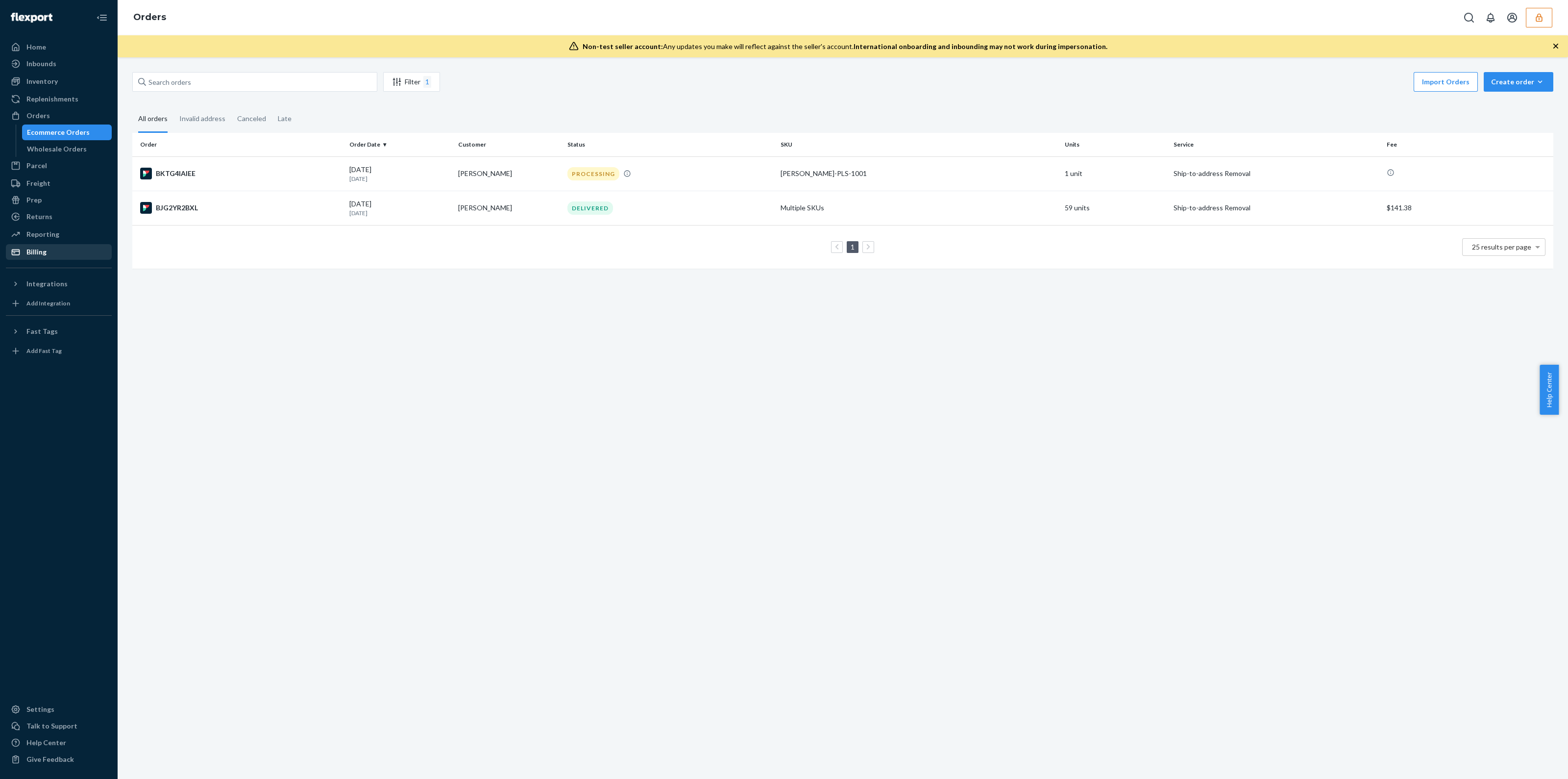
click at [32, 245] on div "Billing" at bounding box center [58, 252] width 104 height 14
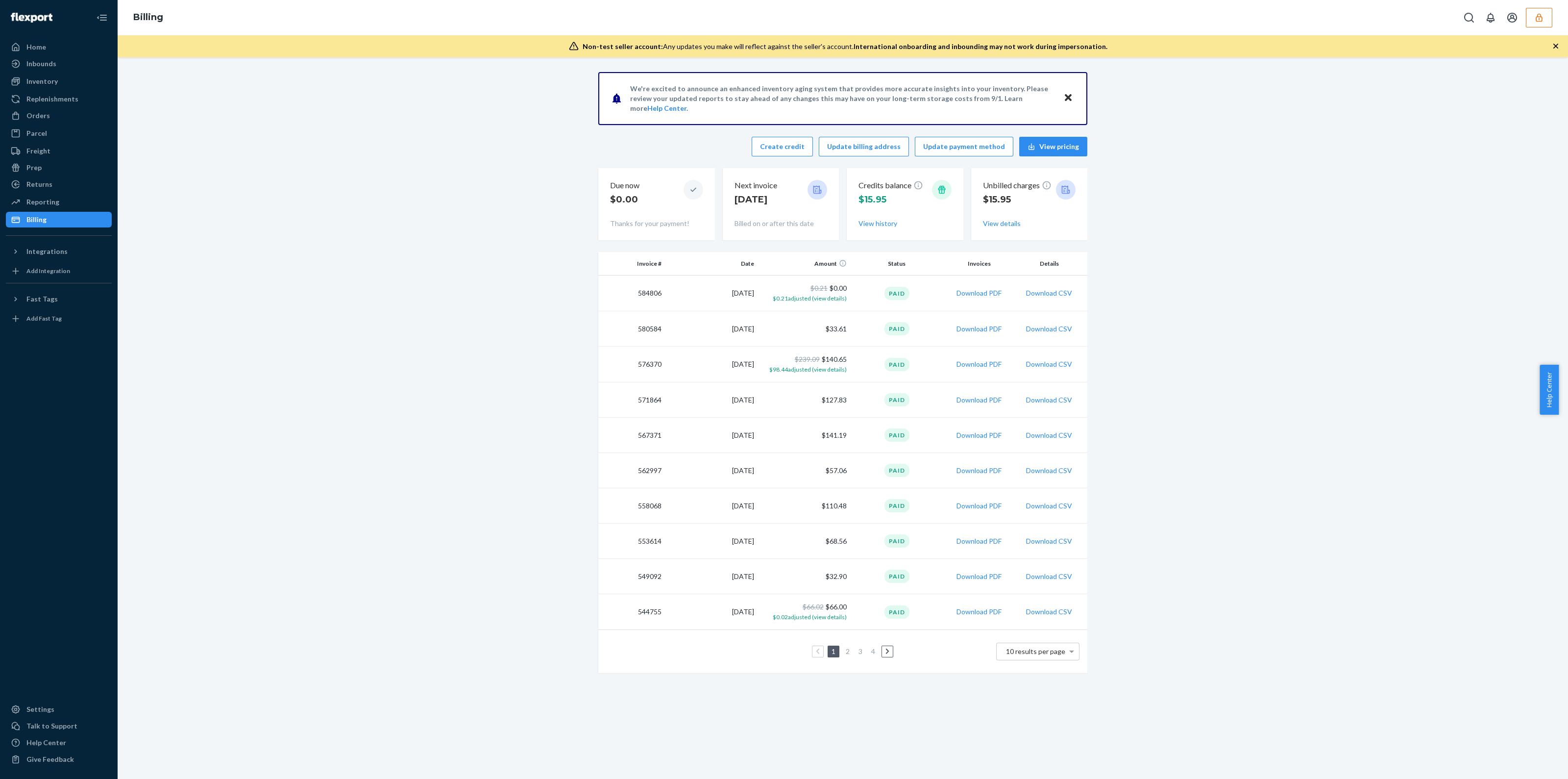
click at [509, 384] on div "We're excited to announce an enhanced inventory aging system that provides more…" at bounding box center [842, 375] width 1436 height 607
click at [499, 323] on div "We're excited to announce an enhanced inventory aging system that provides more…" at bounding box center [842, 375] width 1436 height 607
click at [542, 512] on div "We're excited to announce an enhanced inventory aging system that provides more…" at bounding box center [842, 375] width 1436 height 607
click at [66, 80] on div "Inventory" at bounding box center [58, 81] width 104 height 14
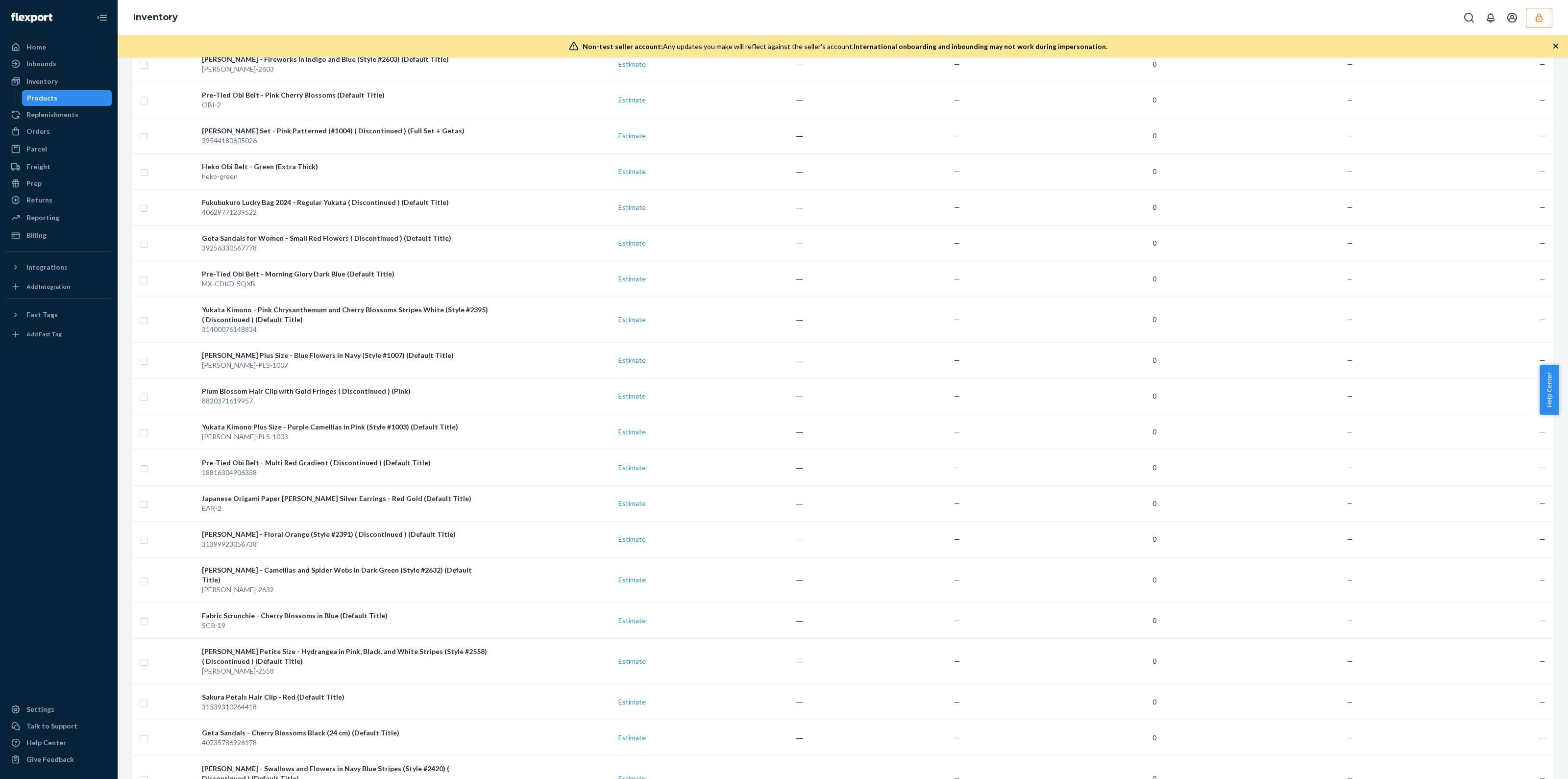
scroll to position [2390, 0]
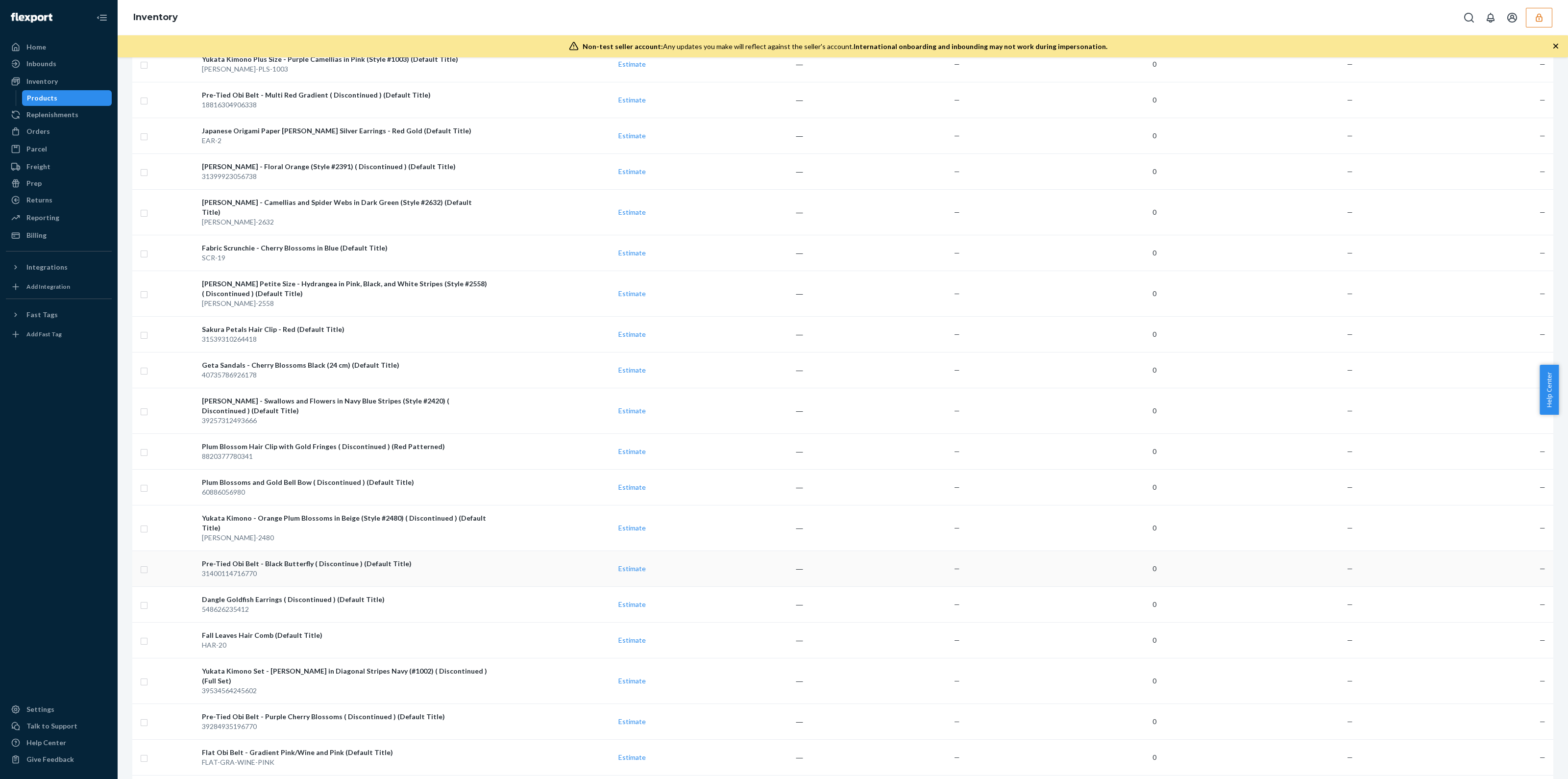
click at [469, 569] on div "31400114716770" at bounding box center [345, 574] width 287 height 10
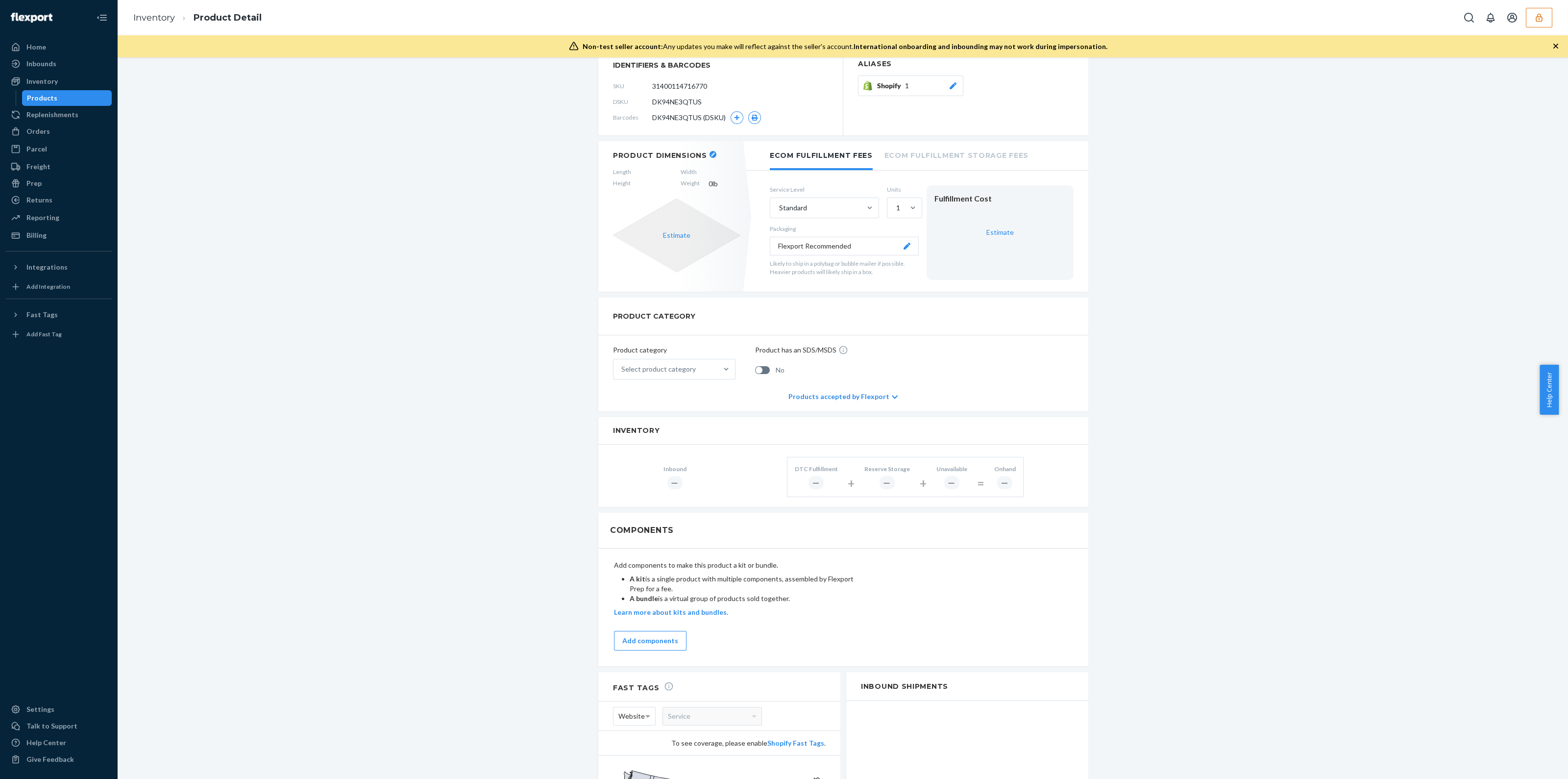
scroll to position [258, 0]
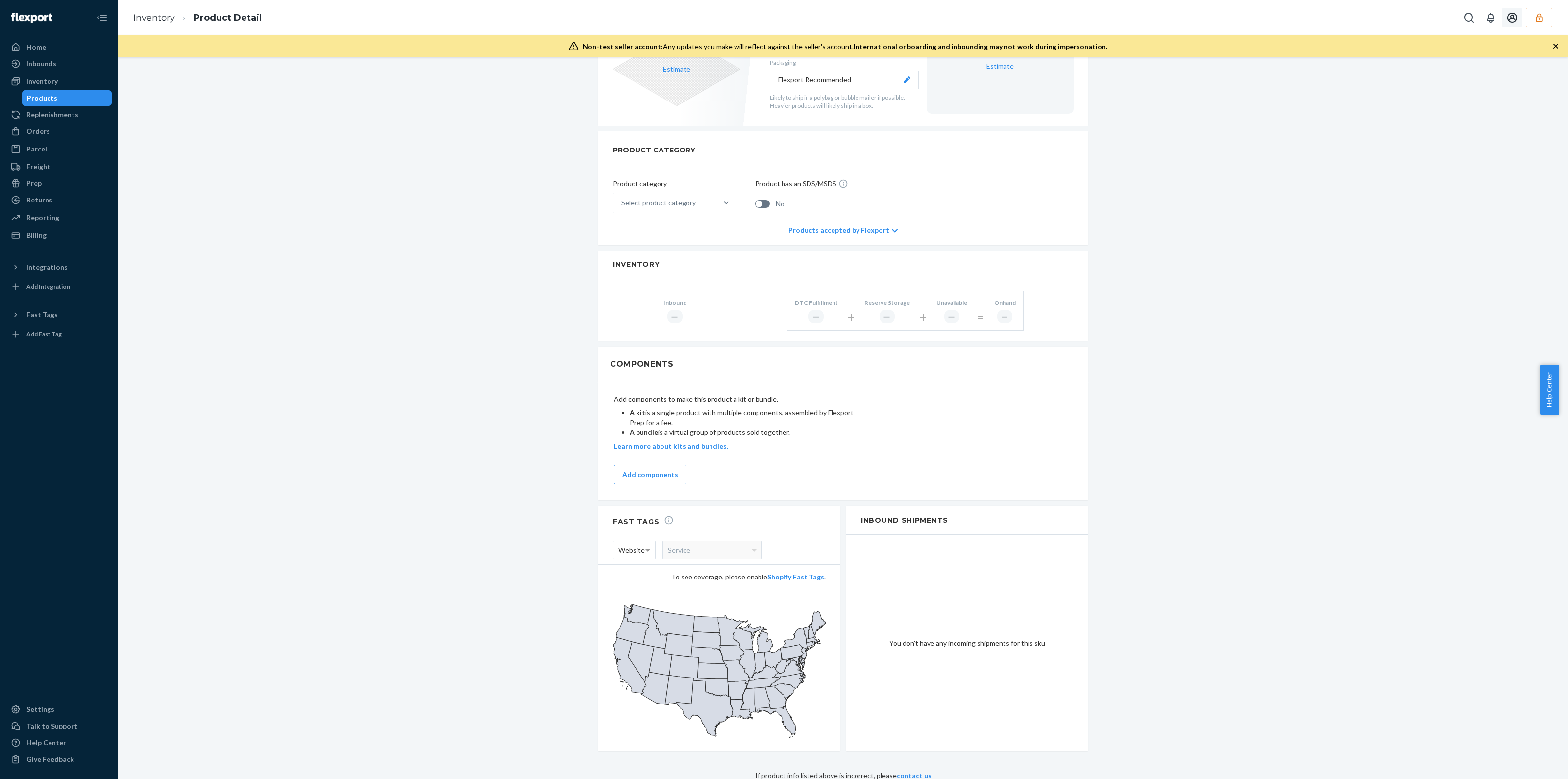
click at [1539, 19] on icon "button" at bounding box center [1539, 18] width 10 height 10
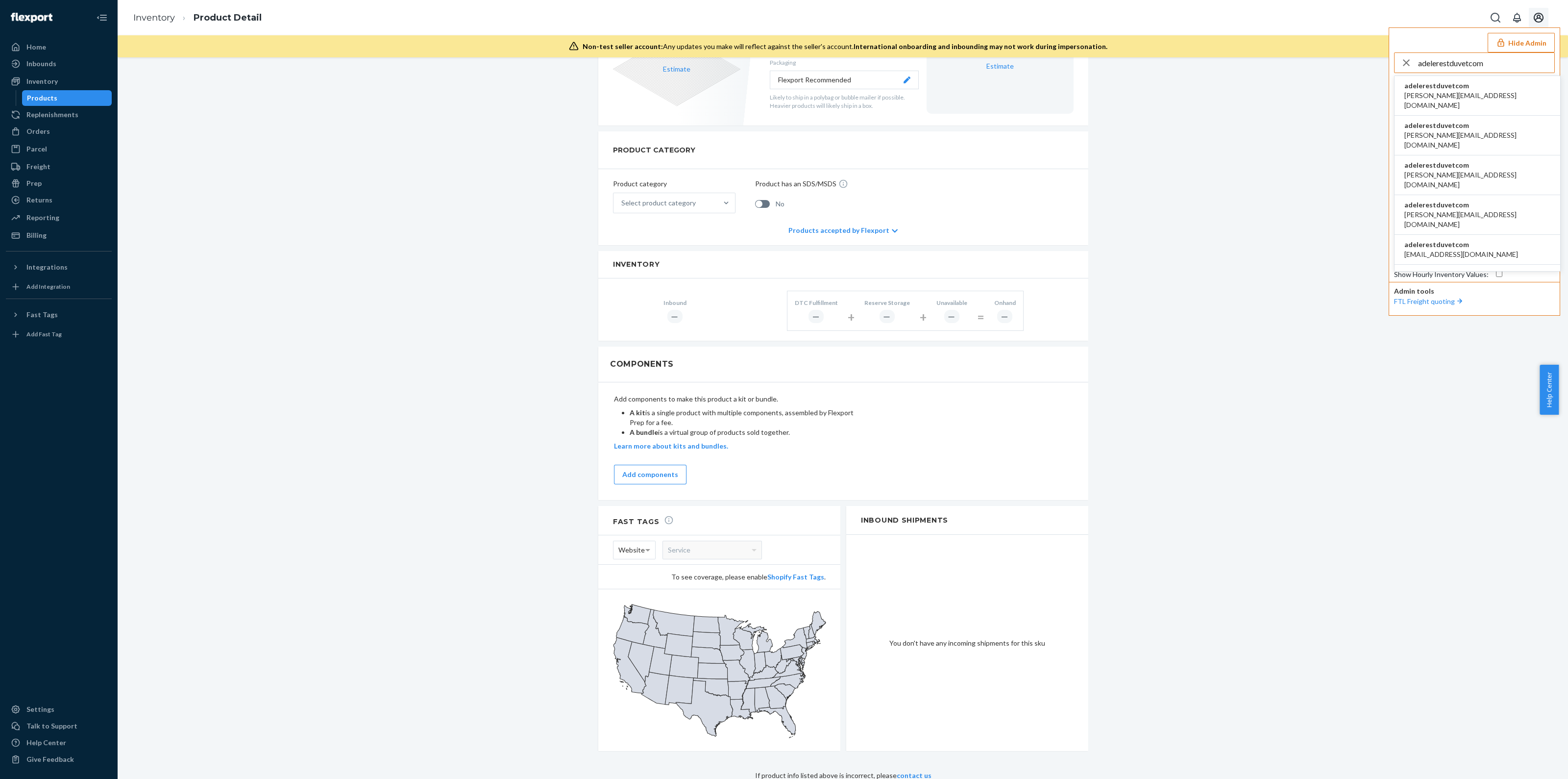
type input "adelerestduvetcom"
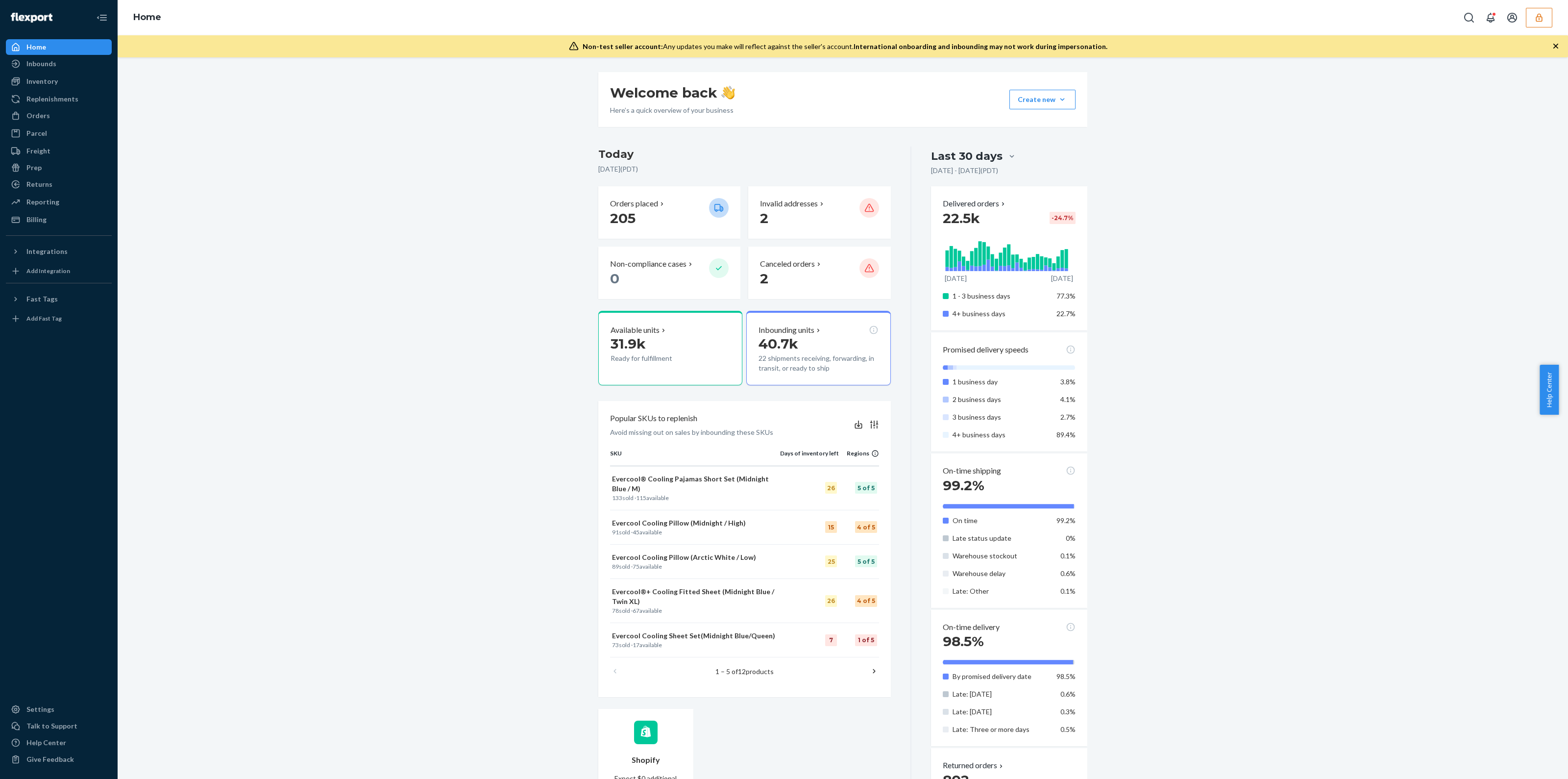
click at [46, 124] on div "Orders Ecommerce Orders Wholesale Orders" at bounding box center [59, 116] width 106 height 16
click at [47, 121] on div "Orders" at bounding box center [58, 116] width 104 height 14
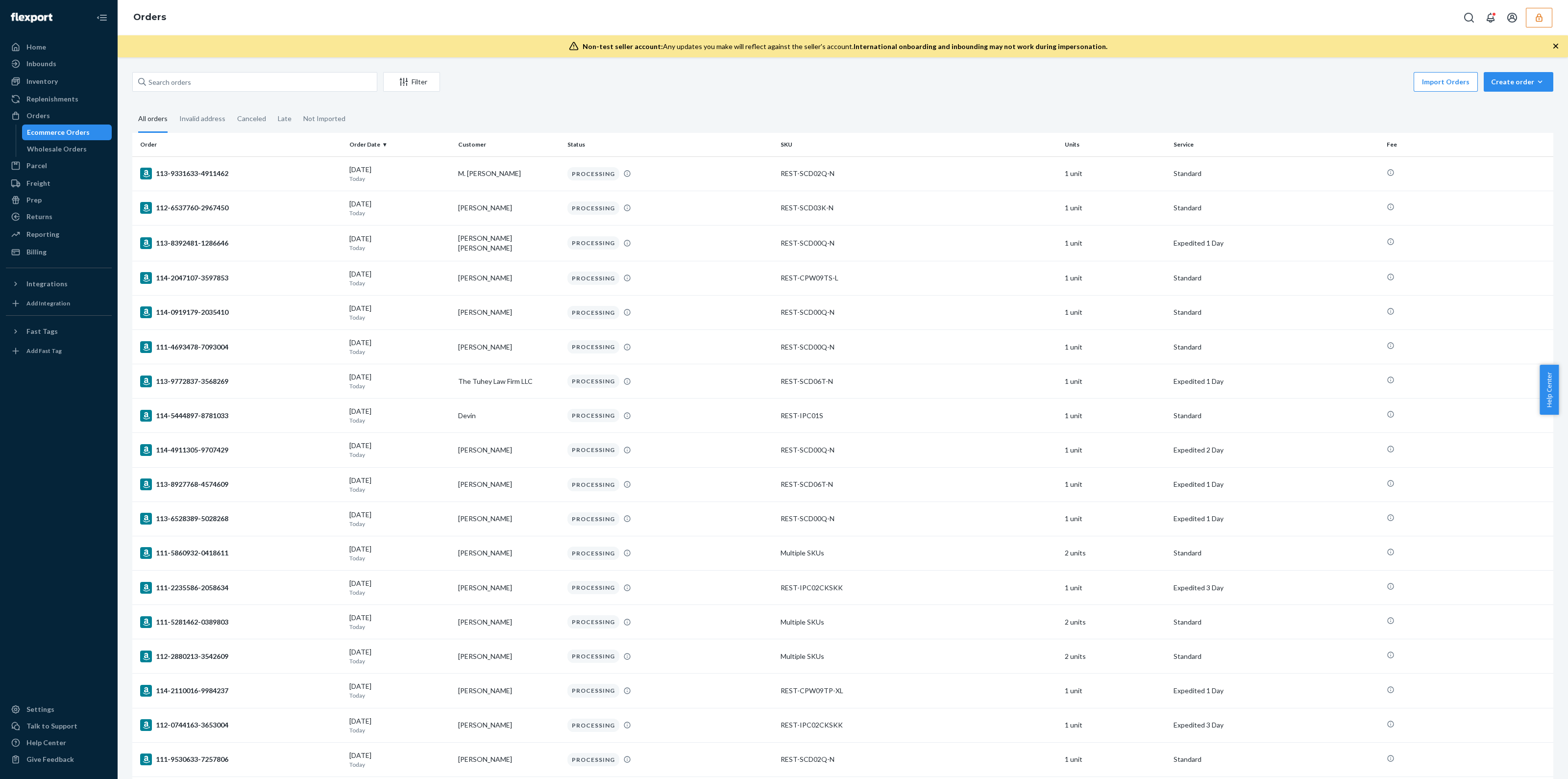
click at [1528, 12] on button "button" at bounding box center [1539, 18] width 26 height 19
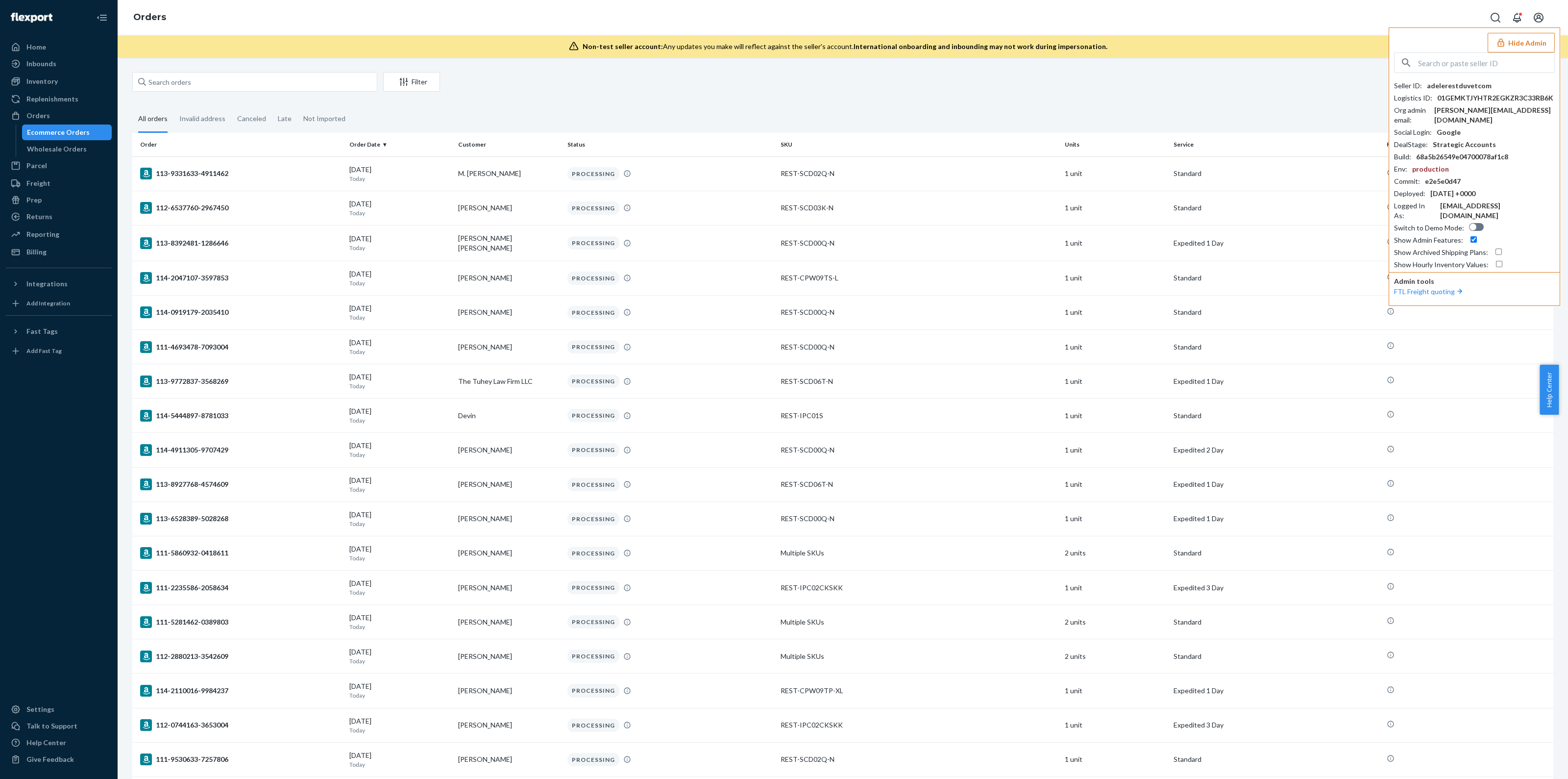
click at [1528, 38] on button "Hide Admin" at bounding box center [1521, 43] width 67 height 19
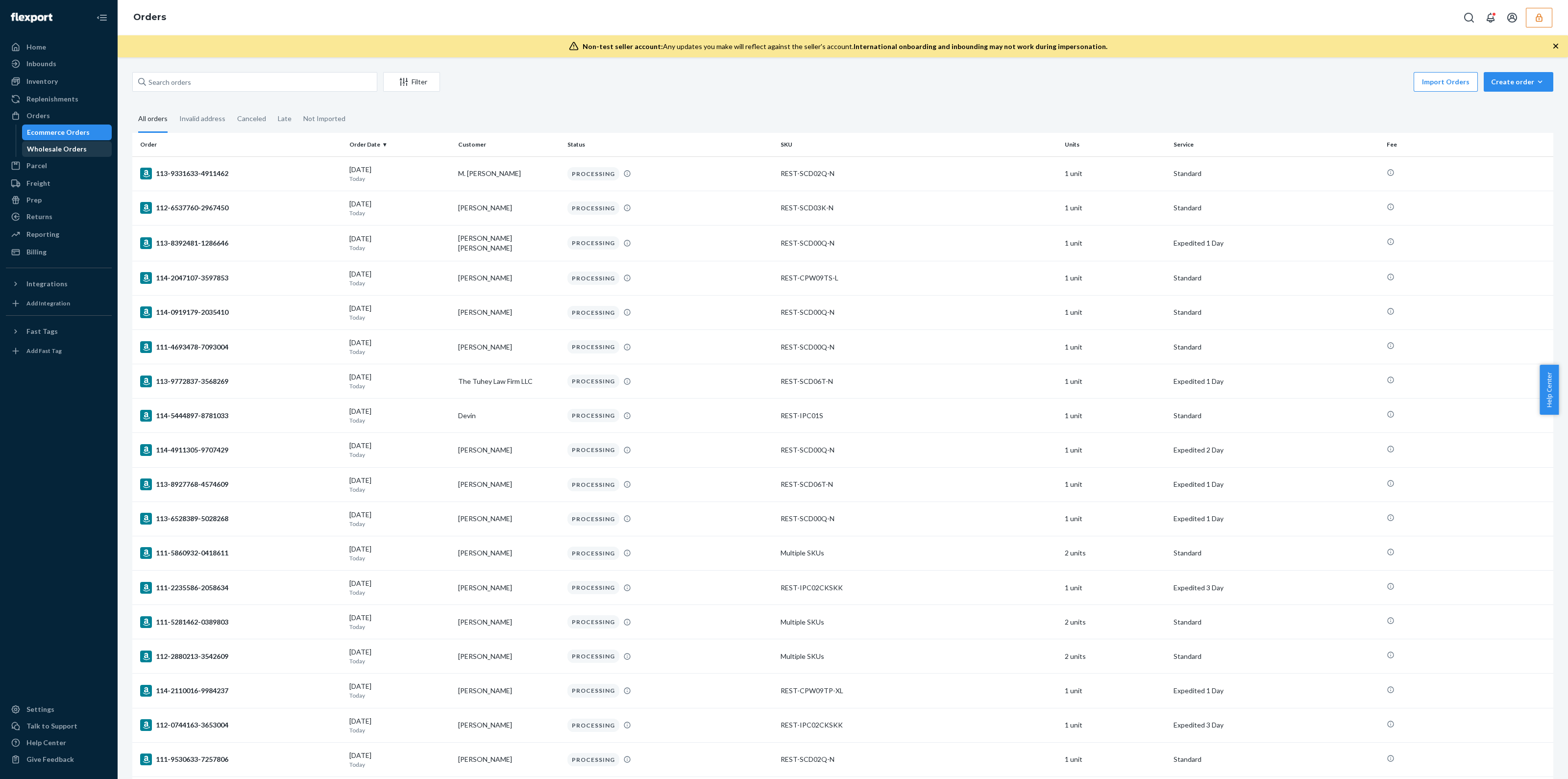
drag, startPoint x: 59, startPoint y: 157, endPoint x: 100, endPoint y: 144, distance: 43.0
click at [59, 158] on ul "Home Inbounds Shipping Plans Problems Inventory Products Replenishments Orders …" at bounding box center [59, 149] width 106 height 220
click at [33, 144] on div "Wholesale Orders" at bounding box center [57, 149] width 60 height 10
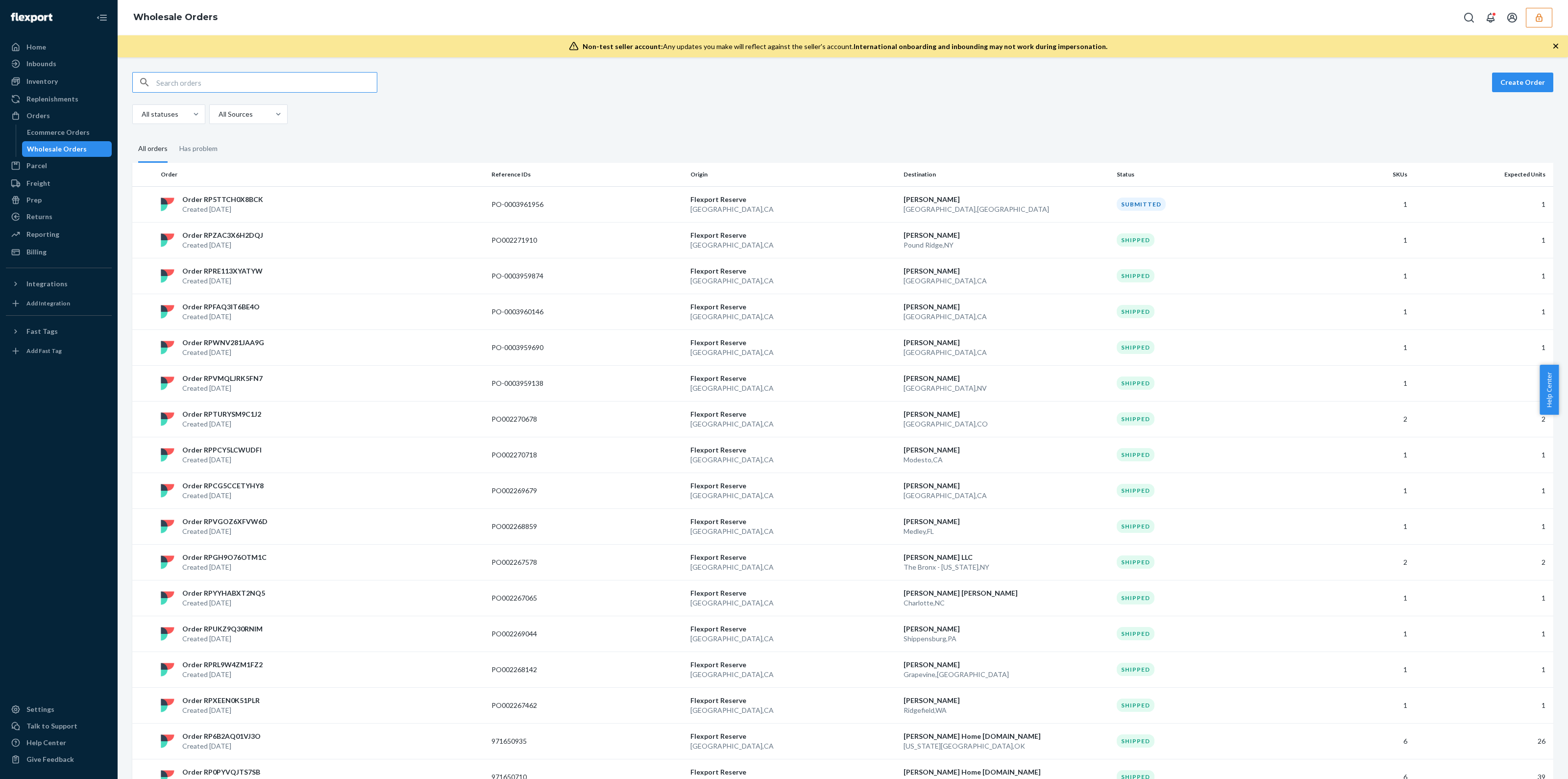
click at [208, 91] on input "text" at bounding box center [267, 82] width 220 height 19
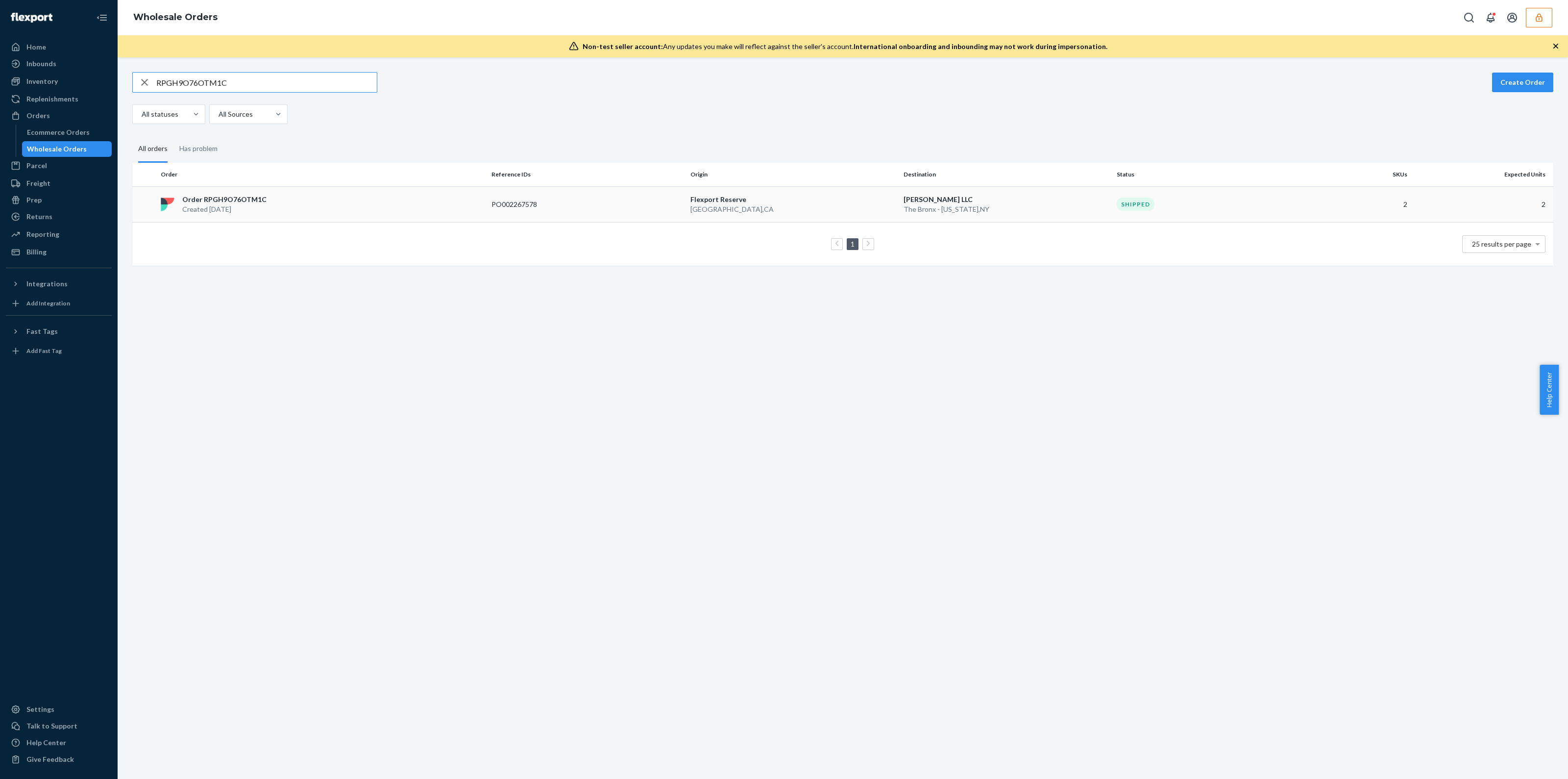
type input "RPGH9O76OTM1C"
click at [830, 202] on p "Flexport Reserve" at bounding box center [793, 200] width 205 height 10
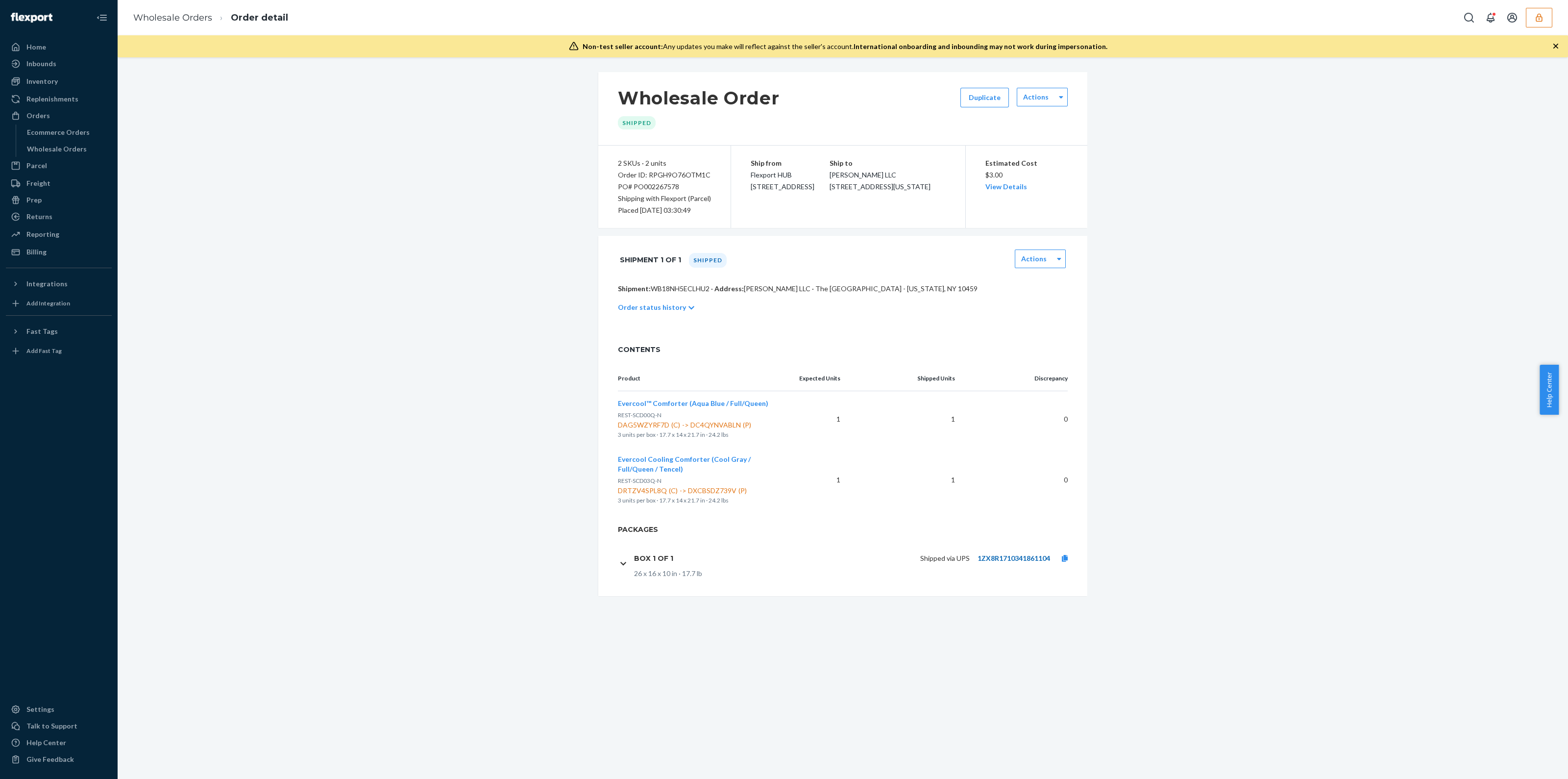
click at [1009, 555] on link "1ZX8R1710341861104" at bounding box center [1013, 559] width 72 height 9
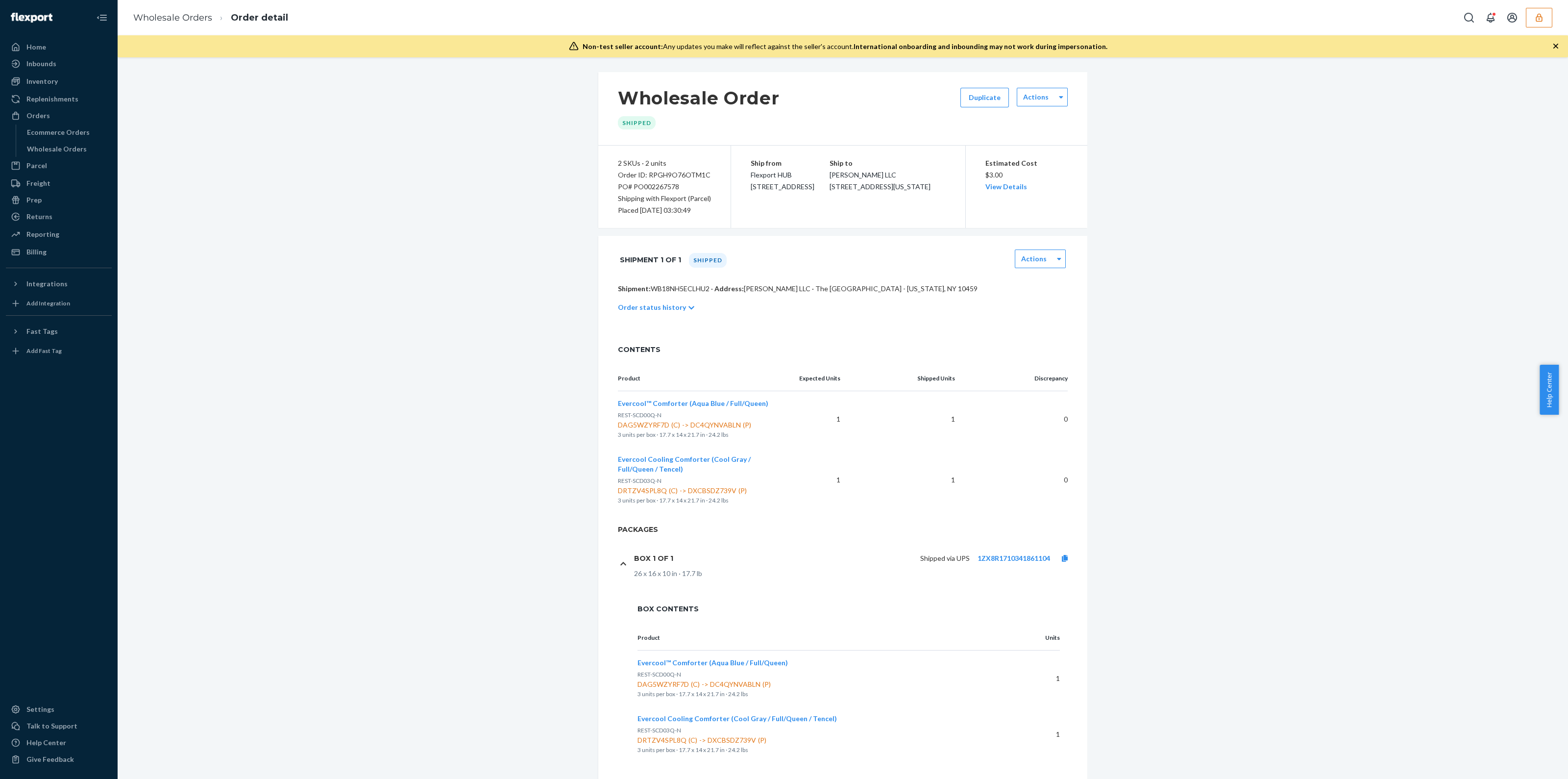
click at [791, 186] on span "Flexport HUB [STREET_ADDRESS]" at bounding box center [782, 180] width 64 height 20
click at [800, 191] on span "Flexport HUB [STREET_ADDRESS]" at bounding box center [782, 180] width 64 height 20
click at [655, 311] on p "Order status history" at bounding box center [652, 308] width 68 height 10
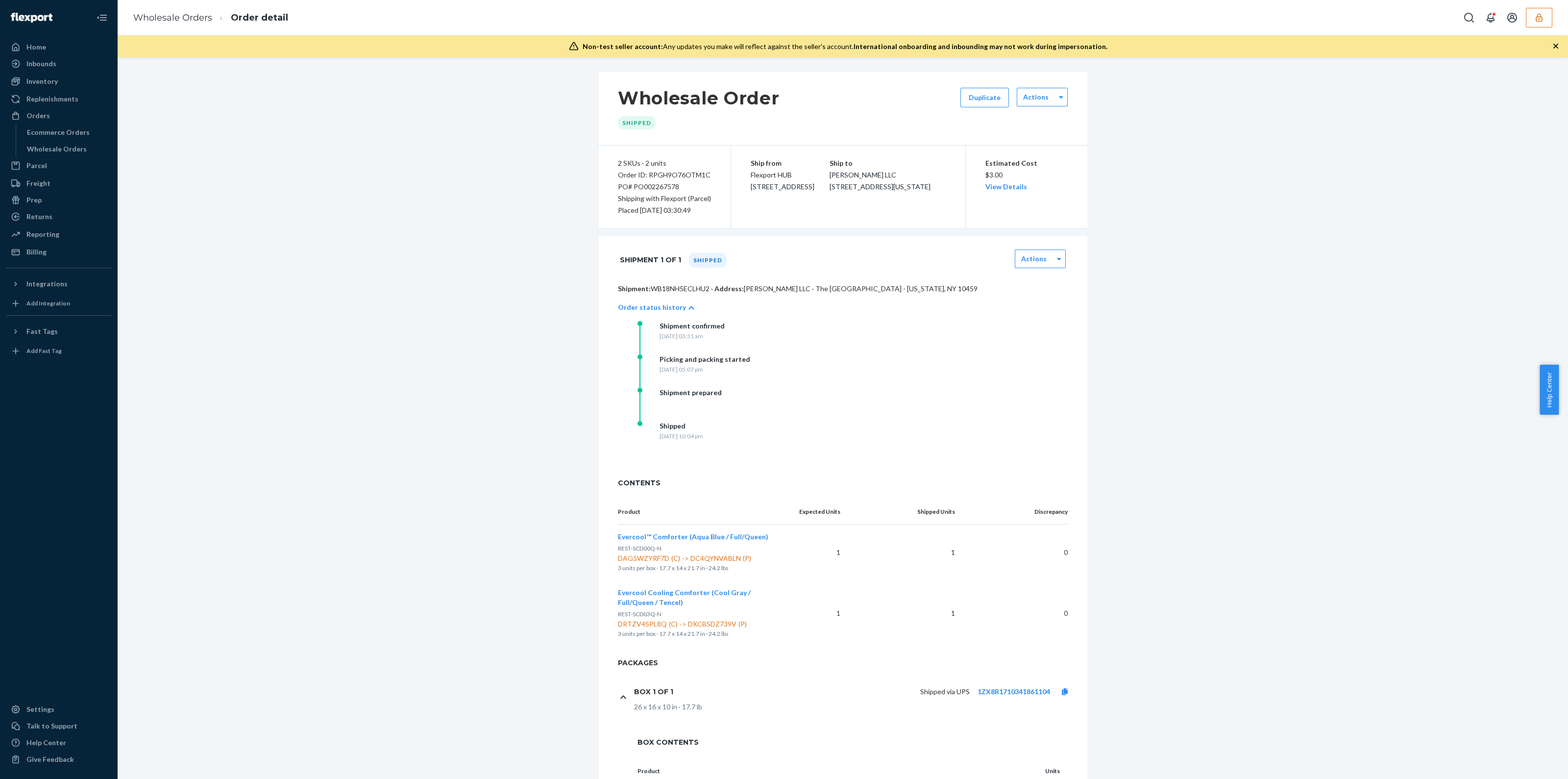
drag, startPoint x: 825, startPoint y: 200, endPoint x: 735, endPoint y: 176, distance: 93.1
click at [735, 176] on div "Ship from [GEOGRAPHIC_DATA] HUB [STREET_ADDRESS] Ship to [PERSON_NAME] LLC [STR…" at bounding box center [848, 186] width 234 height 82
copy span "Flexport HUB [STREET_ADDRESS]"
click at [1006, 693] on link "1ZX8R1710341861104" at bounding box center [1013, 692] width 72 height 9
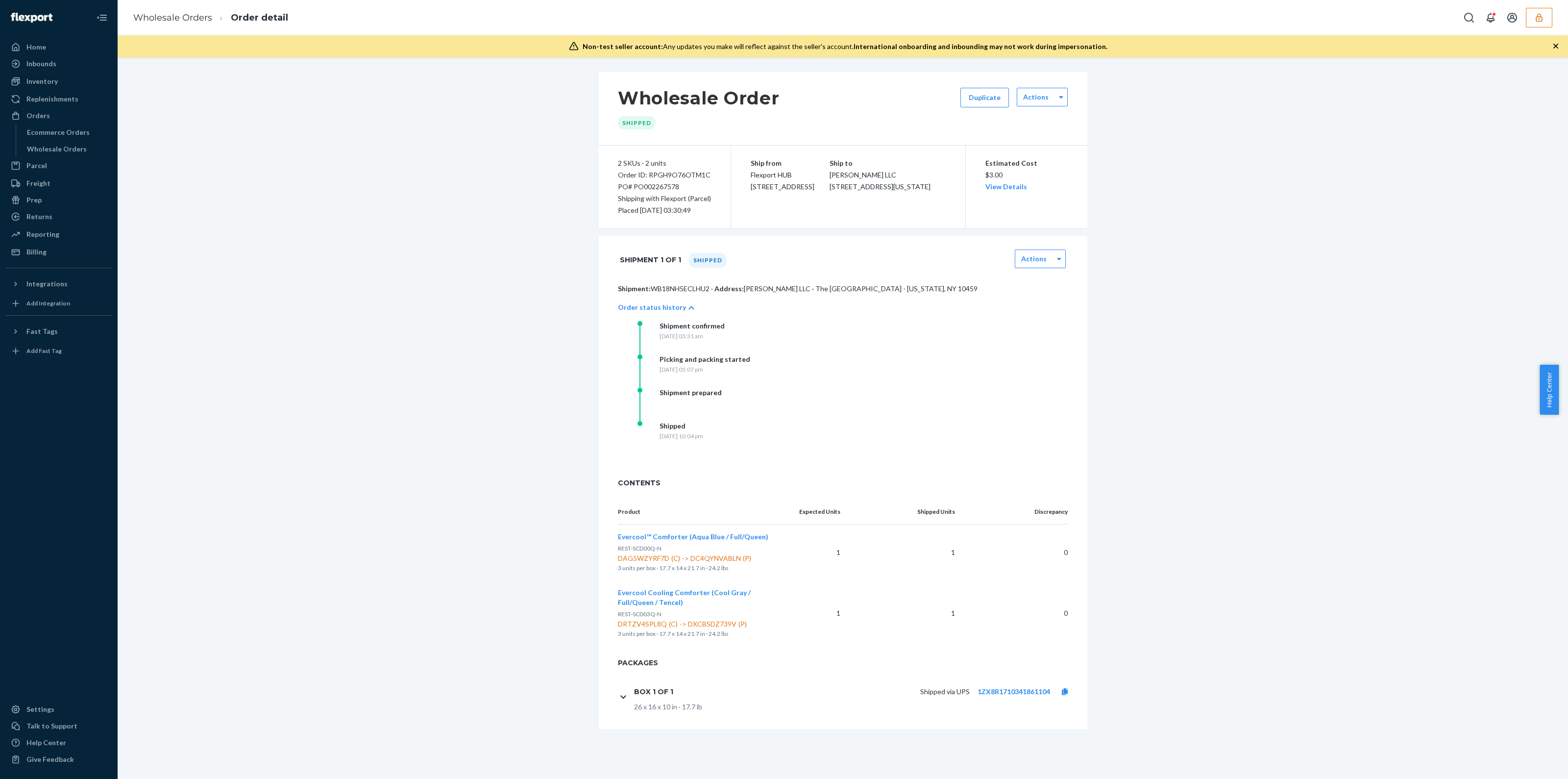
click at [685, 291] on p "Shipment: WB18NH5ECLHU2 · Address: [PERSON_NAME] LLC · The [GEOGRAPHIC_DATA] - …" at bounding box center [842, 289] width 450 height 10
click at [688, 289] on p "Shipment: WB18NH5ECLHU2 · Address: [PERSON_NAME] LLC · The [GEOGRAPHIC_DATA] - …" at bounding box center [842, 289] width 450 height 10
click at [1543, 26] on button "button" at bounding box center [1539, 18] width 26 height 19
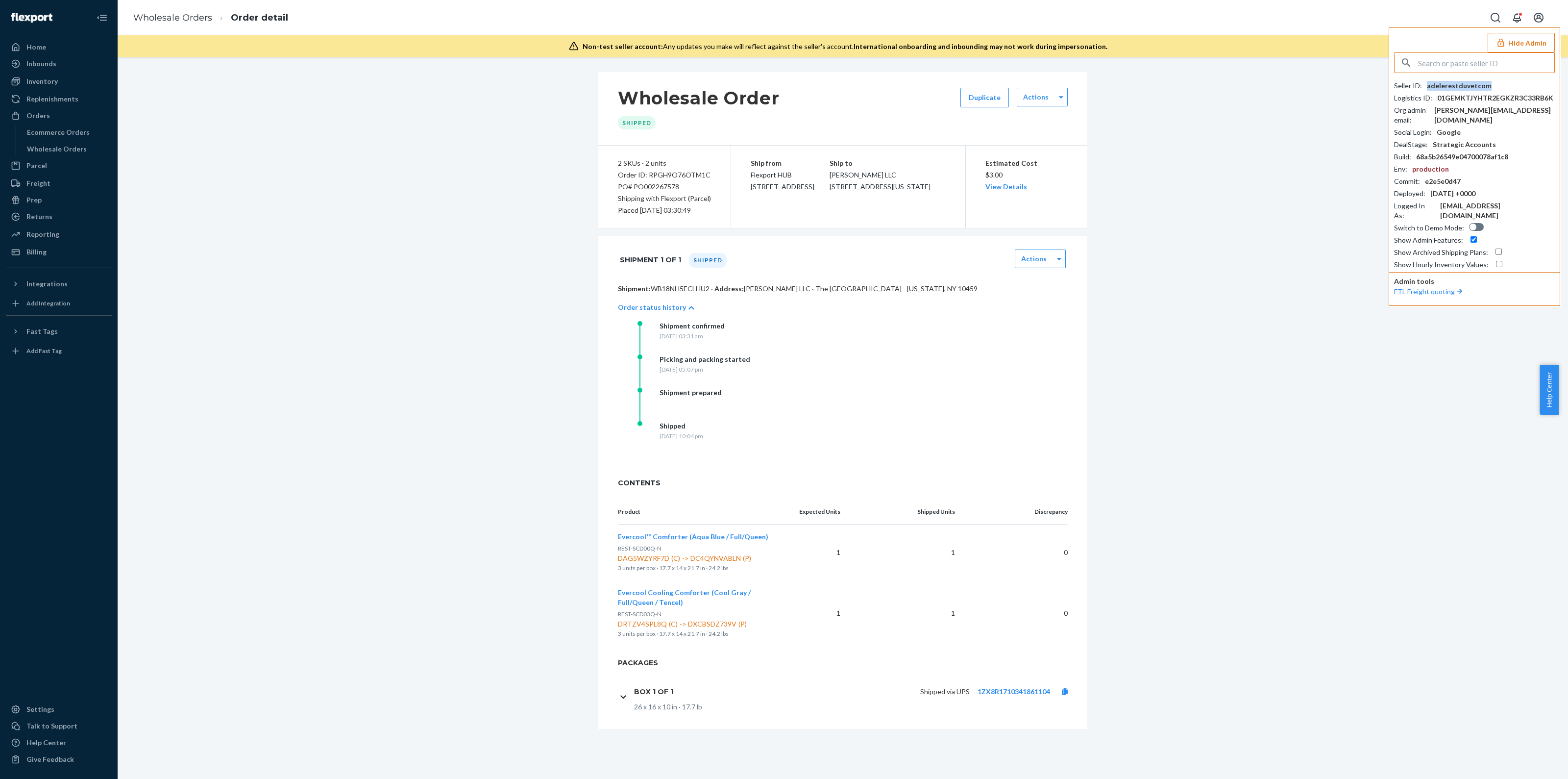
click at [1455, 82] on div "adelerestduvetcom" at bounding box center [1459, 86] width 65 height 10
copy div "adelerestduvetcom"
